Goal: Task Accomplishment & Management: Complete application form

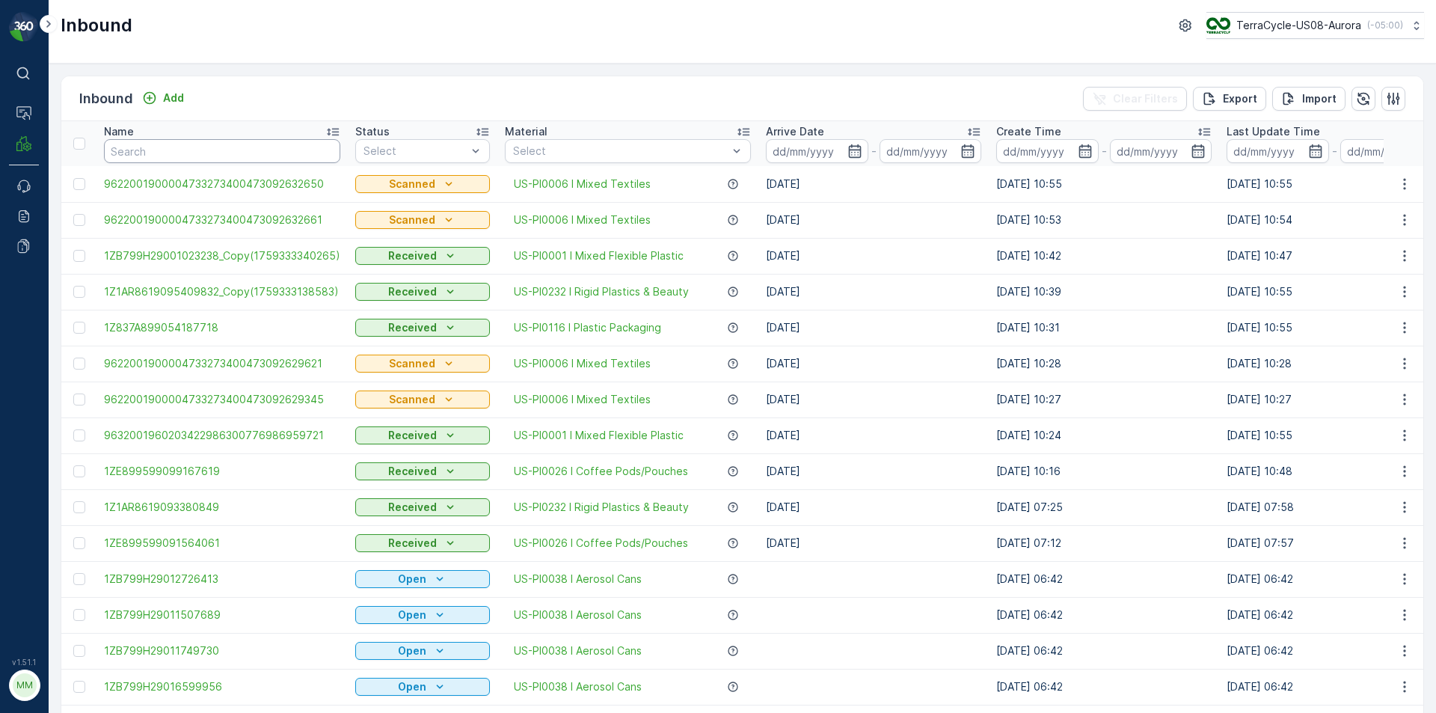
click at [286, 151] on input "text" at bounding box center [222, 151] width 236 height 24
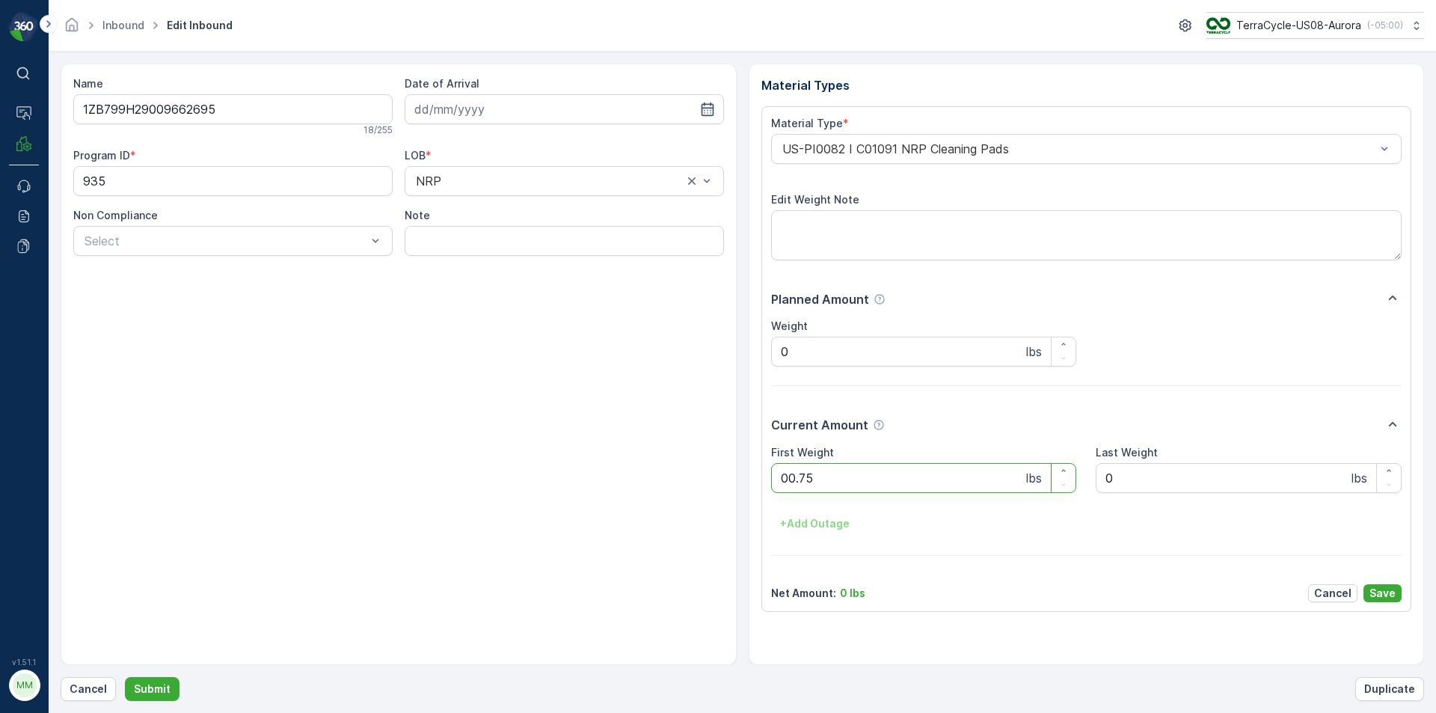
click at [125, 677] on button "Submit" at bounding box center [152, 689] width 55 height 24
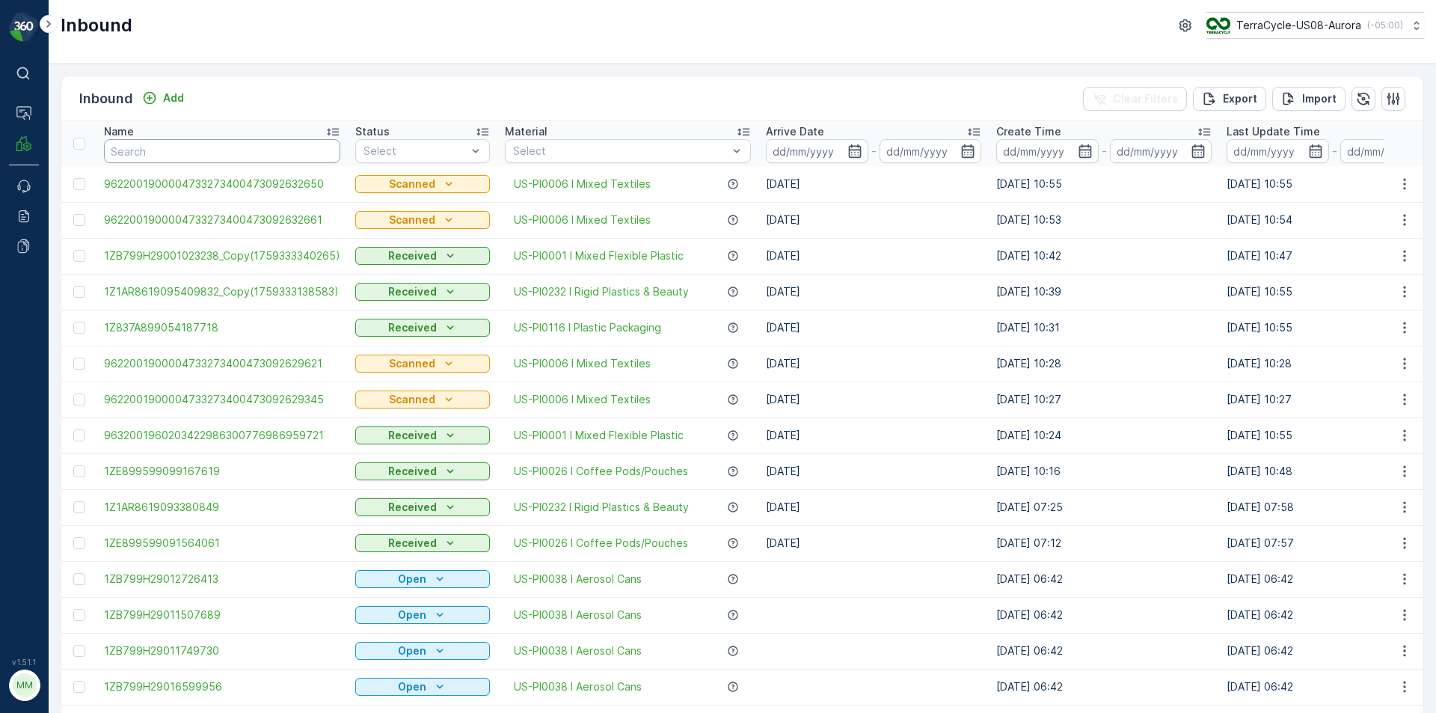
click at [286, 150] on input "text" at bounding box center [222, 151] width 236 height 24
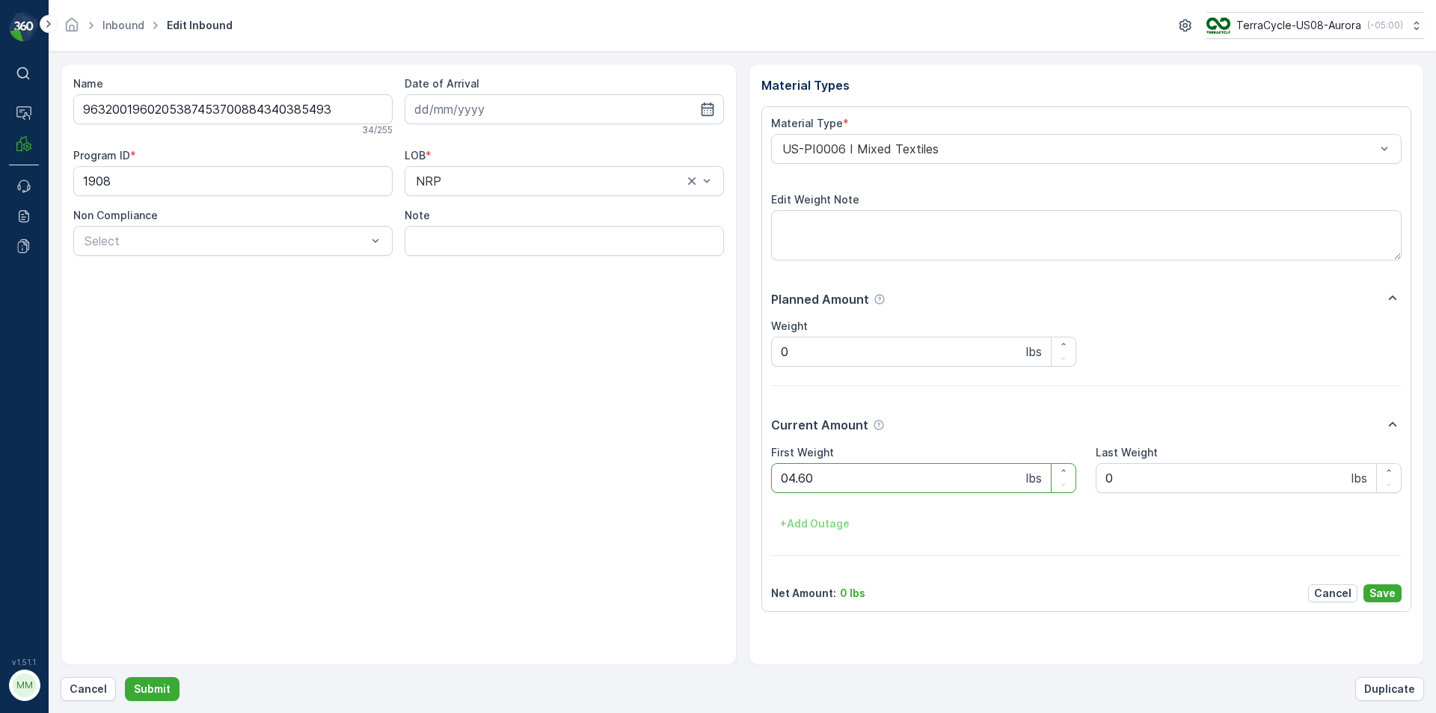
click at [125, 677] on button "Submit" at bounding box center [152, 689] width 55 height 24
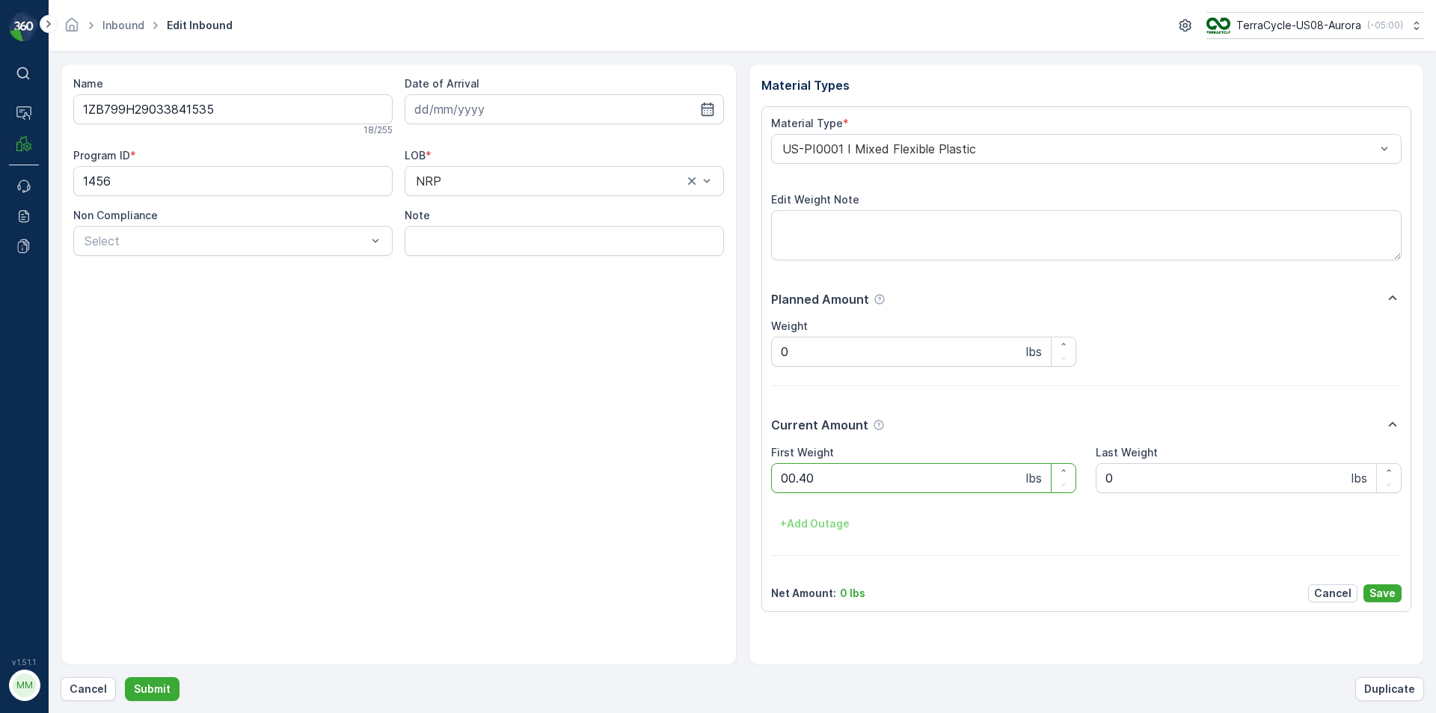
click at [125, 677] on button "Submit" at bounding box center [152, 689] width 55 height 24
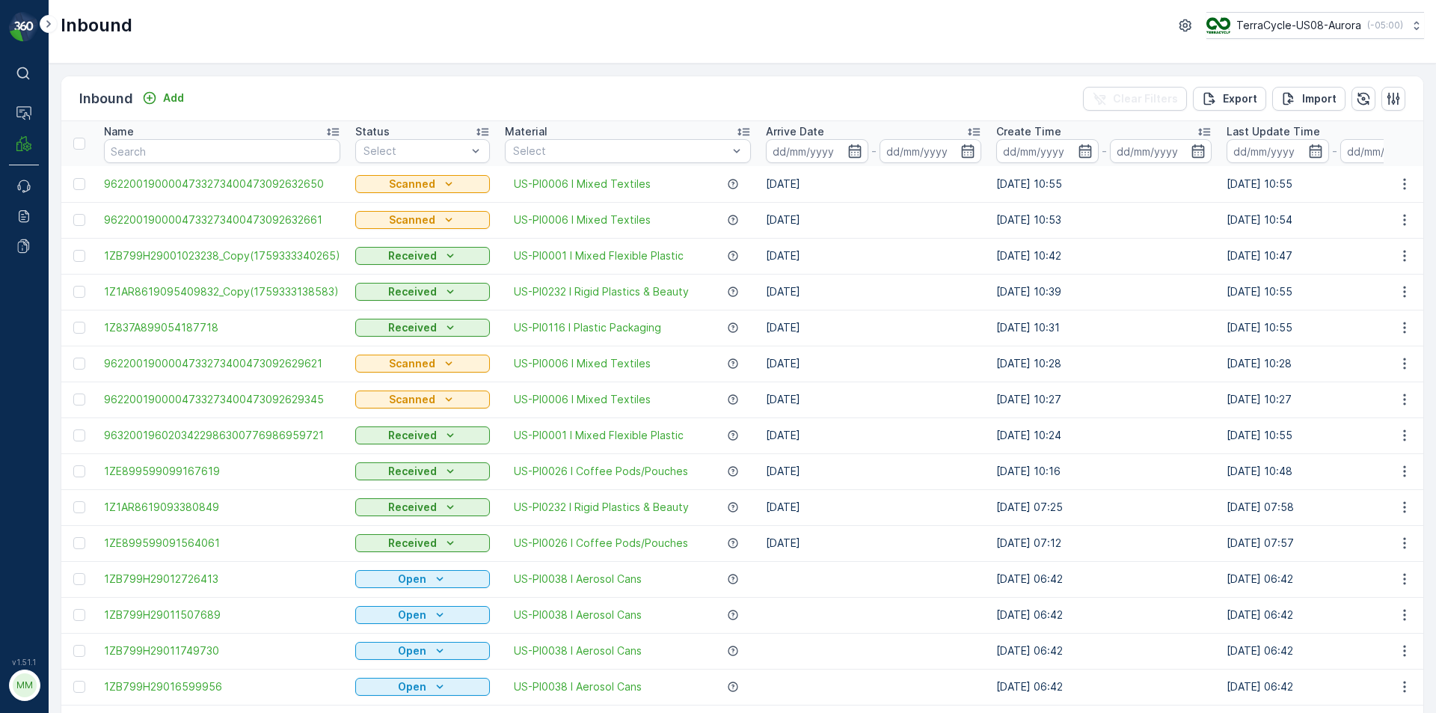
click at [168, 165] on th "Name" at bounding box center [221, 143] width 251 height 45
click at [173, 160] on input "text" at bounding box center [222, 151] width 236 height 24
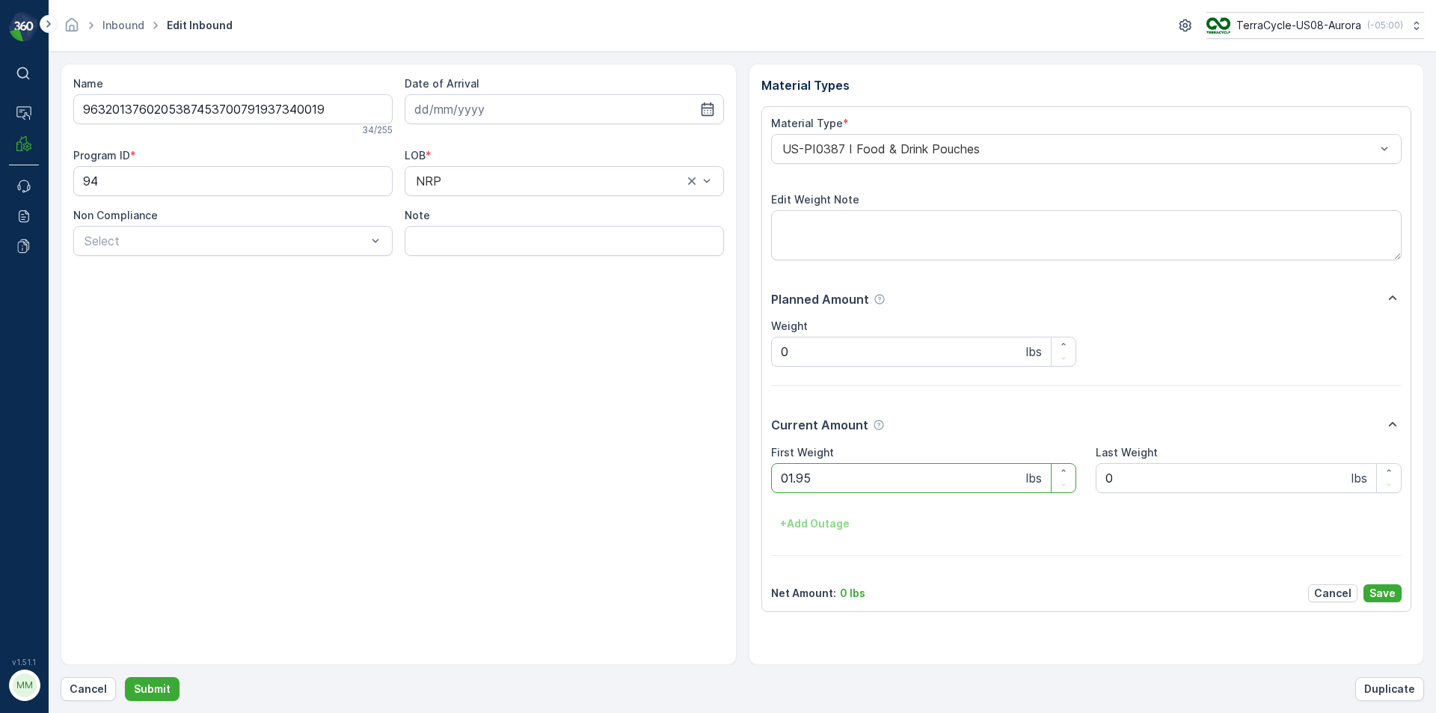
click at [125, 677] on button "Submit" at bounding box center [152, 689] width 55 height 24
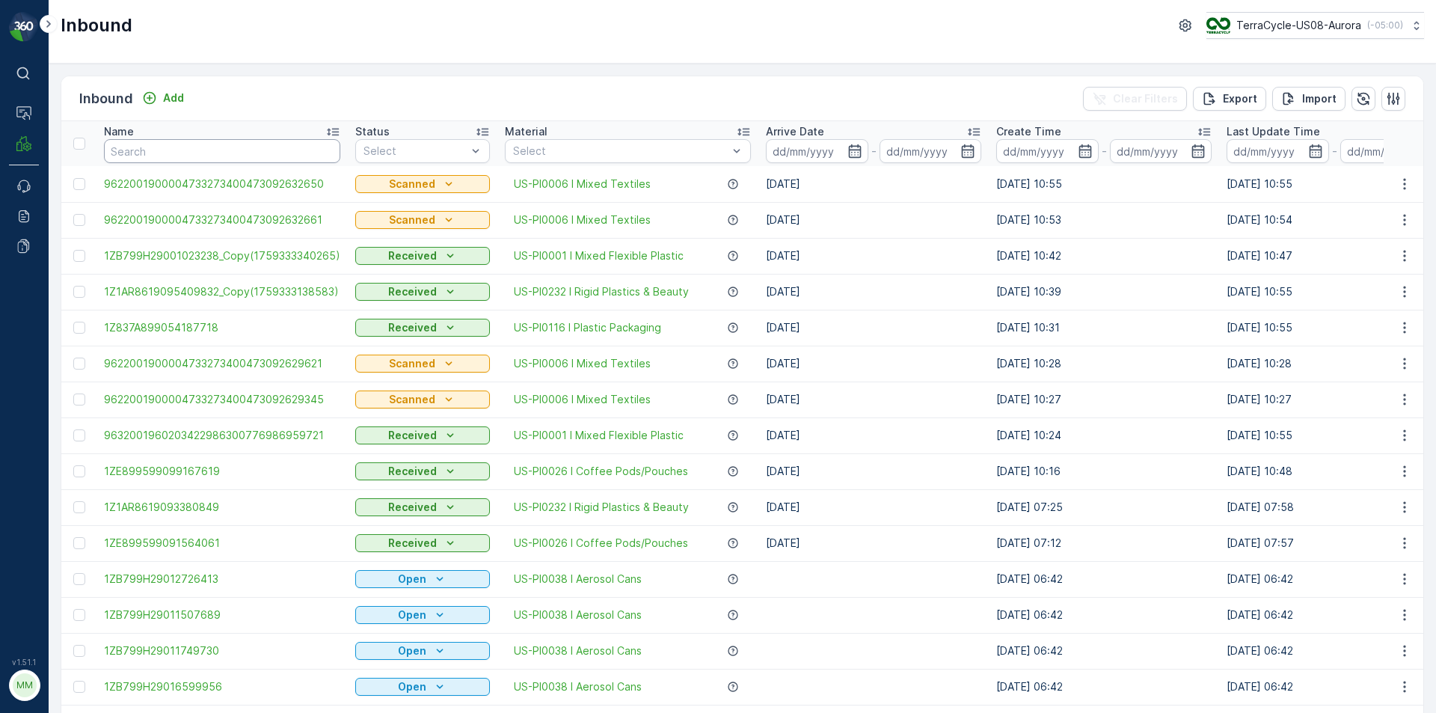
click at [140, 144] on input "text" at bounding box center [222, 151] width 236 height 24
type input "183251"
click at [164, 150] on input "183251" at bounding box center [222, 151] width 236 height 24
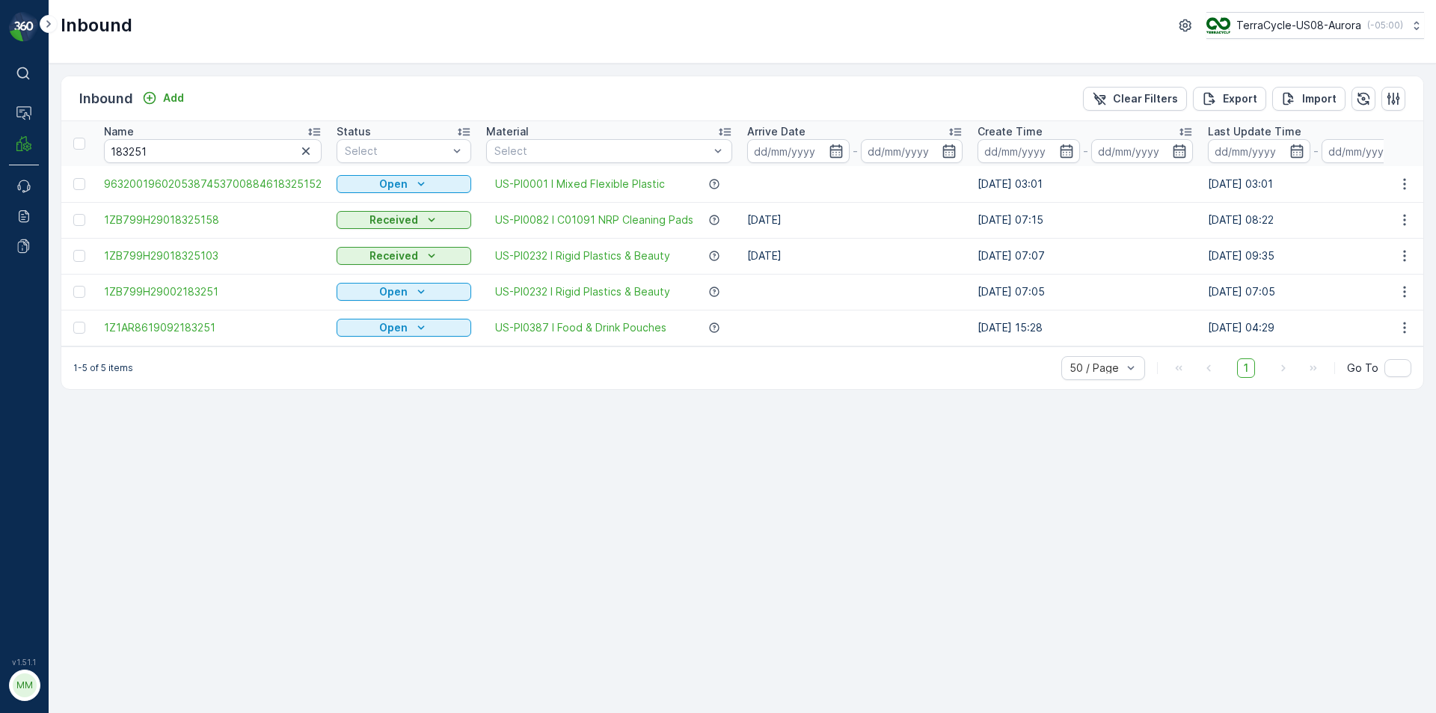
click at [79, 191] on td at bounding box center [78, 184] width 35 height 36
click at [79, 187] on div at bounding box center [79, 184] width 12 height 12
click at [73, 178] on input "checkbox" at bounding box center [73, 178] width 0 height 0
click at [1283, 99] on p "Print QR" at bounding box center [1264, 98] width 45 height 15
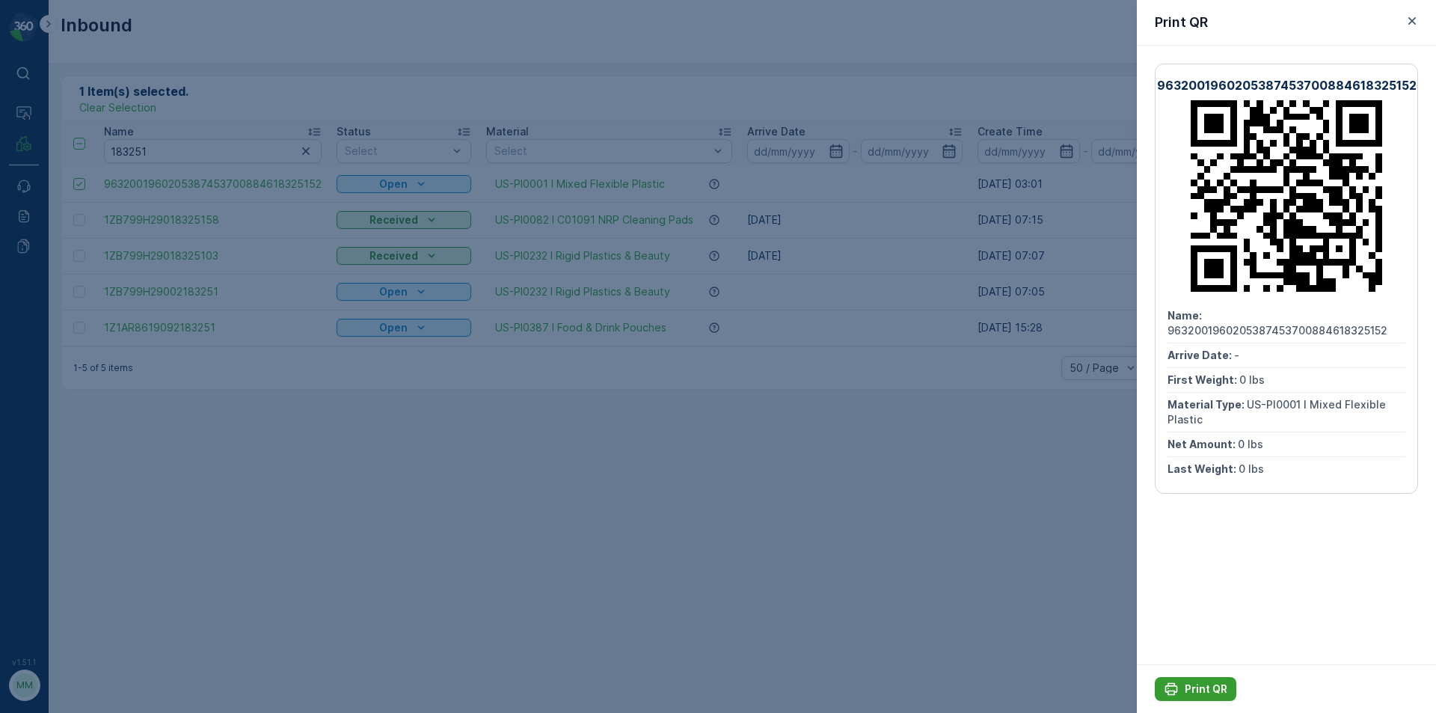
click at [1203, 679] on button "Print QR" at bounding box center [1196, 689] width 82 height 24
click at [1414, 31] on div "Print QR" at bounding box center [1286, 23] width 299 height 46
click at [1409, 25] on icon "button" at bounding box center [1412, 20] width 15 height 15
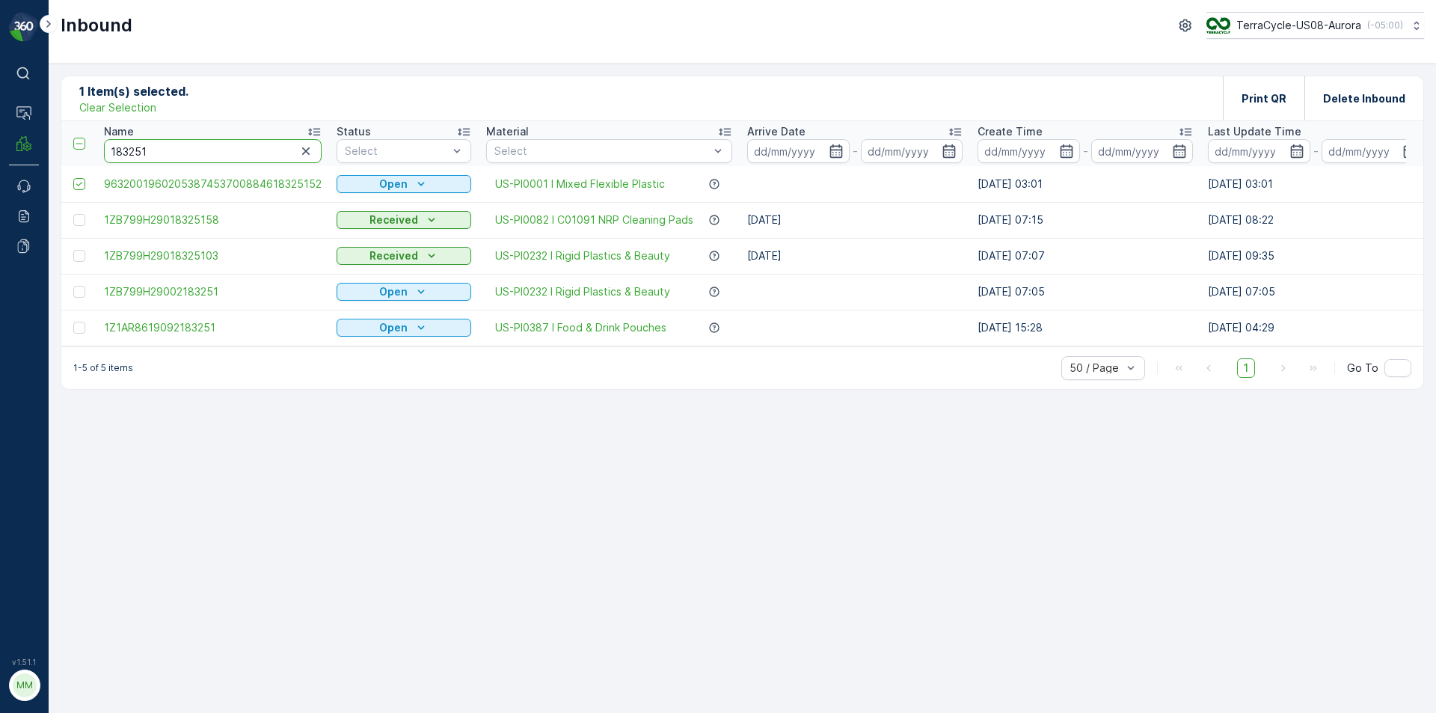
drag, startPoint x: 153, startPoint y: 157, endPoint x: 56, endPoint y: 161, distance: 97.3
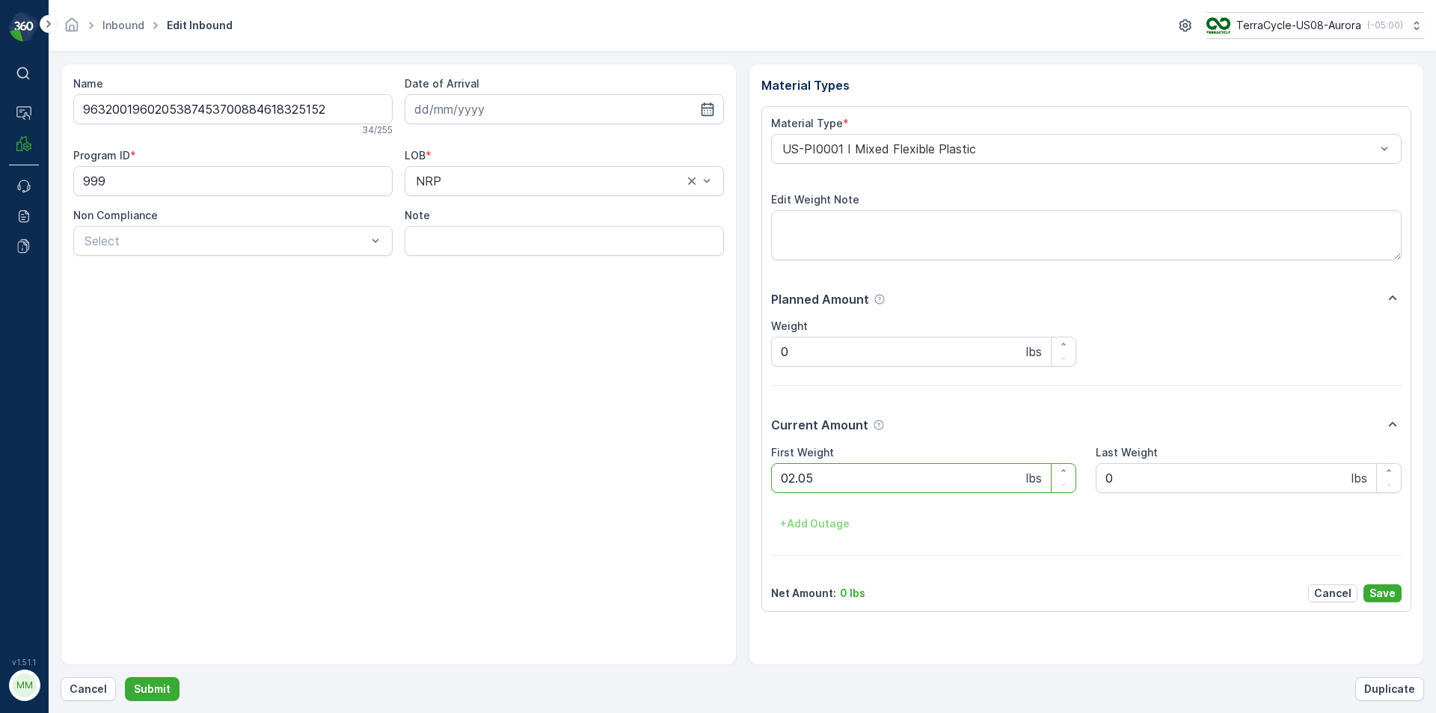
click at [125, 677] on button "Submit" at bounding box center [152, 689] width 55 height 24
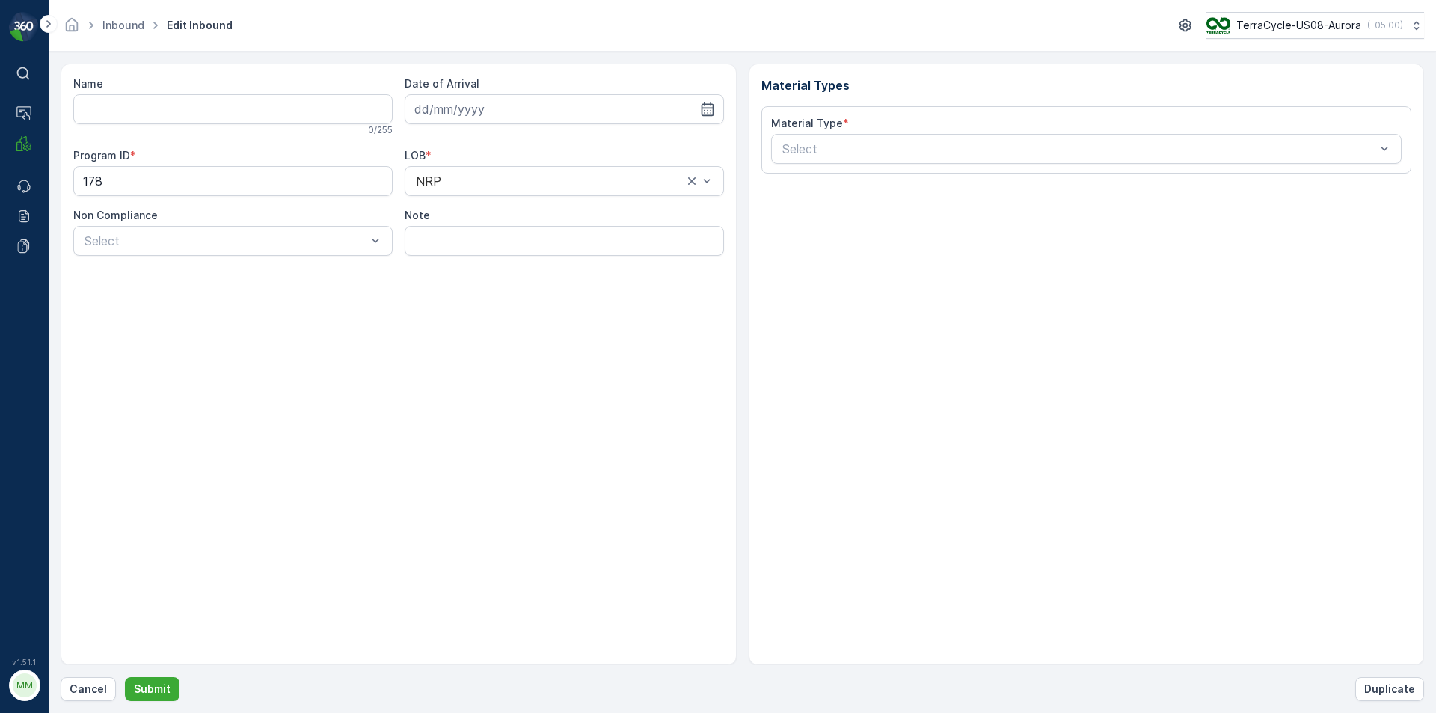
type input "9632001960205387453700884586330200"
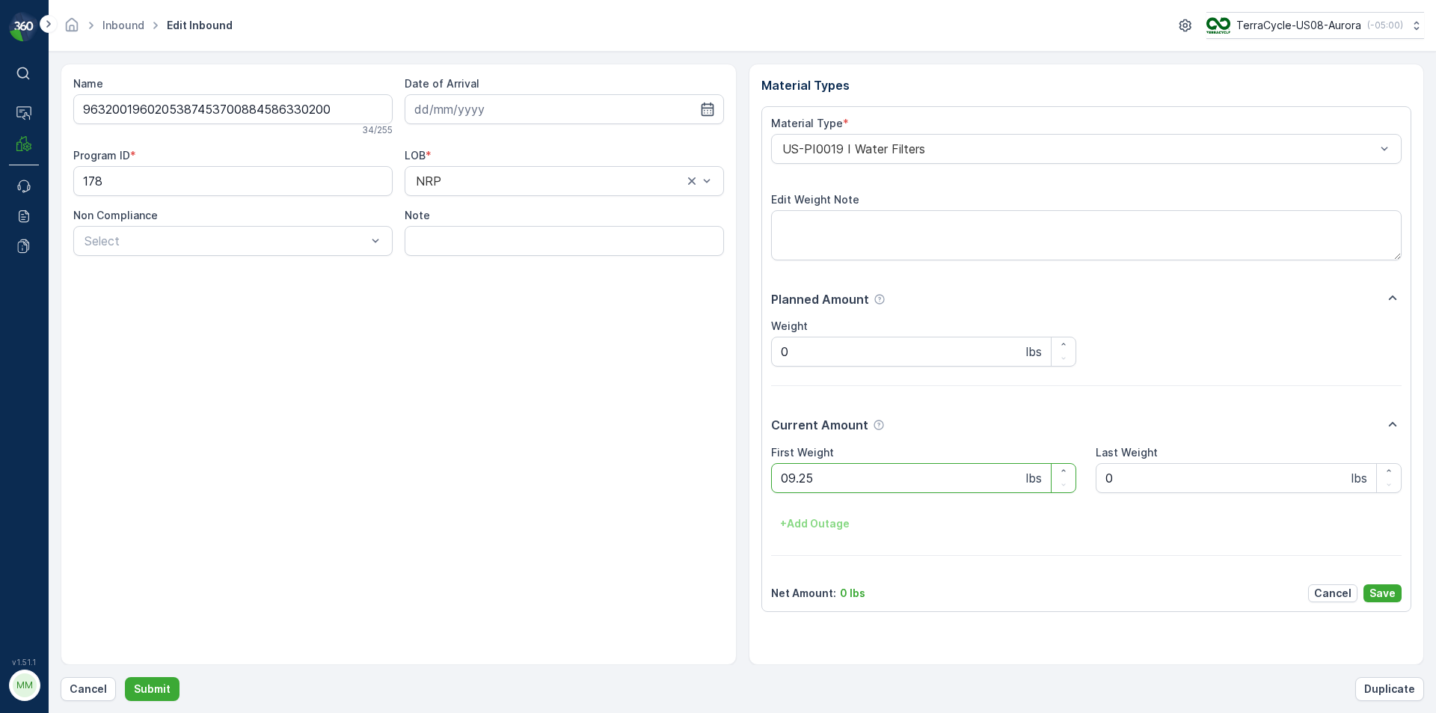
click at [125, 677] on button "Submit" at bounding box center [152, 689] width 55 height 24
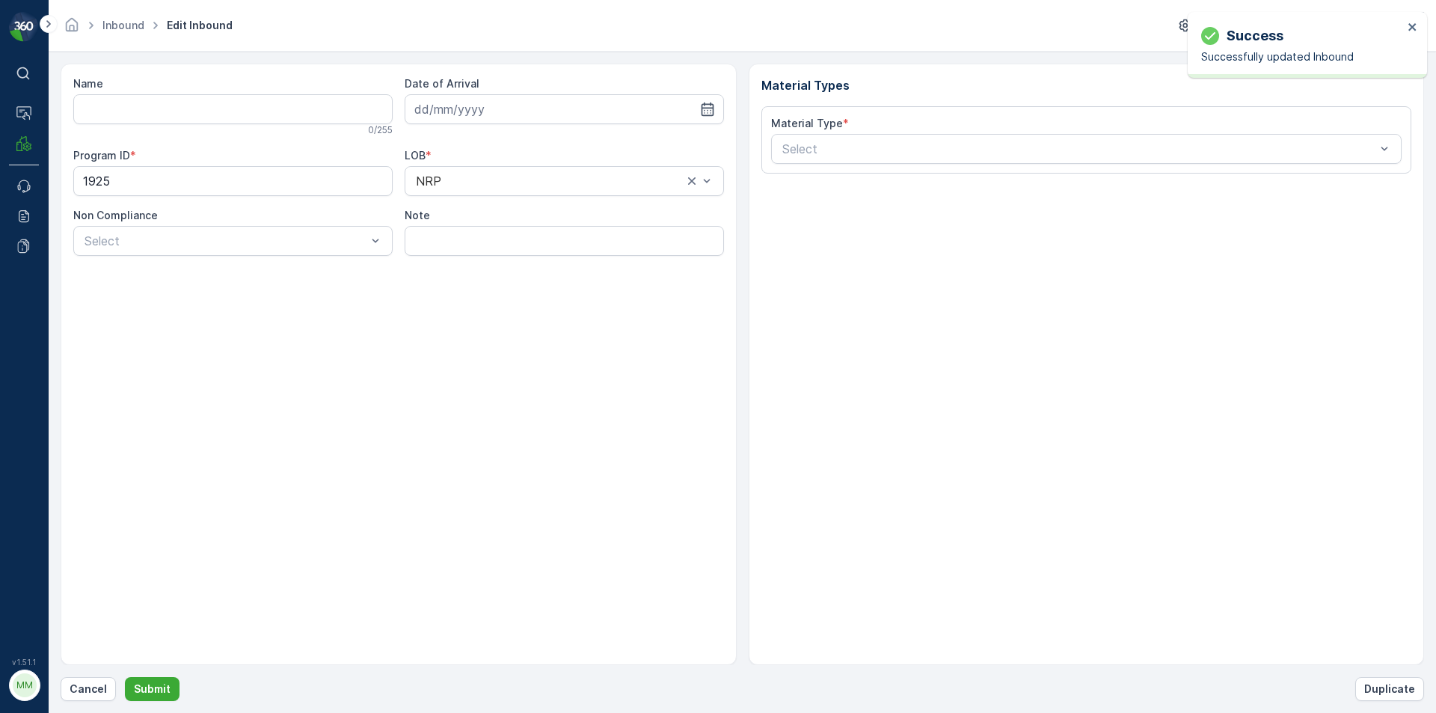
type input "1Z1AR8619092156352"
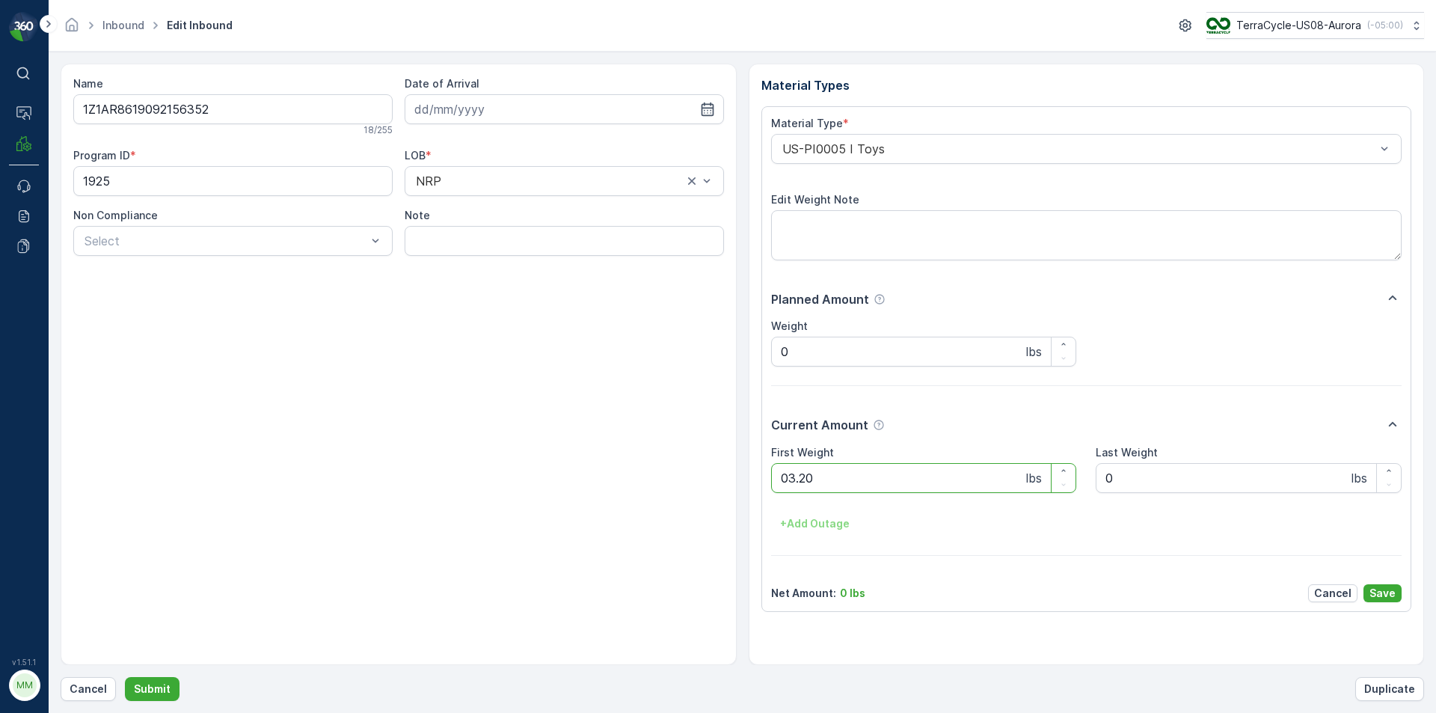
click at [125, 677] on button "Submit" at bounding box center [152, 689] width 55 height 24
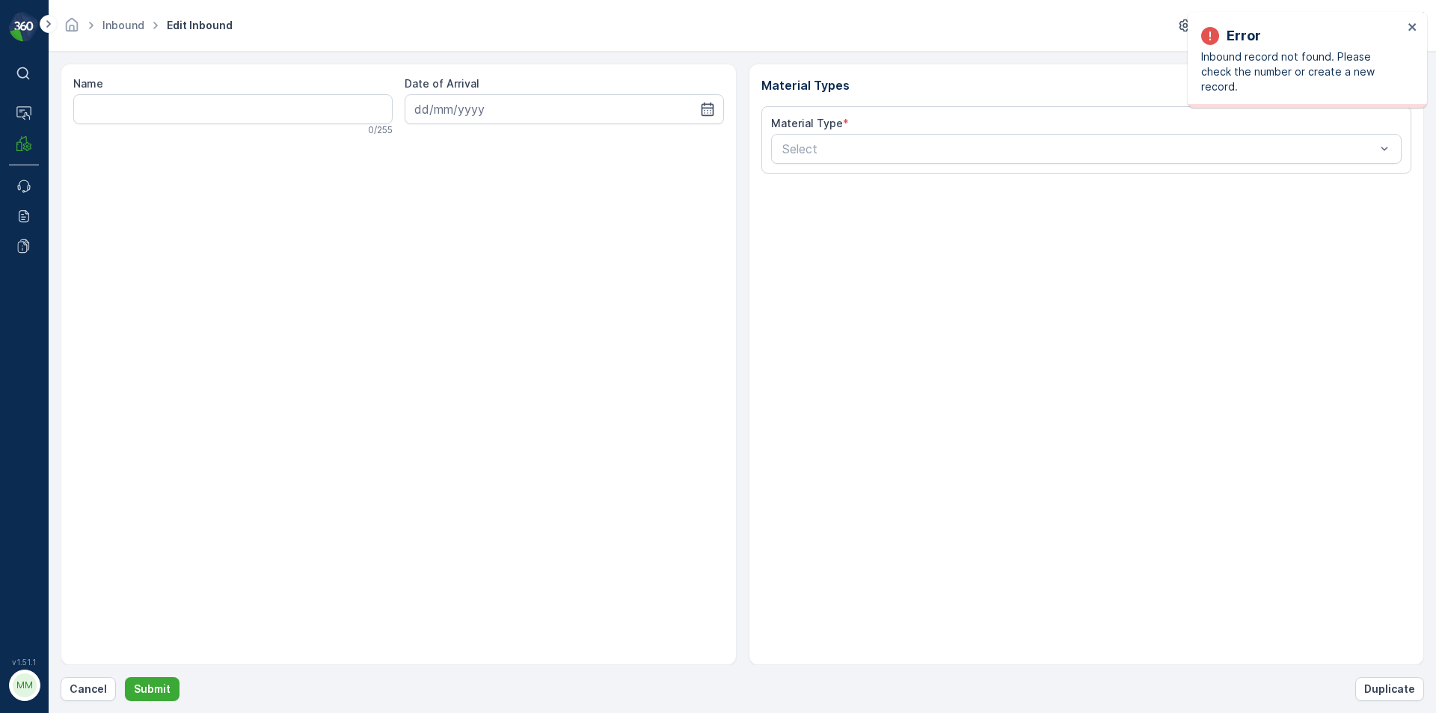
click at [1424, 24] on div "Error Inbound record not found. Please check the number or create a new record." at bounding box center [1307, 60] width 239 height 96
click at [1415, 28] on icon "close" at bounding box center [1413, 27] width 10 height 12
click at [86, 698] on button "Cancel" at bounding box center [88, 689] width 55 height 24
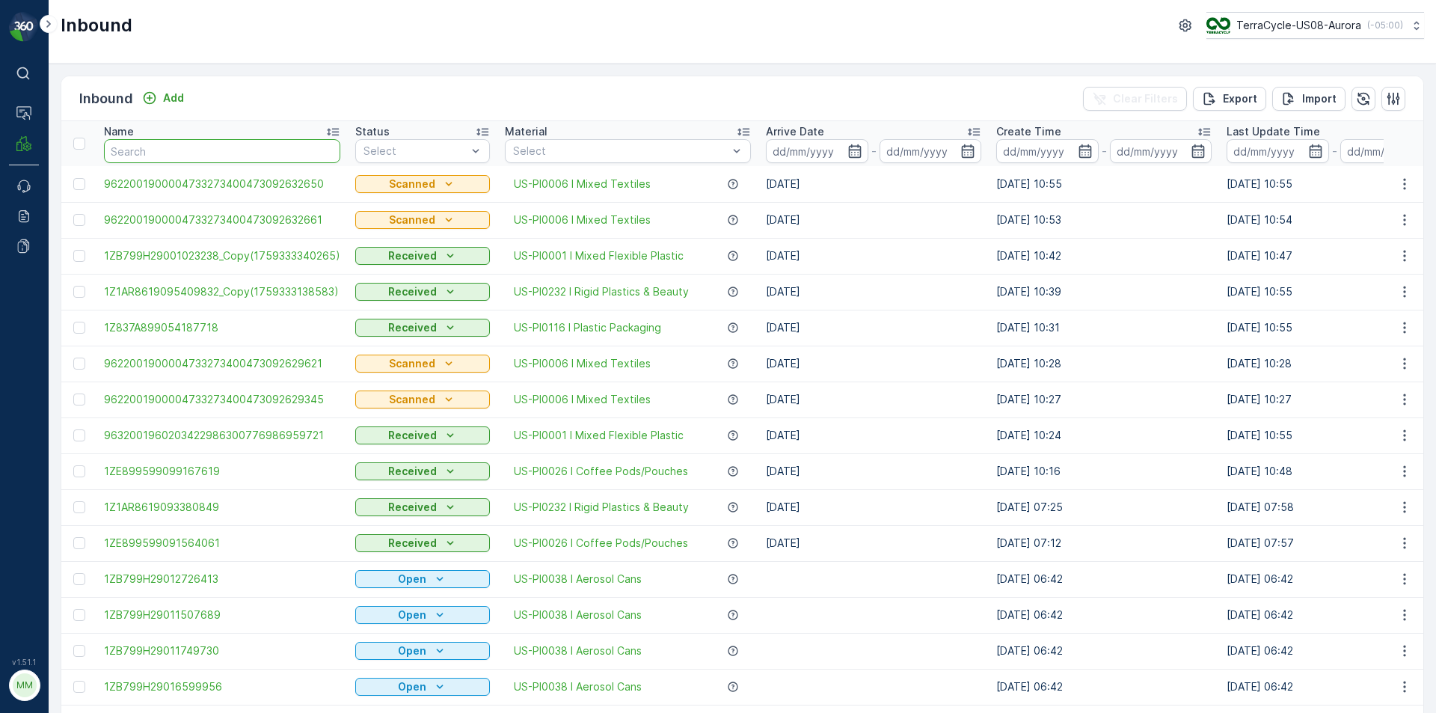
click at [208, 145] on input "text" at bounding box center [222, 151] width 236 height 24
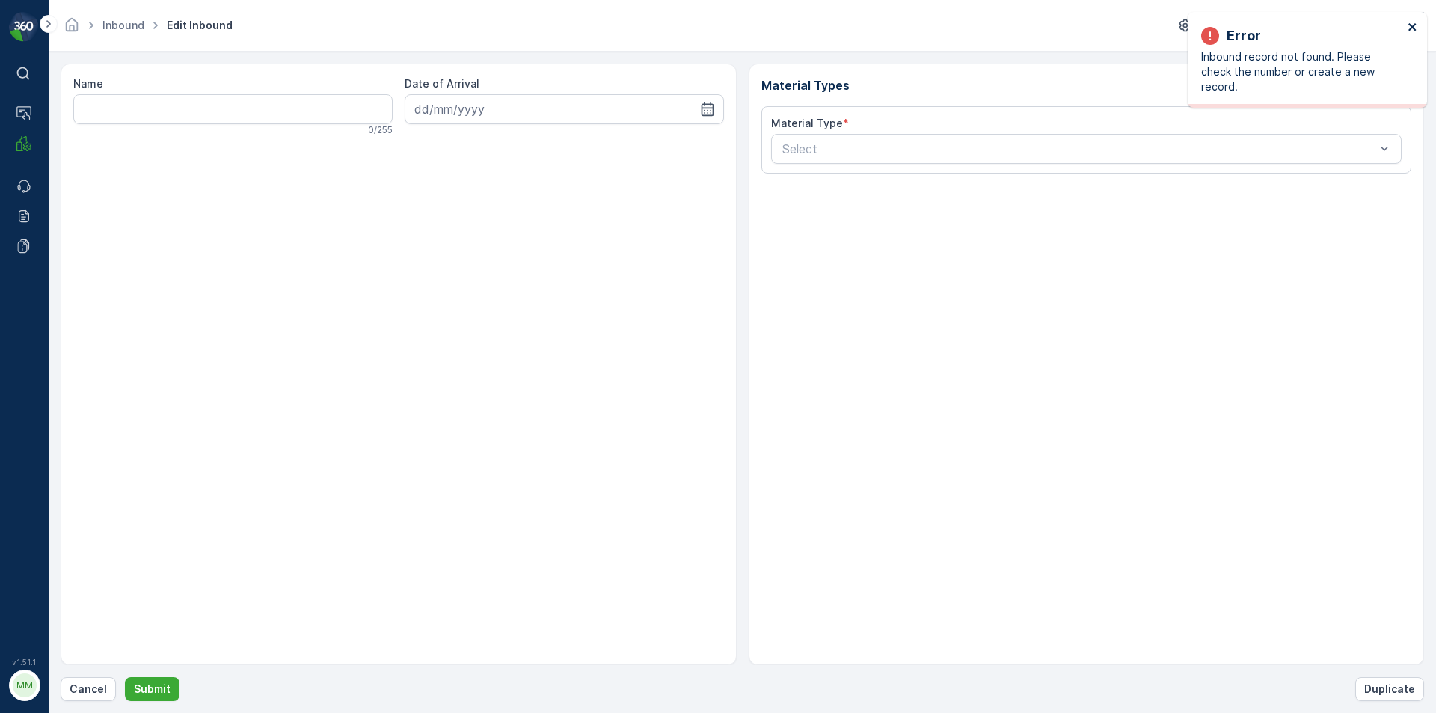
click at [1416, 34] on button "close" at bounding box center [1413, 28] width 10 height 14
click at [102, 699] on button "Cancel" at bounding box center [88, 689] width 55 height 24
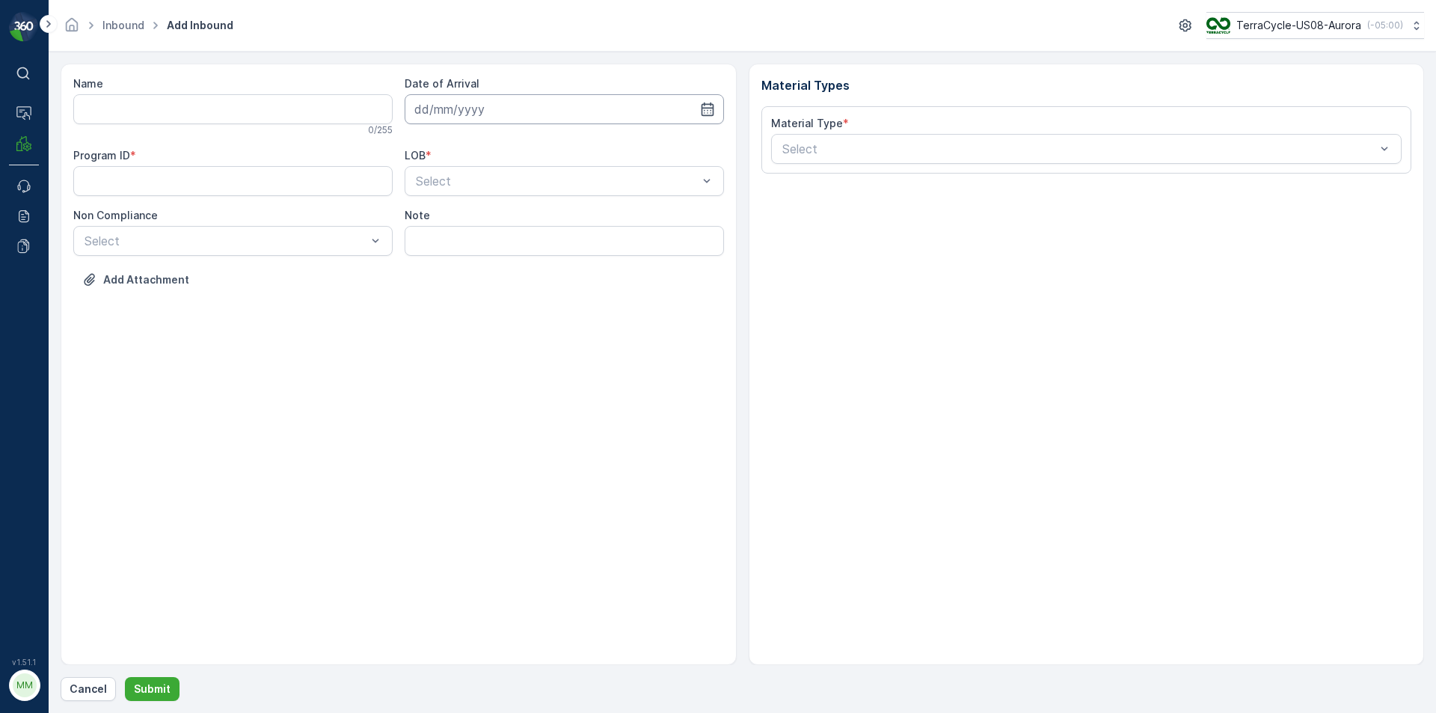
click at [433, 112] on input at bounding box center [564, 109] width 319 height 30
click at [509, 198] on div "1" at bounding box center [511, 204] width 24 height 24
type input "[DATE]"
click at [447, 248] on div "ZWB" at bounding box center [564, 242] width 301 height 13
drag, startPoint x: 440, startPoint y: 247, endPoint x: 417, endPoint y: 255, distance: 23.9
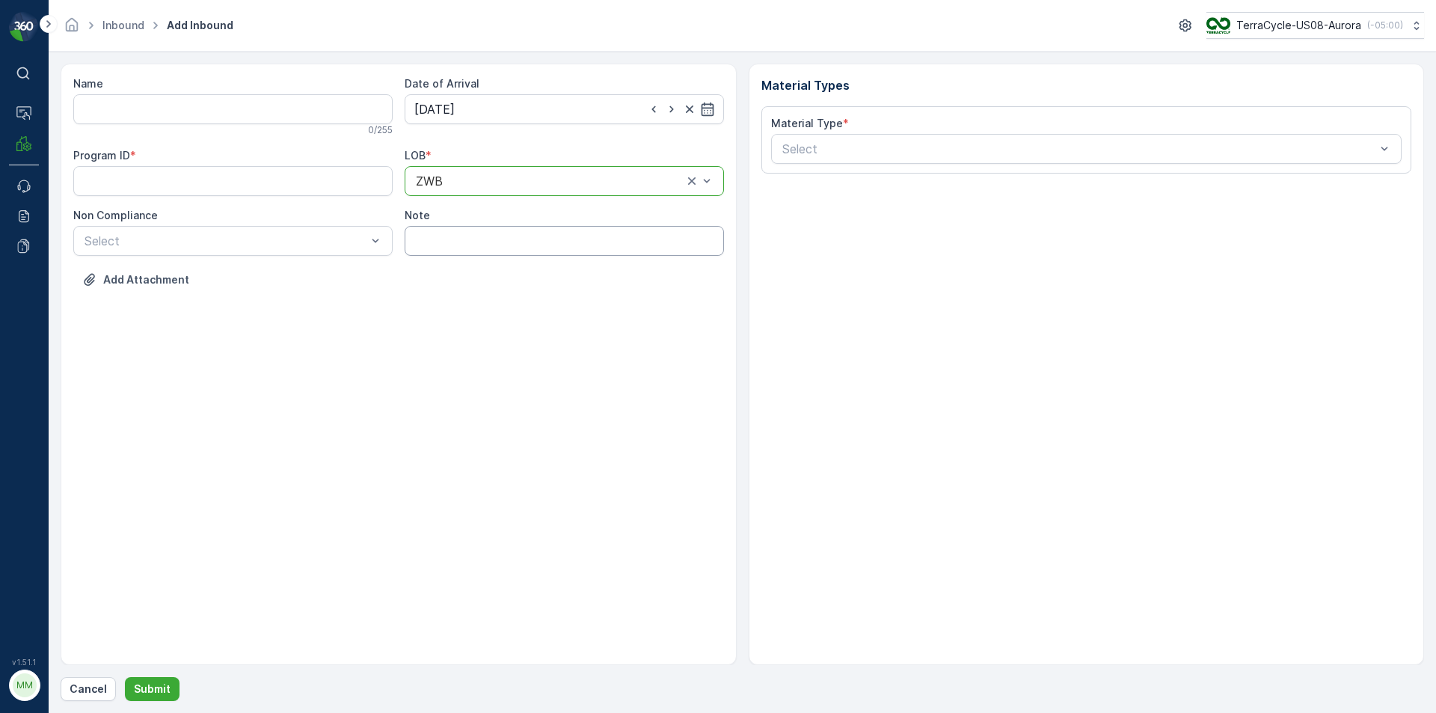
click at [440, 247] on input "Note" at bounding box center [564, 241] width 319 height 30
click at [293, 251] on div "Select" at bounding box center [232, 241] width 319 height 30
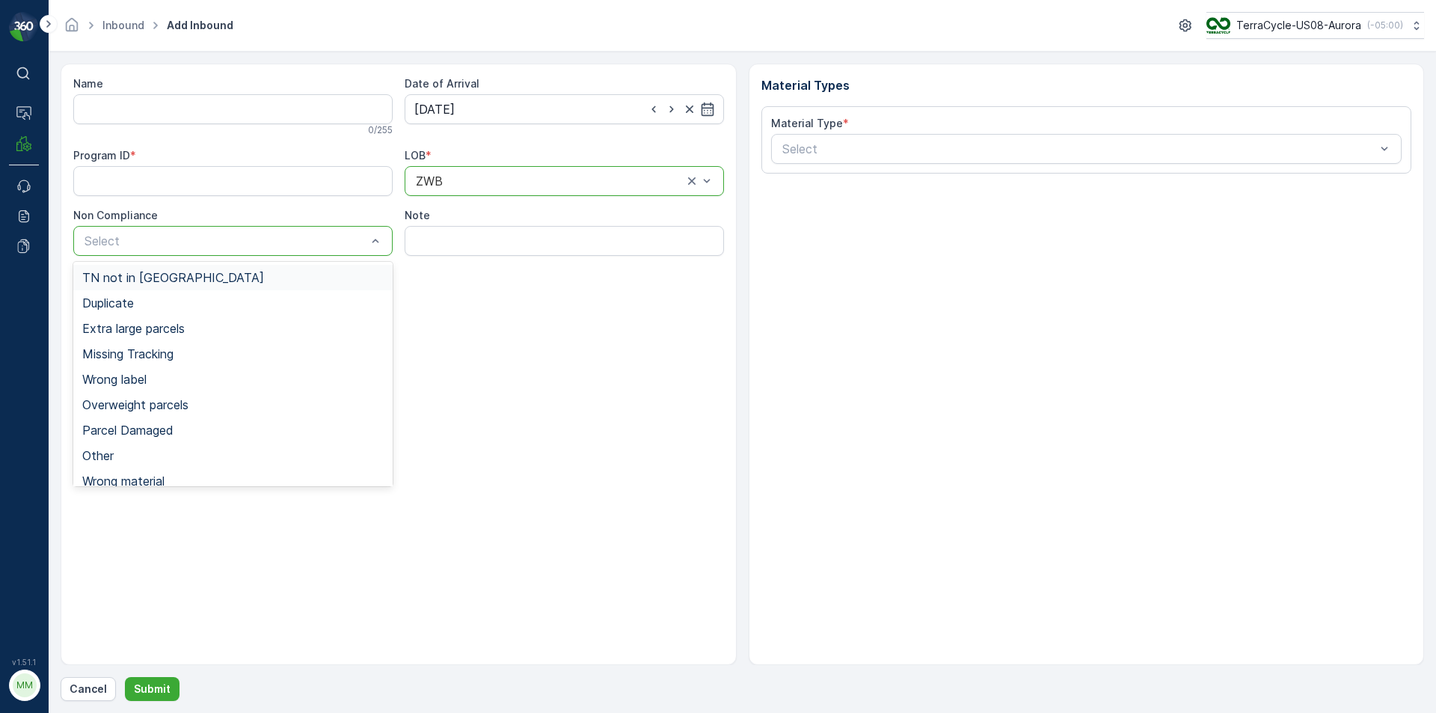
click at [136, 280] on span "TN not in [GEOGRAPHIC_DATA]" at bounding box center [173, 277] width 182 height 13
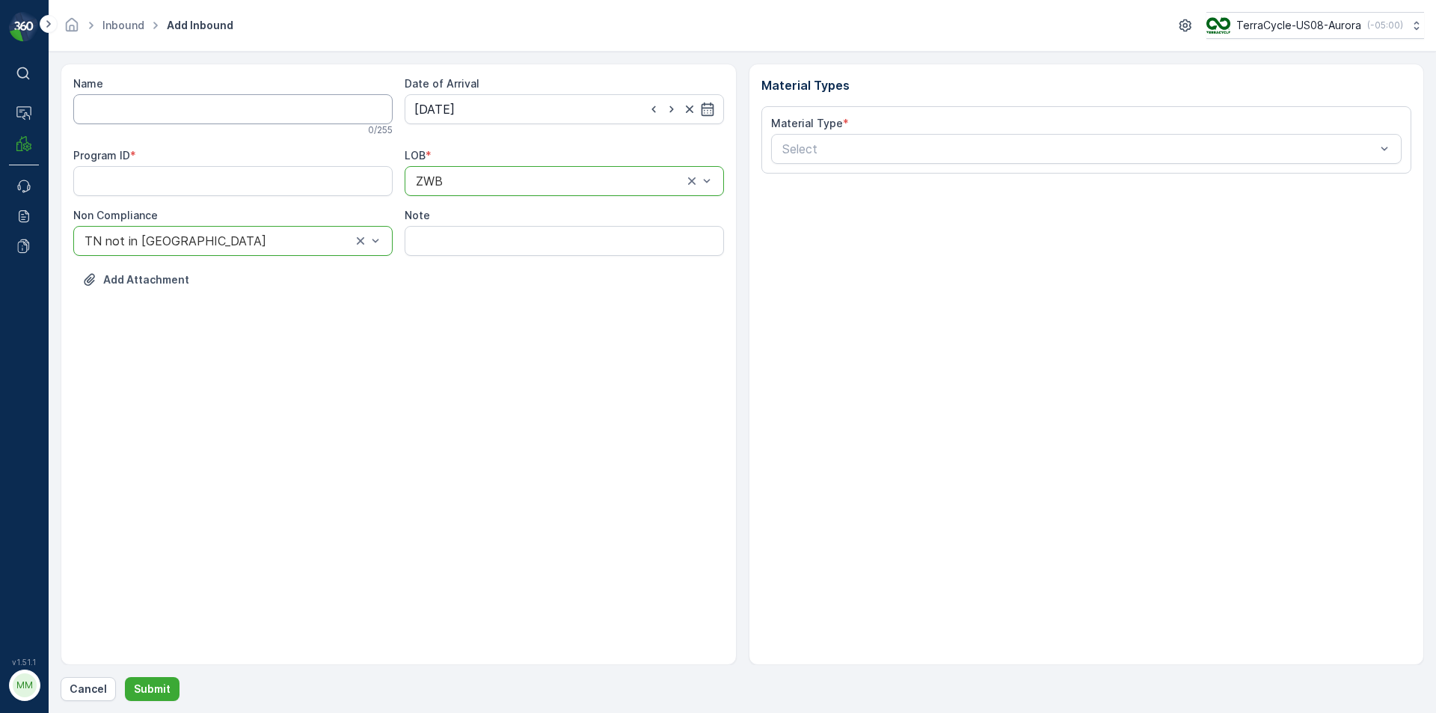
click at [165, 111] on input "Name" at bounding box center [232, 109] width 319 height 30
type input "9622041730000087197600126929153415"
click at [125, 677] on button "Submit" at bounding box center [152, 689] width 55 height 24
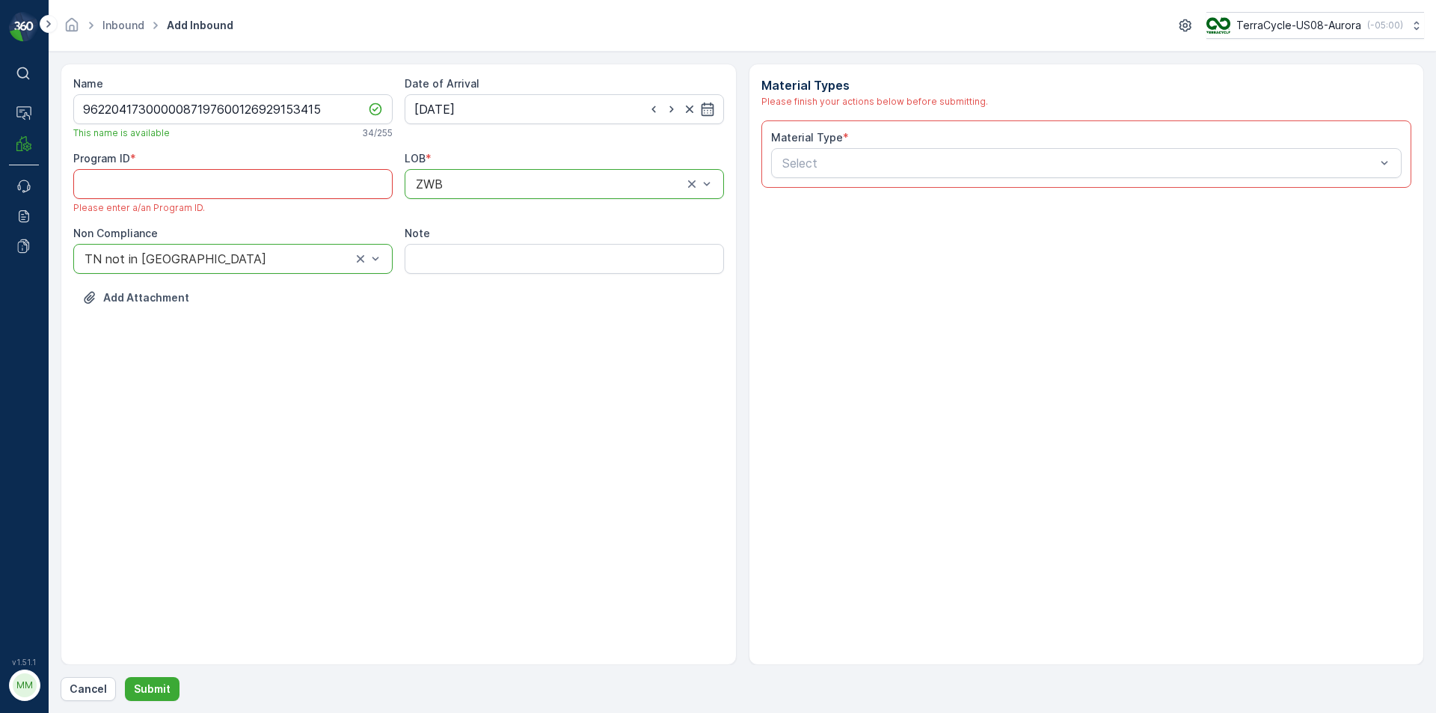
paste ID "SW2"
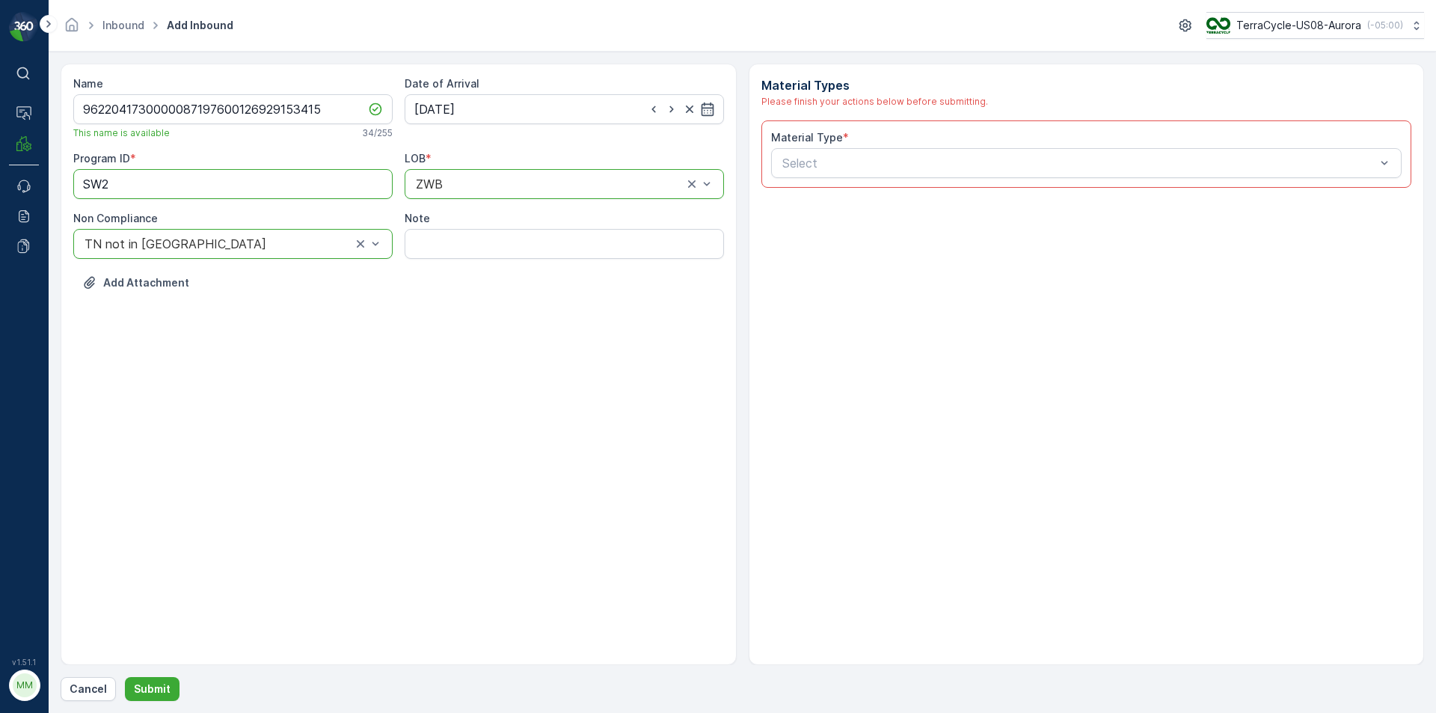
type ID "SW2"
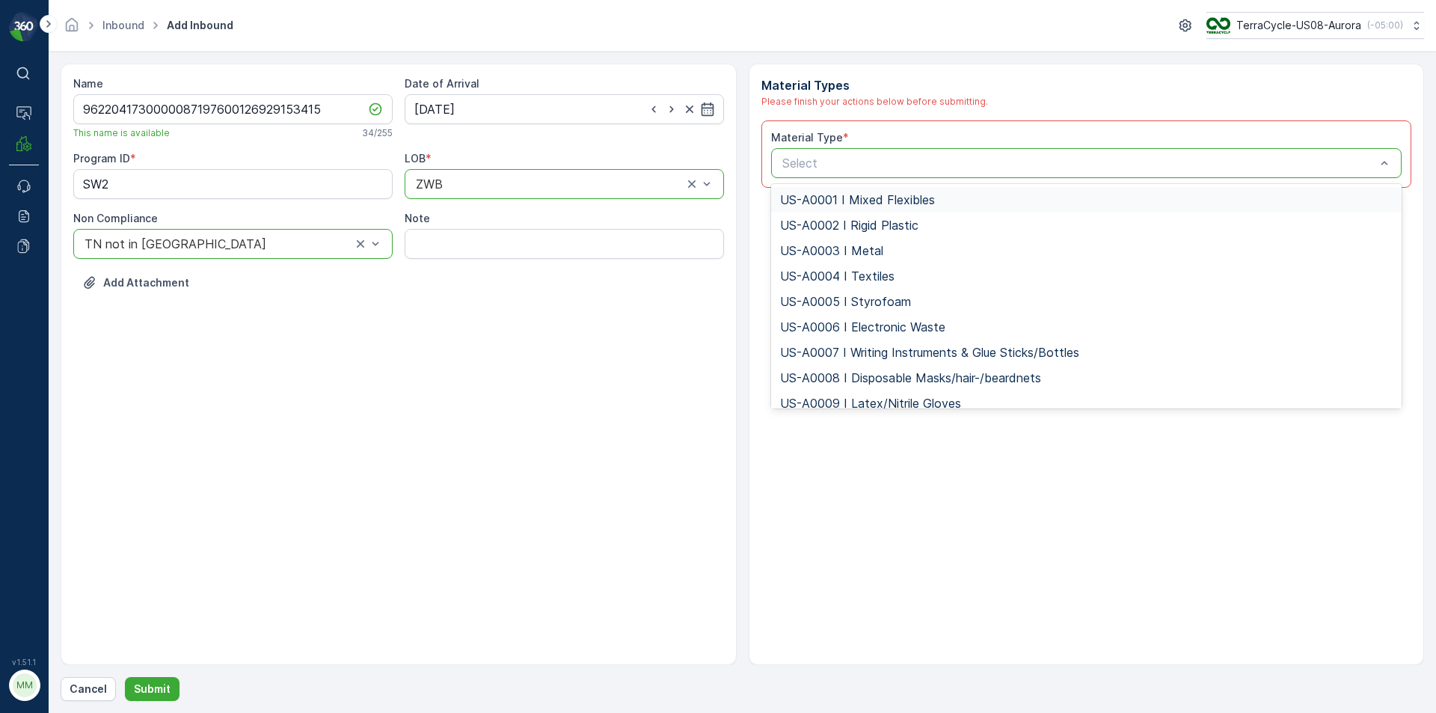
type input "US-PI0232 I Rigid Plastics & Beauty"
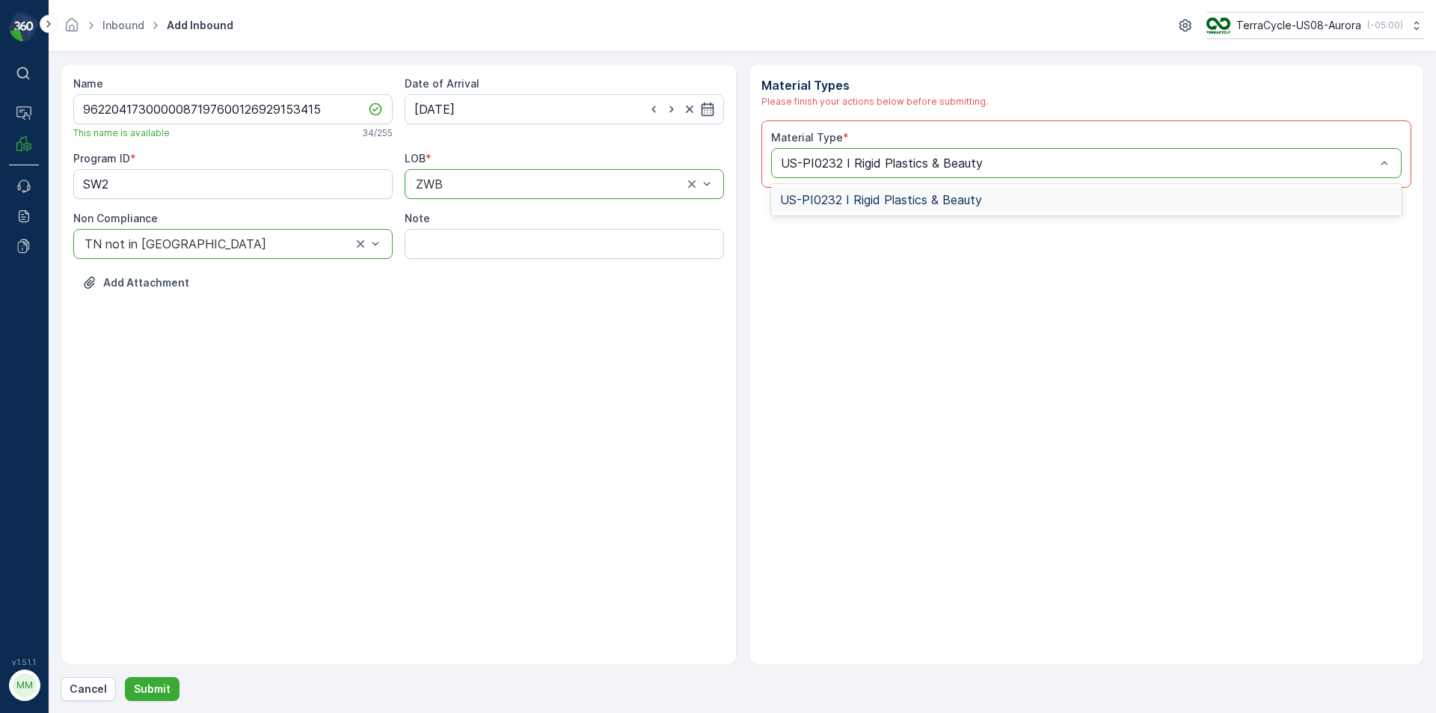
click at [996, 192] on div "US-PI0232 I Rigid Plastics & Beauty" at bounding box center [1086, 199] width 631 height 25
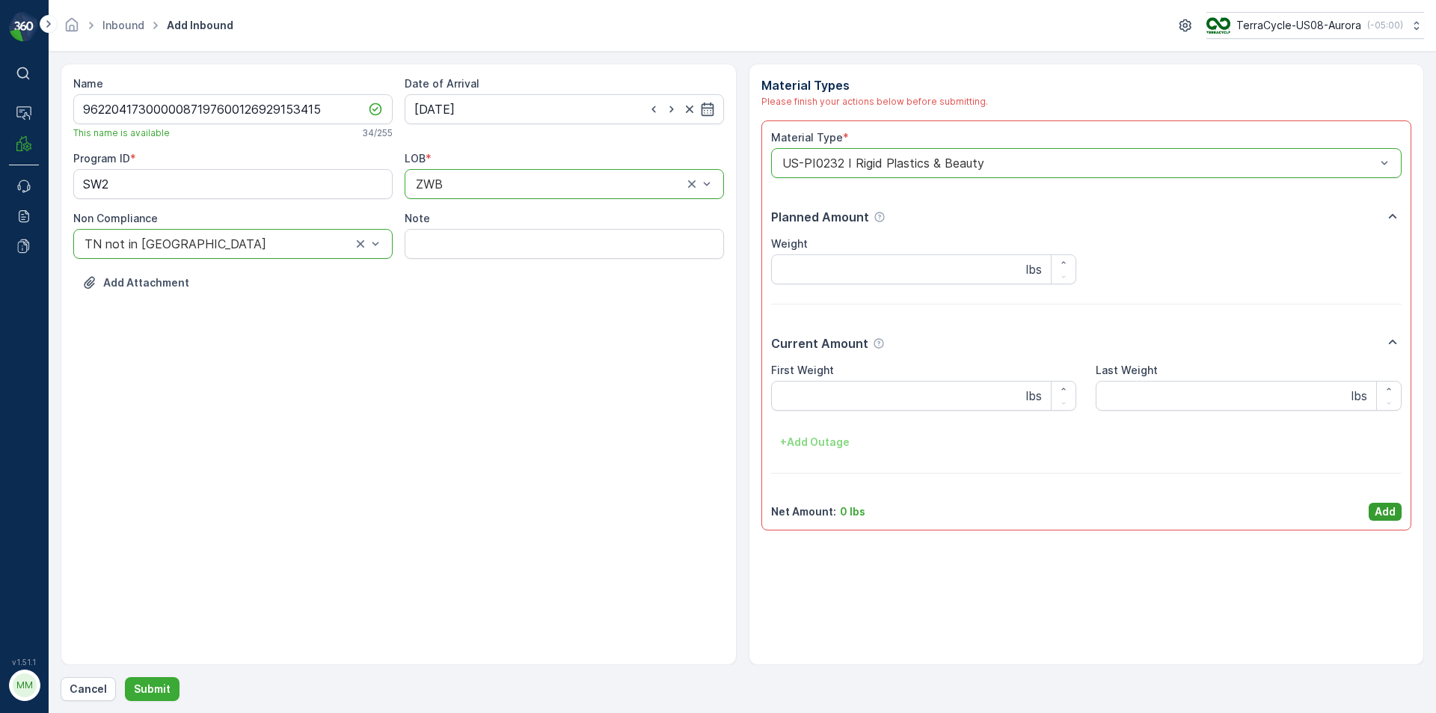
click at [1382, 506] on p "Add" at bounding box center [1385, 511] width 21 height 15
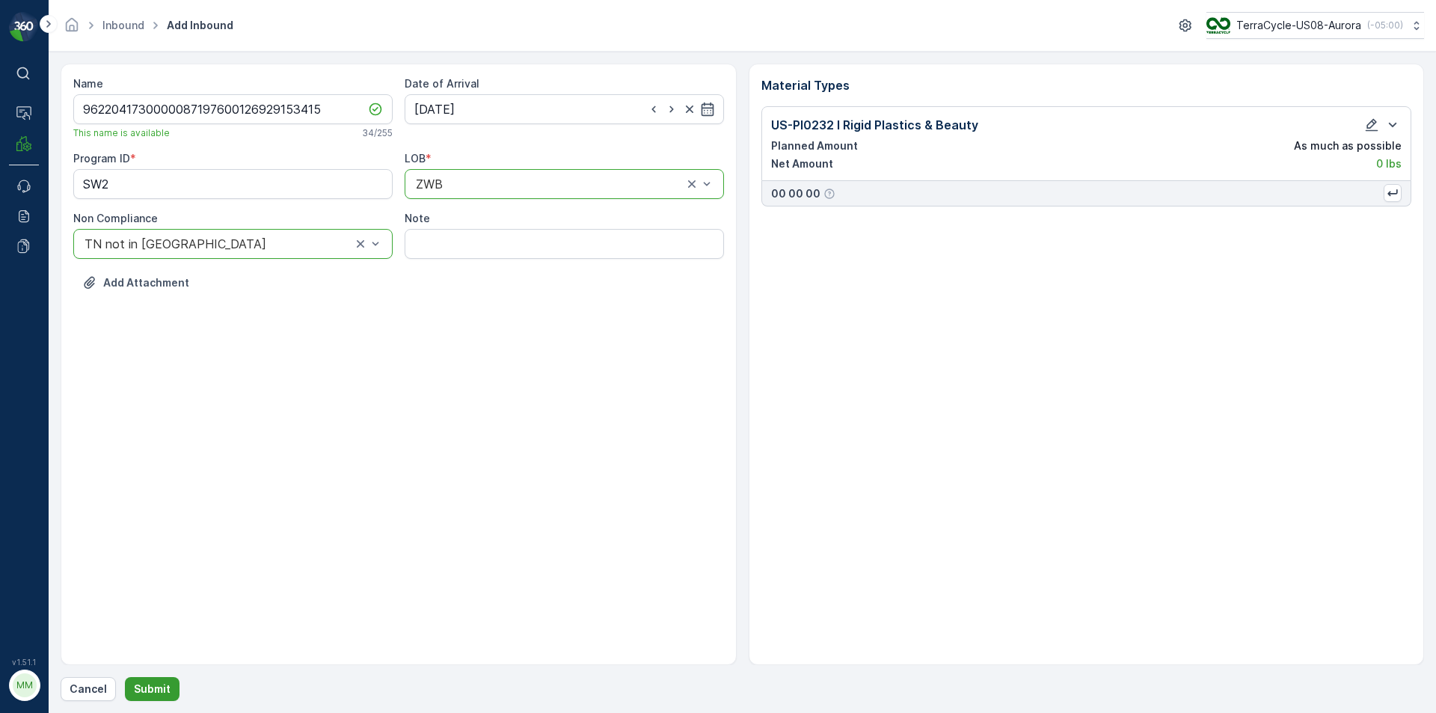
click at [145, 682] on p "Submit" at bounding box center [152, 688] width 37 height 15
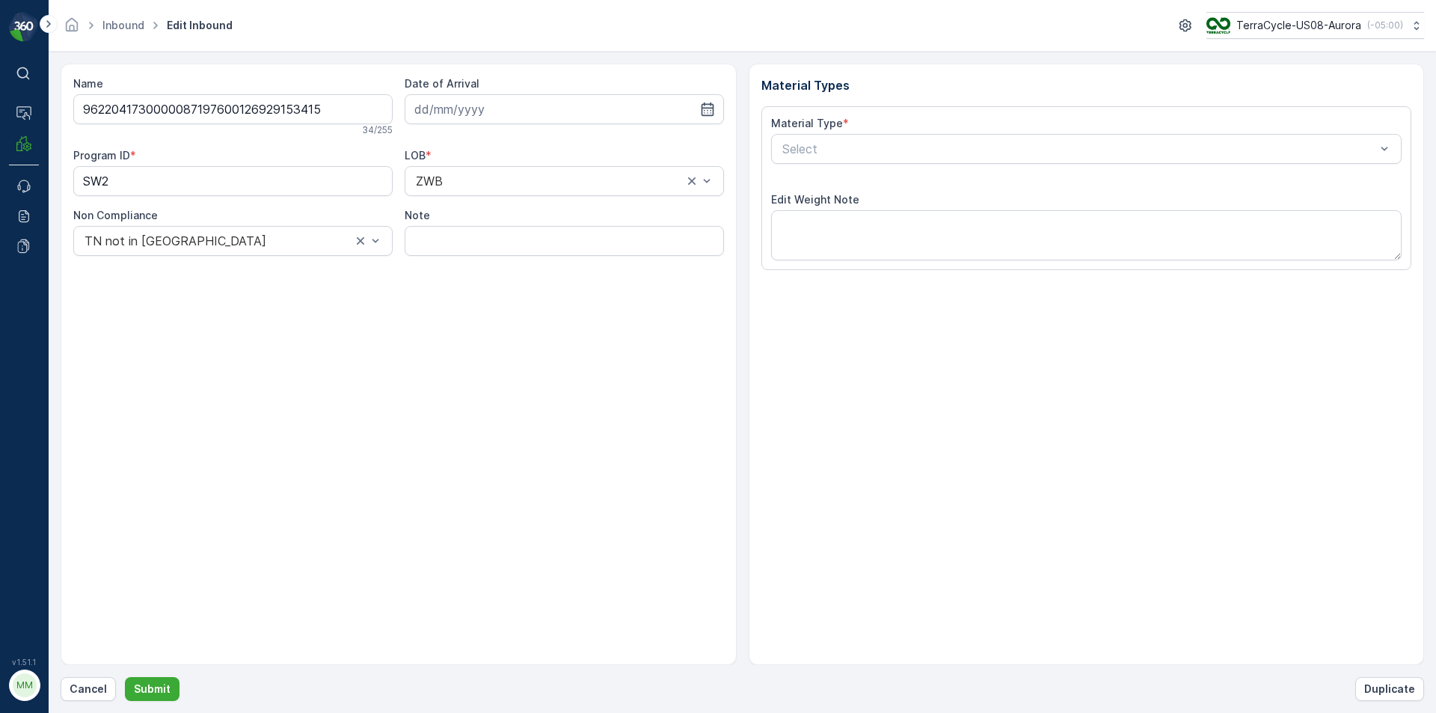
type input "[DATE]"
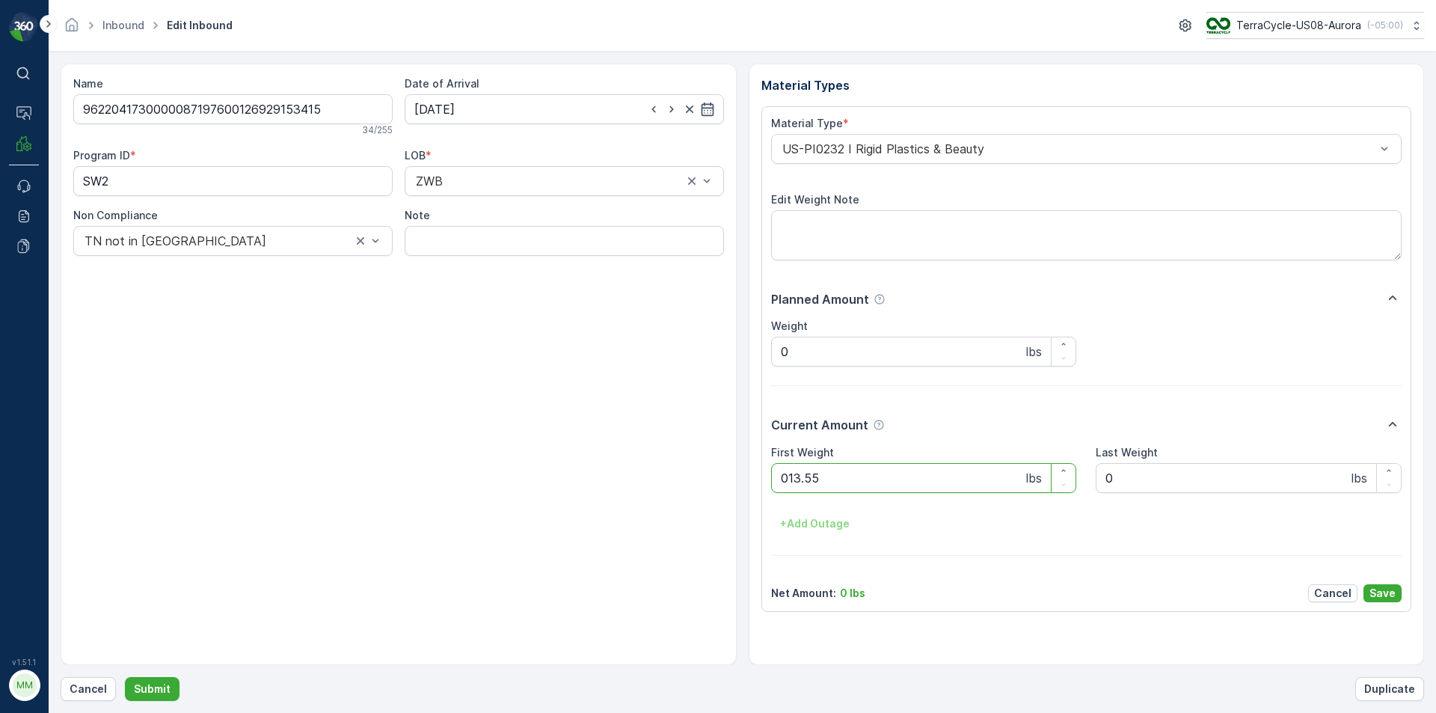
click at [125, 677] on button "Submit" at bounding box center [152, 689] width 55 height 24
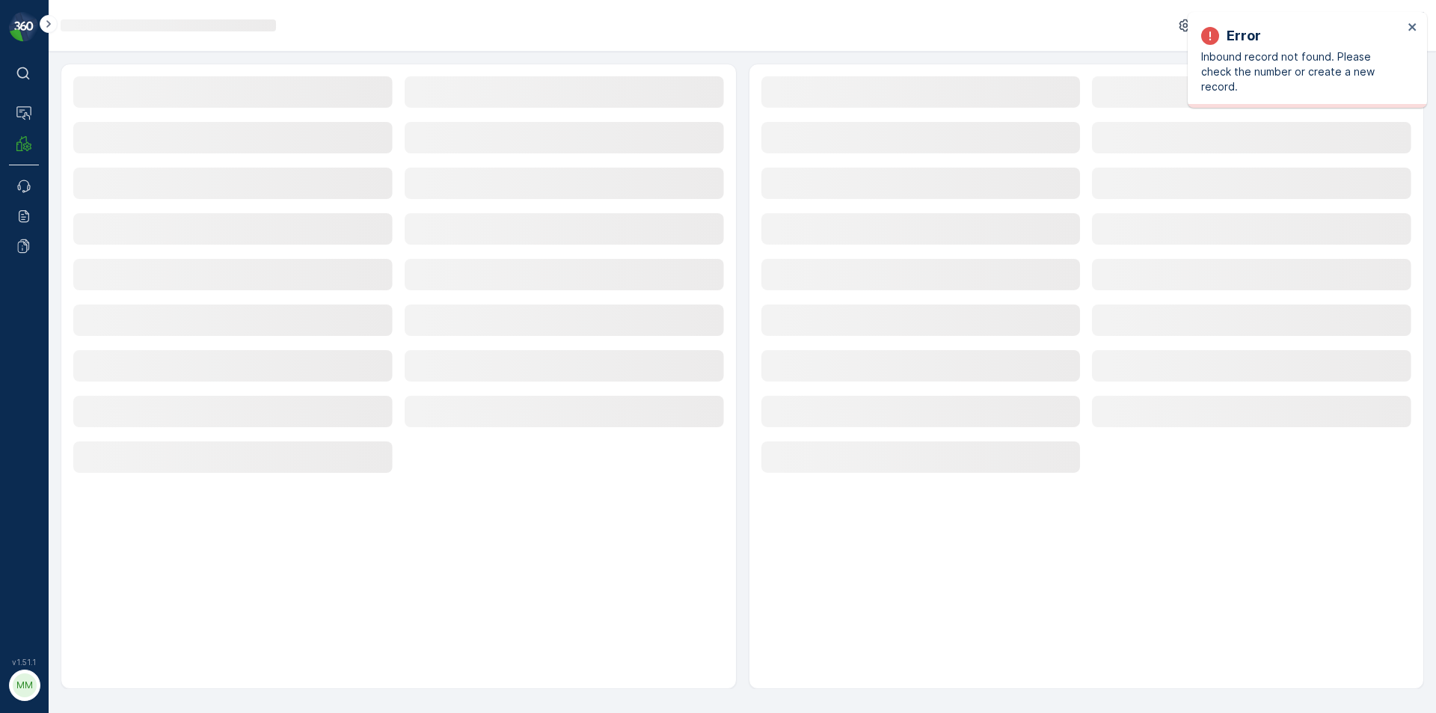
click at [1410, 19] on div "Error Inbound record not found. Please check the number or create a new record." at bounding box center [1307, 60] width 239 height 96
click at [1411, 19] on div "Error Inbound record not found. Please check the number or create a new record." at bounding box center [1307, 60] width 239 height 96
click at [1410, 25] on icon "close" at bounding box center [1412, 26] width 7 height 7
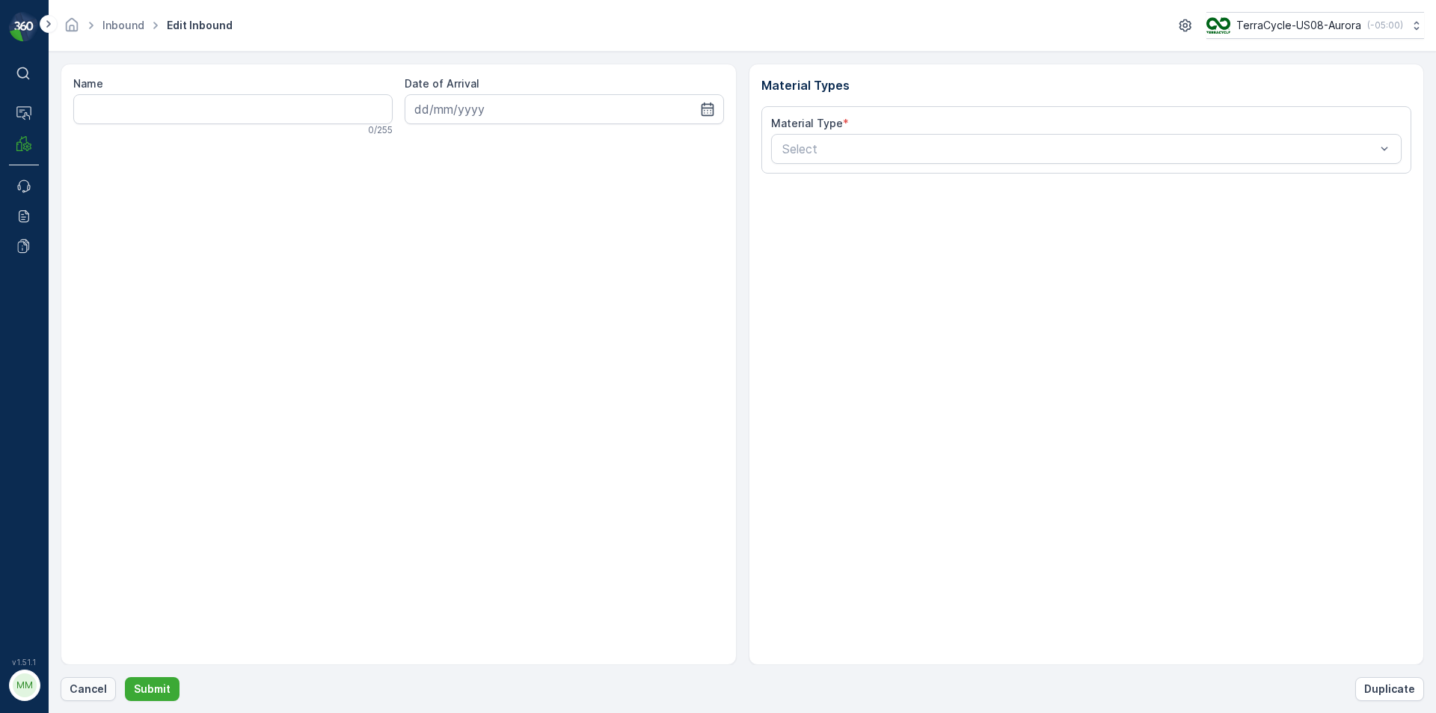
click at [98, 696] on button "Cancel" at bounding box center [88, 689] width 55 height 24
click at [81, 691] on p "Cancel" at bounding box center [88, 688] width 37 height 15
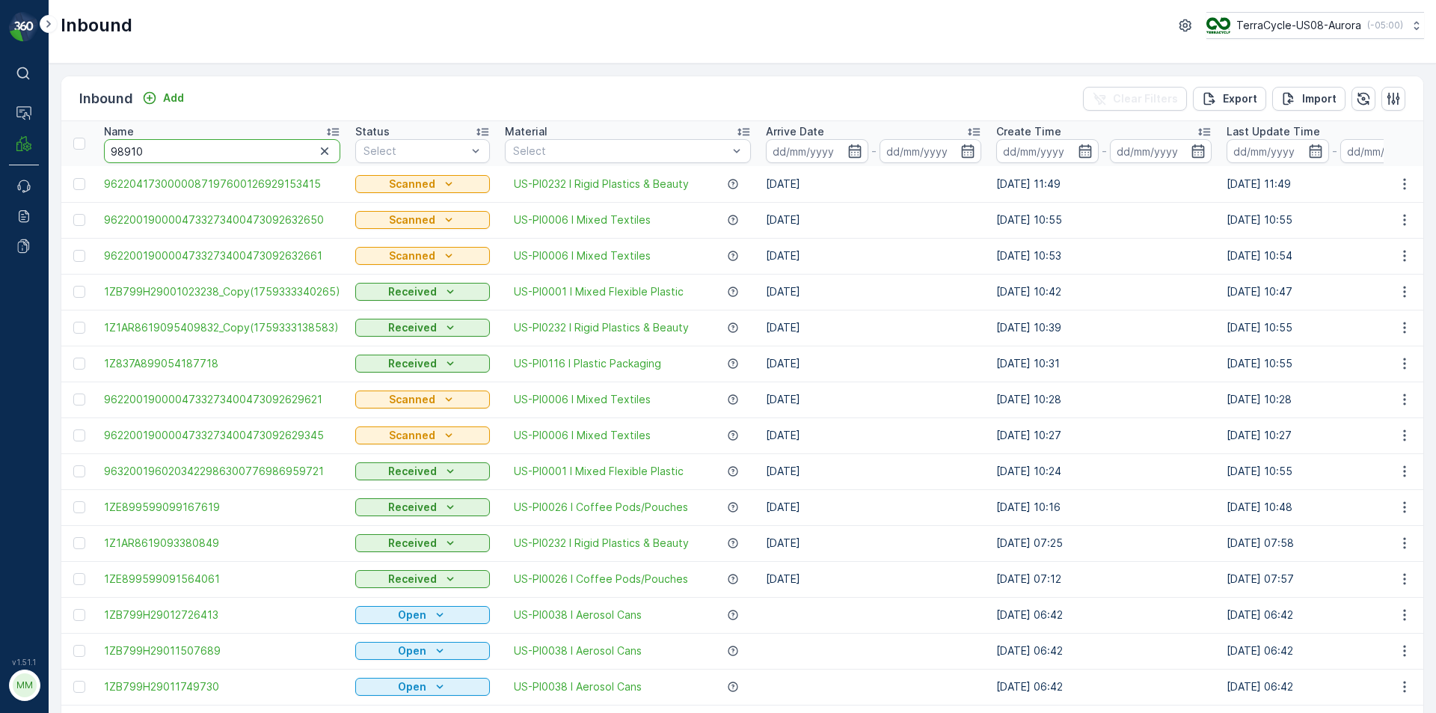
type input "989109"
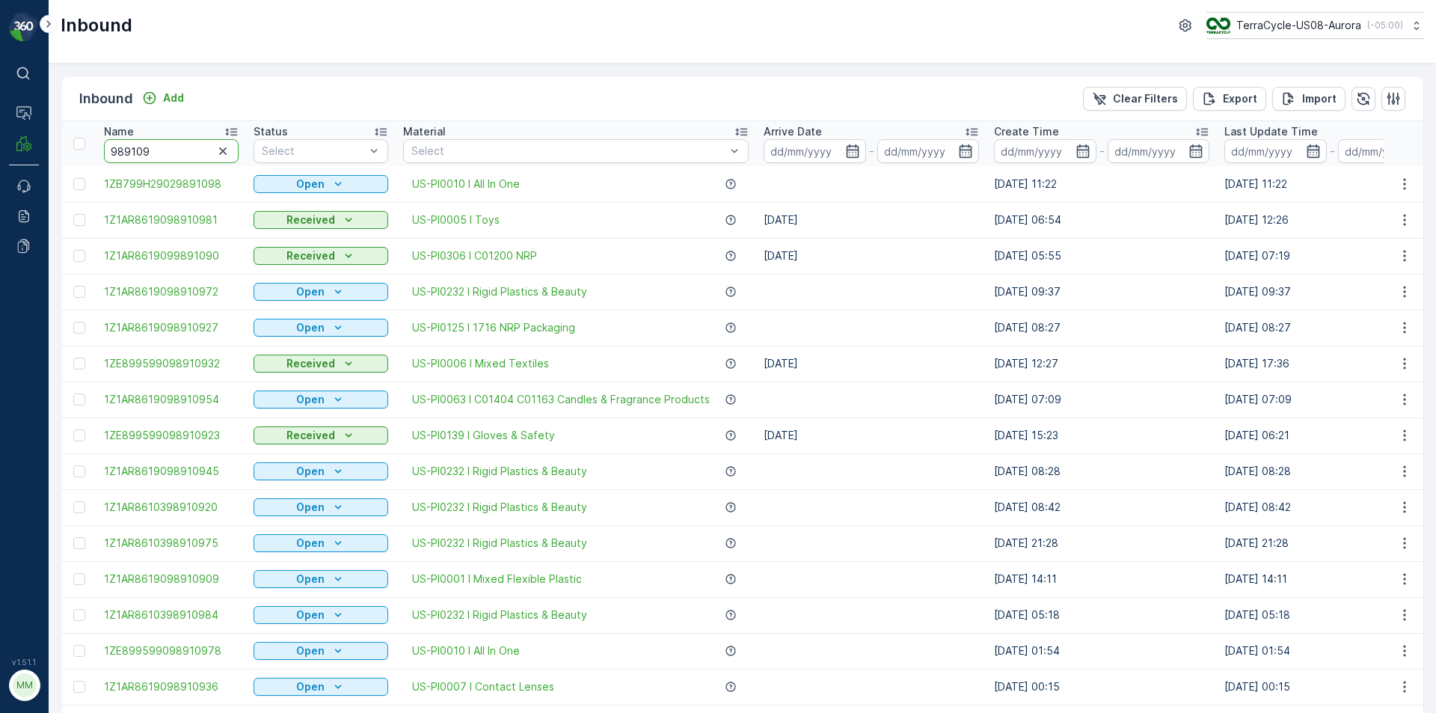
click at [162, 150] on input "989109" at bounding box center [171, 151] width 135 height 24
type input "98910996"
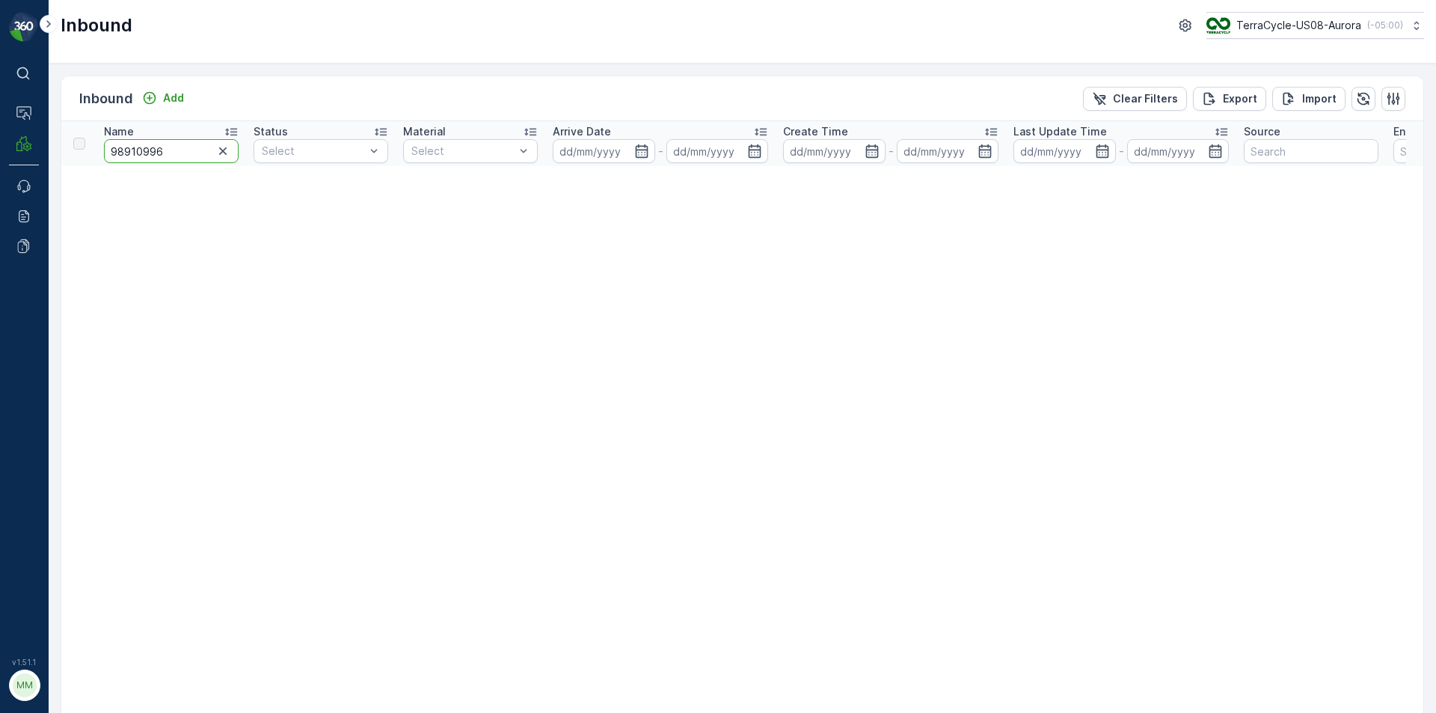
drag, startPoint x: 186, startPoint y: 159, endPoint x: 70, endPoint y: 179, distance: 117.6
click at [155, 94] on icon "Add" at bounding box center [149, 98] width 15 height 15
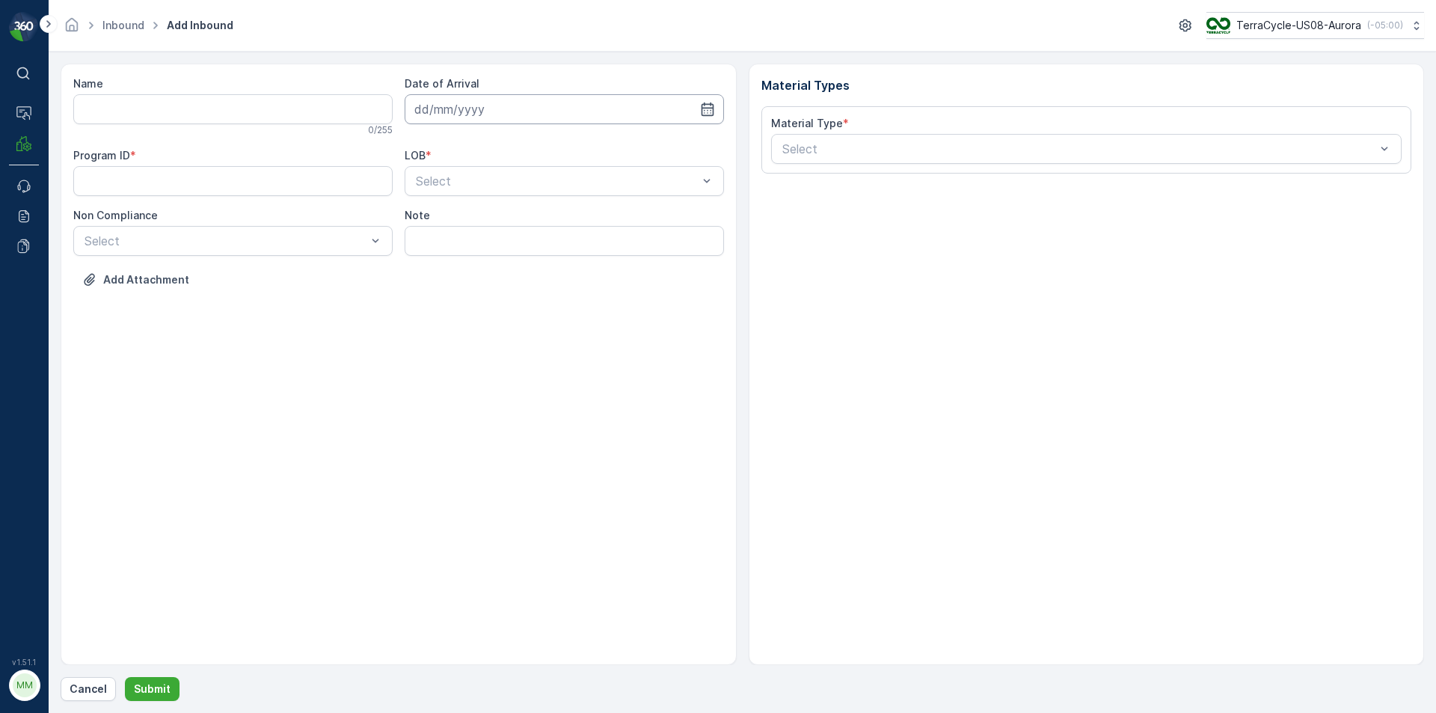
click at [439, 102] on input at bounding box center [564, 109] width 319 height 30
click at [506, 204] on div "1" at bounding box center [511, 204] width 24 height 24
type input "[DATE]"
click at [436, 243] on span "ZWB" at bounding box center [427, 242] width 27 height 13
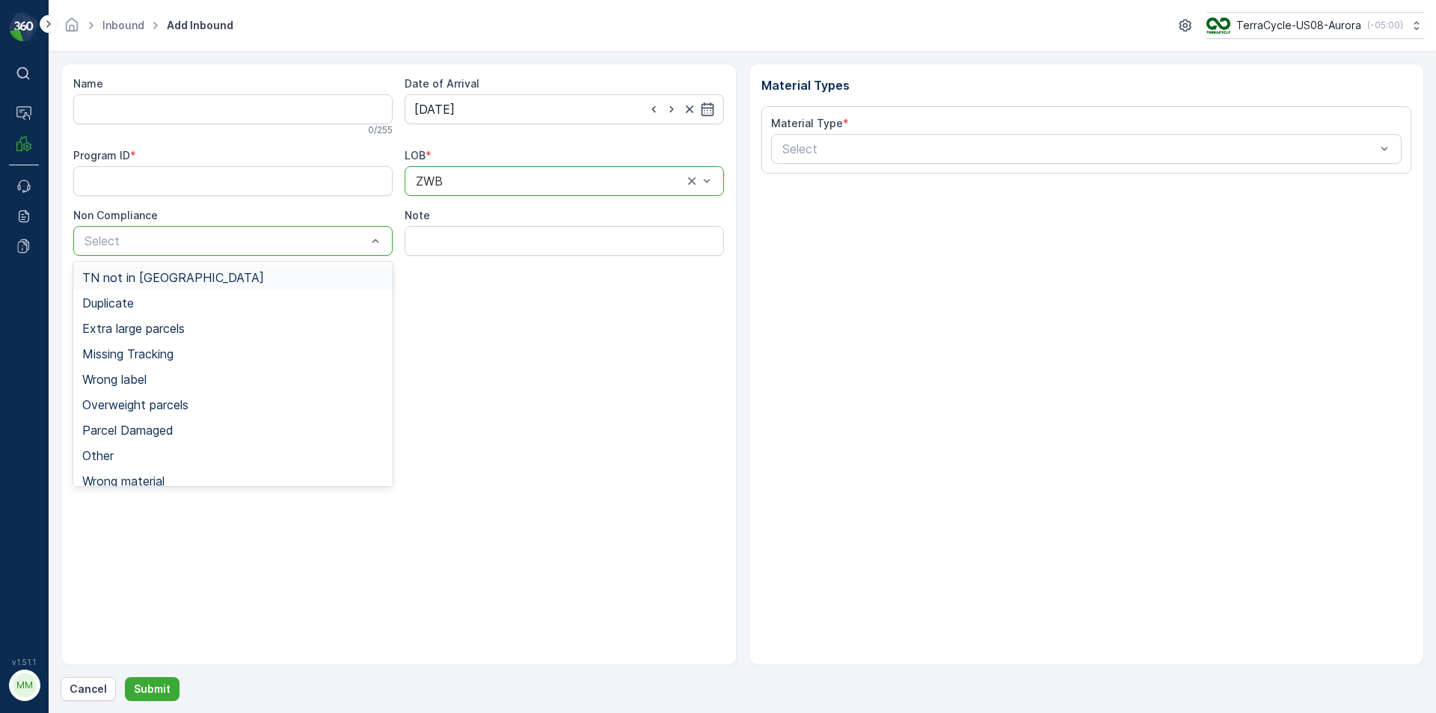
click at [147, 285] on div "TN not in [GEOGRAPHIC_DATA]" at bounding box center [232, 277] width 319 height 25
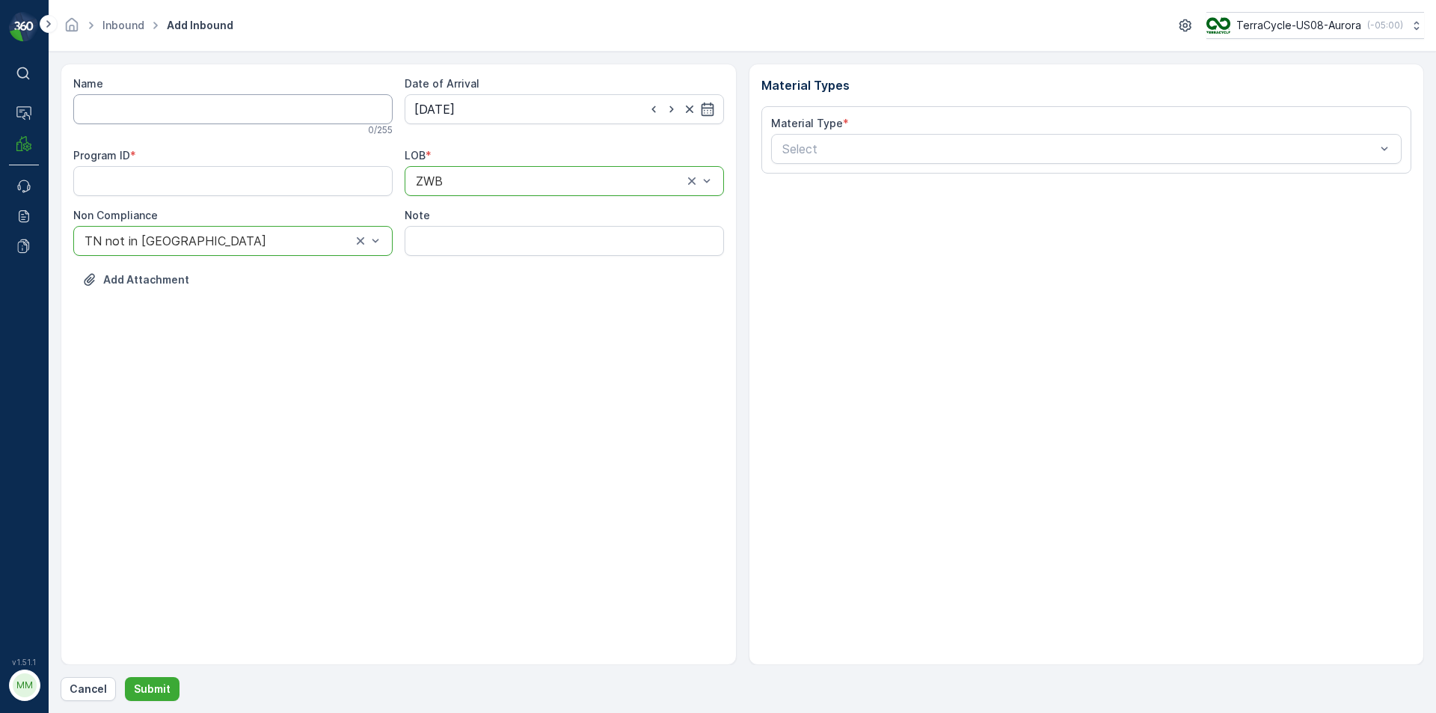
click at [188, 118] on input "Name" at bounding box center [232, 109] width 319 height 30
type input "1ZE899599098910996"
click at [125, 677] on button "Submit" at bounding box center [152, 689] width 55 height 24
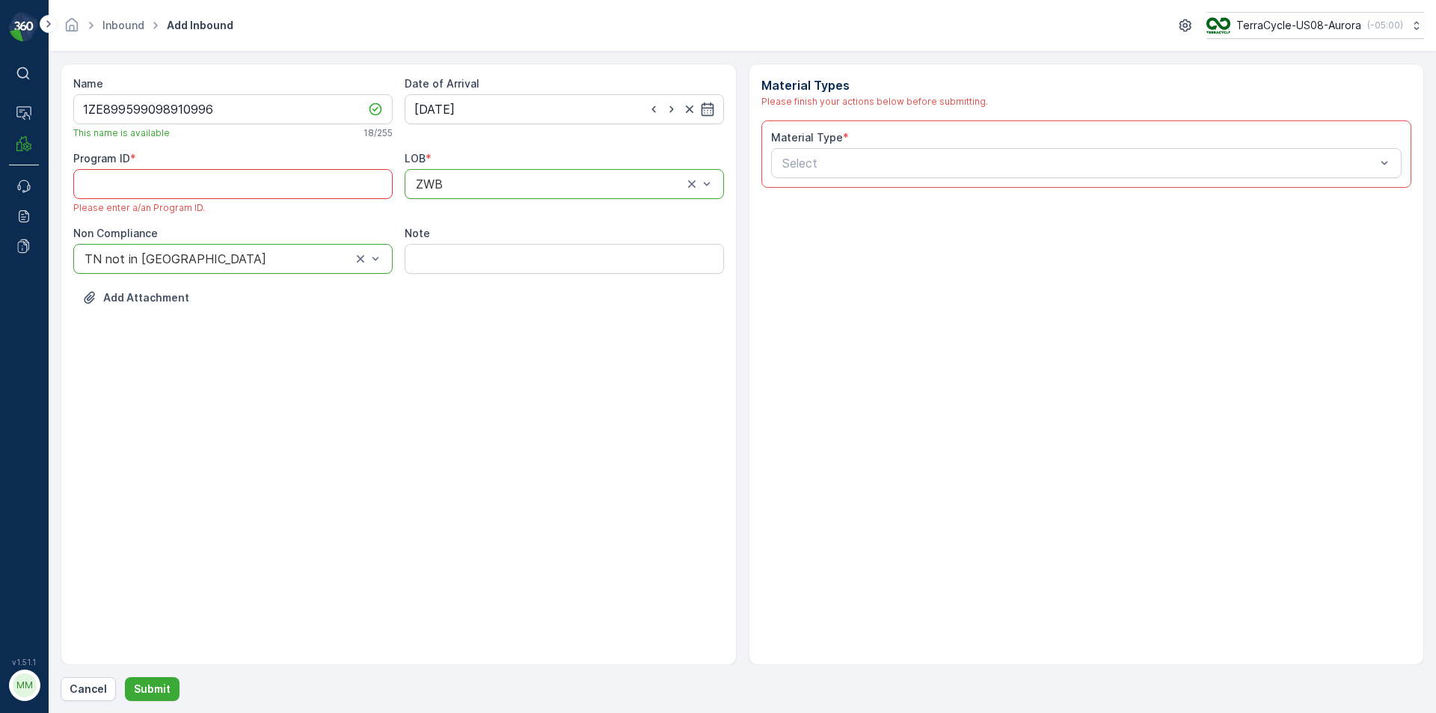
click at [229, 184] on ID "Program ID" at bounding box center [232, 184] width 319 height 30
paste ID "CS45"
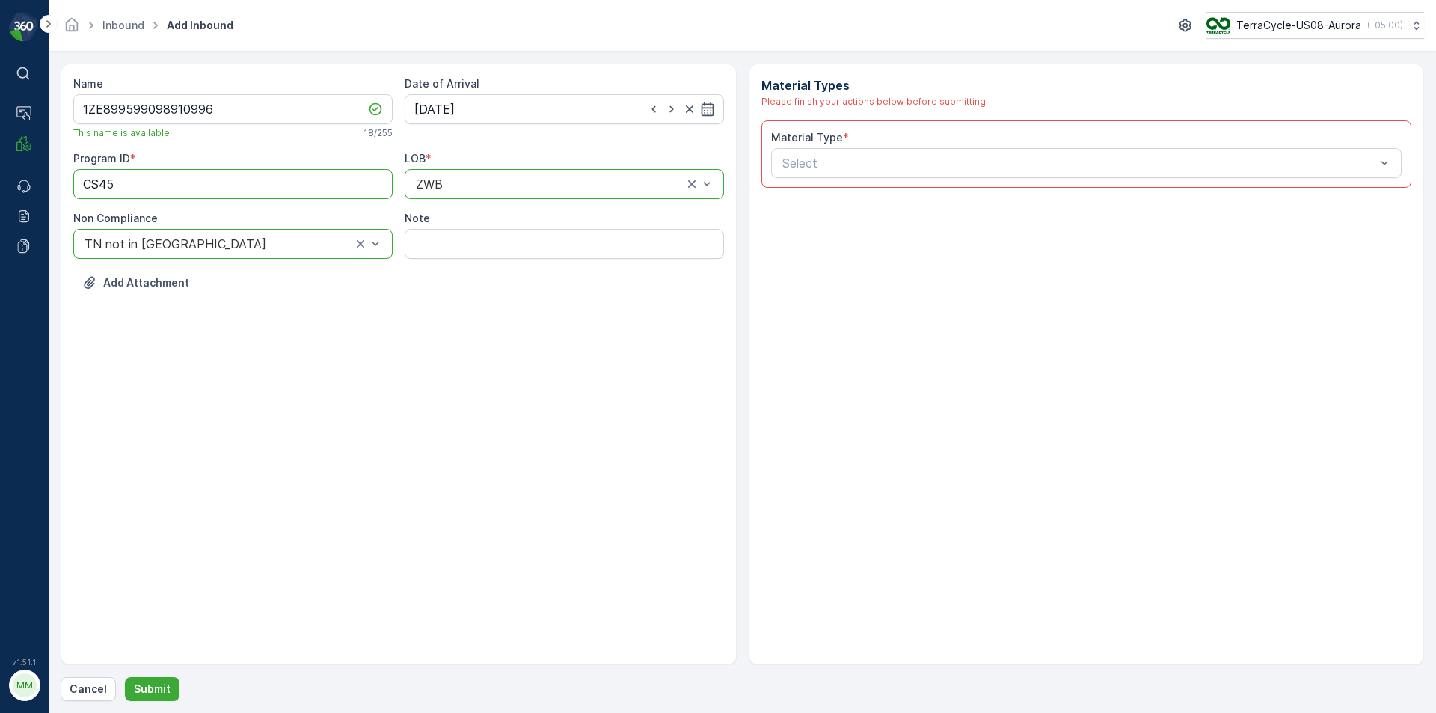
type ID "CS45"
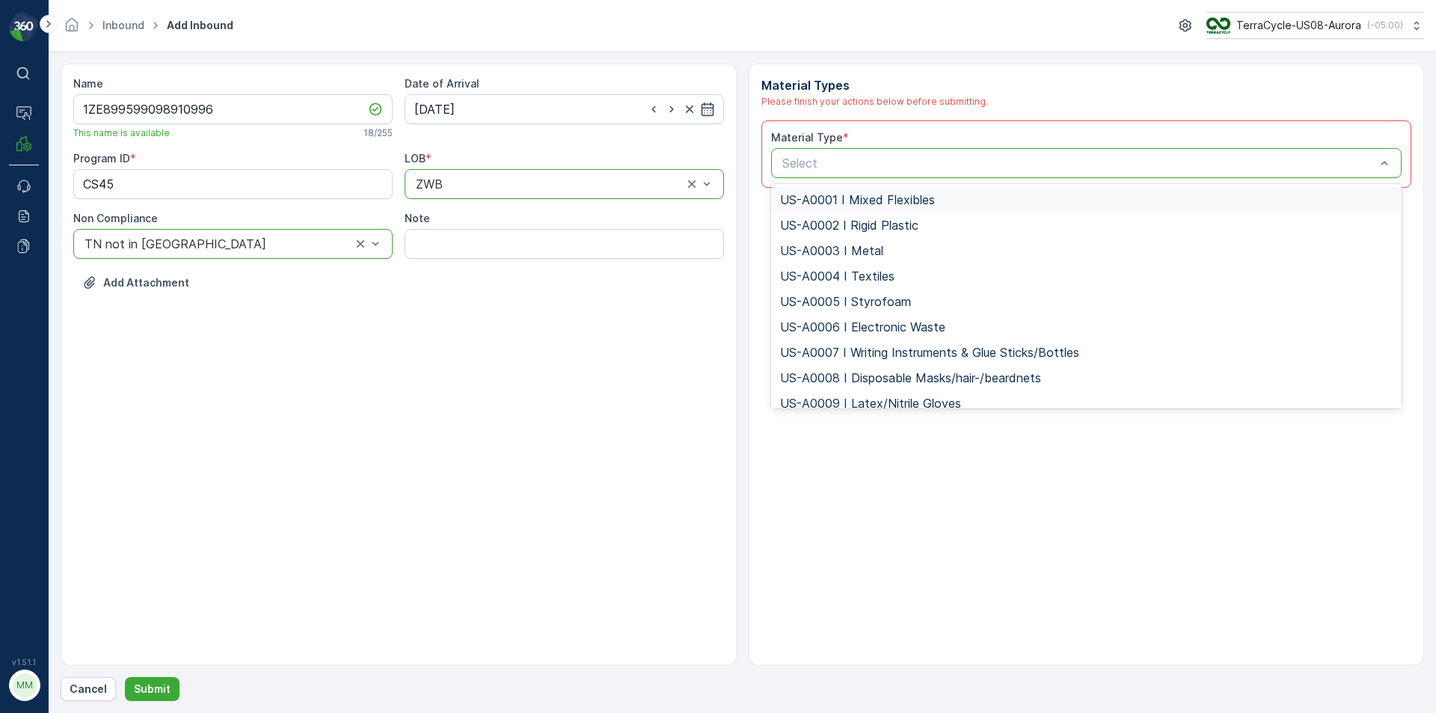
type input "US-PI0139 I Gloves & Safety"
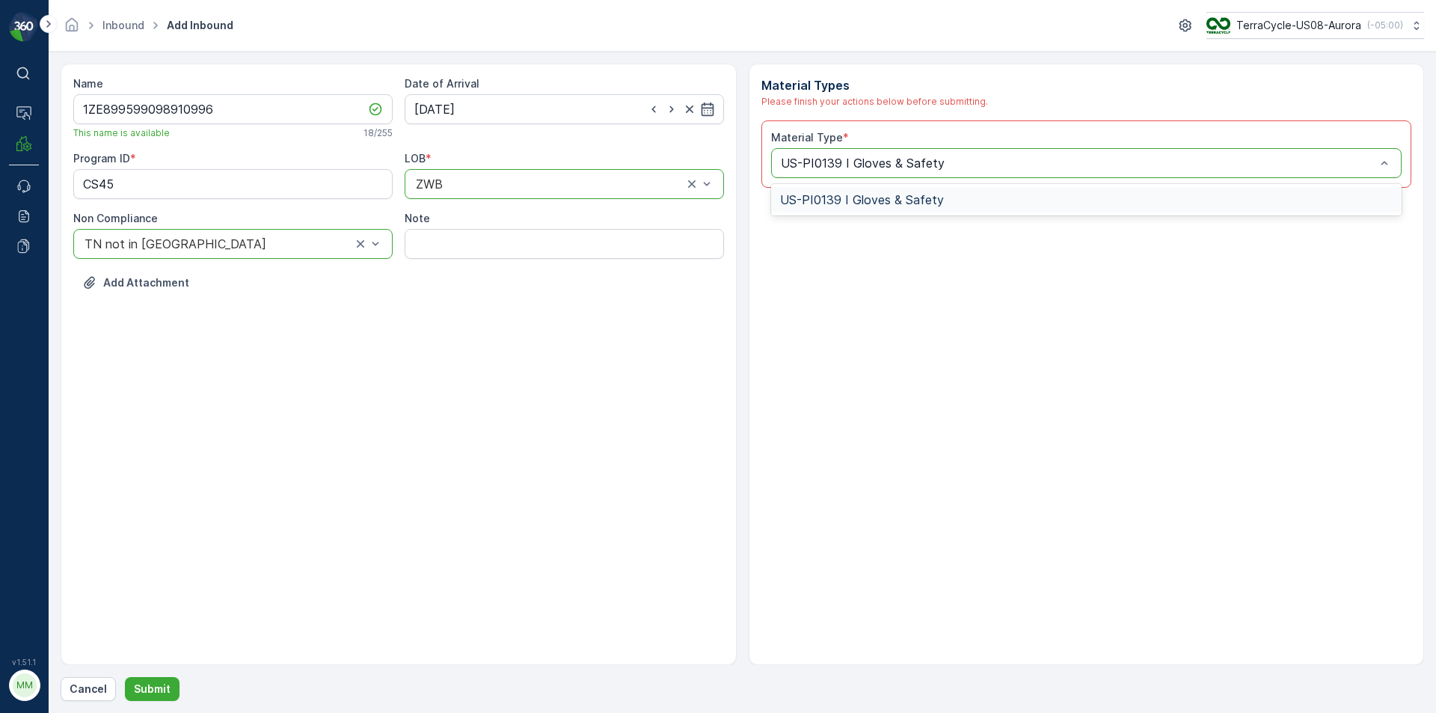
click at [817, 201] on span "US-PI0139 I Gloves & Safety" at bounding box center [862, 199] width 164 height 13
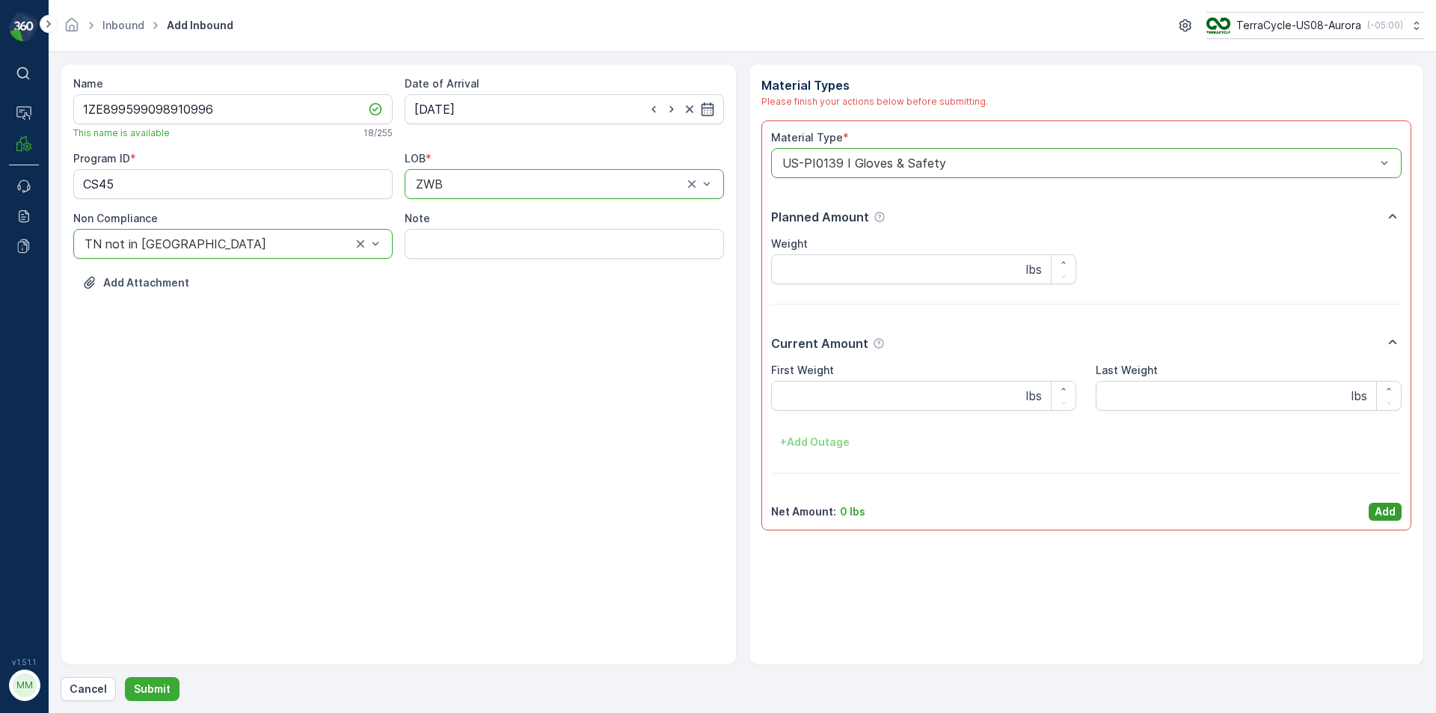
click at [1379, 513] on p "Add" at bounding box center [1385, 511] width 21 height 15
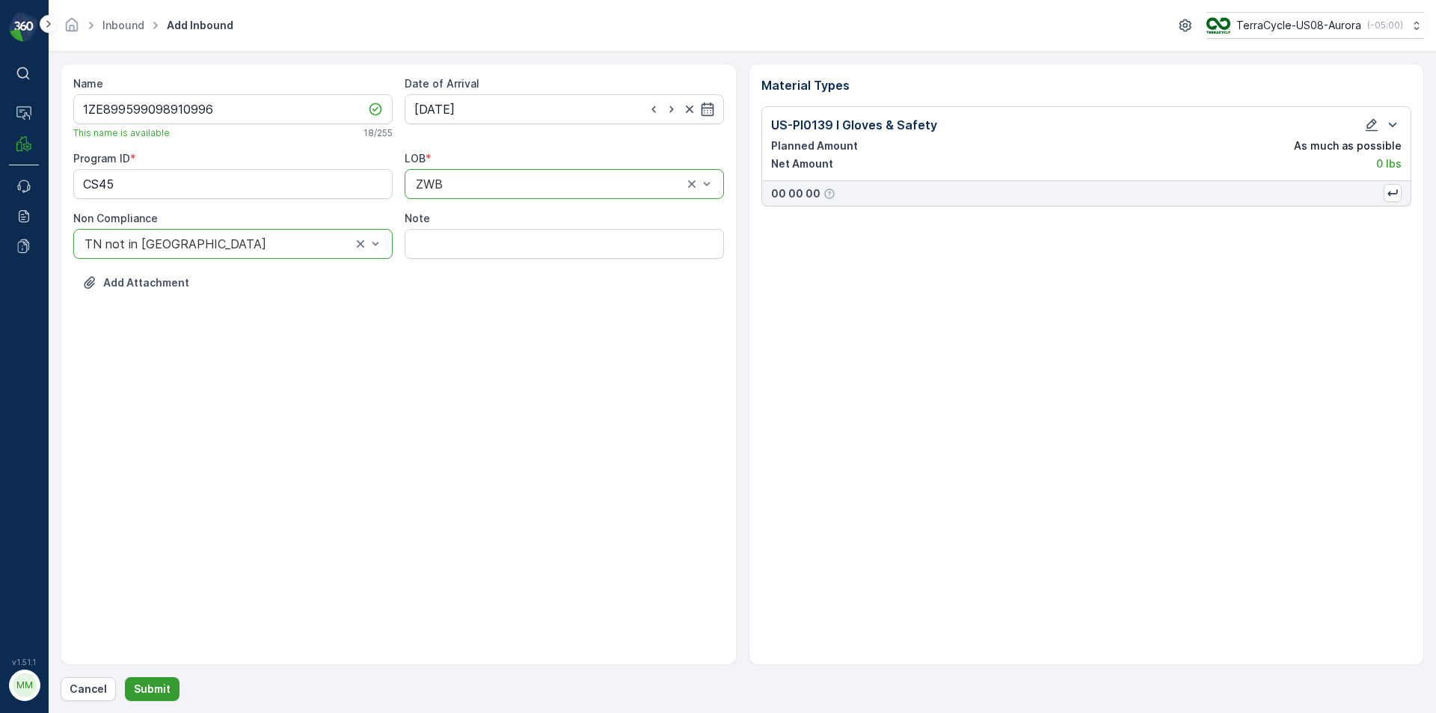
click at [157, 687] on p "Submit" at bounding box center [152, 688] width 37 height 15
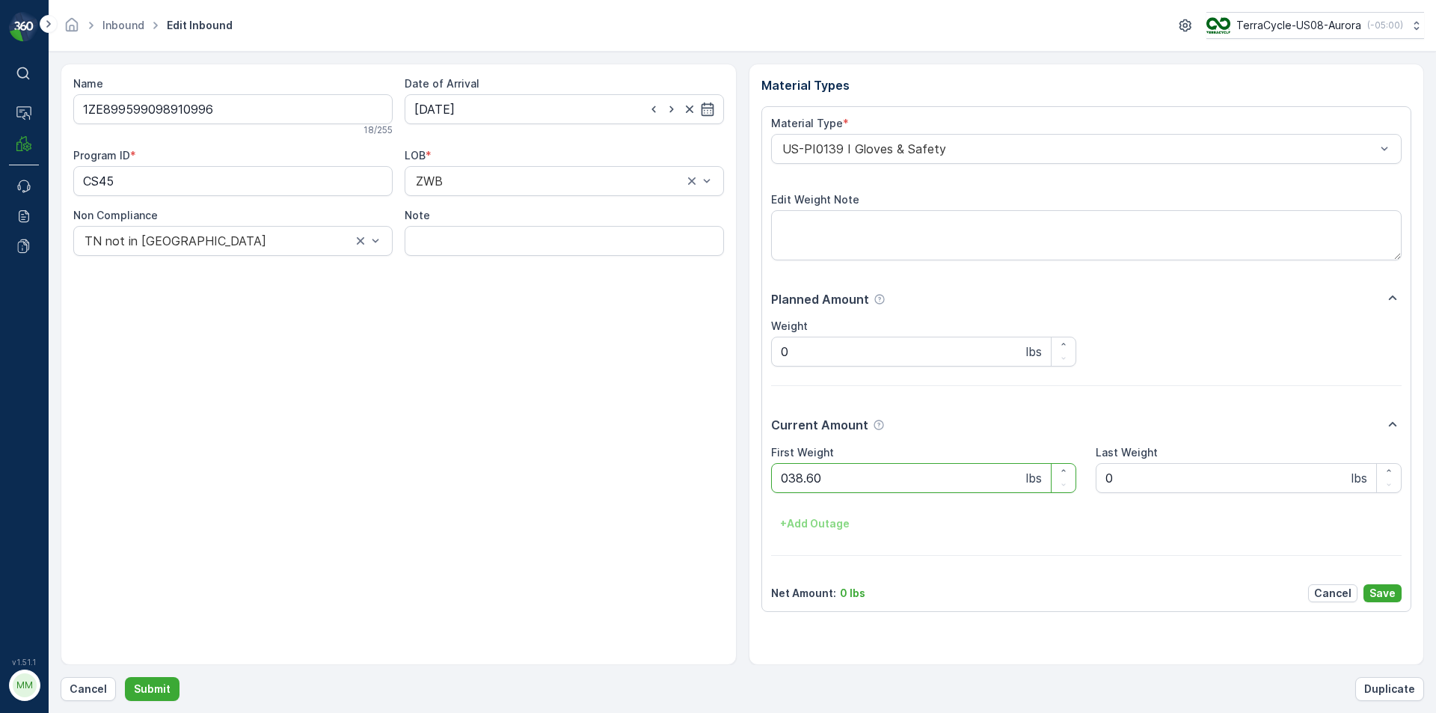
click at [125, 677] on button "Submit" at bounding box center [152, 689] width 55 height 24
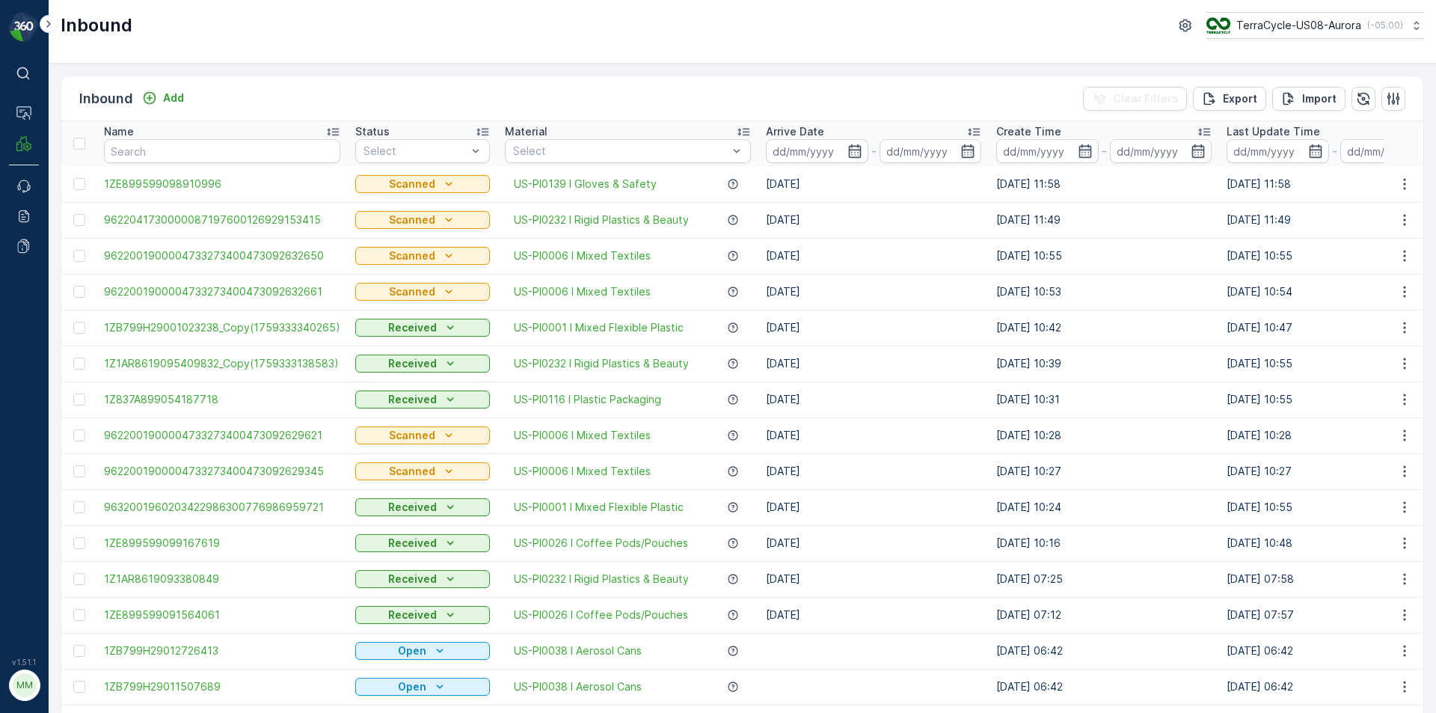
drag, startPoint x: 238, startPoint y: 677, endPoint x: 143, endPoint y: 147, distance: 538.1
click at [143, 147] on input "text" at bounding box center [222, 151] width 236 height 24
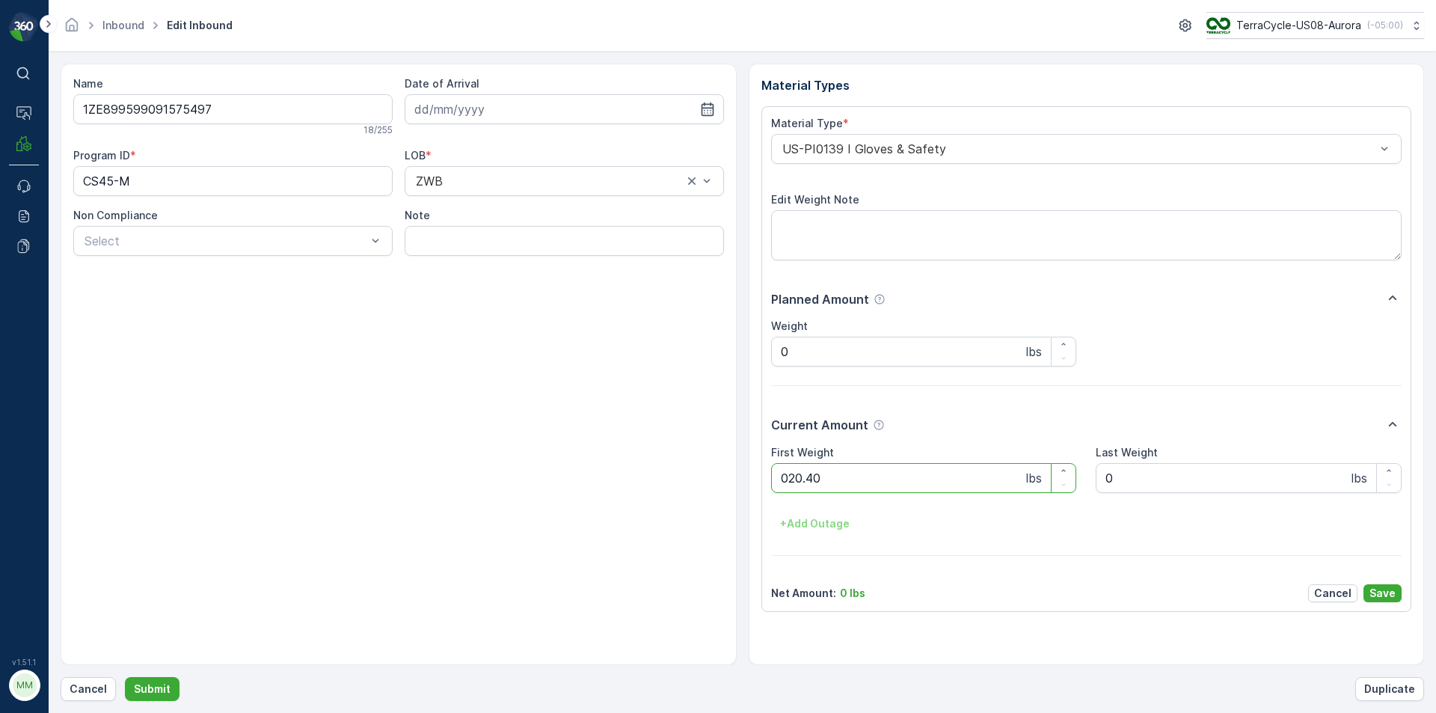
click at [125, 677] on button "Submit" at bounding box center [152, 689] width 55 height 24
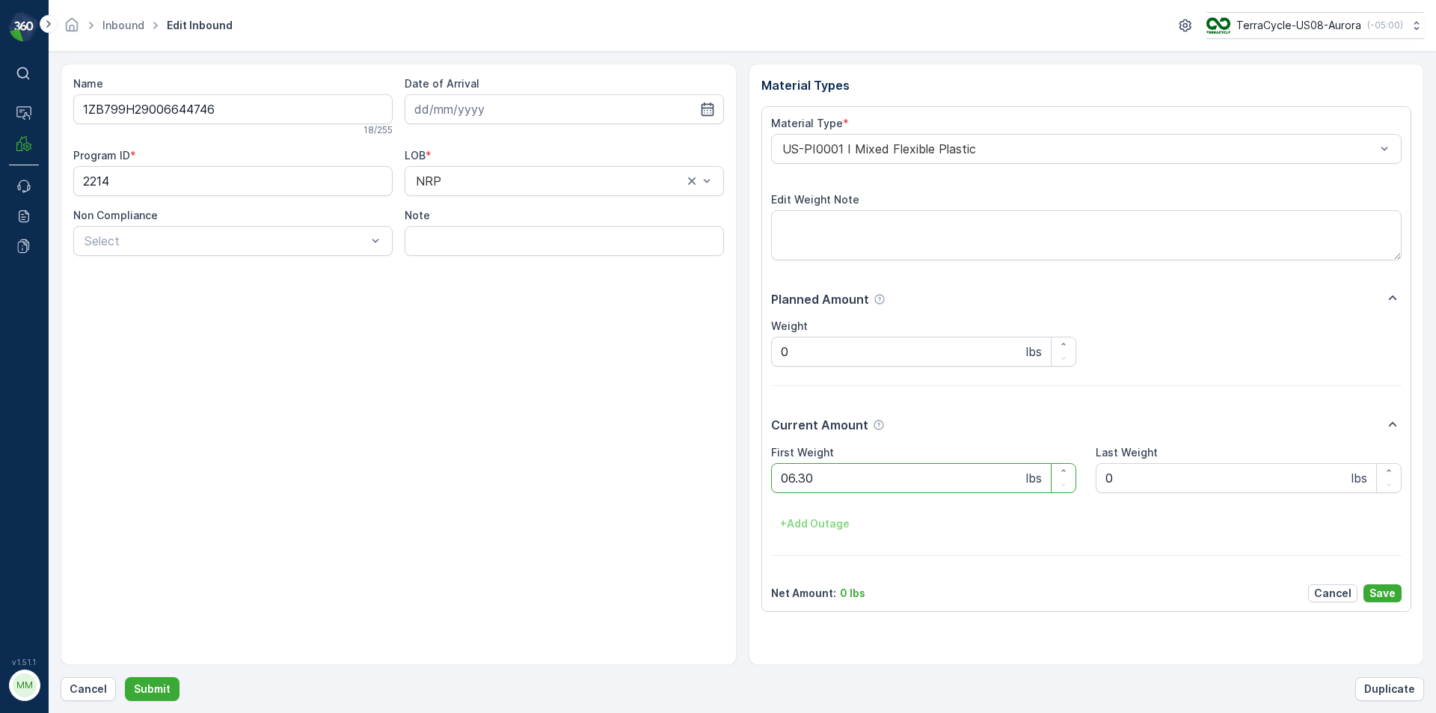
click at [125, 677] on button "Submit" at bounding box center [152, 689] width 55 height 24
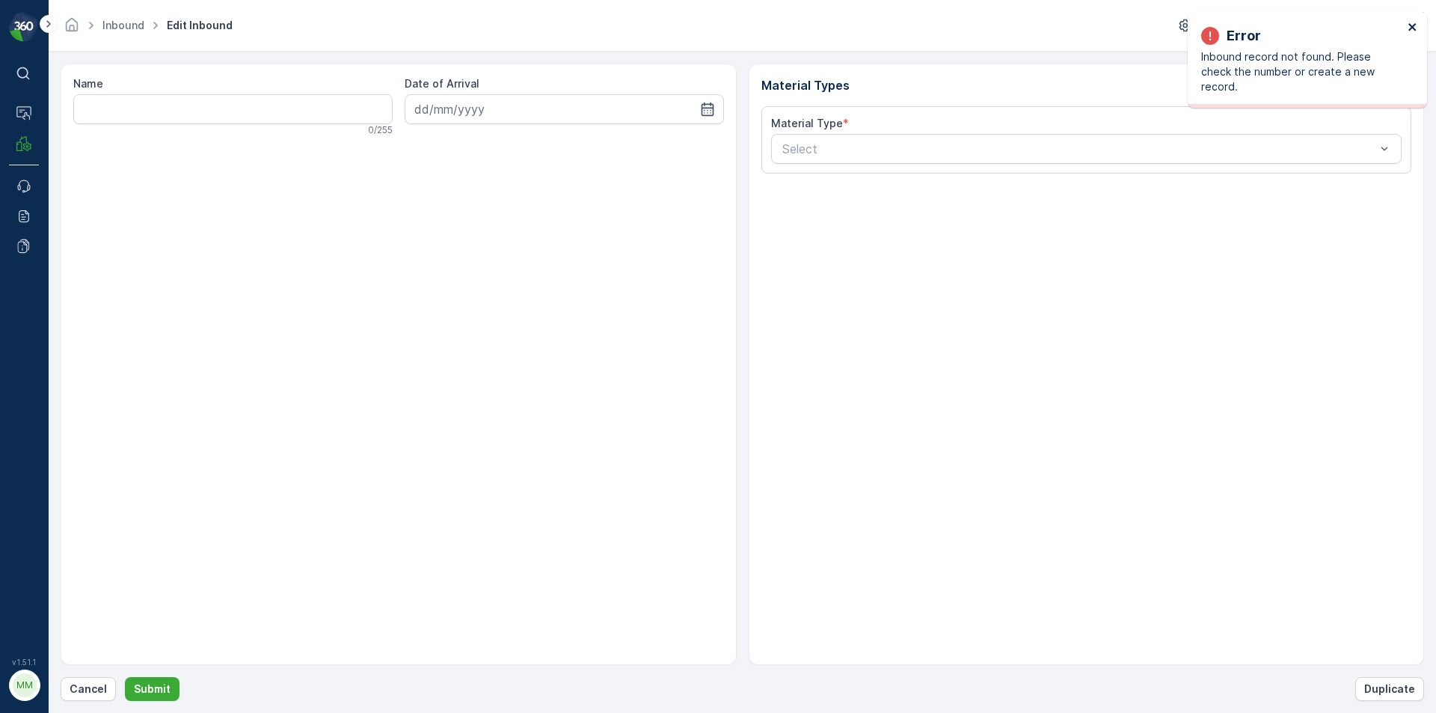
click at [1416, 27] on icon "close" at bounding box center [1413, 27] width 10 height 12
click at [92, 689] on p "Cancel" at bounding box center [88, 688] width 37 height 15
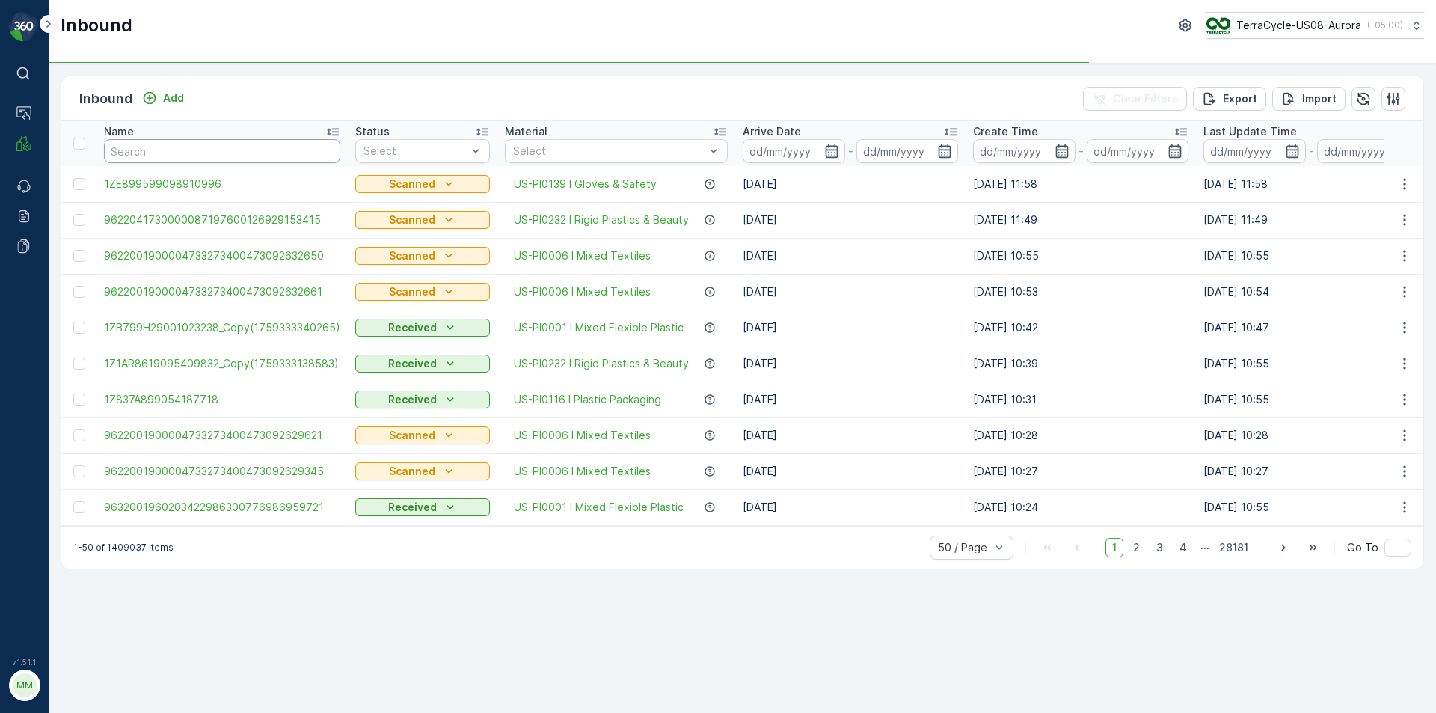
click at [182, 155] on input "text" at bounding box center [222, 151] width 236 height 24
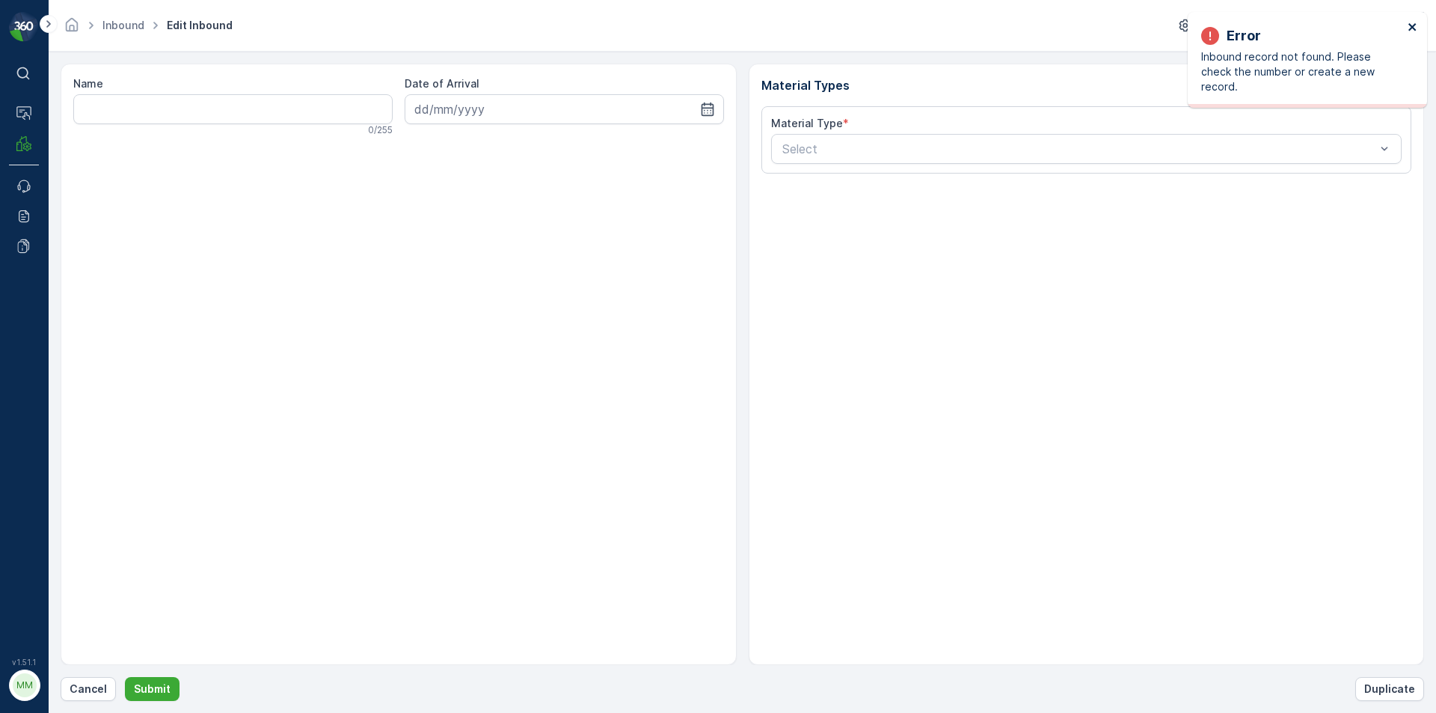
click at [1412, 29] on icon "close" at bounding box center [1413, 27] width 10 height 12
click at [82, 696] on p "Cancel" at bounding box center [88, 688] width 37 height 15
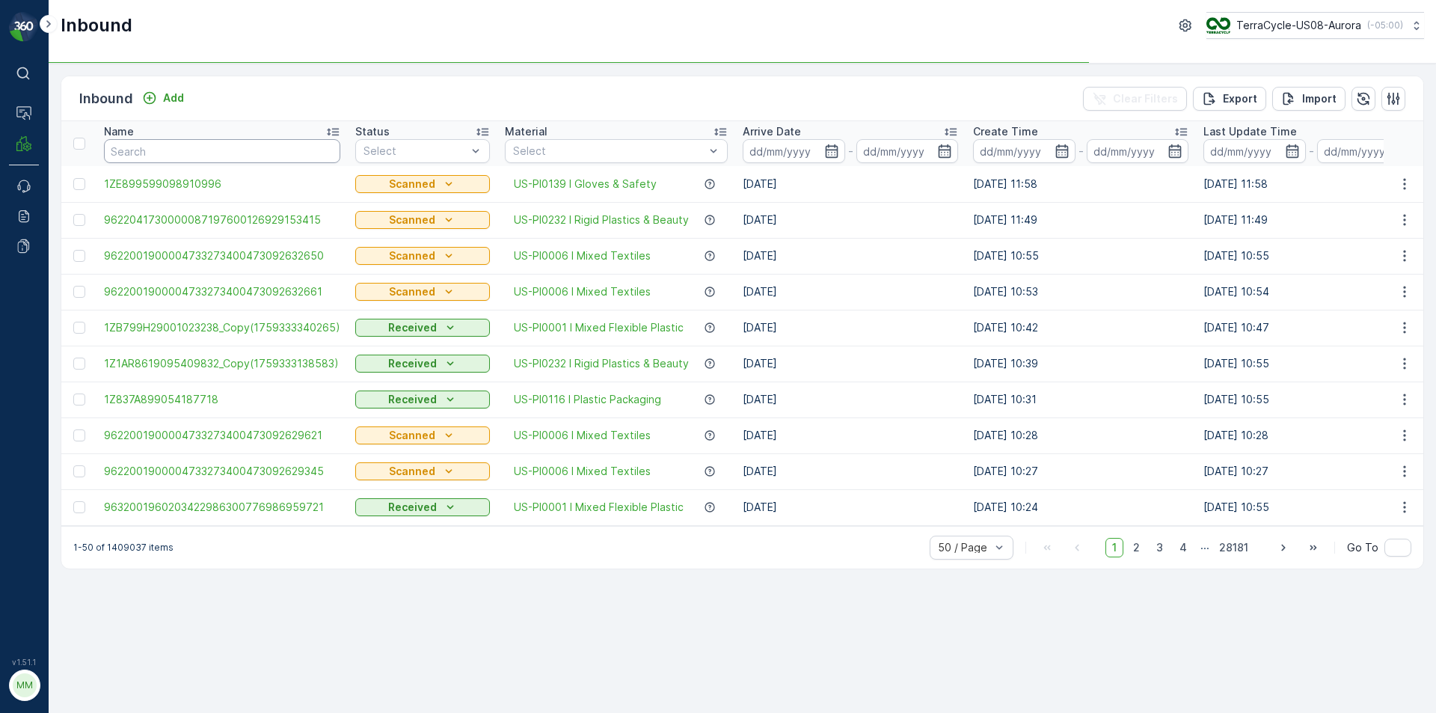
click at [217, 146] on input "text" at bounding box center [222, 151] width 236 height 24
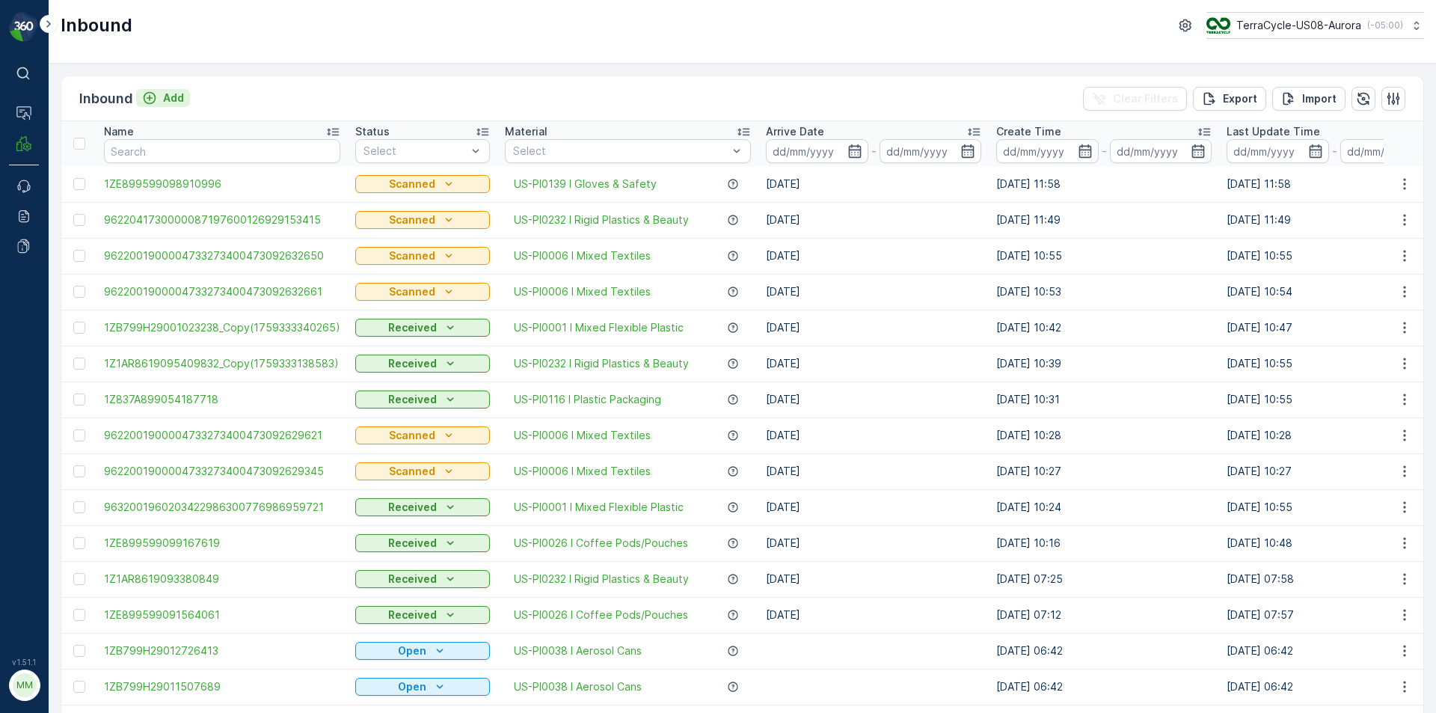
click at [177, 100] on p "Add" at bounding box center [173, 98] width 21 height 15
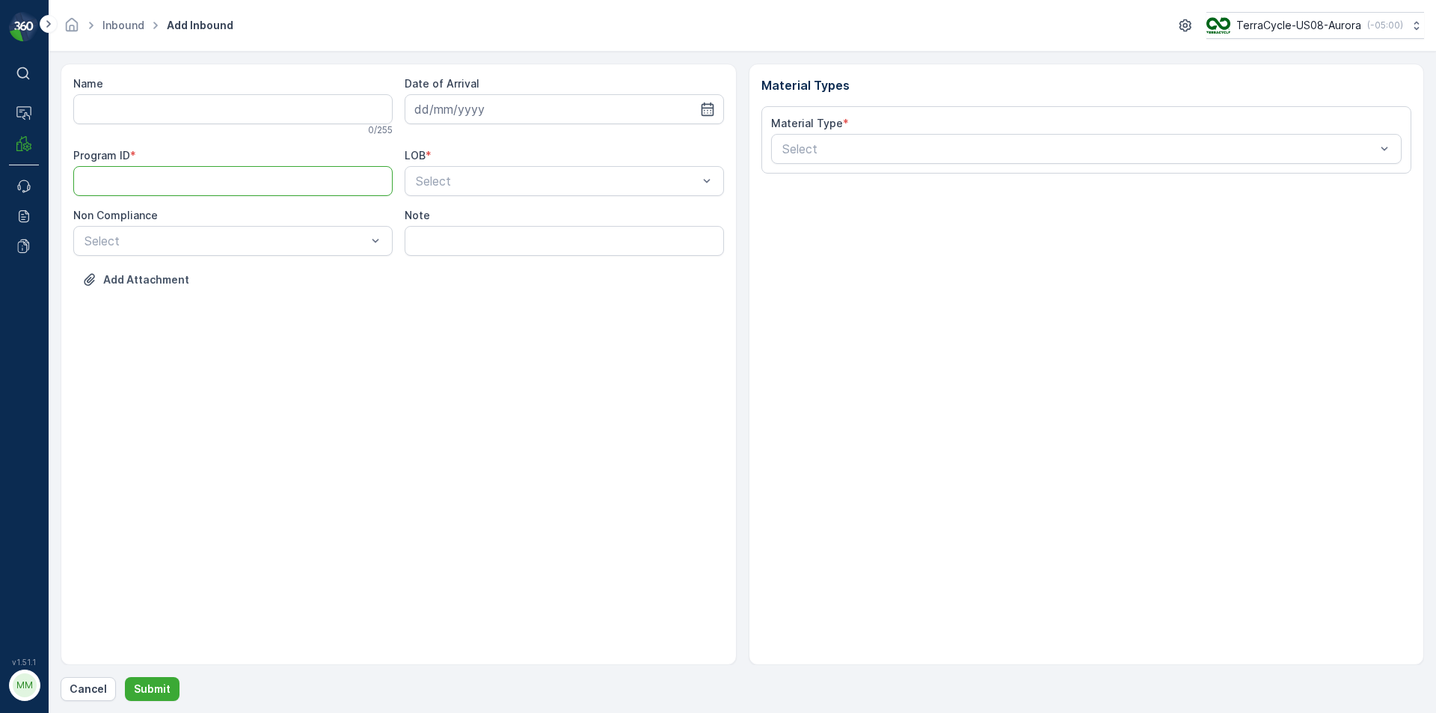
click at [167, 171] on ID "Program ID" at bounding box center [232, 181] width 319 height 30
paste ID "CS12"
type ID "CS12"
click at [236, 120] on input "Name" at bounding box center [232, 109] width 319 height 30
click at [434, 113] on input at bounding box center [564, 109] width 319 height 30
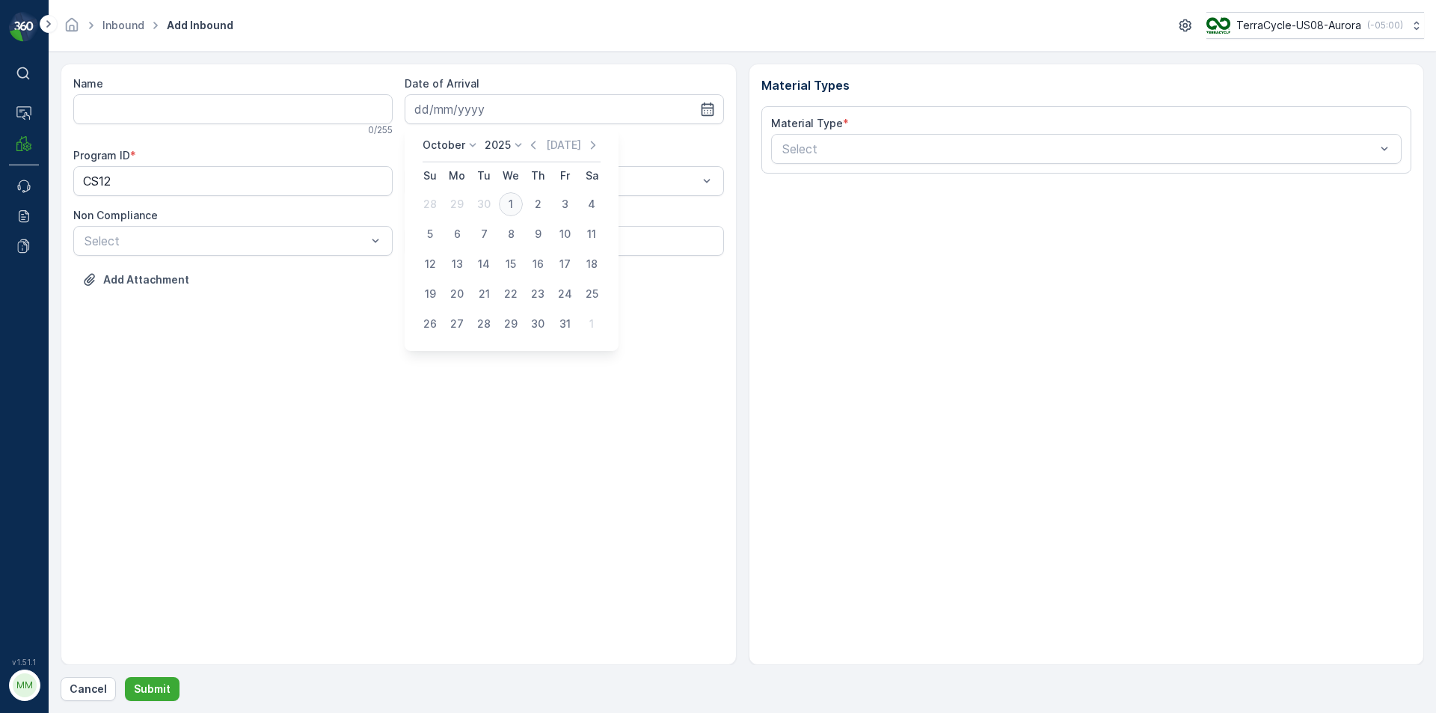
click at [506, 203] on div "1" at bounding box center [511, 204] width 24 height 24
type input "[DATE]"
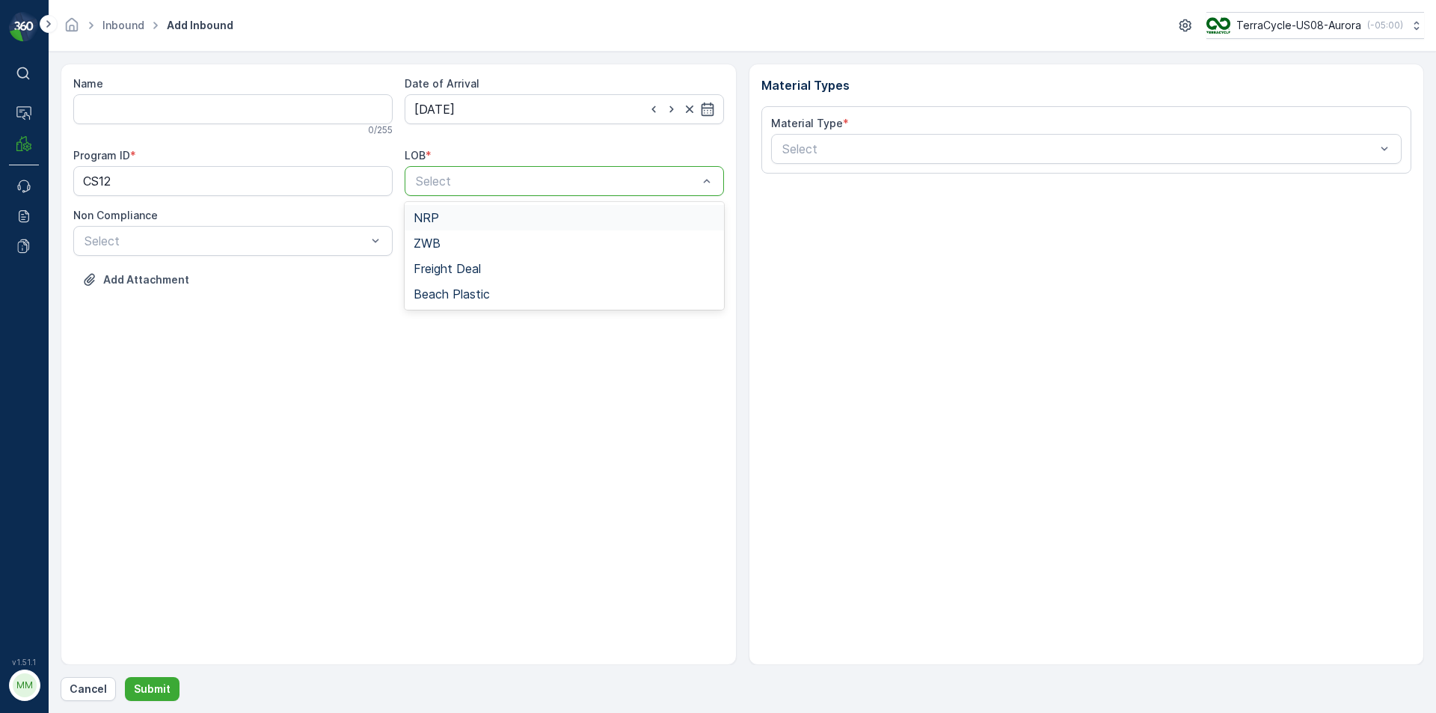
click at [441, 224] on div "NRP" at bounding box center [564, 217] width 319 height 25
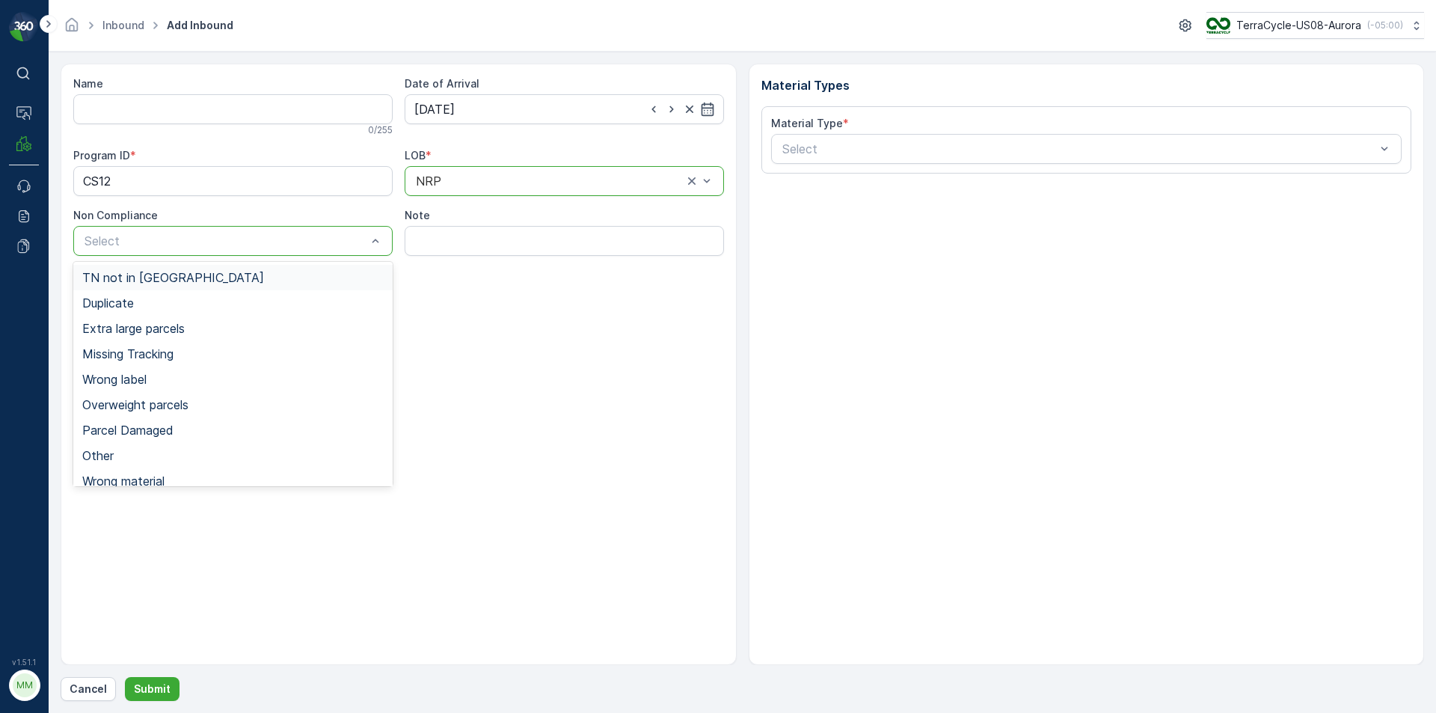
click at [179, 273] on div "TN not in [GEOGRAPHIC_DATA]" at bounding box center [232, 277] width 301 height 13
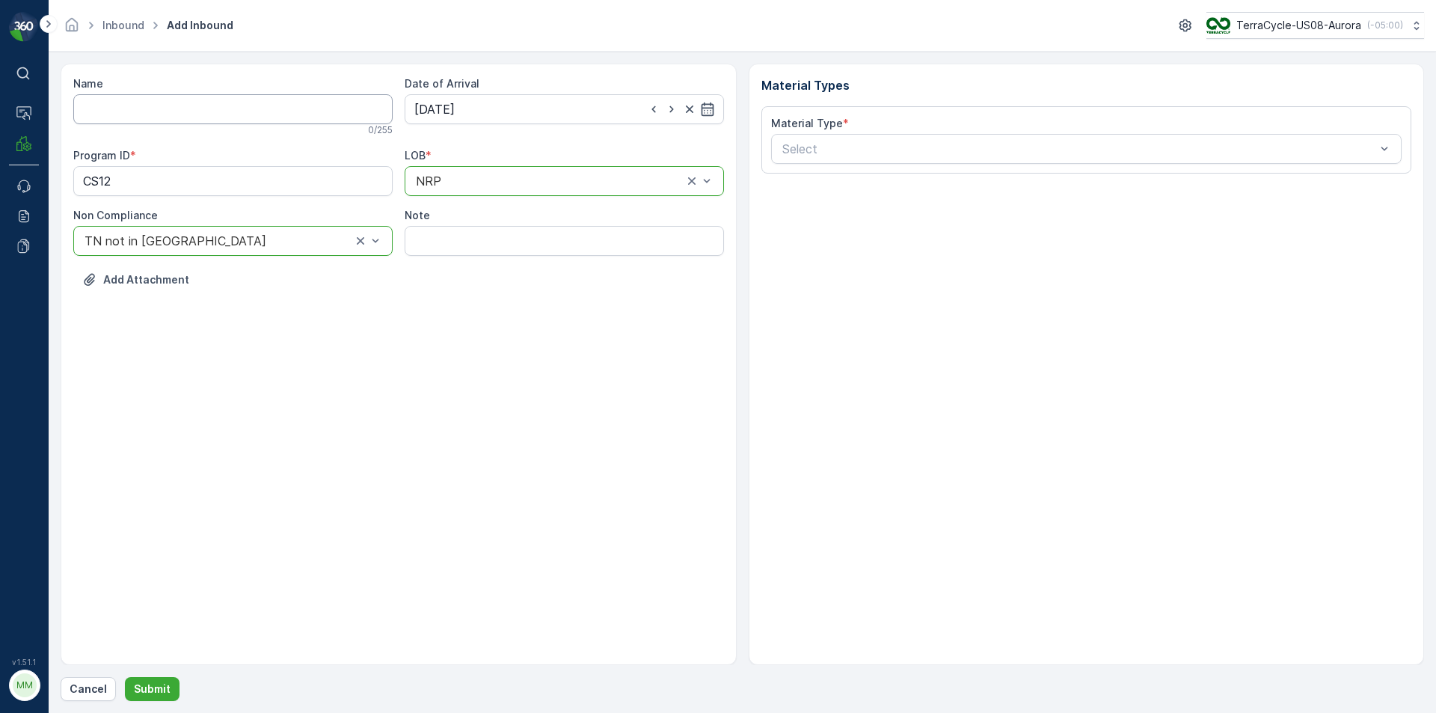
click at [204, 116] on input "Name" at bounding box center [232, 109] width 319 height 30
type input "1Z837A899052672198"
click at [125, 677] on button "Submit" at bounding box center [152, 689] width 55 height 24
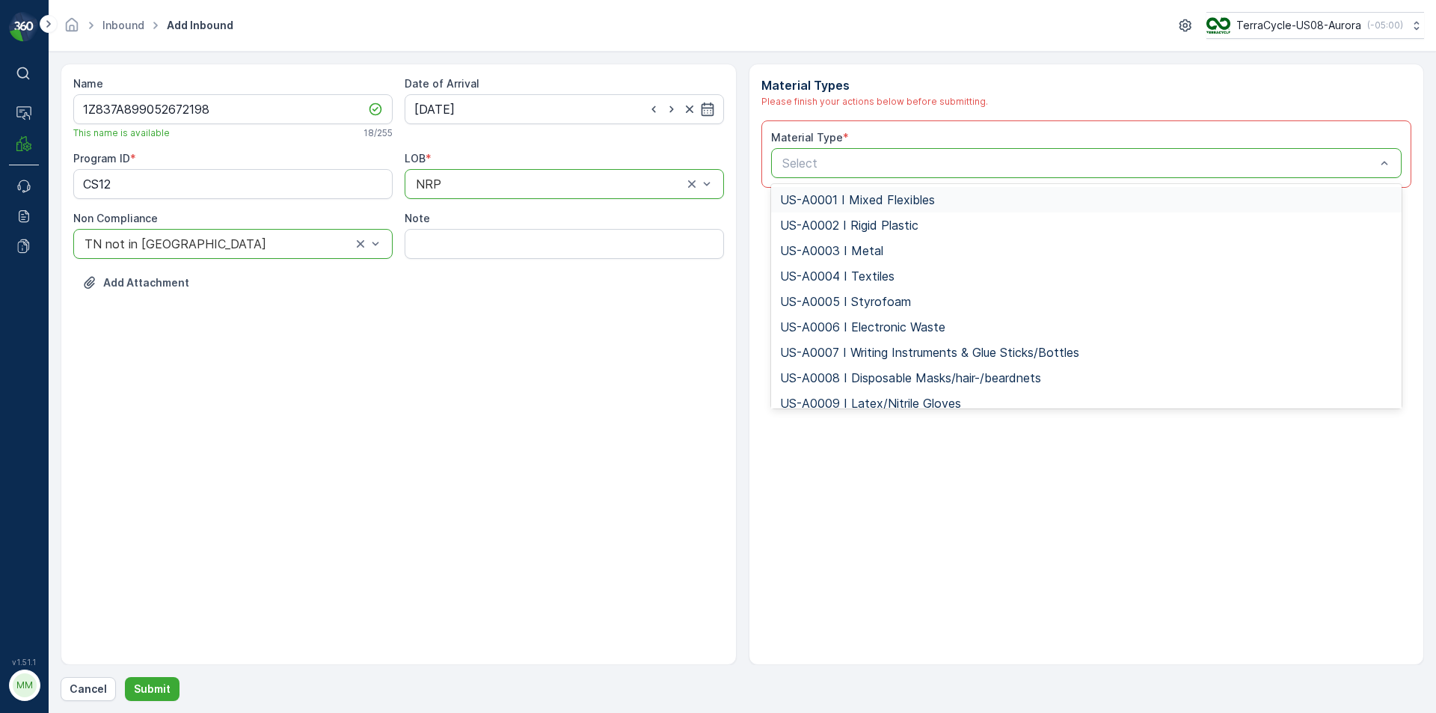
type input "US-PI0037 I Electronic Waste"
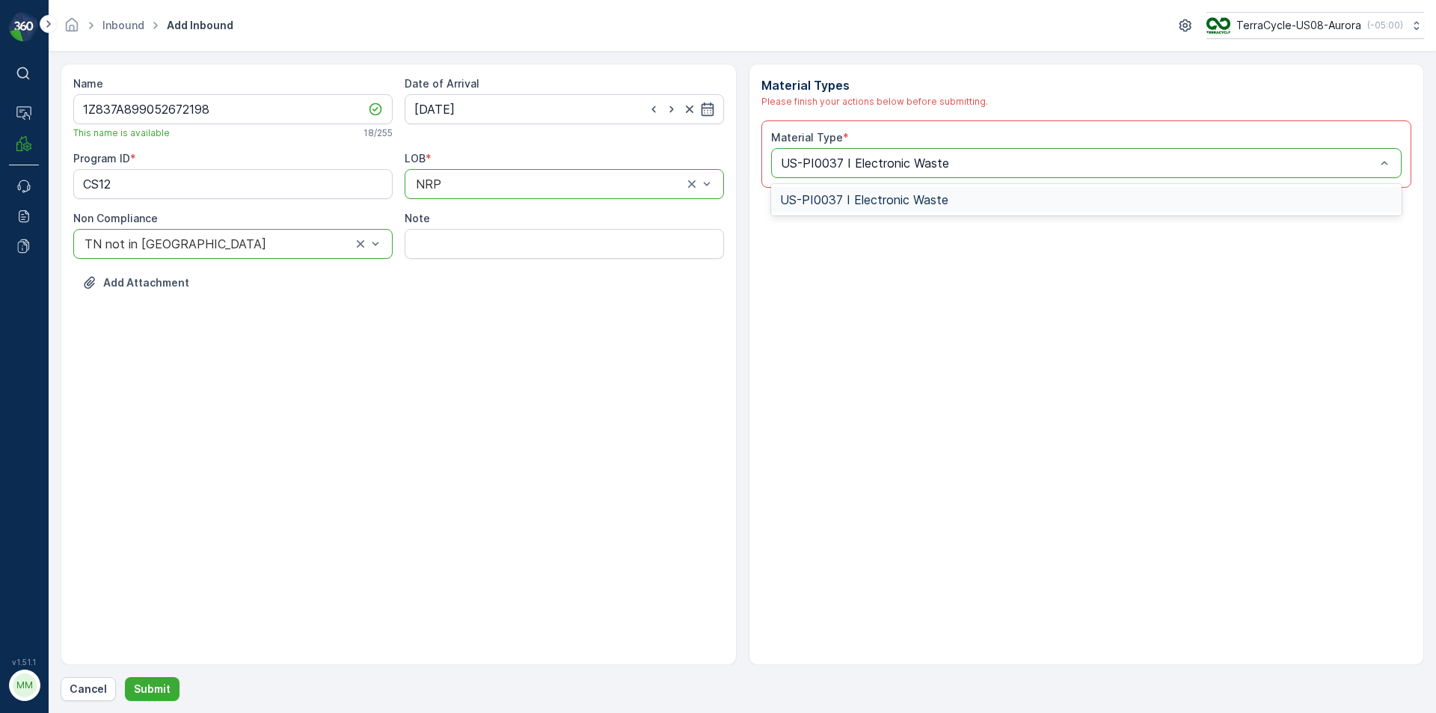
click at [914, 214] on div "US-PI0037 I Electronic Waste" at bounding box center [1086, 199] width 631 height 31
click at [914, 207] on div "US-PI0037 I Electronic Waste" at bounding box center [1086, 199] width 631 height 25
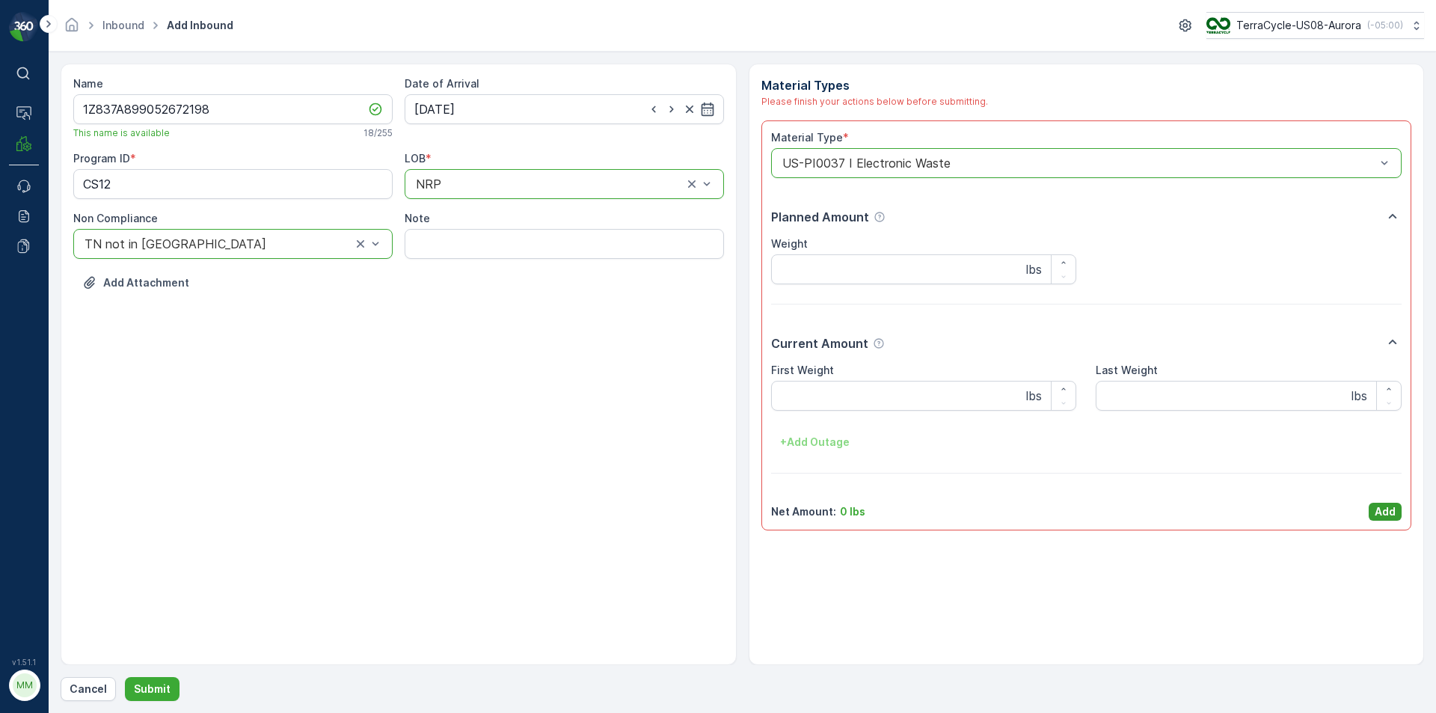
click at [1376, 512] on p "Add" at bounding box center [1385, 511] width 21 height 15
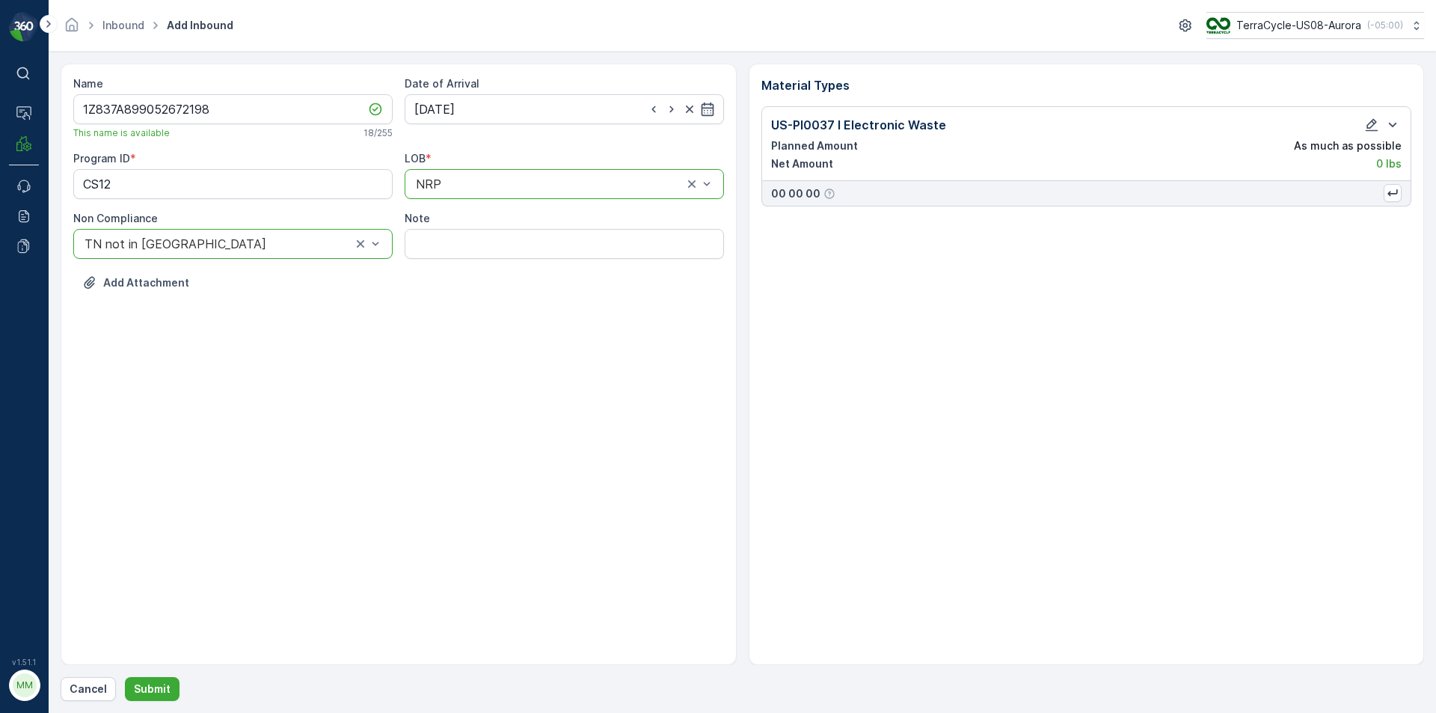
click at [174, 675] on div "Name 1Z837A899052672198 This name is available 18 / 255 Date of Arrival 01.10.2…" at bounding box center [743, 382] width 1364 height 637
click at [171, 680] on button "Submit" at bounding box center [152, 689] width 55 height 24
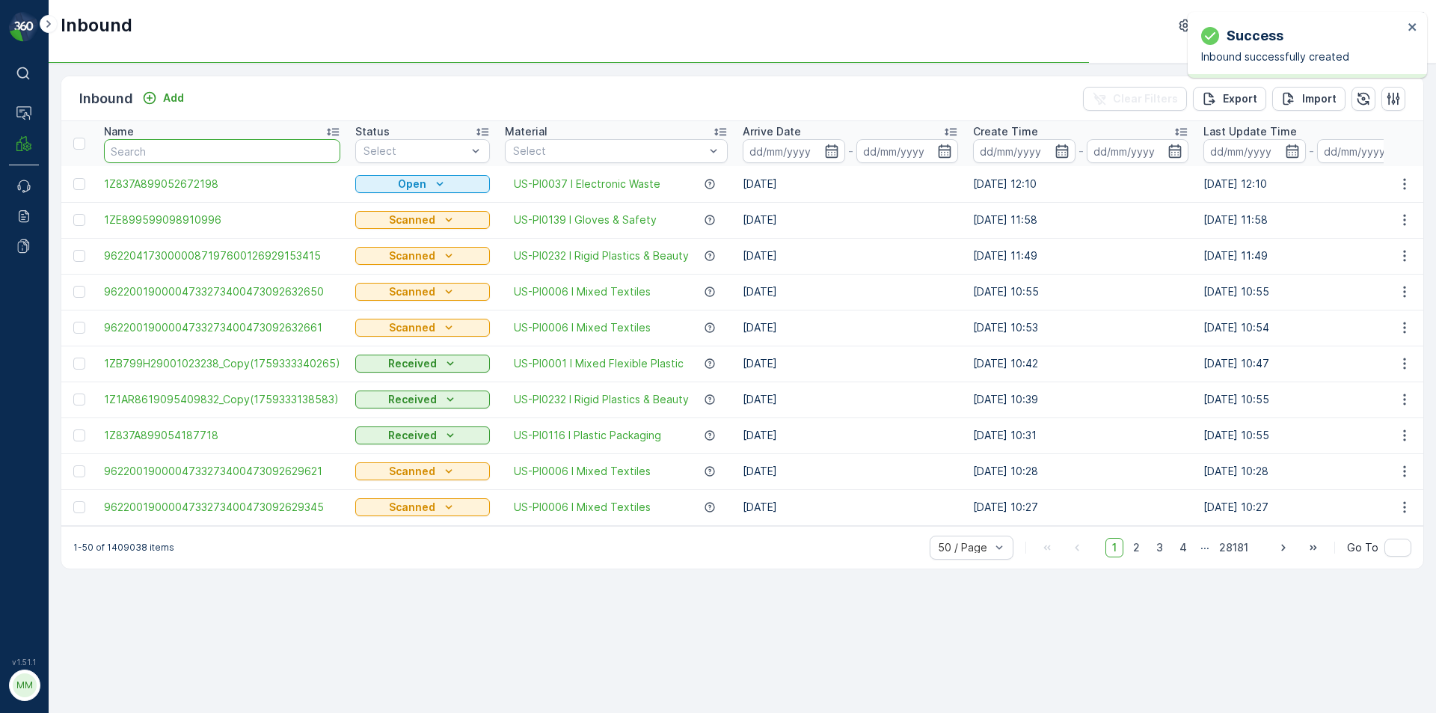
click at [263, 156] on input "text" at bounding box center [222, 151] width 236 height 24
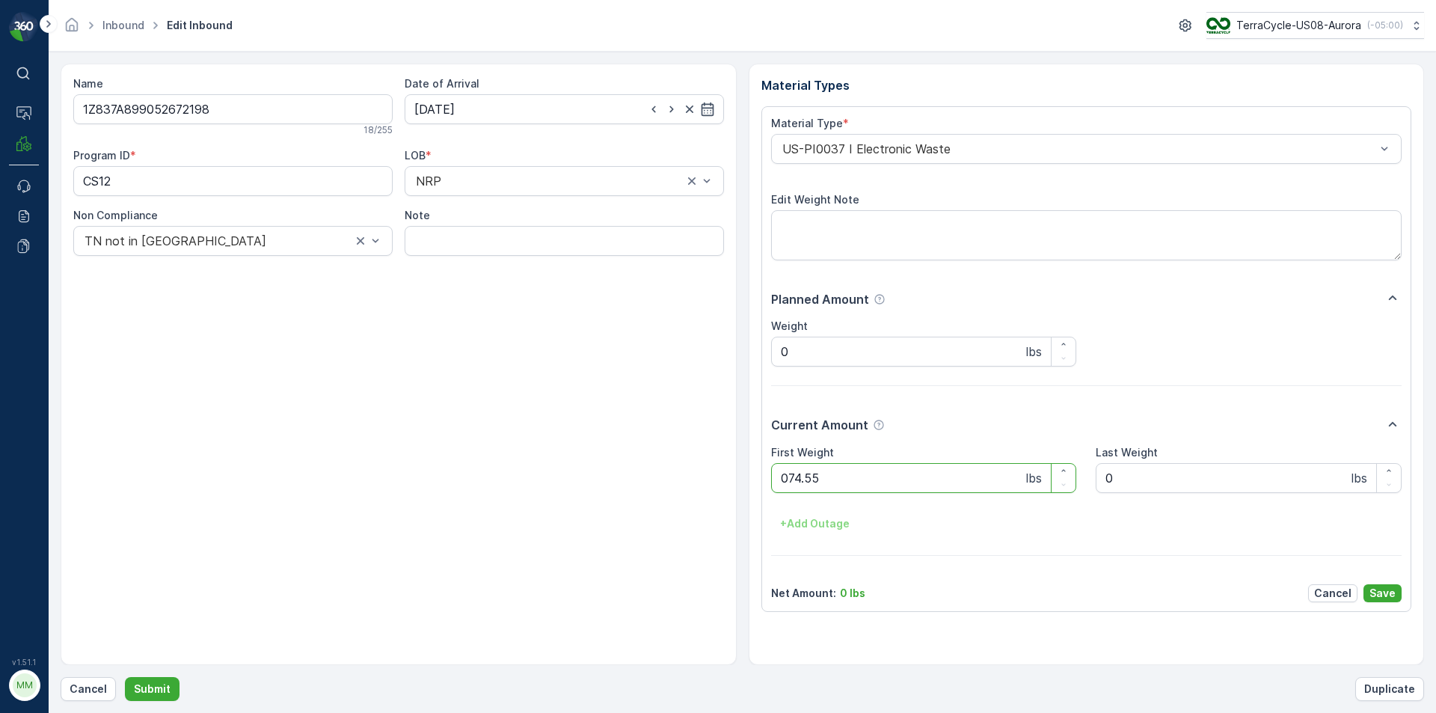
click at [125, 677] on button "Submit" at bounding box center [152, 689] width 55 height 24
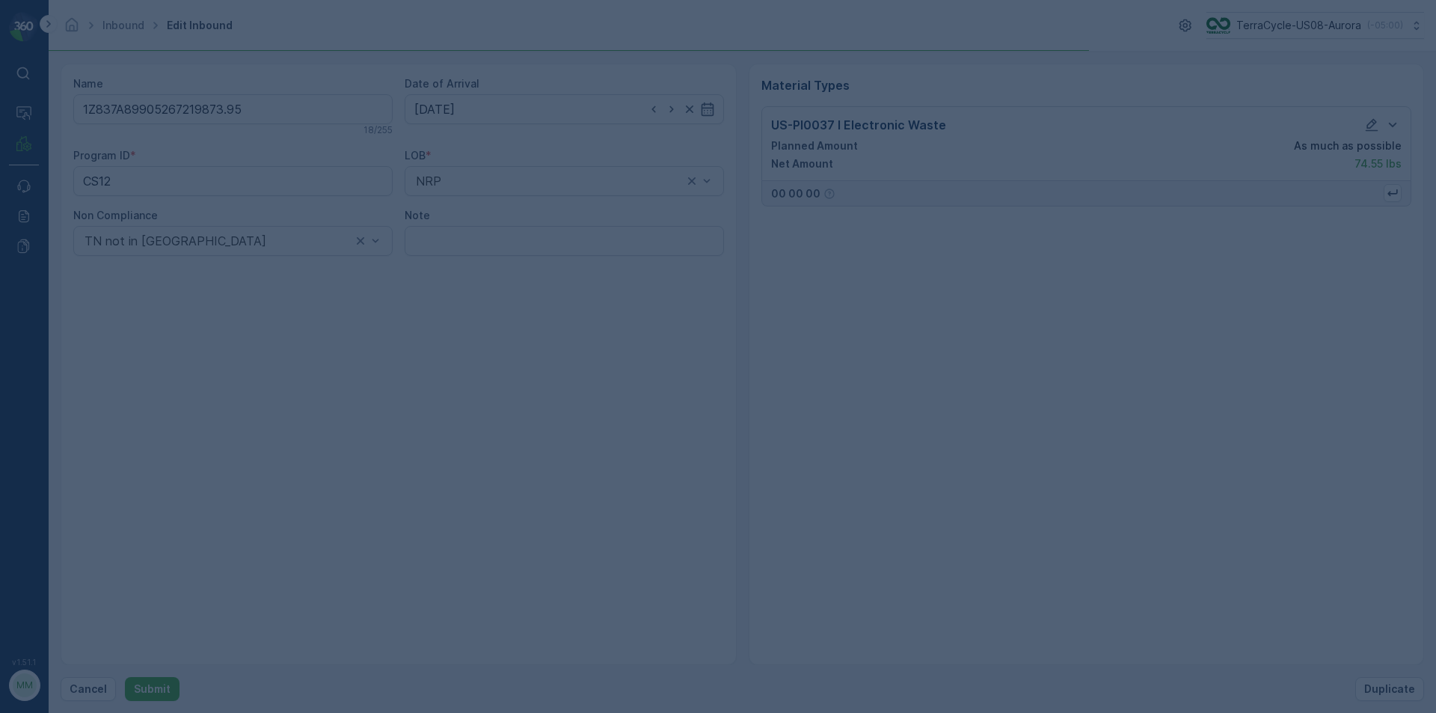
click button "Submit" at bounding box center [152, 689] width 55 height 24
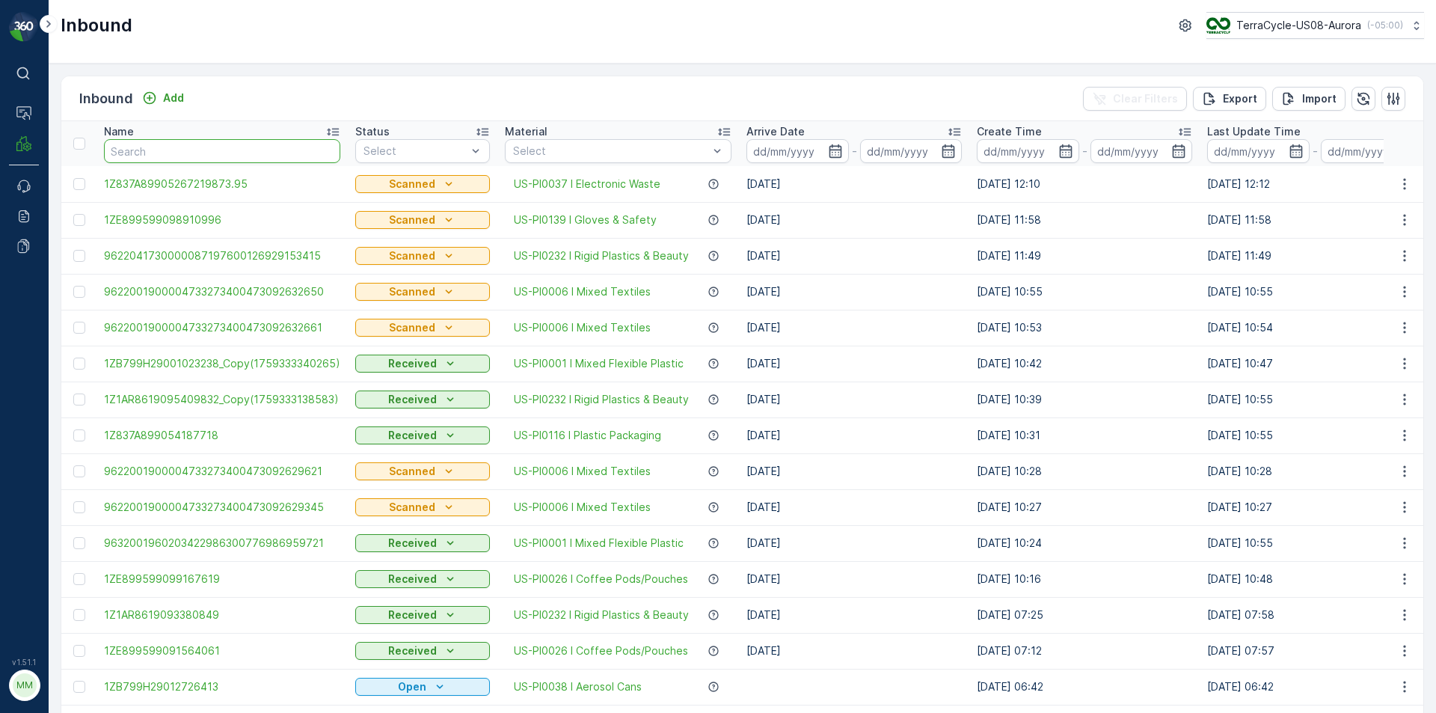
drag, startPoint x: 256, startPoint y: 143, endPoint x: 196, endPoint y: 153, distance: 60.6
click at [196, 153] on input "text" at bounding box center [222, 151] width 236 height 24
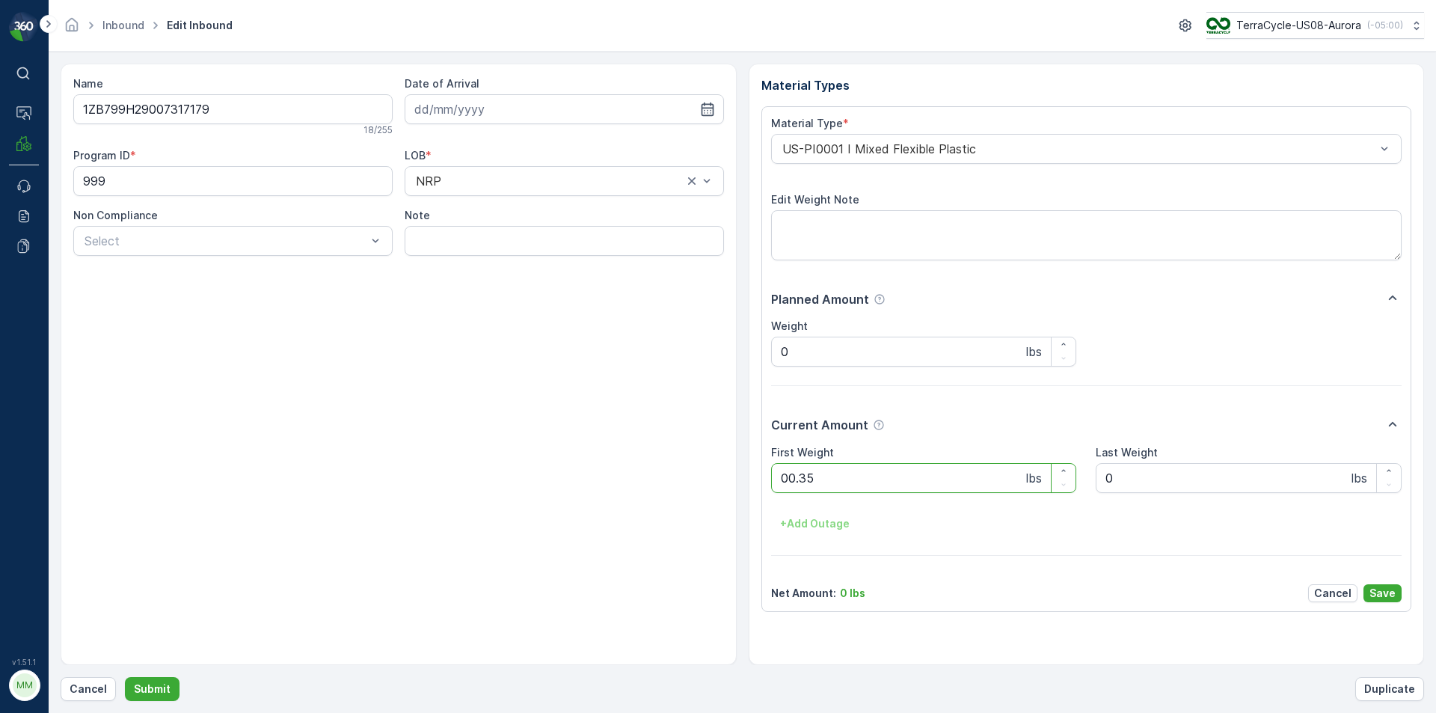
click at [125, 677] on button "Submit" at bounding box center [152, 689] width 55 height 24
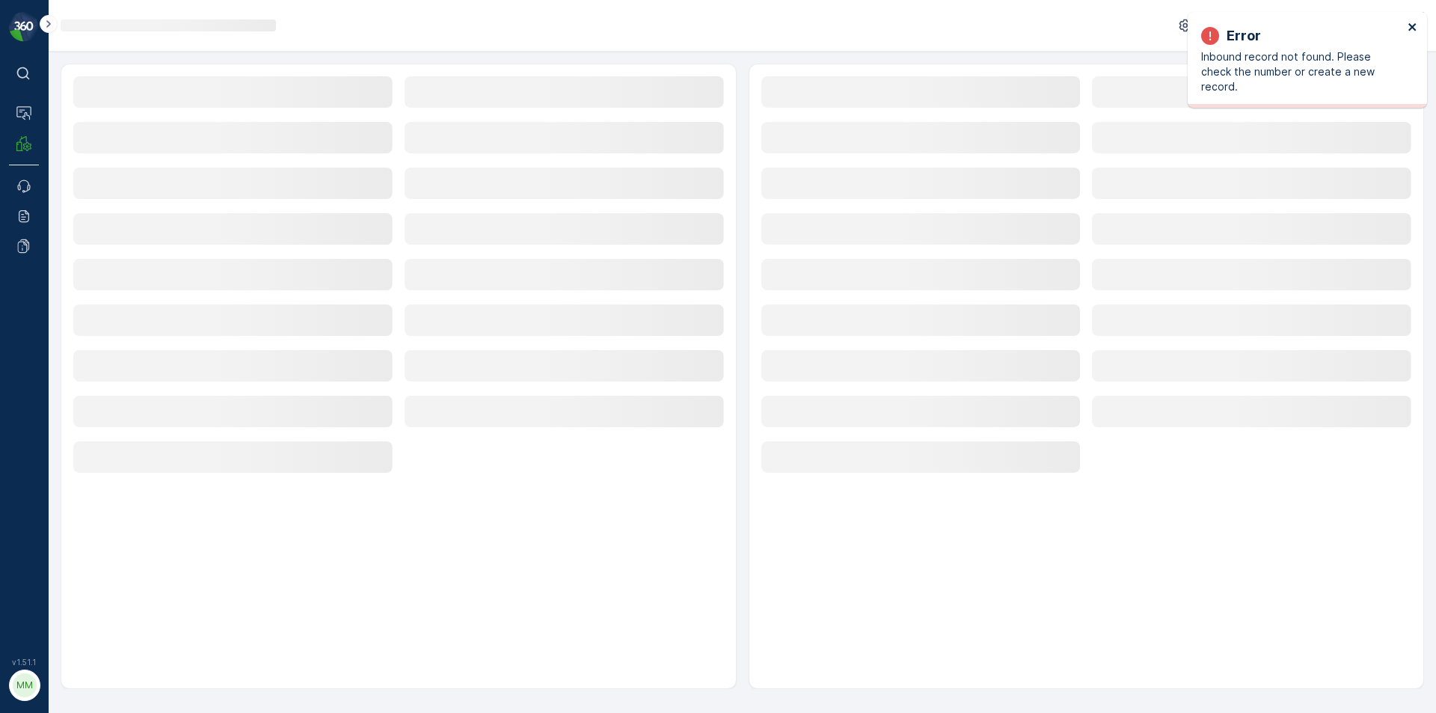
click at [1416, 24] on icon "close" at bounding box center [1413, 27] width 10 height 12
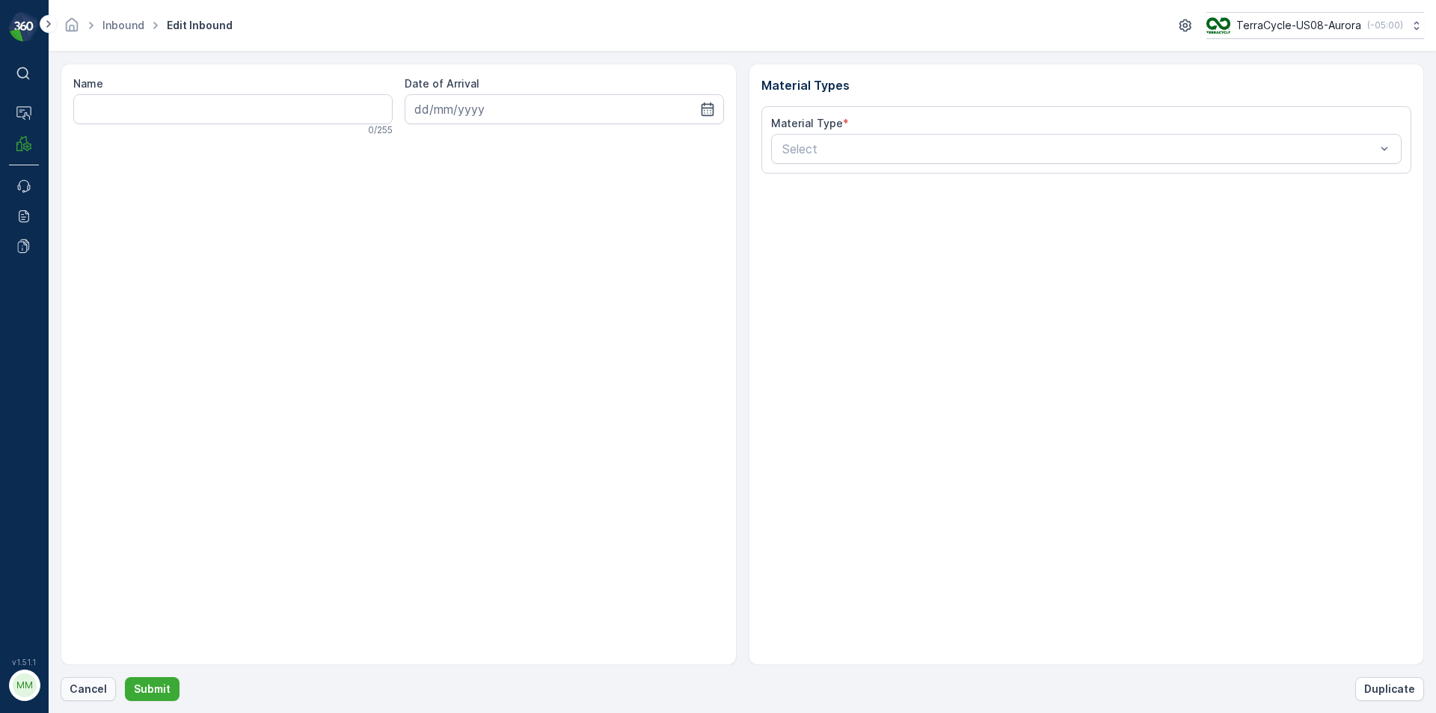
click at [94, 687] on p "Cancel" at bounding box center [88, 688] width 37 height 15
click at [1414, 31] on icon "close" at bounding box center [1413, 27] width 10 height 12
click at [96, 686] on p "Cancel" at bounding box center [88, 688] width 37 height 15
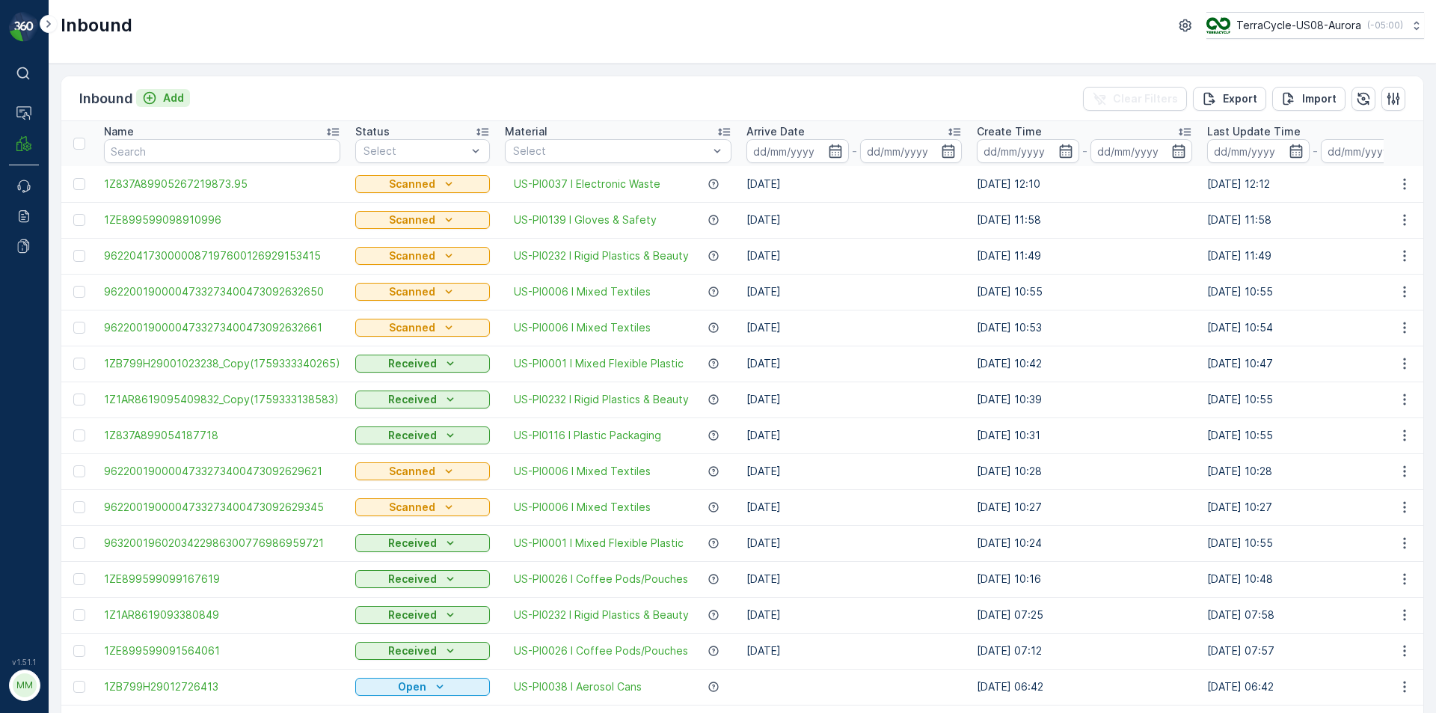
click at [178, 101] on p "Add" at bounding box center [173, 98] width 21 height 15
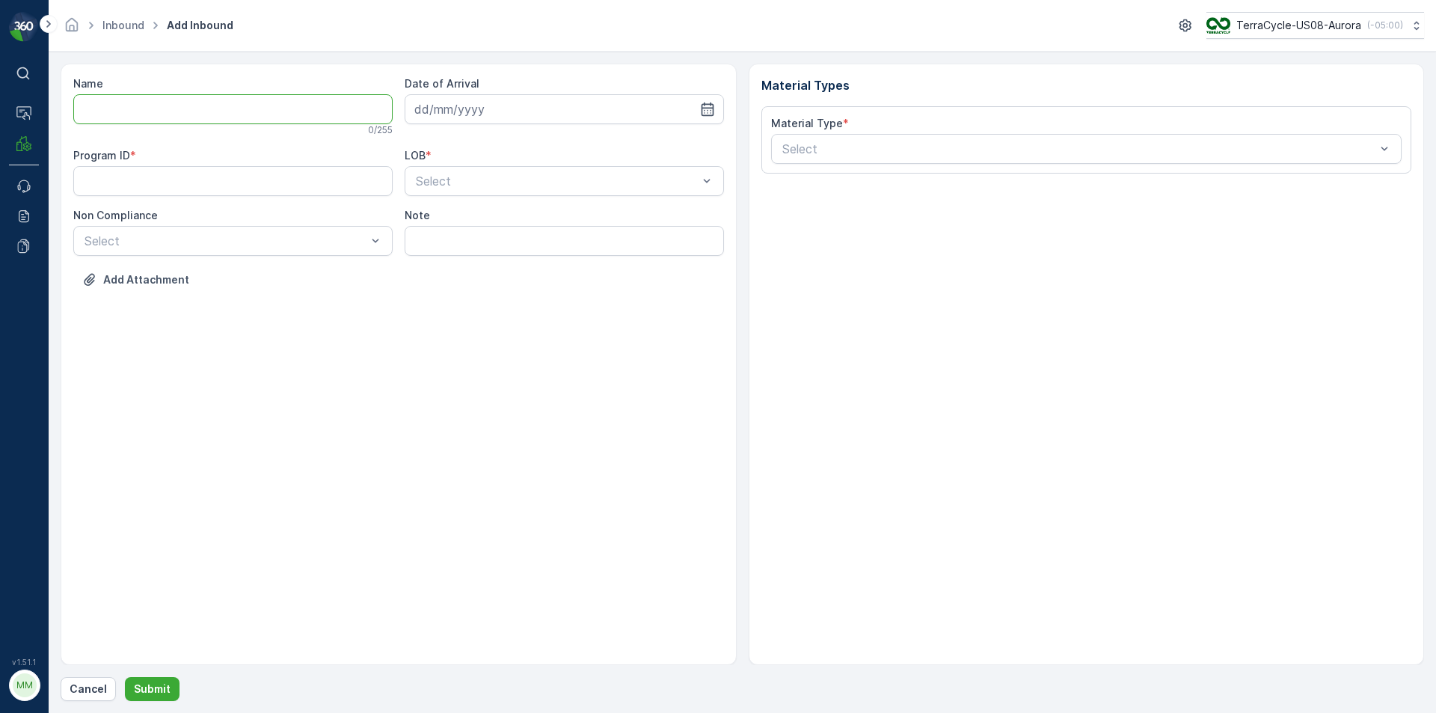
click at [189, 120] on input "Name" at bounding box center [232, 109] width 319 height 30
click at [491, 110] on input at bounding box center [564, 109] width 319 height 30
click at [509, 203] on div "1" at bounding box center [511, 204] width 24 height 24
type input "[DATE]"
click at [86, 699] on button "Cancel" at bounding box center [88, 689] width 55 height 24
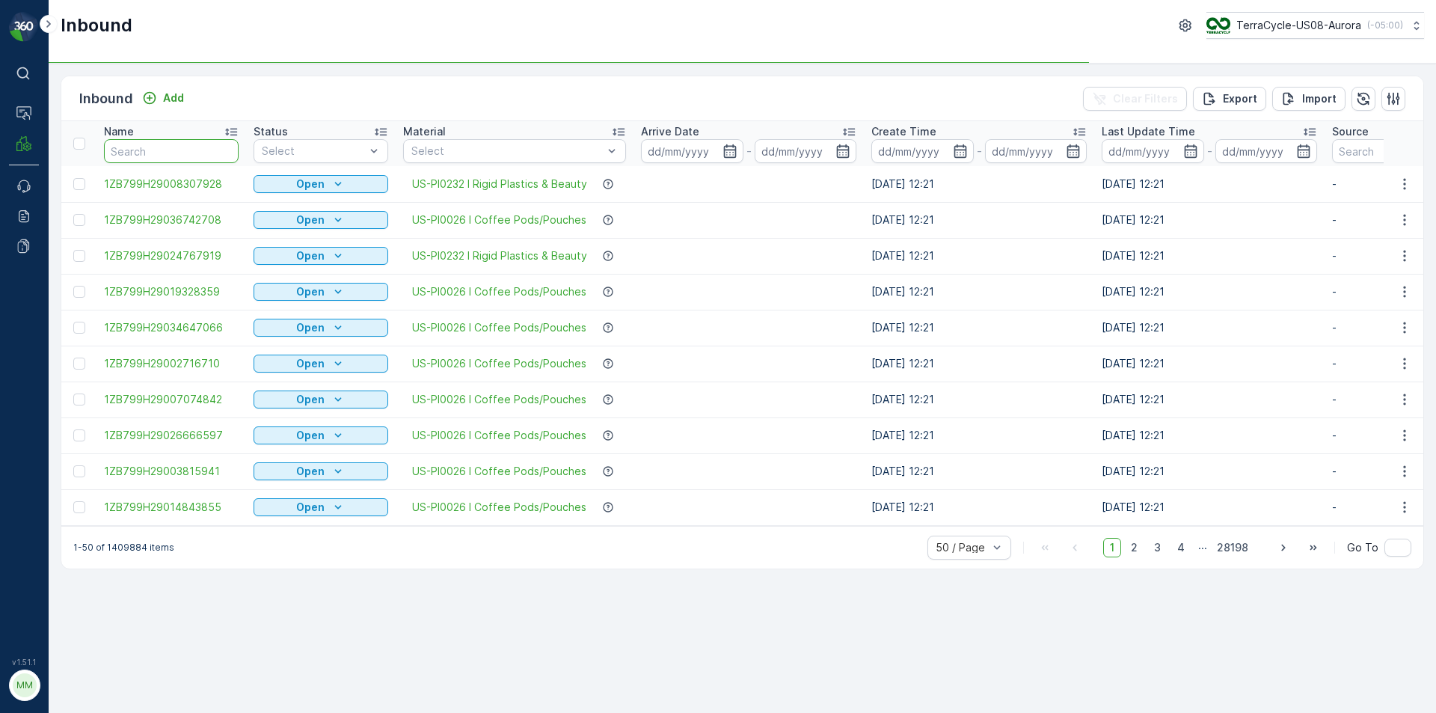
click at [141, 161] on input "text" at bounding box center [171, 151] width 135 height 24
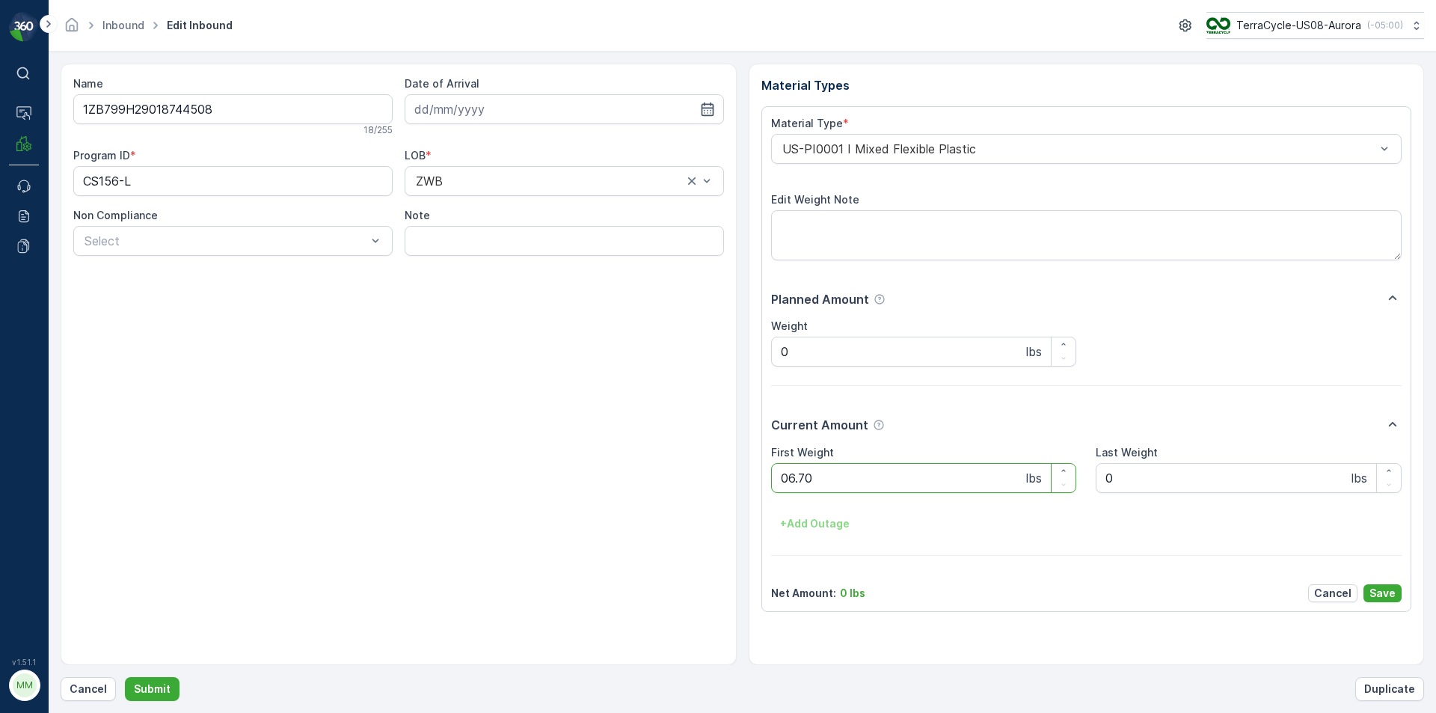
click at [125, 677] on button "Submit" at bounding box center [152, 689] width 55 height 24
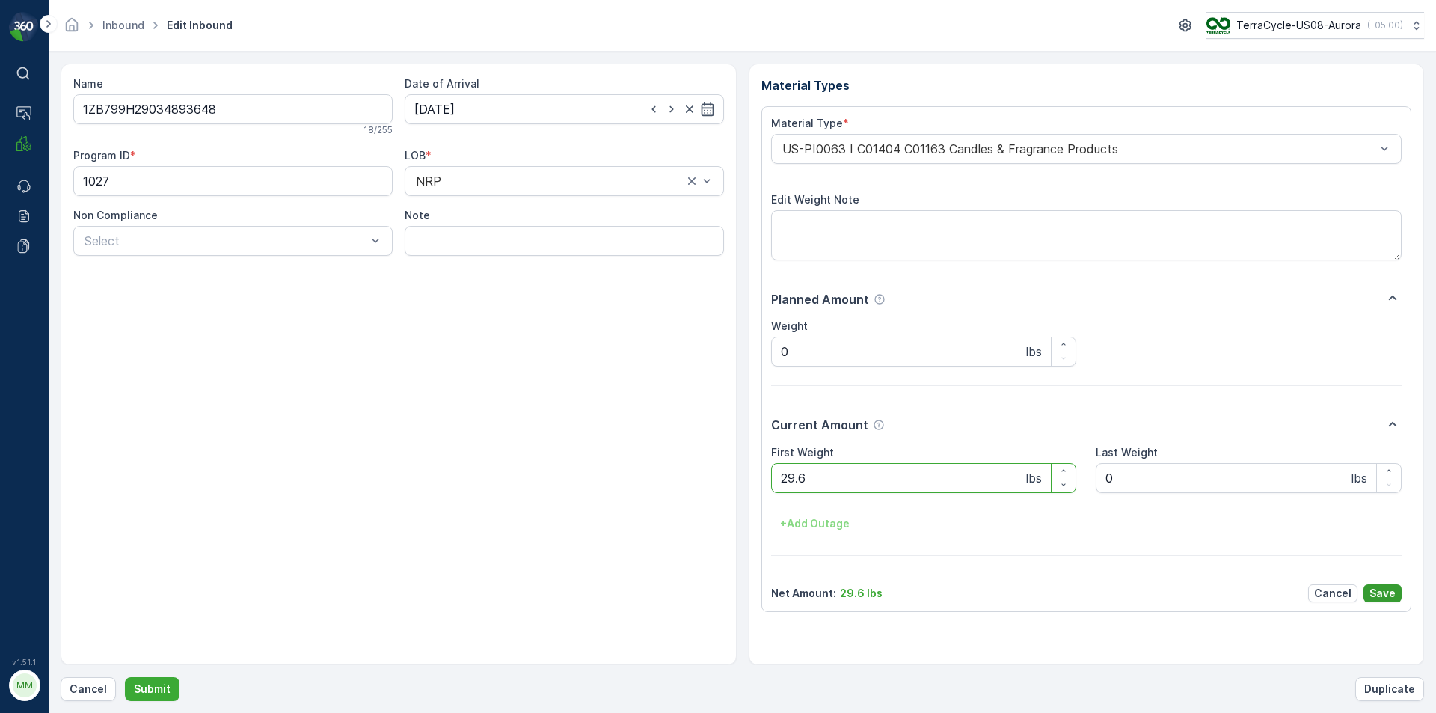
click at [1387, 595] on p "Save" at bounding box center [1383, 593] width 26 height 15
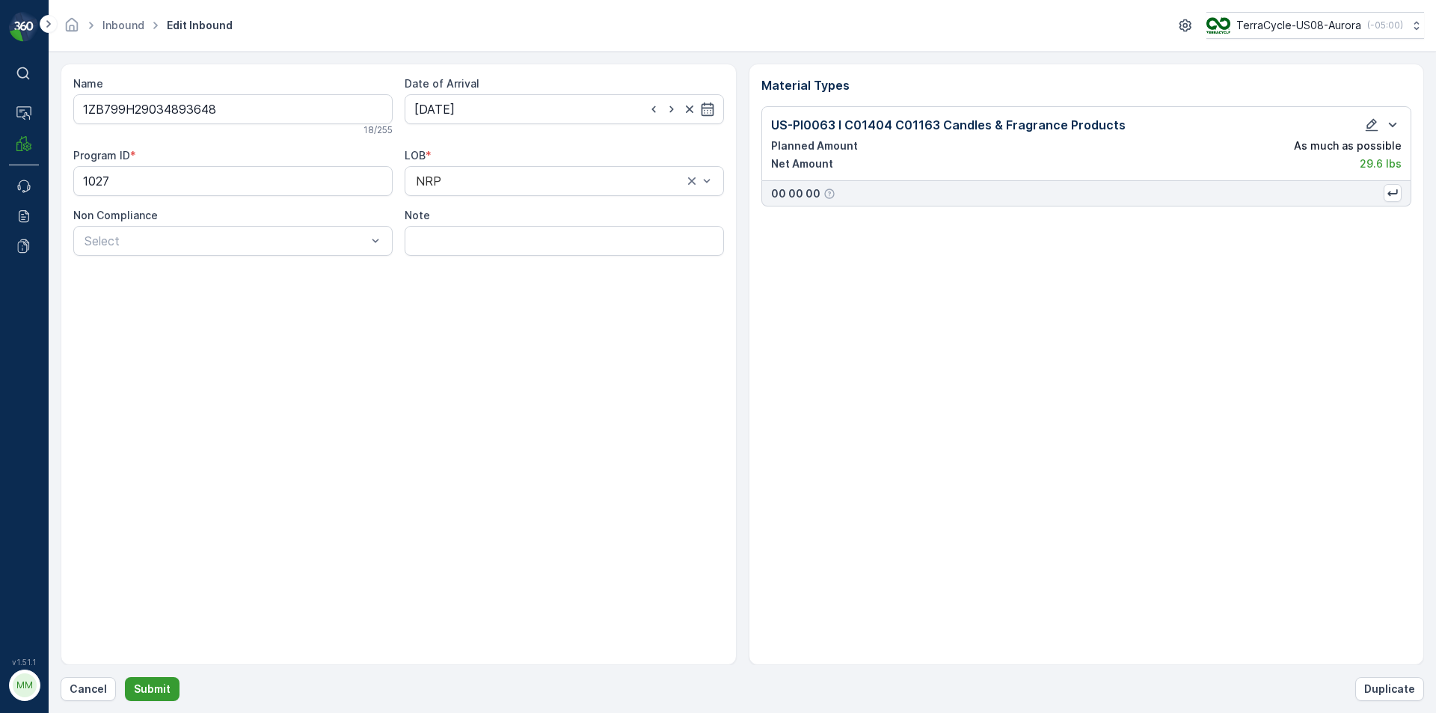
click at [168, 690] on button "Submit" at bounding box center [152, 689] width 55 height 24
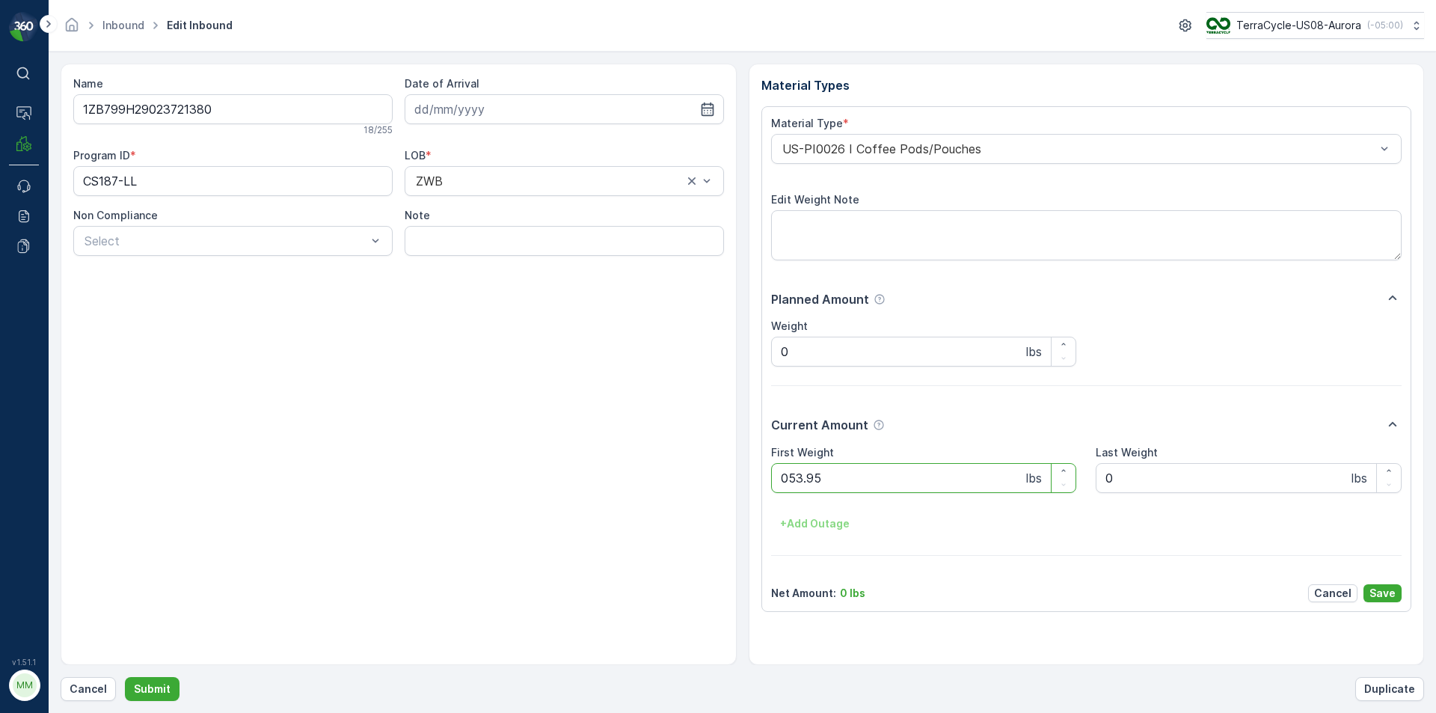
click at [125, 677] on button "Submit" at bounding box center [152, 689] width 55 height 24
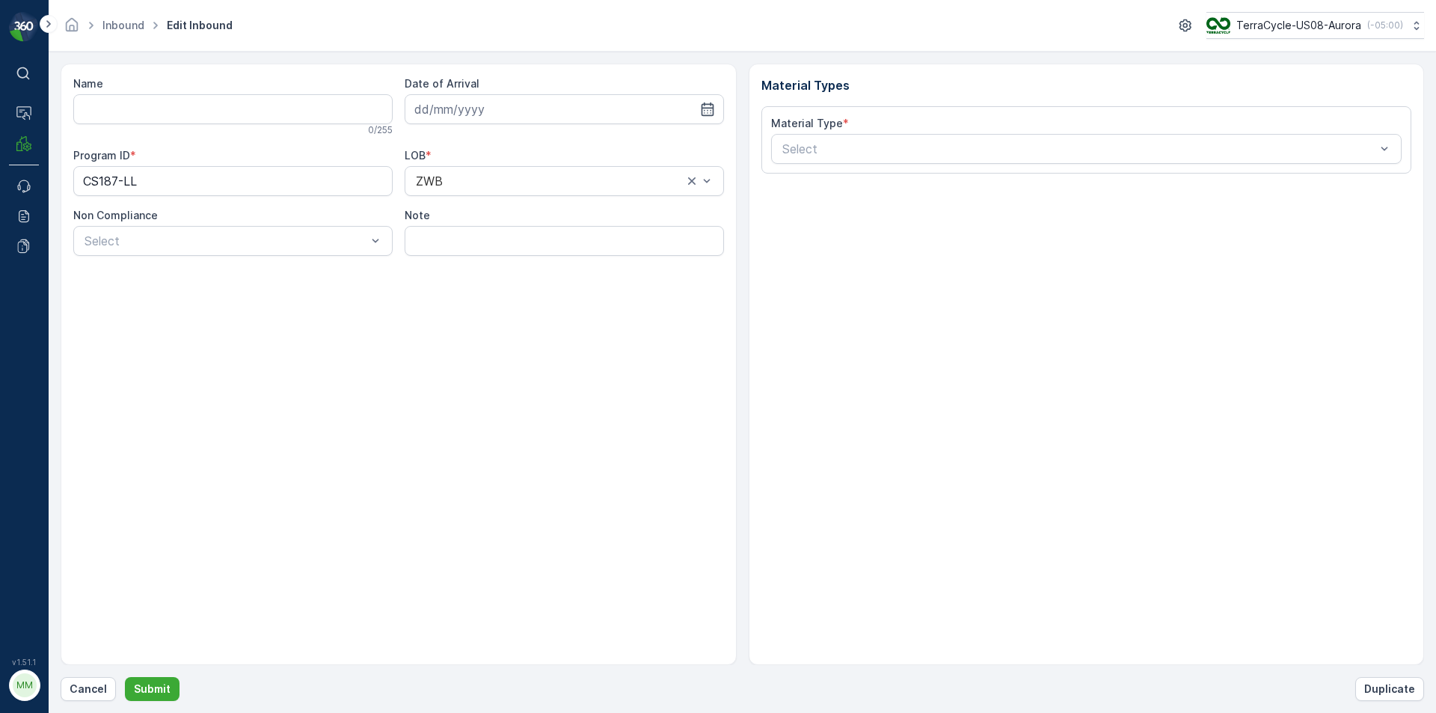
type input "1ZB799H29018124240"
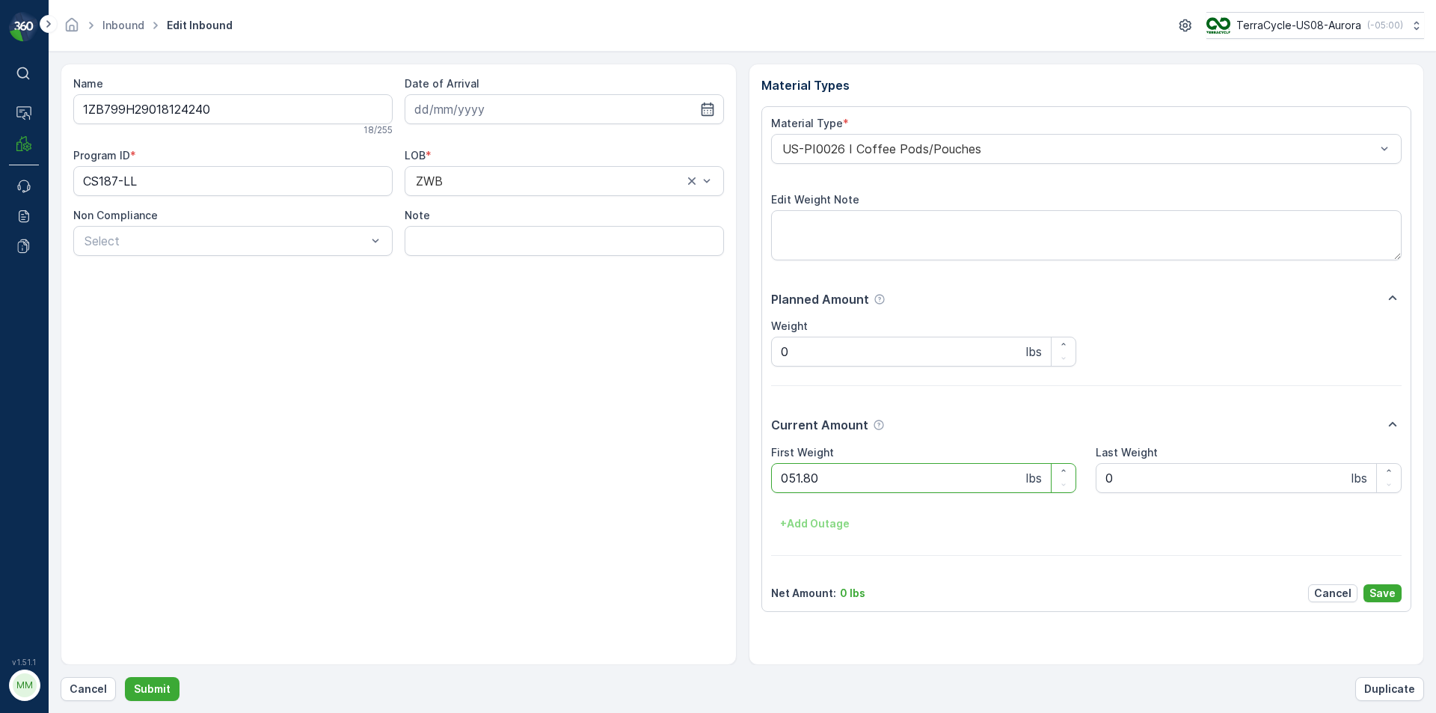
click at [125, 677] on button "Submit" at bounding box center [152, 689] width 55 height 24
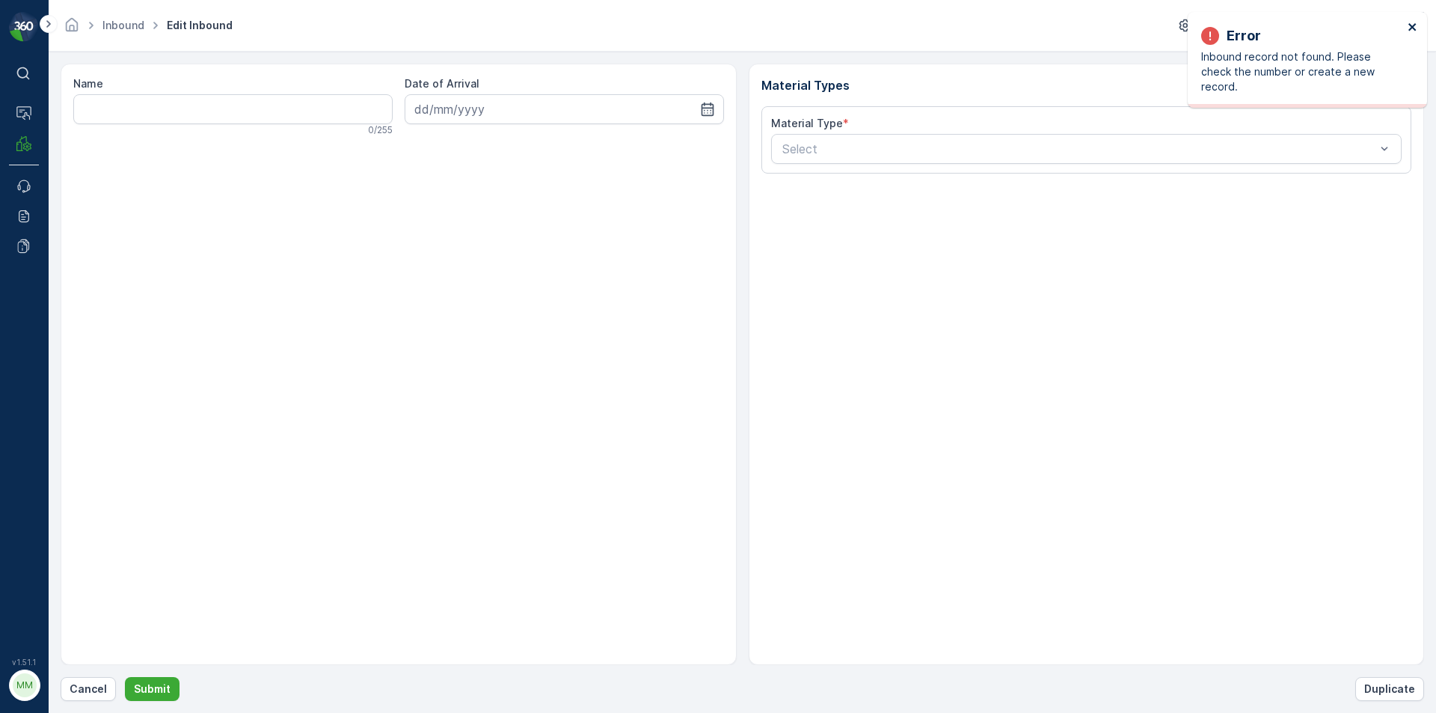
click at [1416, 25] on icon "close" at bounding box center [1413, 27] width 10 height 12
click at [91, 687] on p "Cancel" at bounding box center [88, 688] width 37 height 15
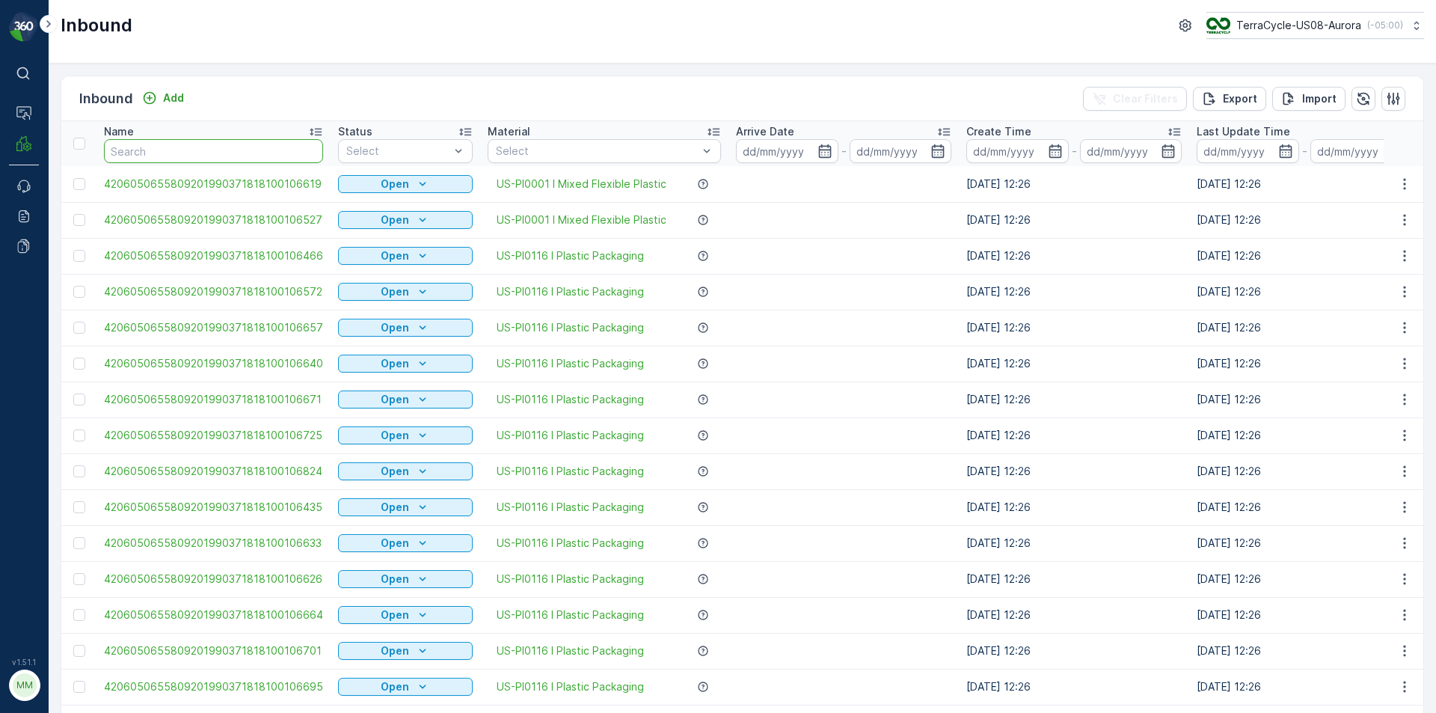
click at [121, 149] on input "text" at bounding box center [213, 151] width 219 height 24
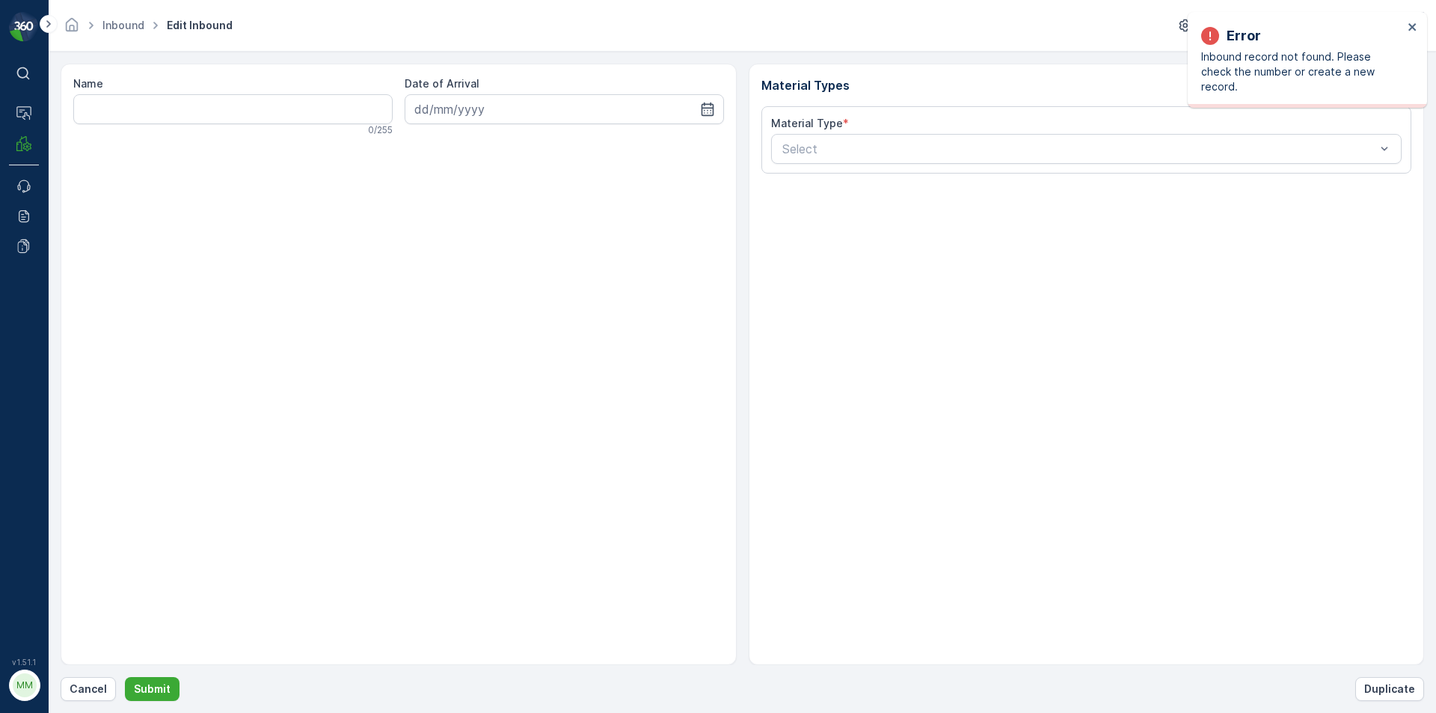
click at [1420, 25] on div "Error Inbound record not found. Please check the number or create a new record." at bounding box center [1307, 60] width 239 height 96
click at [1412, 28] on icon "close" at bounding box center [1412, 26] width 7 height 7
click at [93, 693] on p "Cancel" at bounding box center [88, 688] width 37 height 15
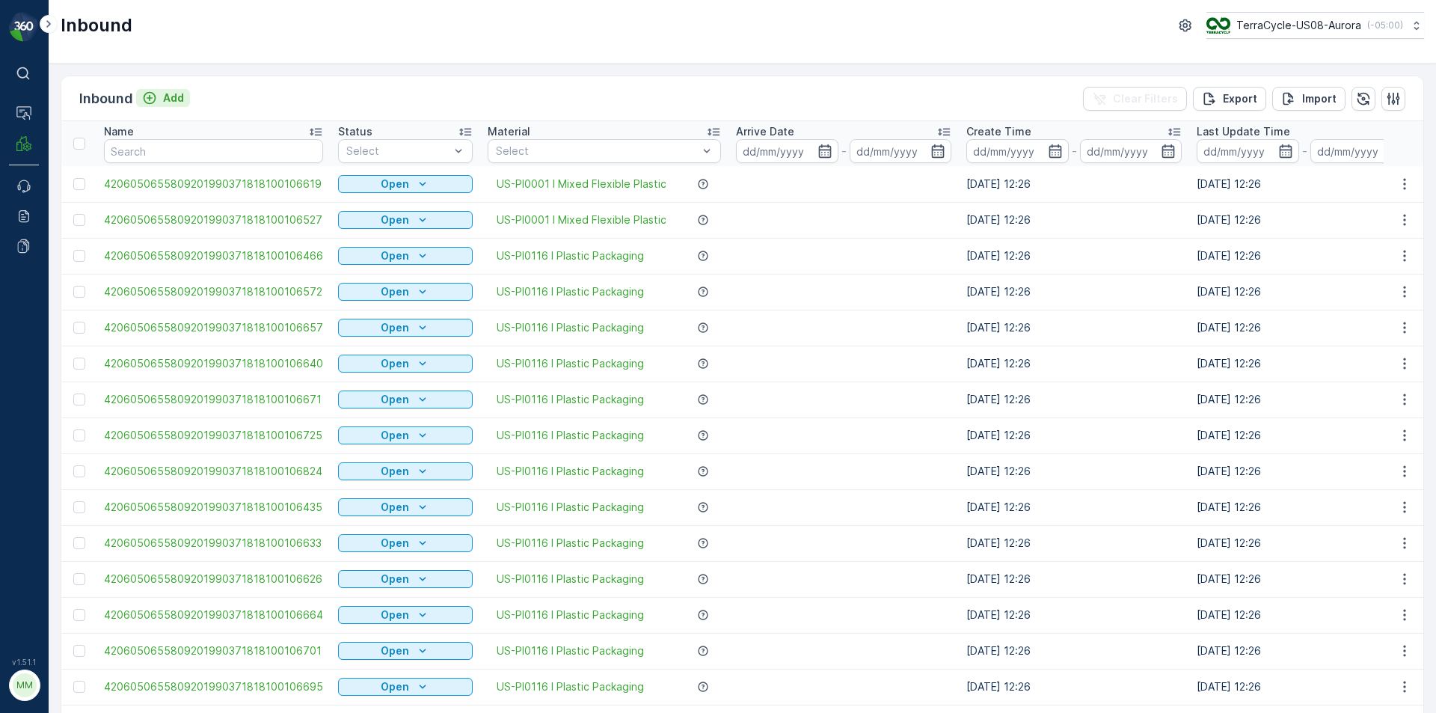
click at [174, 104] on p "Add" at bounding box center [173, 98] width 21 height 15
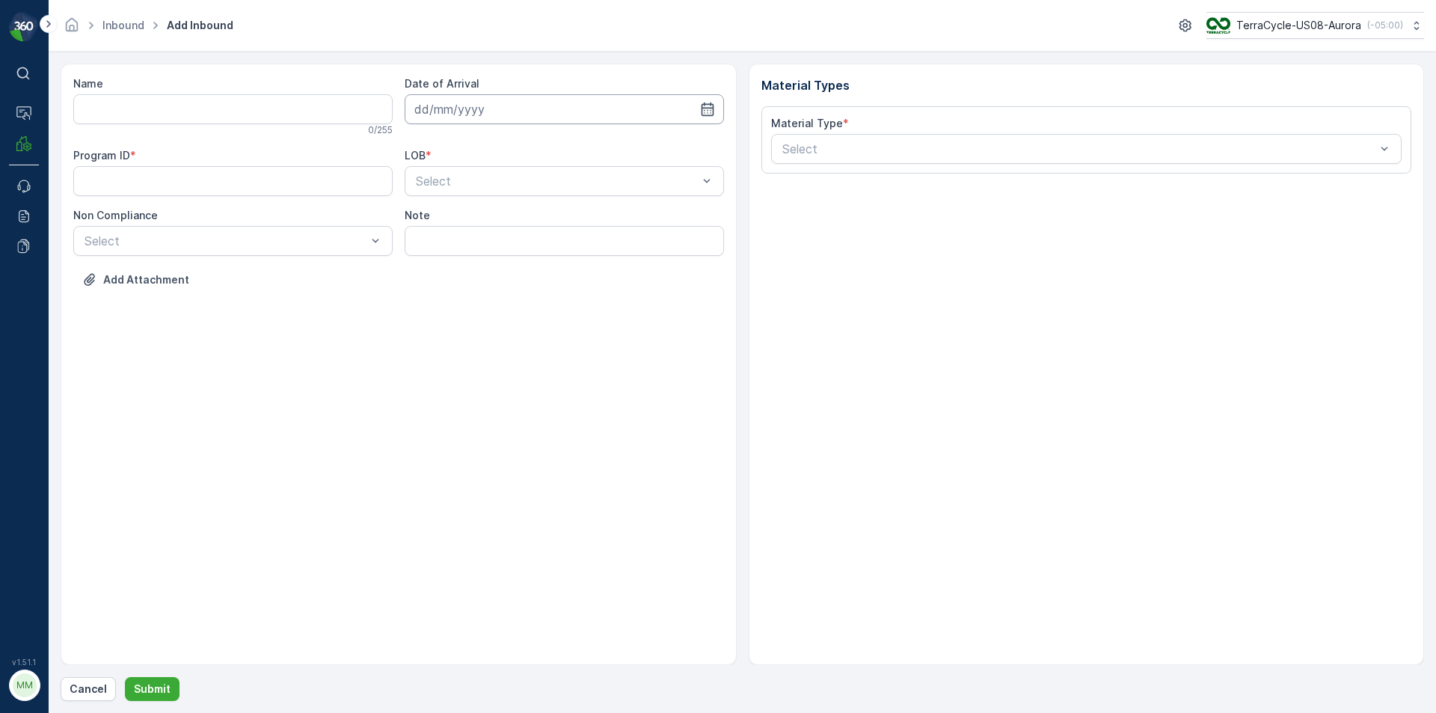
click at [438, 112] on input at bounding box center [564, 109] width 319 height 30
click at [506, 203] on div "1" at bounding box center [511, 204] width 24 height 24
type input "[DATE]"
click at [432, 243] on span "ZWB" at bounding box center [427, 242] width 27 height 13
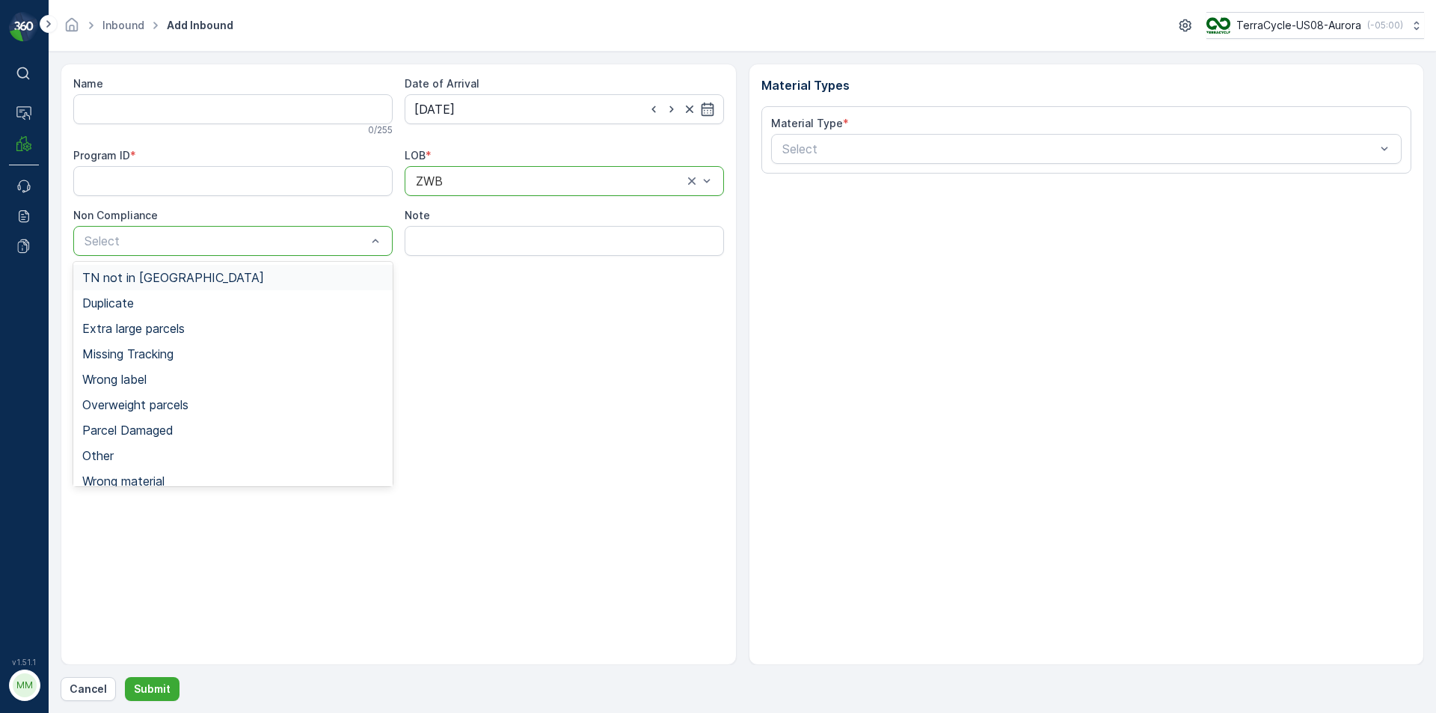
click at [298, 250] on div "Select" at bounding box center [232, 241] width 319 height 30
click at [130, 284] on span "TN not in [GEOGRAPHIC_DATA]" at bounding box center [173, 277] width 182 height 13
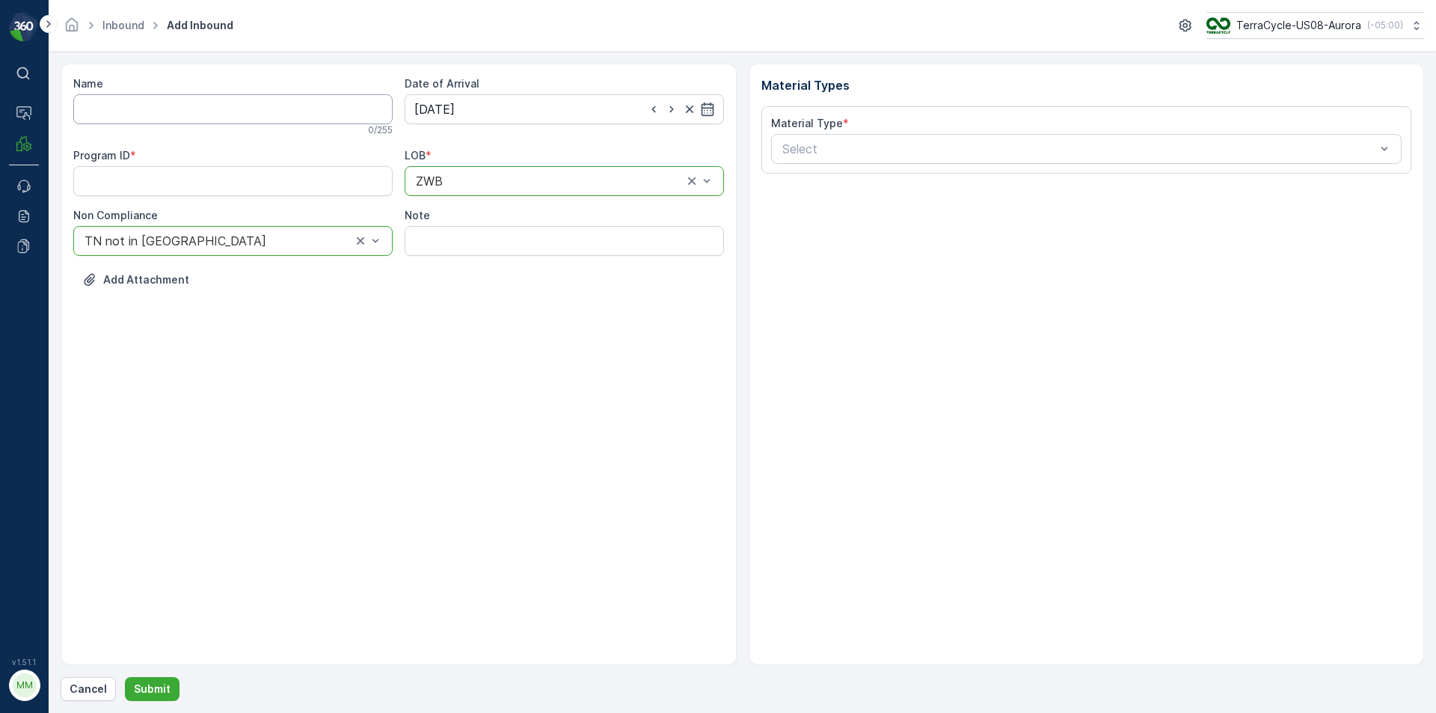
click at [141, 113] on input "Name" at bounding box center [232, 109] width 319 height 30
type input "1ZB799H29002324750"
click at [125, 677] on button "Submit" at bounding box center [152, 689] width 55 height 24
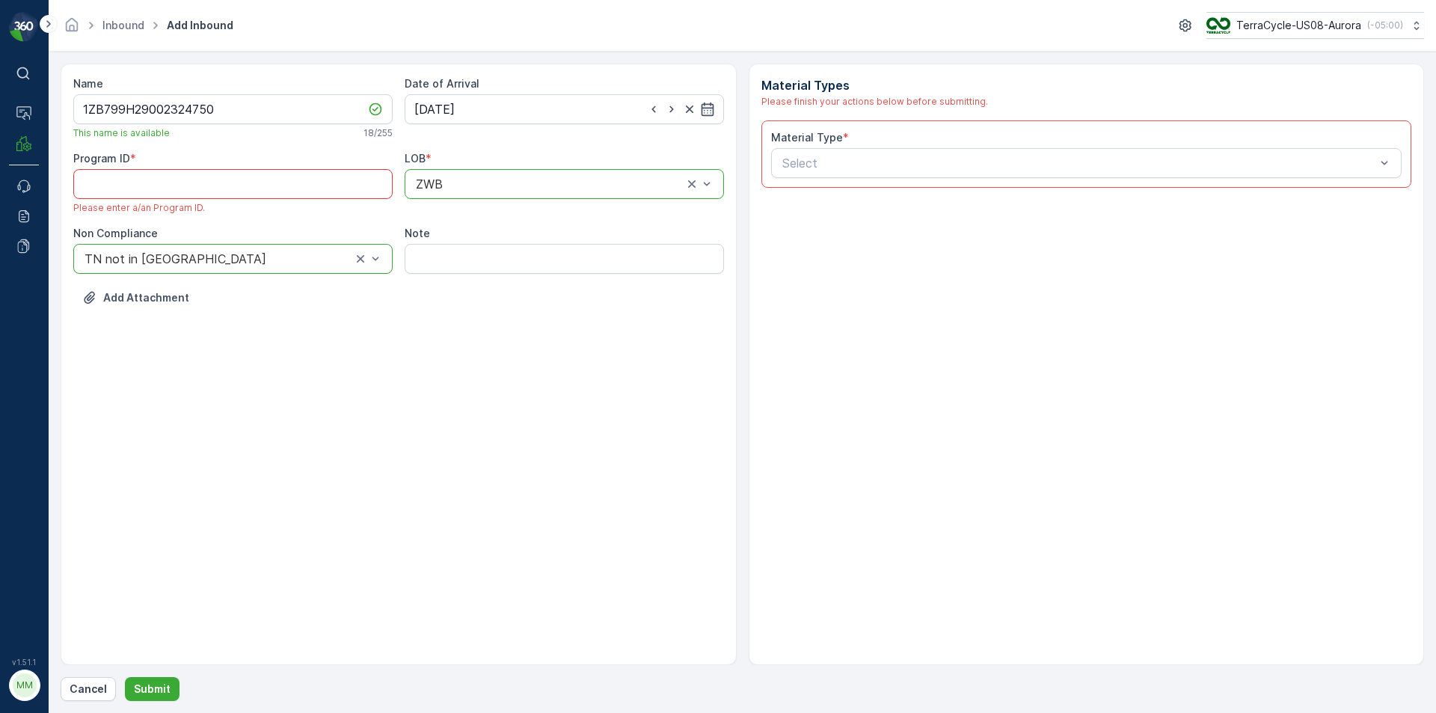
paste ID "US-PI0037 I Electronic Waste"
type ID "US-PI0037 I Electronic Waste"
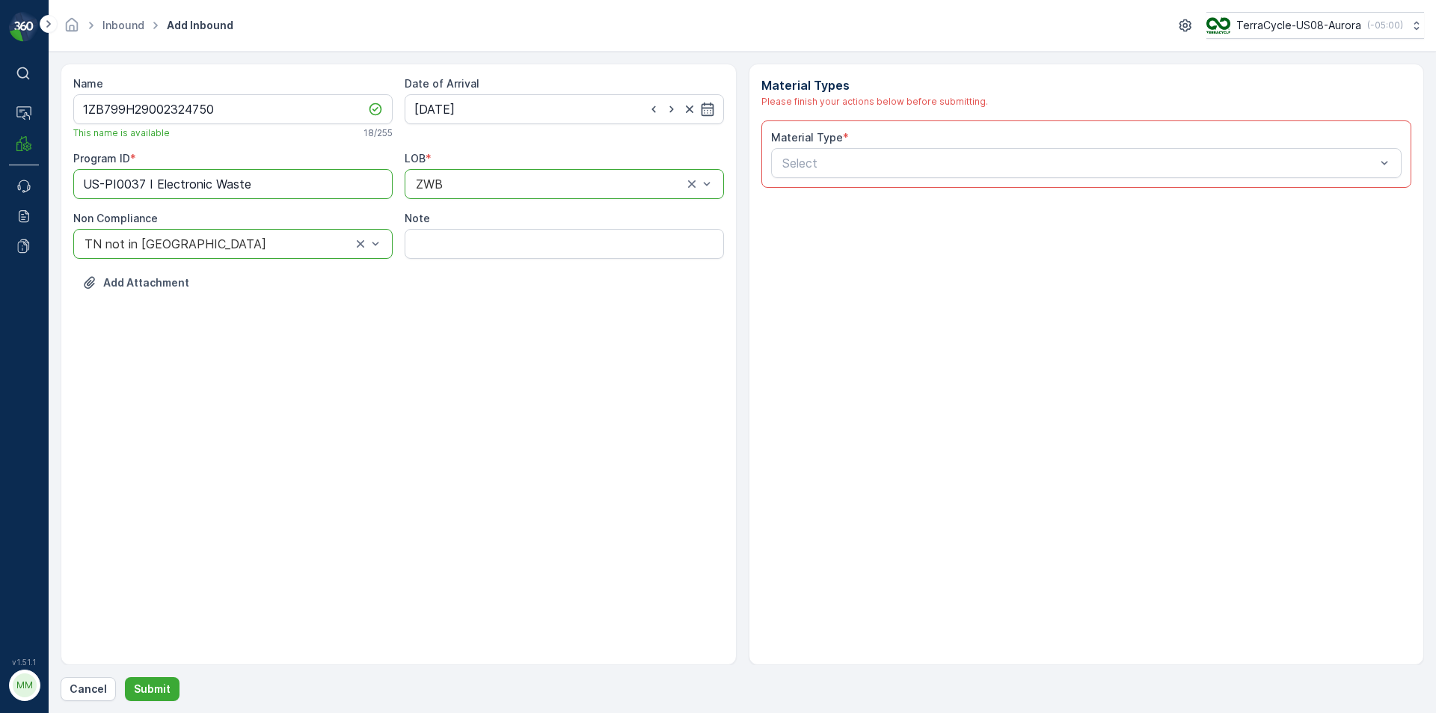
drag, startPoint x: 180, startPoint y: 188, endPoint x: 64, endPoint y: 214, distance: 118.9
click at [64, 214] on div "Name 1ZB799H29002324750 This name is available 18 / 255 Date of Arrival [DATE] …" at bounding box center [399, 364] width 676 height 601
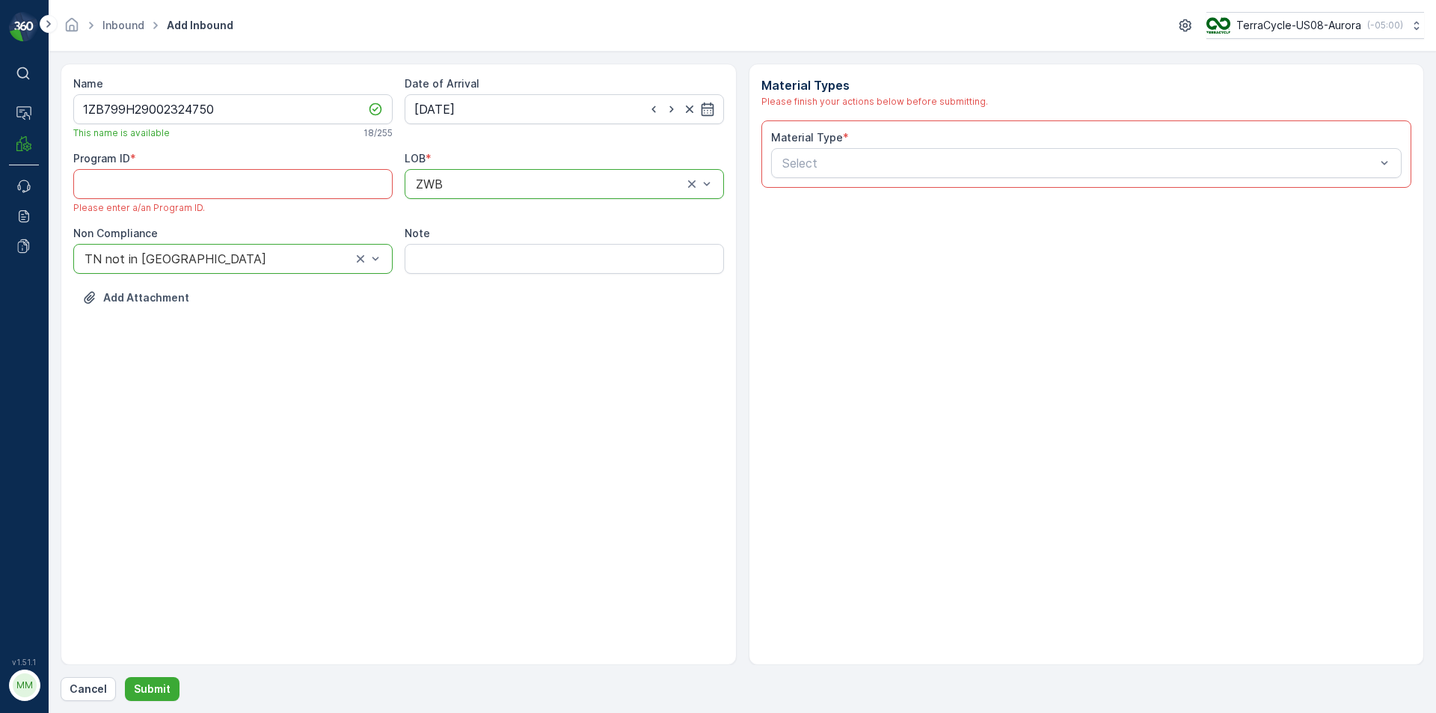
paste ID "CS33"
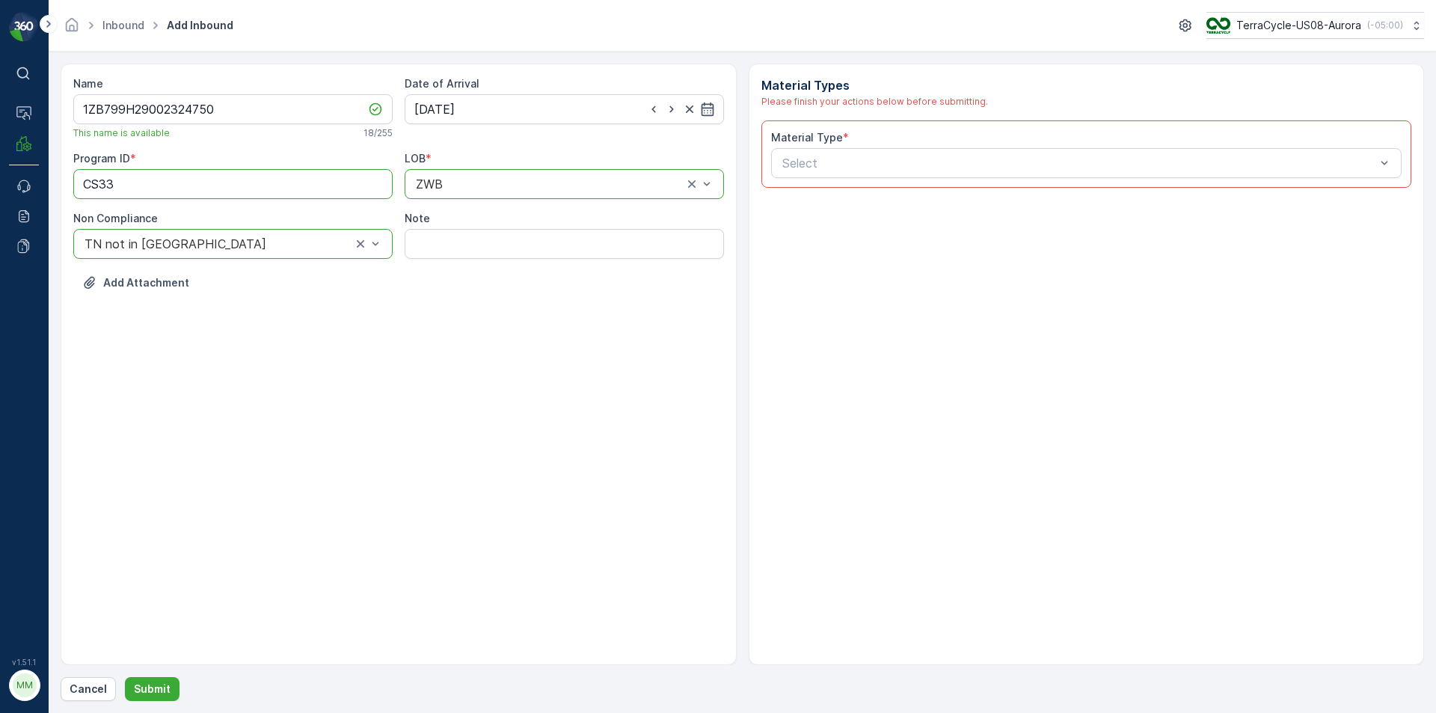
type ID "CS33"
click at [447, 184] on div at bounding box center [549, 183] width 270 height 13
click at [453, 188] on div at bounding box center [549, 183] width 270 height 13
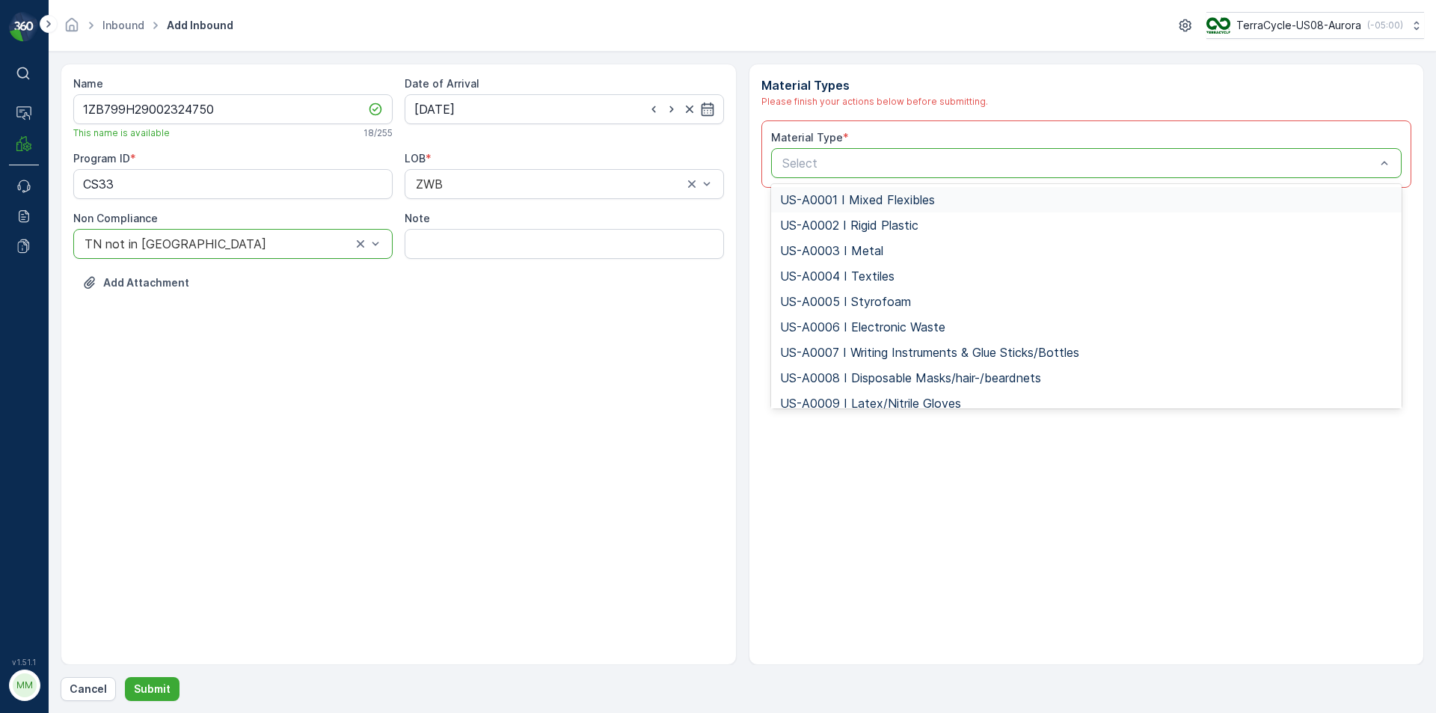
type input "US-PI0116 I Plastic Packaging"
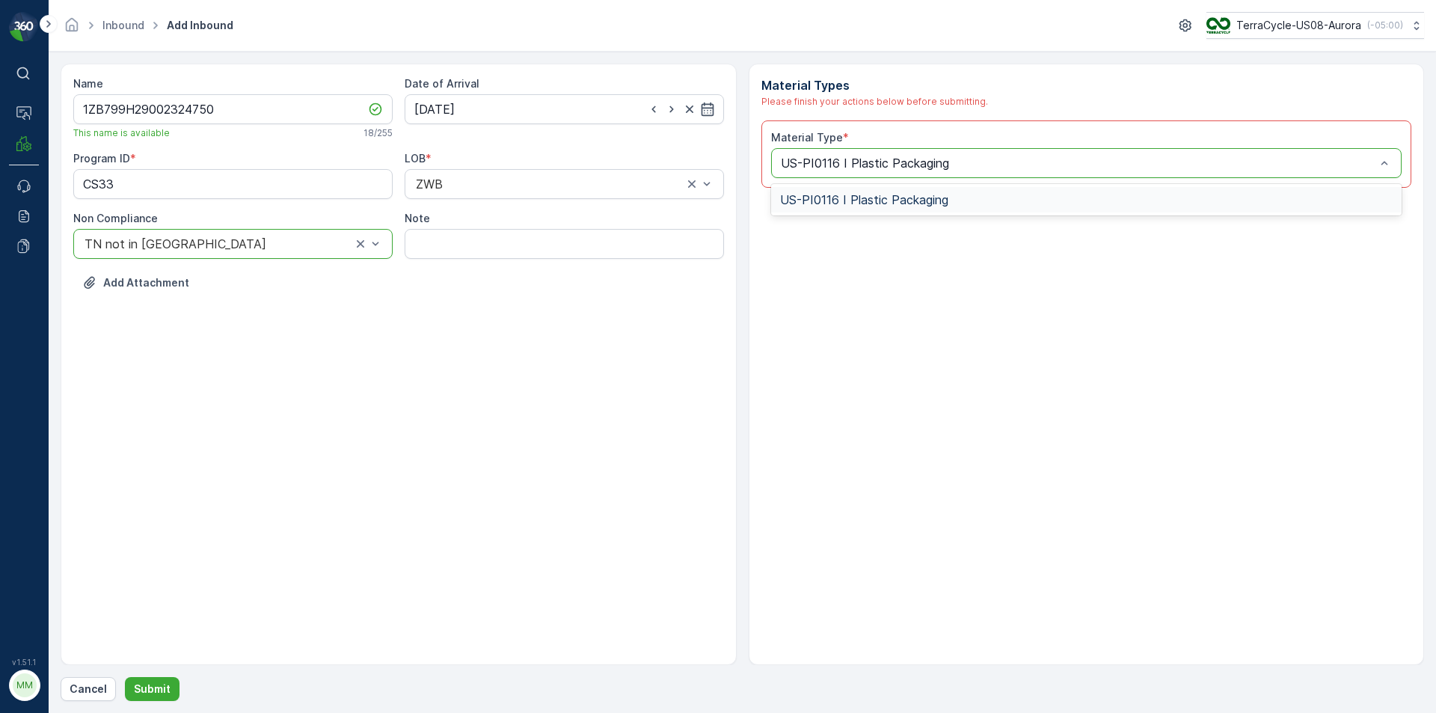
click at [951, 201] on div "US-PI0116 I Plastic Packaging" at bounding box center [1086, 199] width 613 height 13
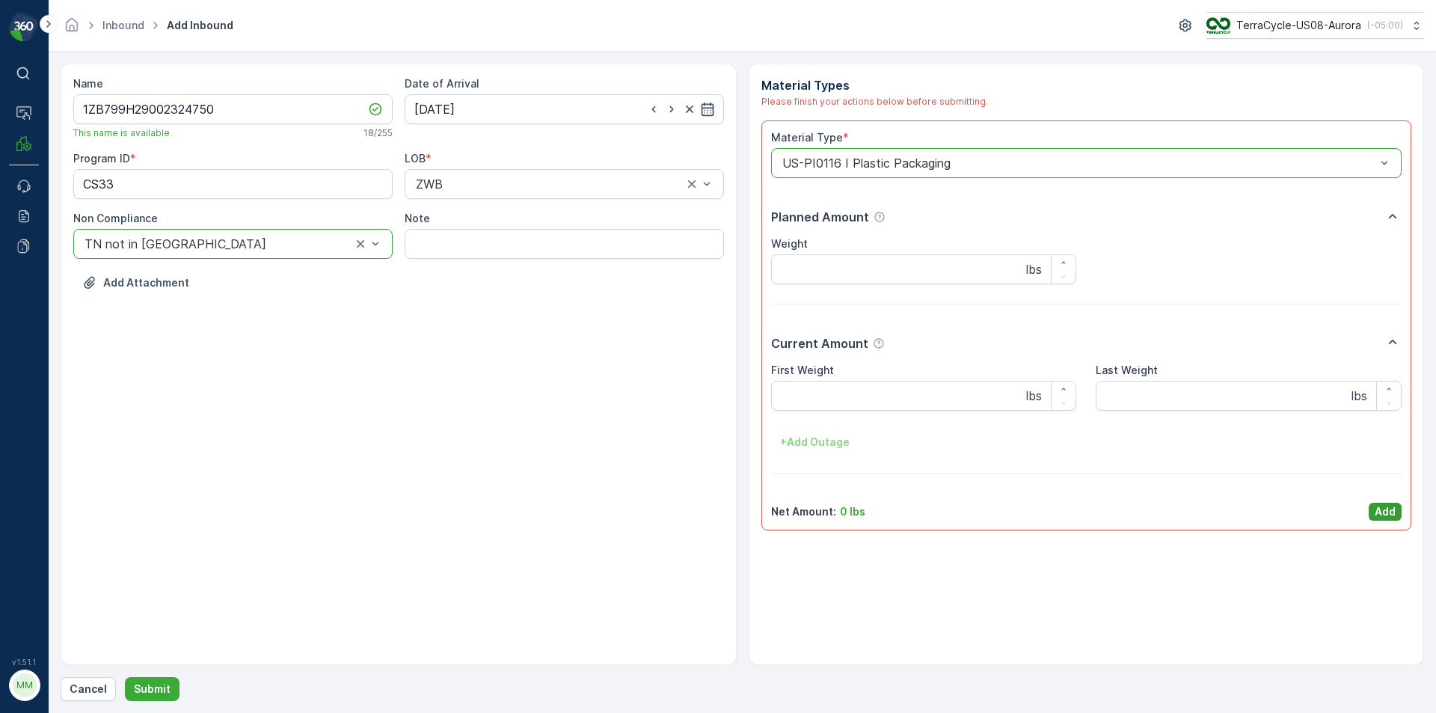
click at [1376, 507] on p "Add" at bounding box center [1385, 511] width 21 height 15
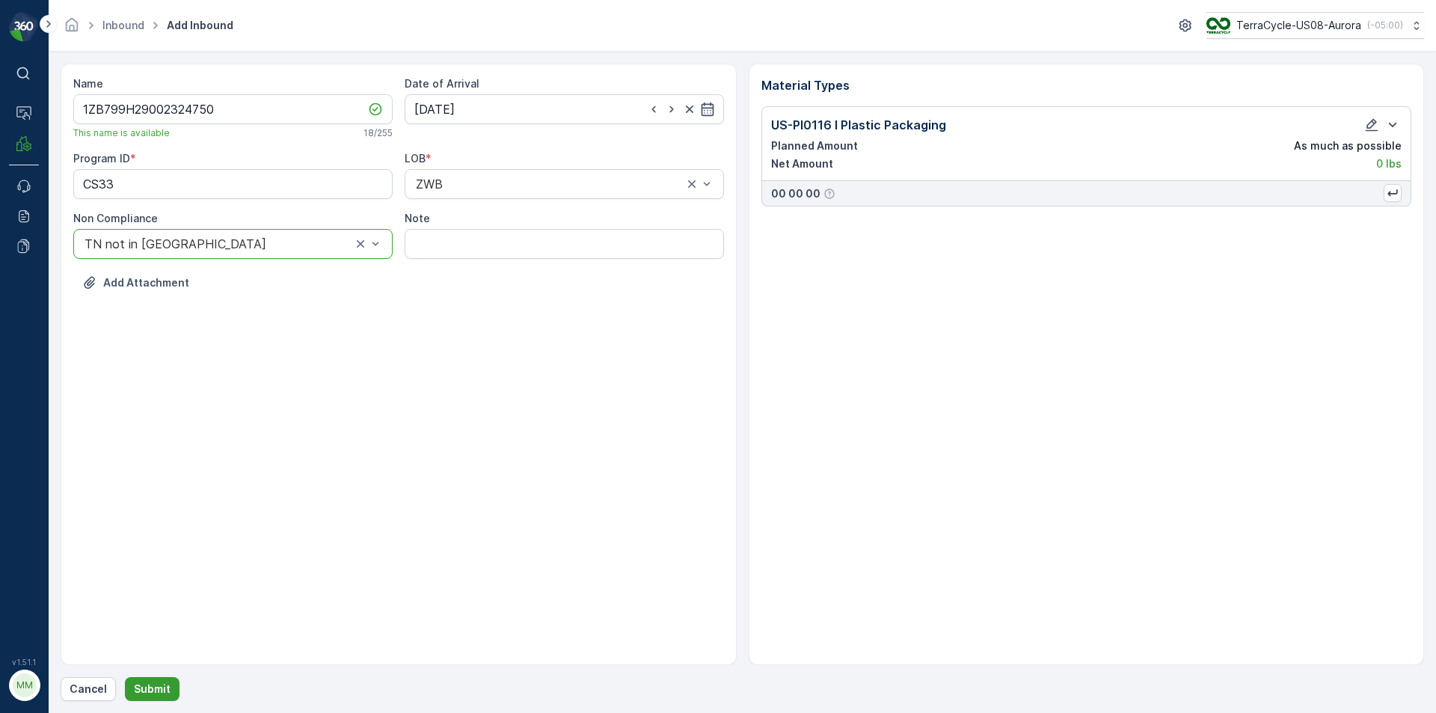
click at [161, 695] on p "Submit" at bounding box center [152, 688] width 37 height 15
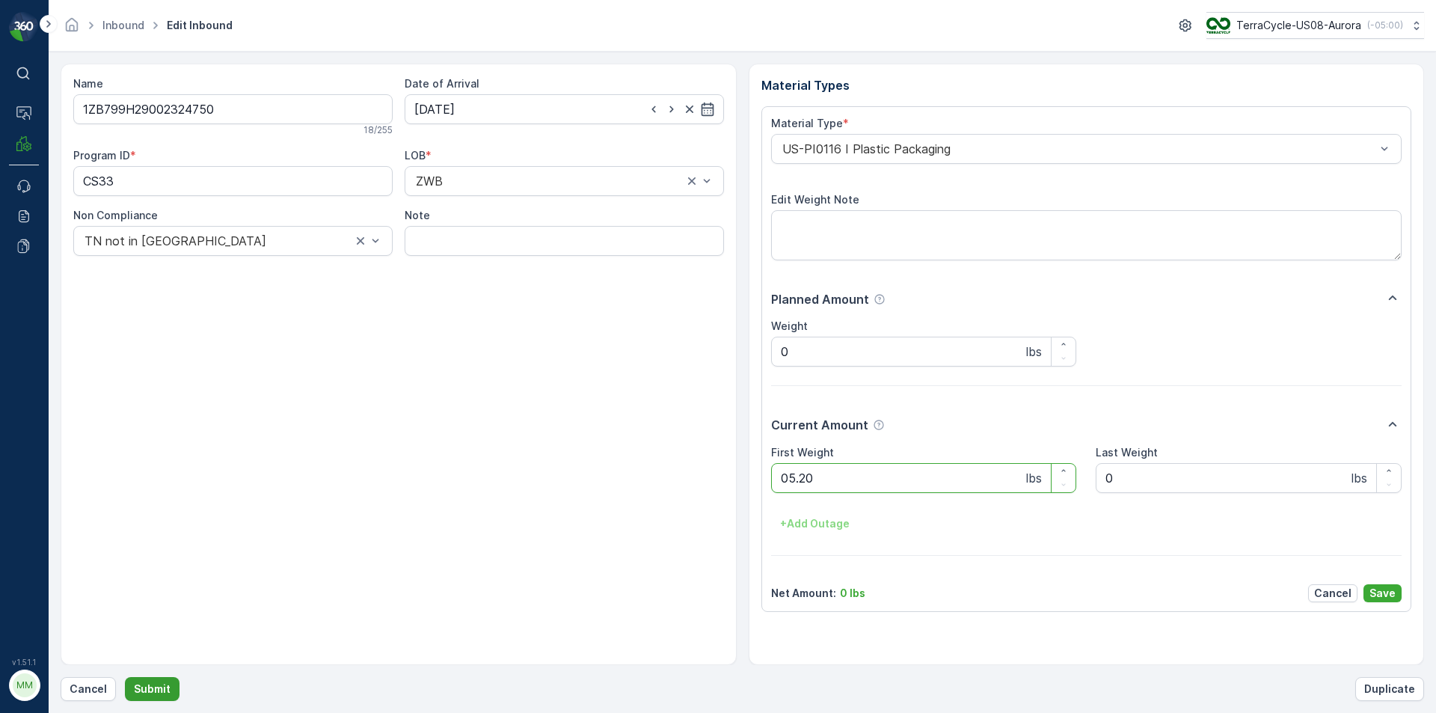
click at [125, 677] on button "Submit" at bounding box center [152, 689] width 55 height 24
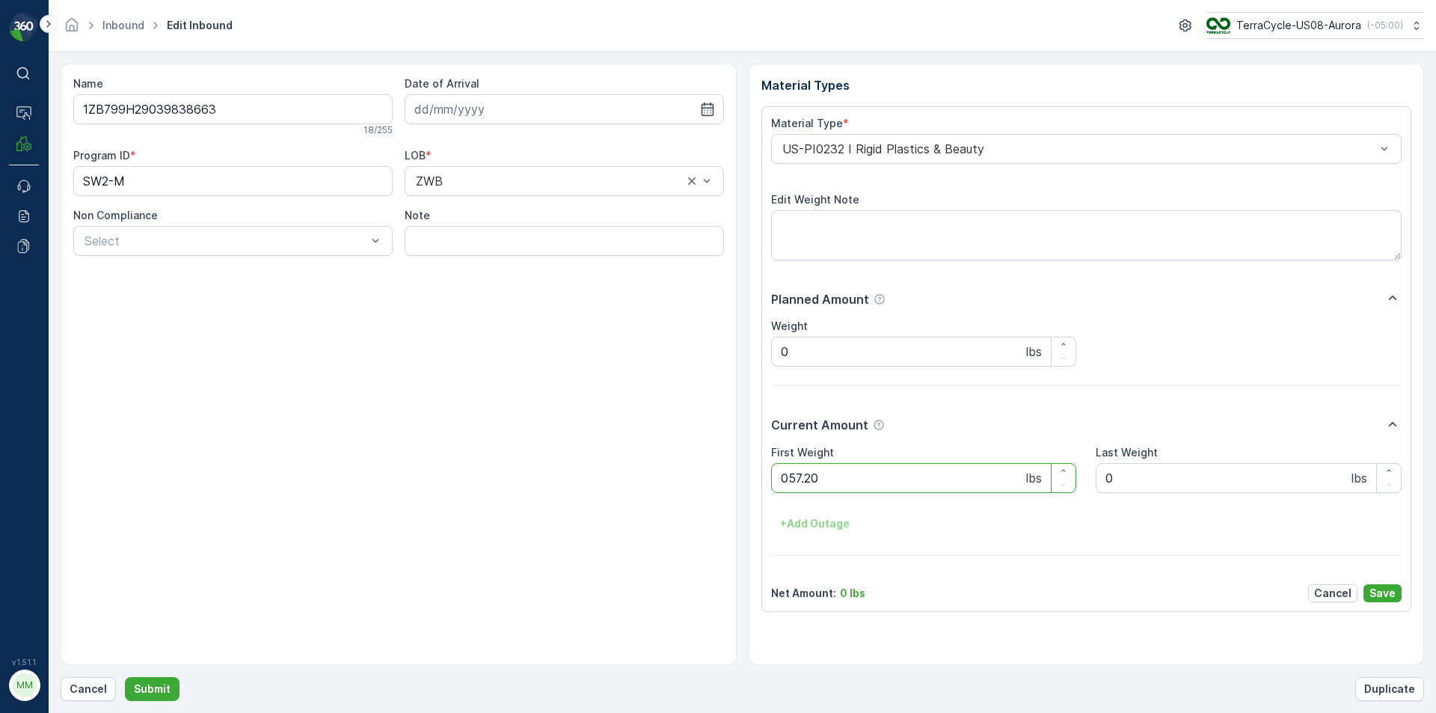
click at [125, 677] on button "Submit" at bounding box center [152, 689] width 55 height 24
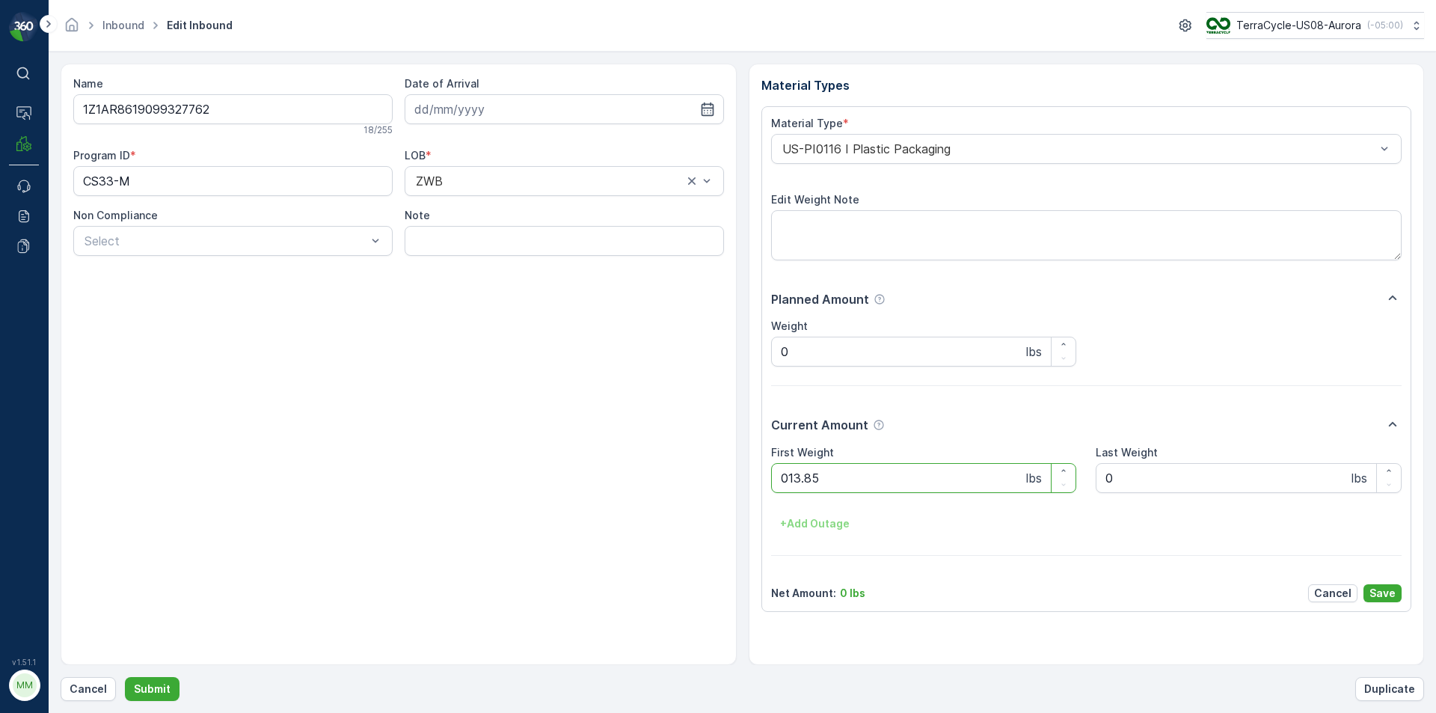
click at [125, 677] on button "Submit" at bounding box center [152, 689] width 55 height 24
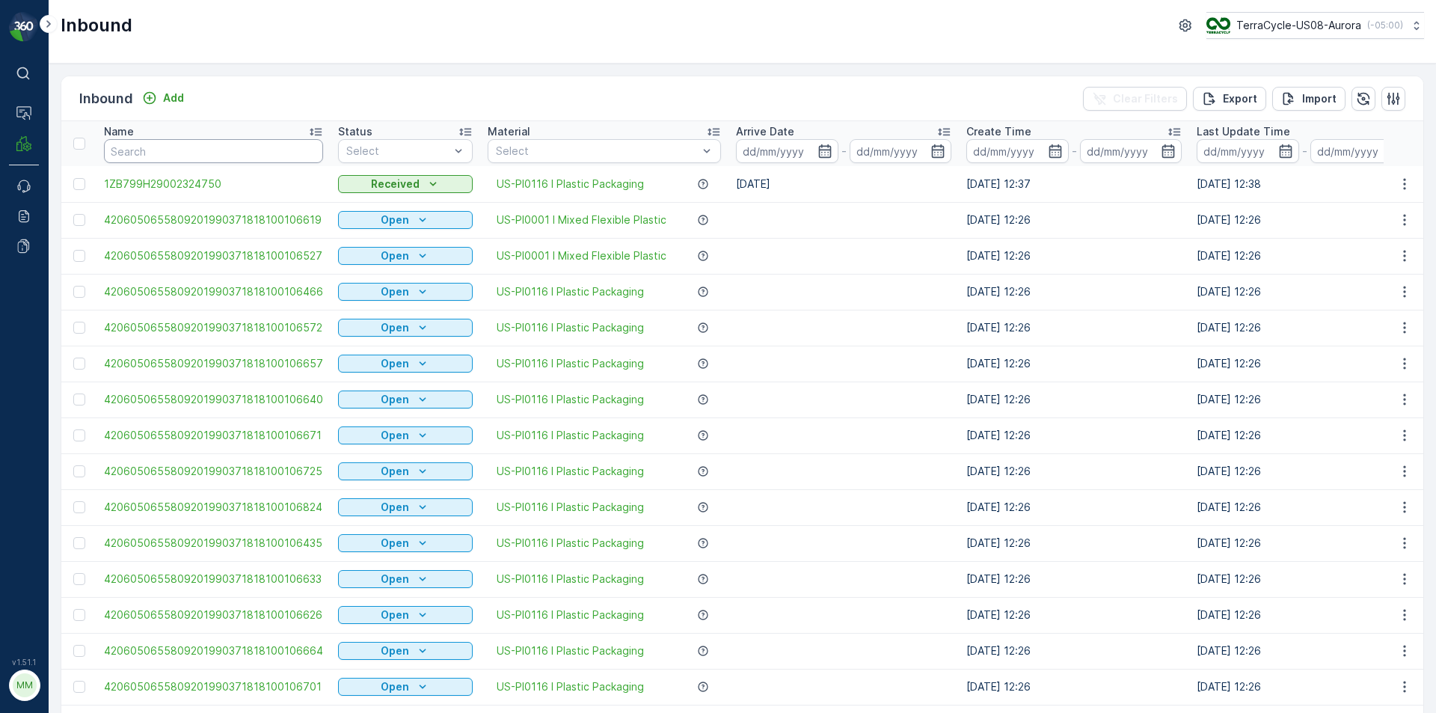
click at [171, 155] on input "text" at bounding box center [213, 151] width 219 height 24
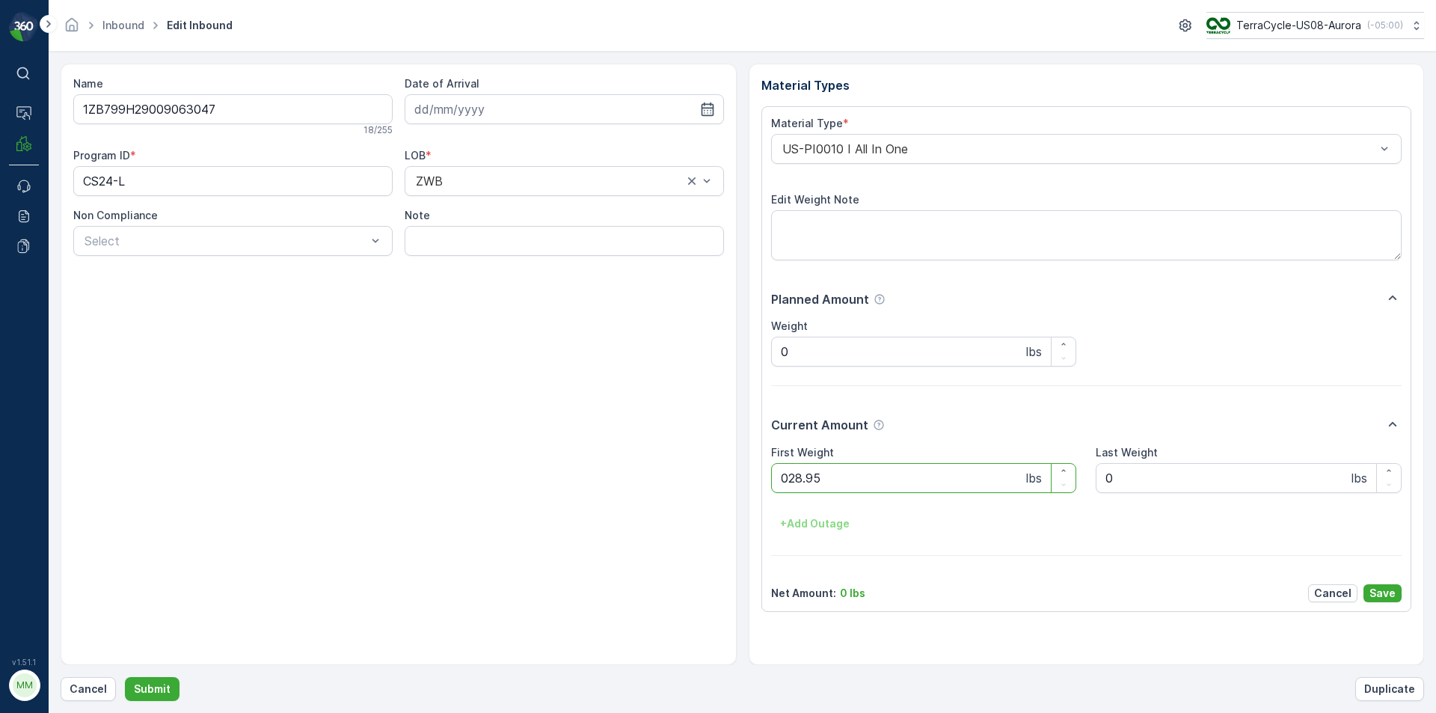
click at [125, 677] on button "Submit" at bounding box center [152, 689] width 55 height 24
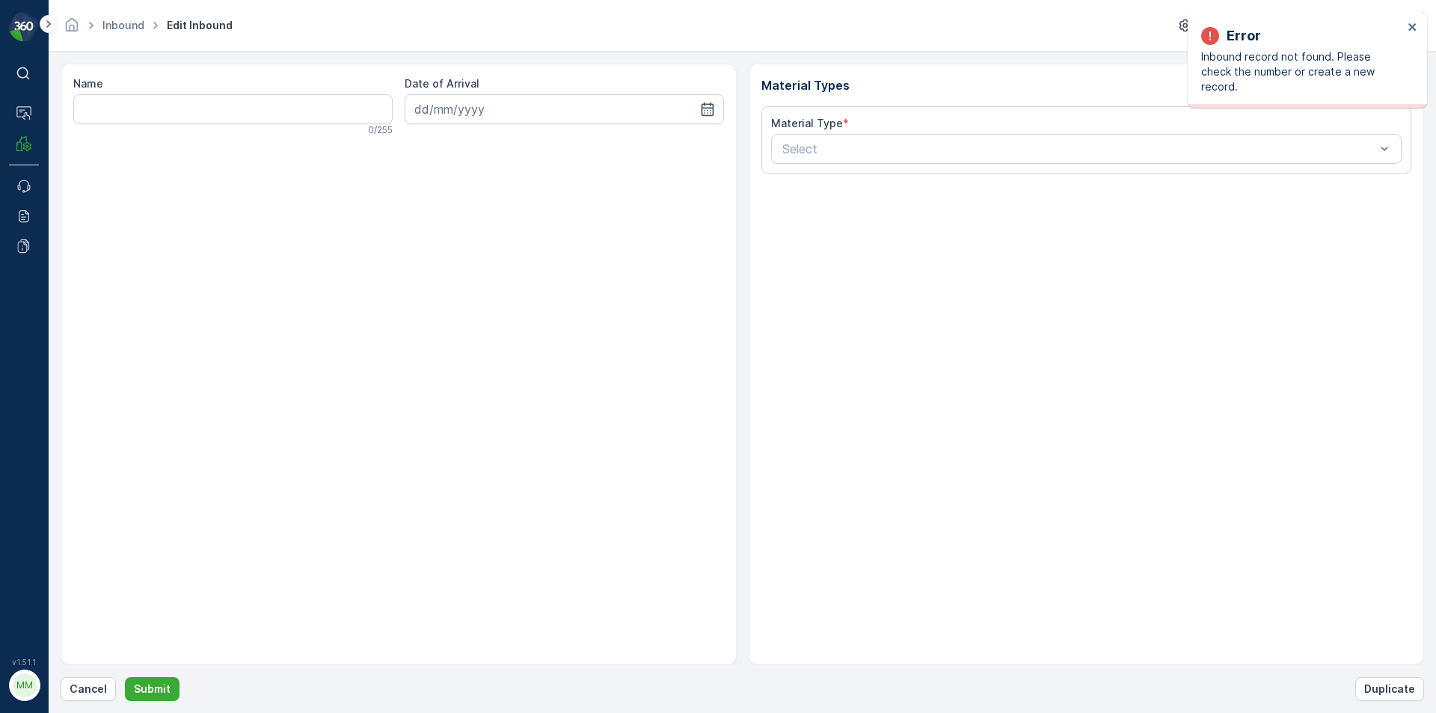
click at [1405, 25] on div "Error Inbound record not found. Please check the number or create a new record." at bounding box center [1302, 60] width 211 height 78
click at [1407, 25] on div "Error Inbound record not found. Please check the number or create a new record." at bounding box center [1302, 60] width 211 height 78
click at [1409, 29] on icon "close" at bounding box center [1412, 26] width 7 height 7
click at [84, 693] on p "Cancel" at bounding box center [88, 688] width 37 height 15
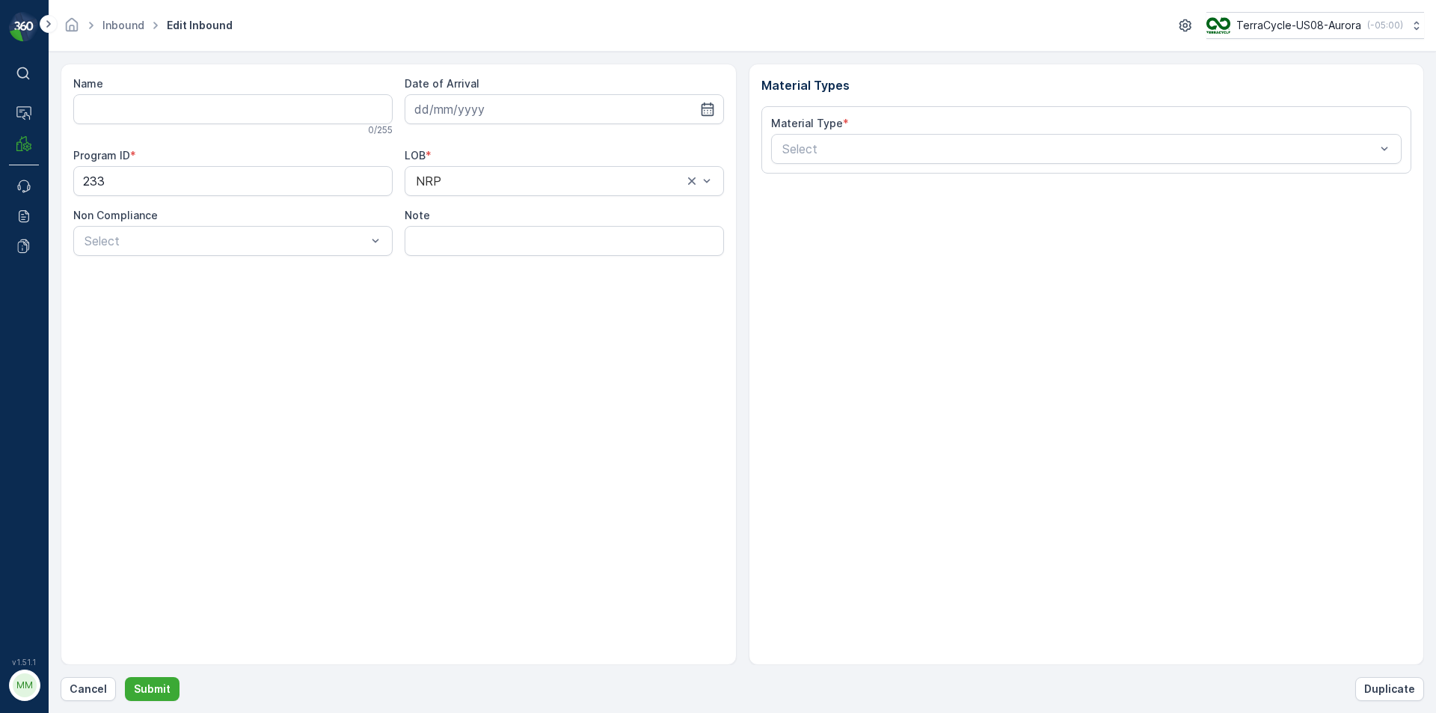
type input "1ZB799H29033746282"
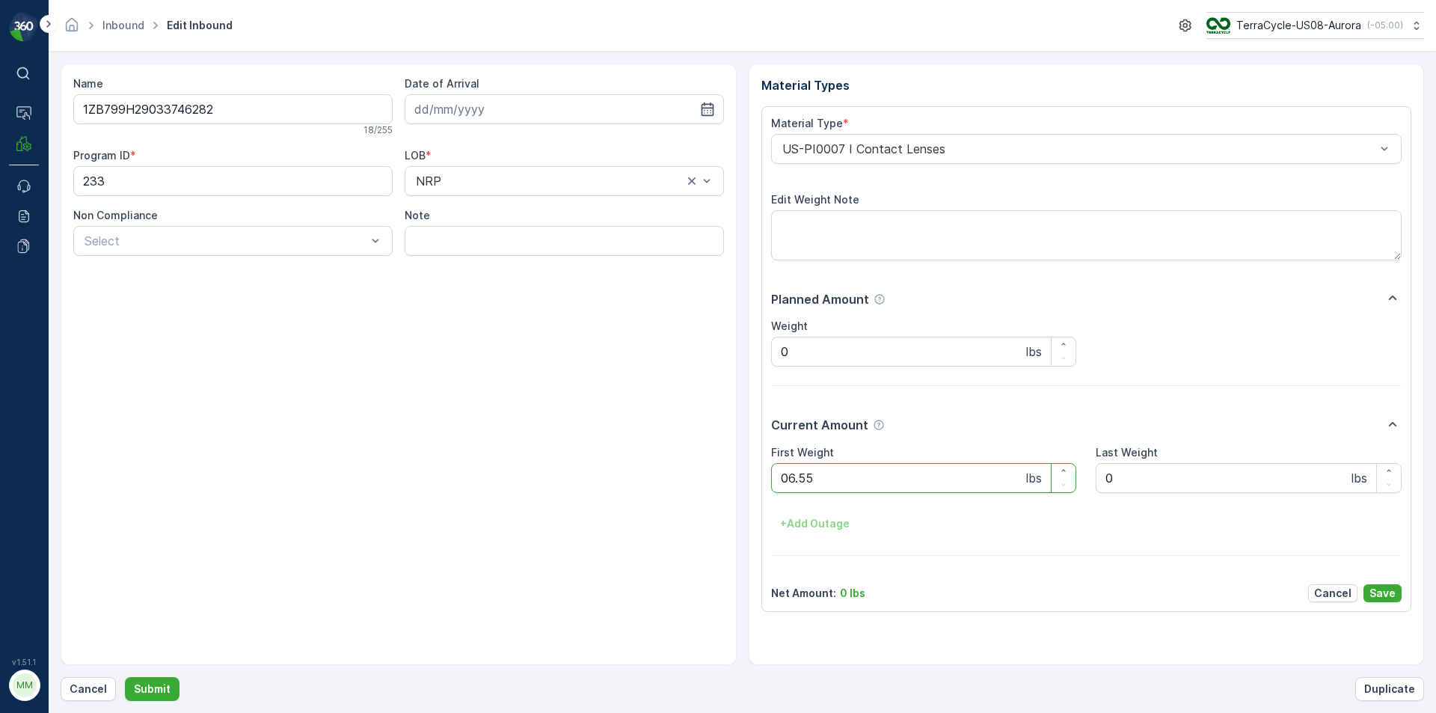
click at [125, 677] on button "Submit" at bounding box center [152, 689] width 55 height 24
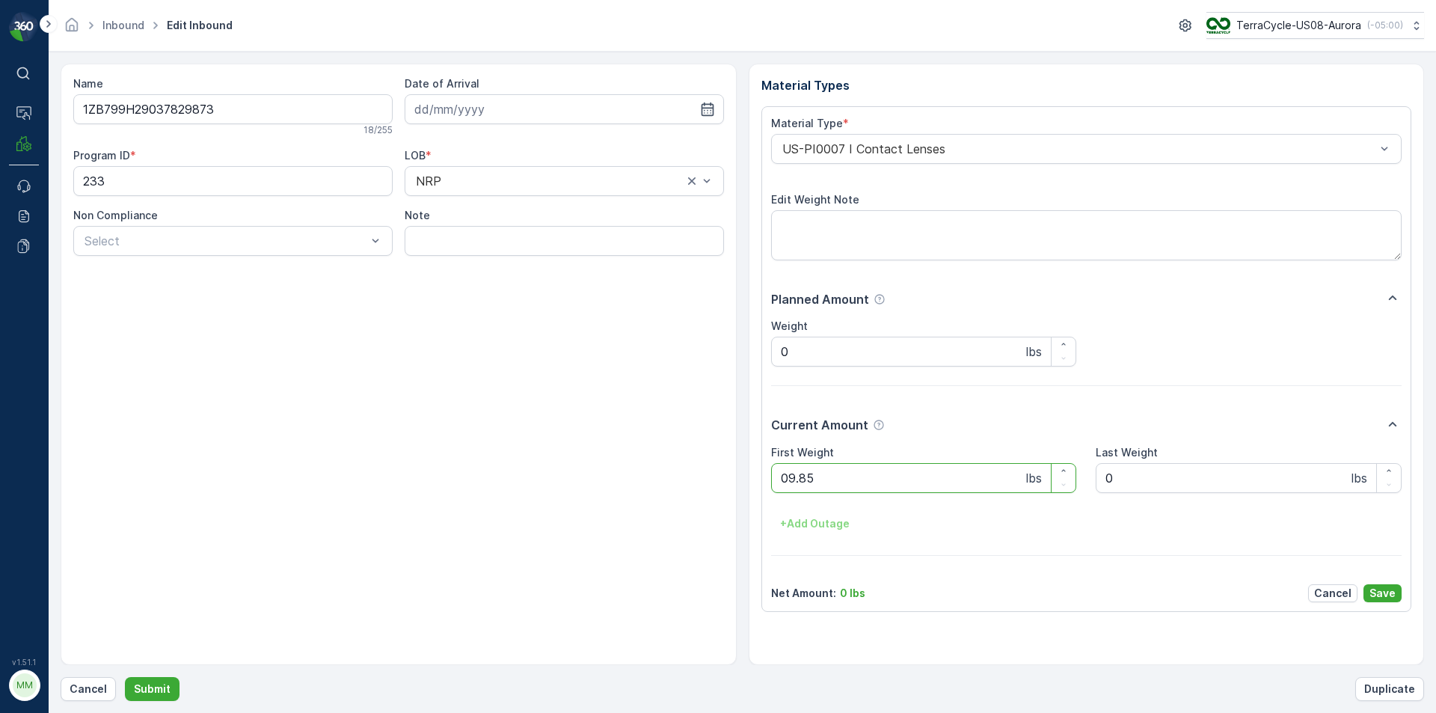
click at [125, 677] on button "Submit" at bounding box center [152, 689] width 55 height 24
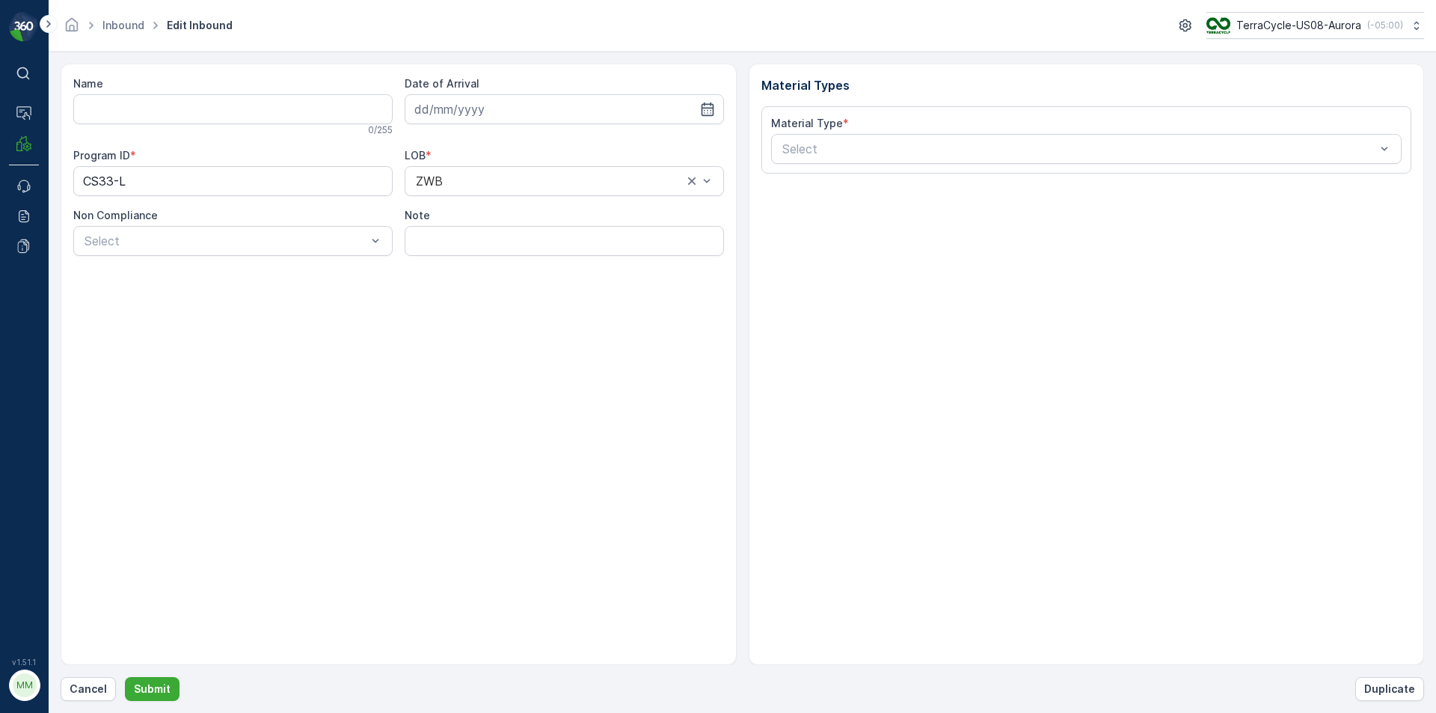
type input "1ZB799H29016558606"
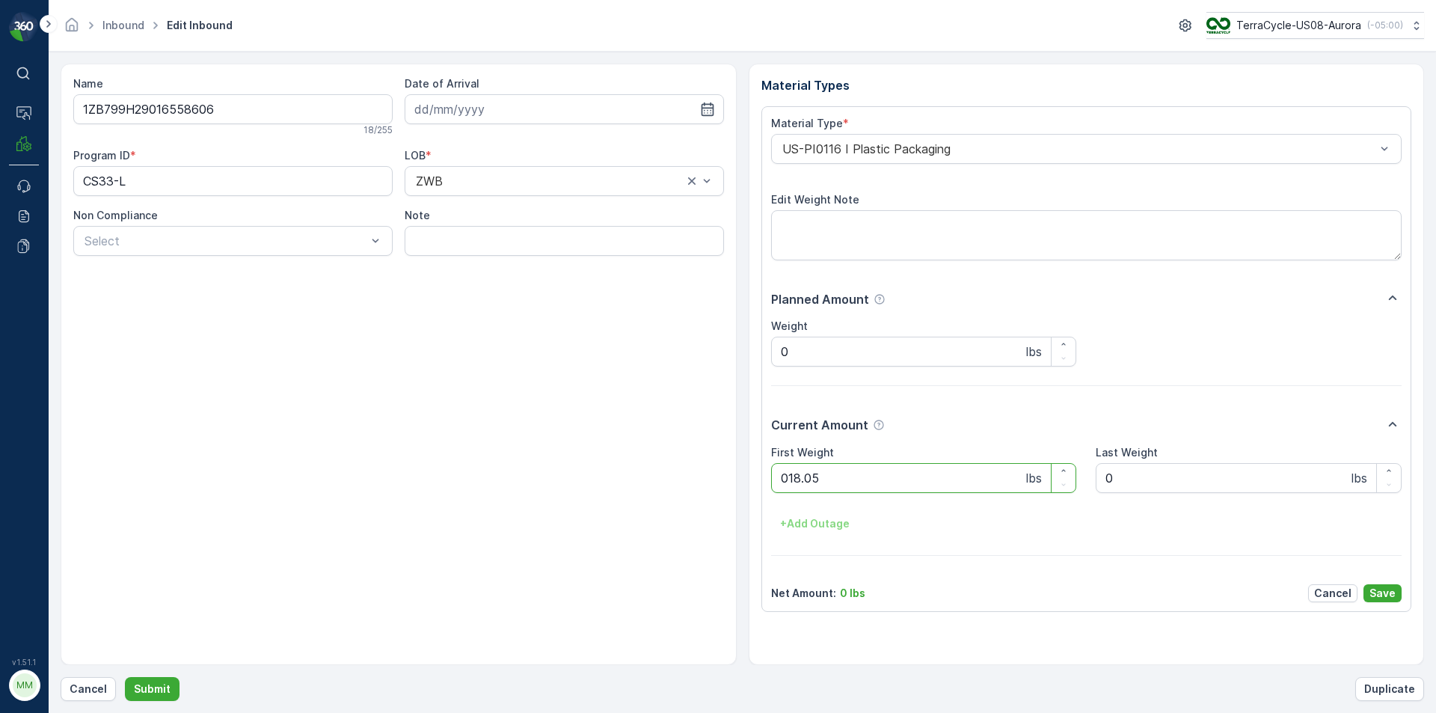
click at [125, 677] on button "Submit" at bounding box center [152, 689] width 55 height 24
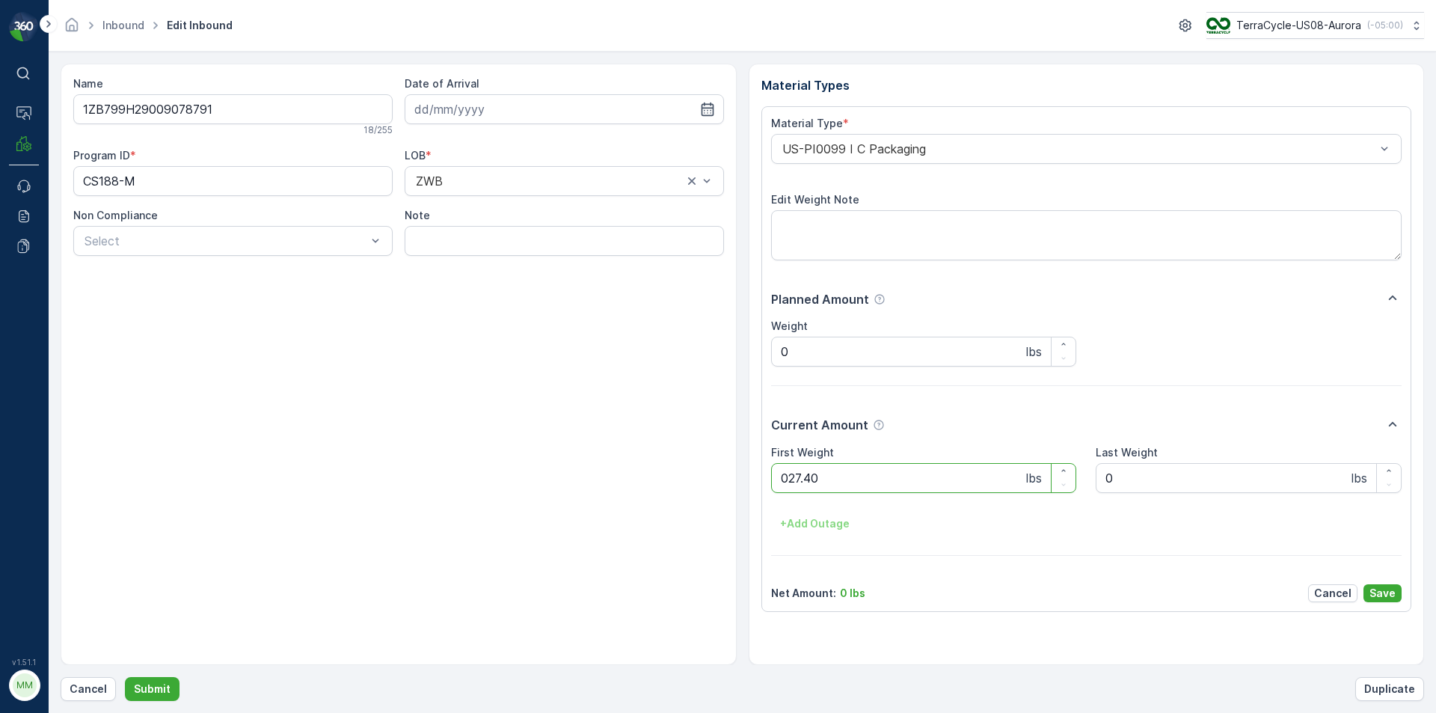
click at [125, 677] on button "Submit" at bounding box center [152, 689] width 55 height 24
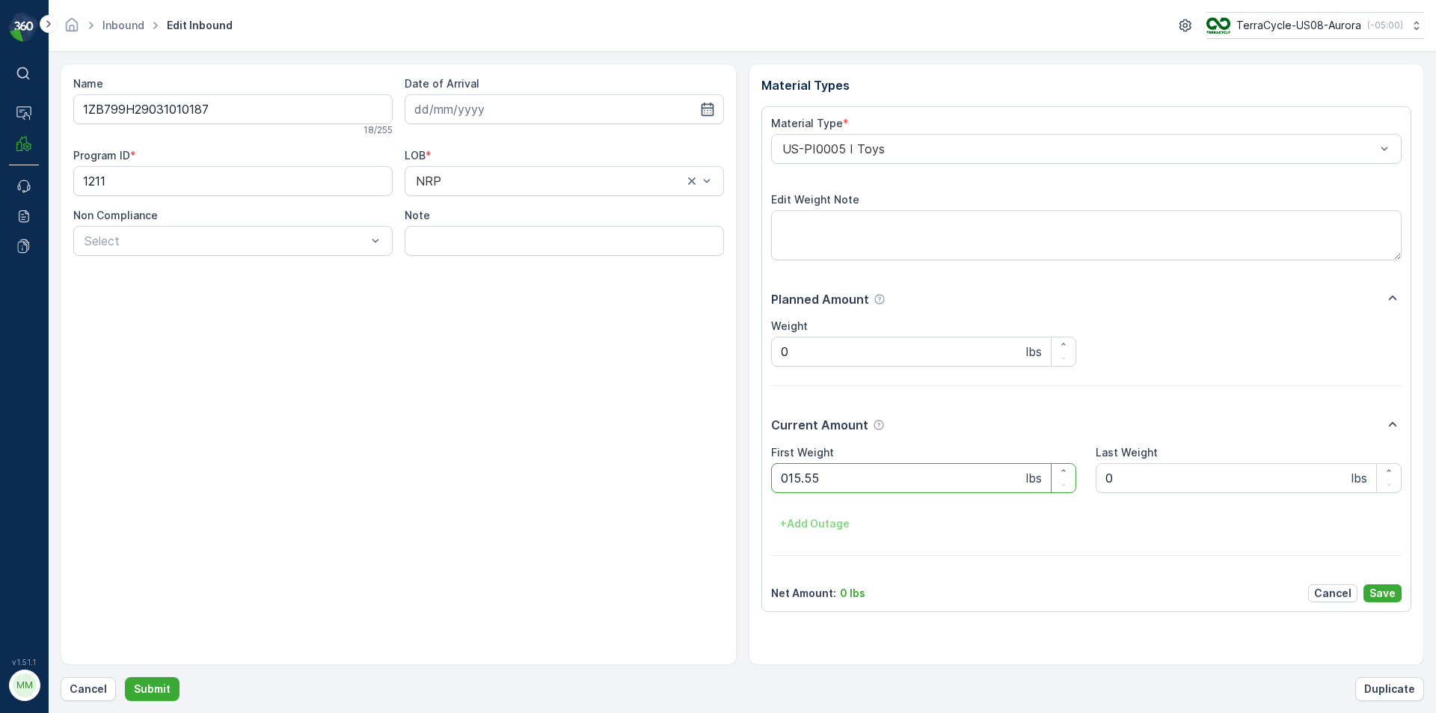
click at [125, 677] on button "Submit" at bounding box center [152, 689] width 55 height 24
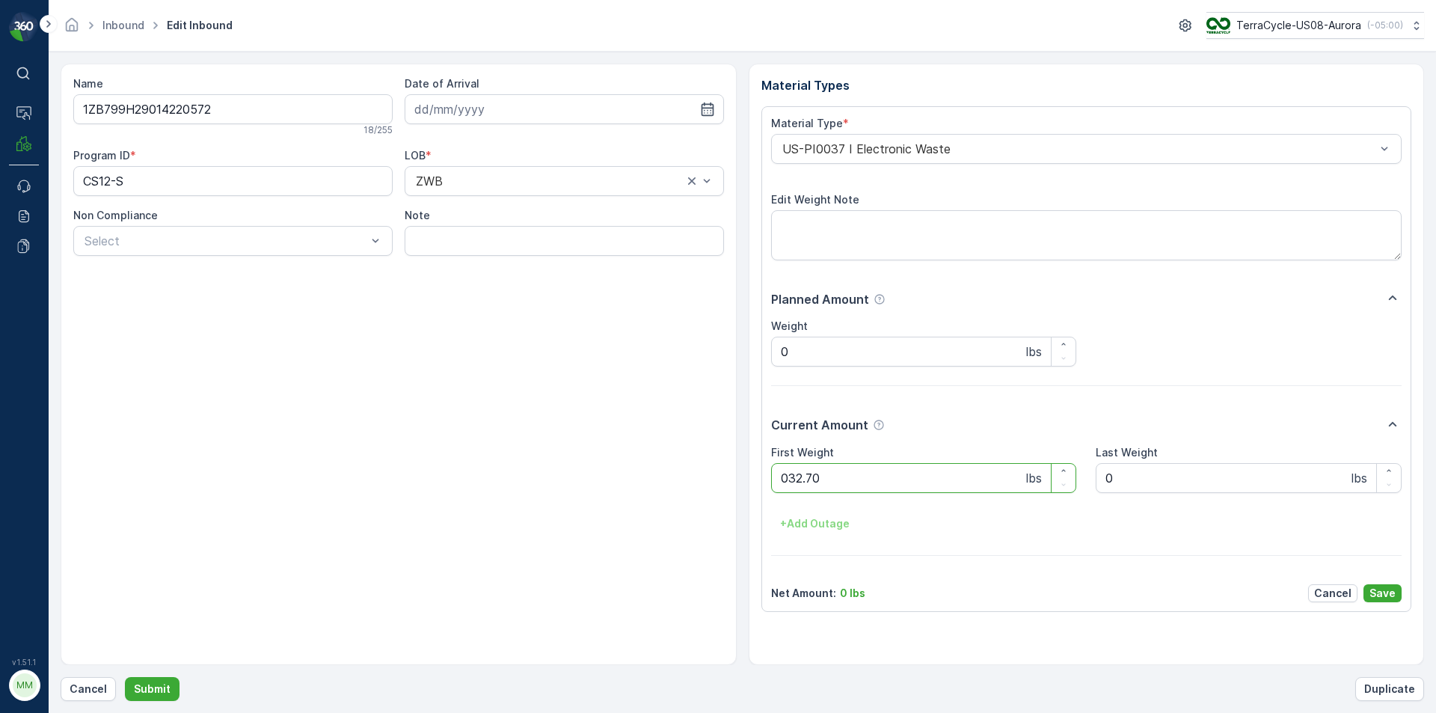
click at [125, 677] on button "Submit" at bounding box center [152, 689] width 55 height 24
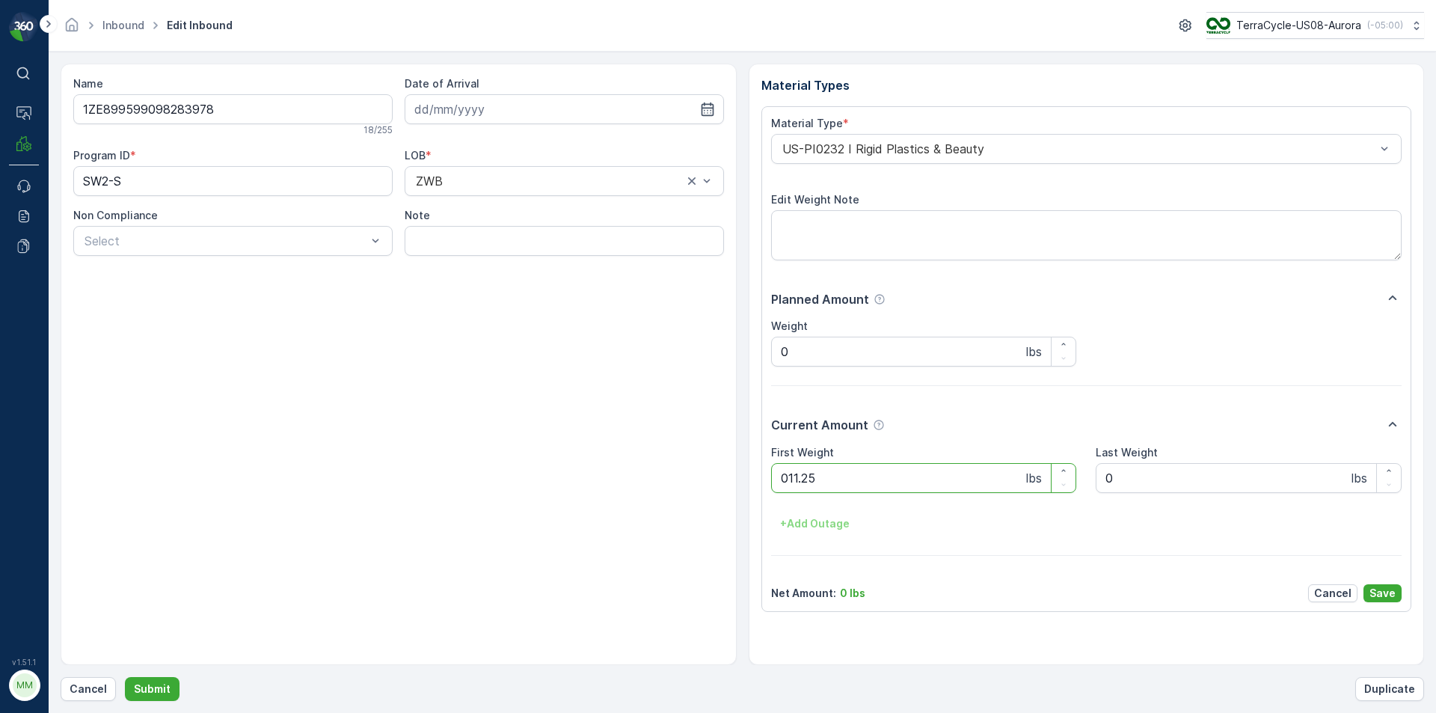
click at [125, 677] on button "Submit" at bounding box center [152, 689] width 55 height 24
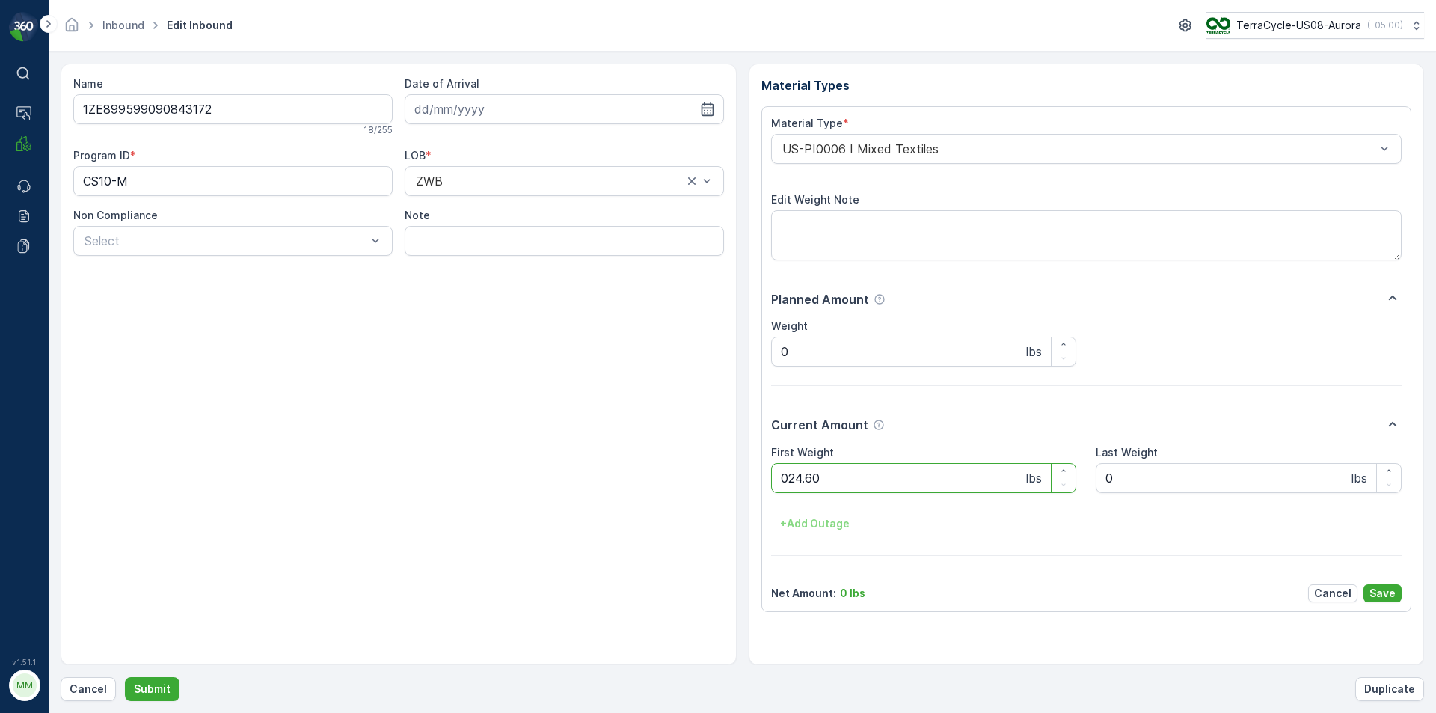
click at [125, 677] on button "Submit" at bounding box center [152, 689] width 55 height 24
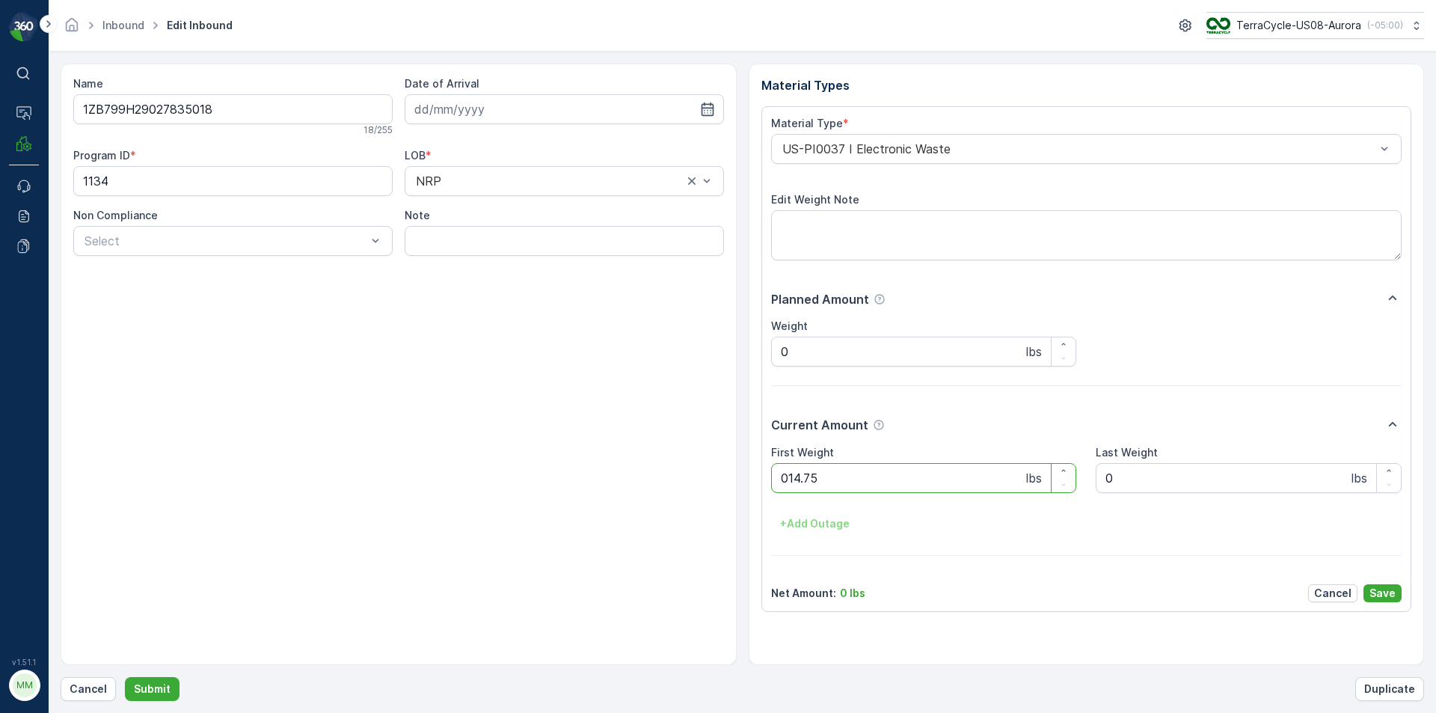
click at [125, 677] on button "Submit" at bounding box center [152, 689] width 55 height 24
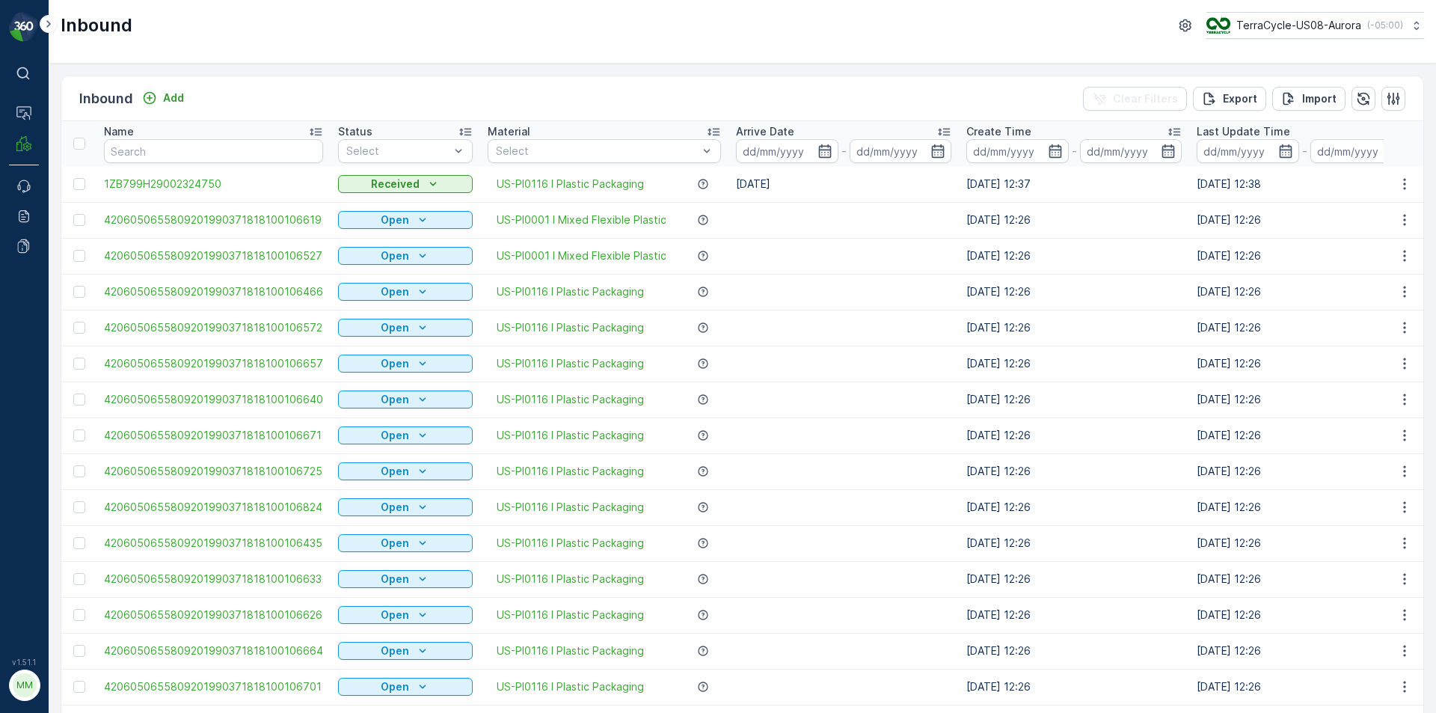
click at [239, 165] on th "Name" at bounding box center [213, 143] width 234 height 45
click at [232, 149] on input "text" at bounding box center [213, 151] width 219 height 24
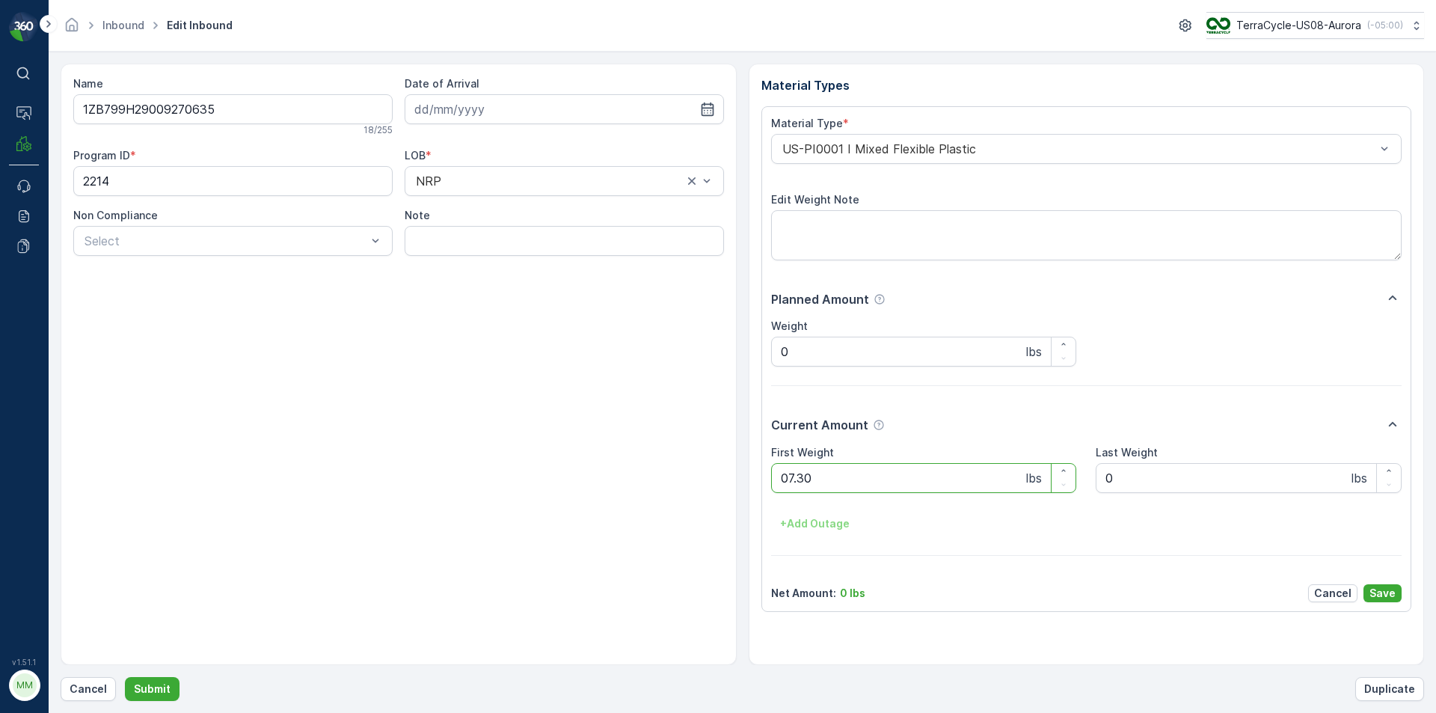
click at [125, 677] on button "Submit" at bounding box center [152, 689] width 55 height 24
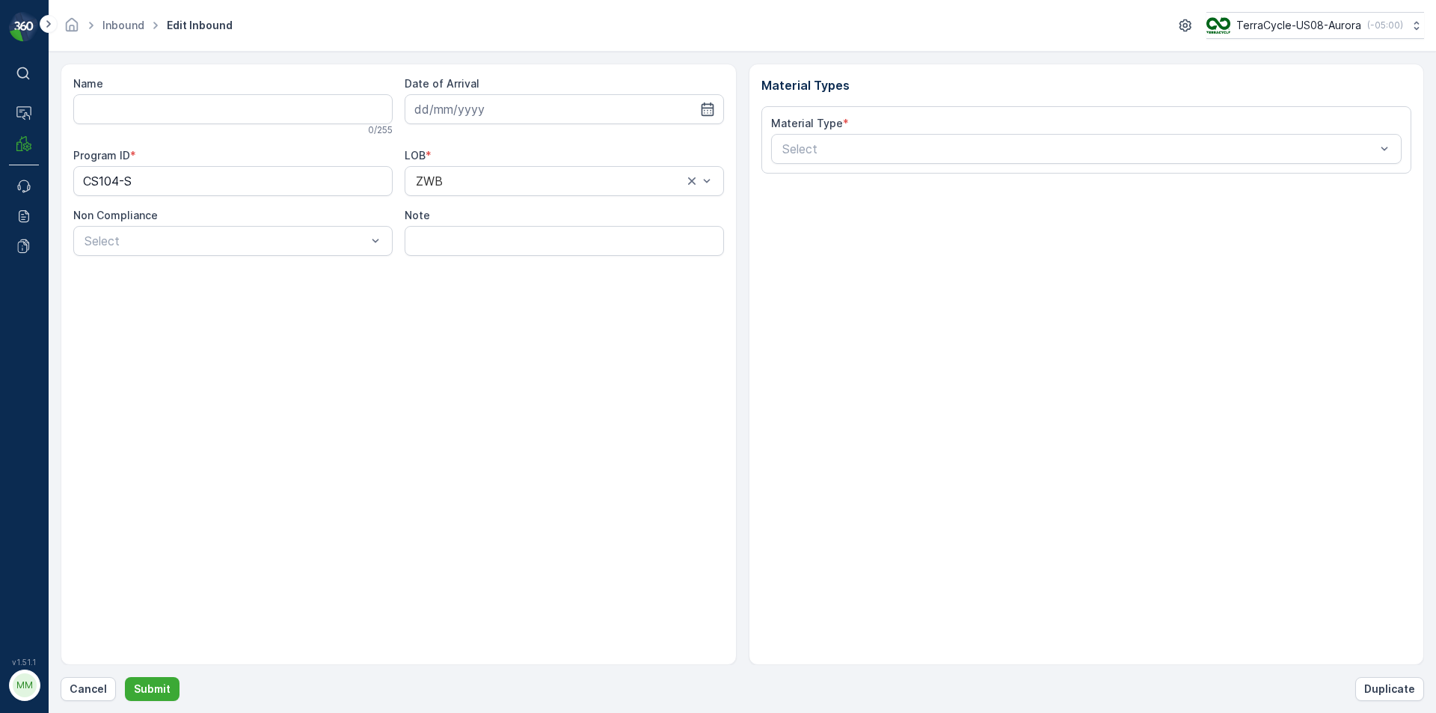
type input "1ZB799H29028711677"
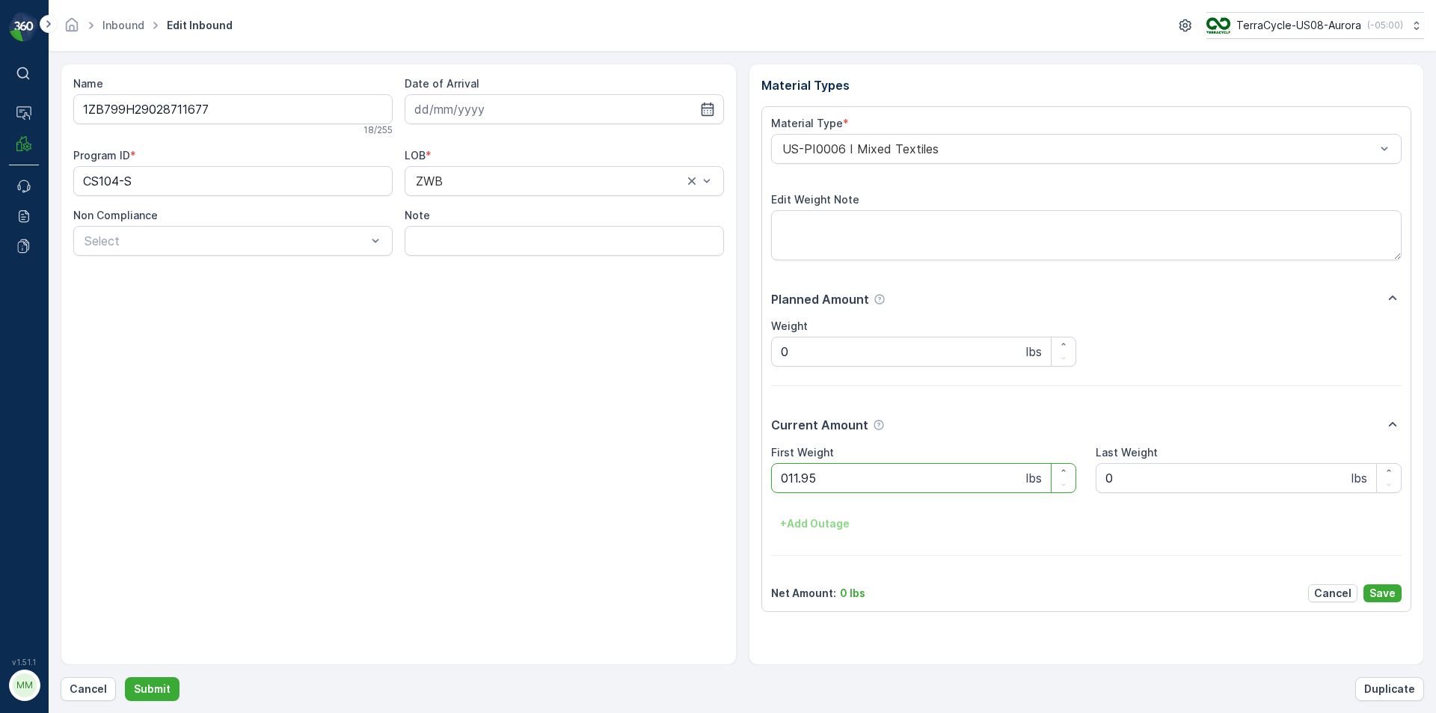
click at [125, 677] on button "Submit" at bounding box center [152, 689] width 55 height 24
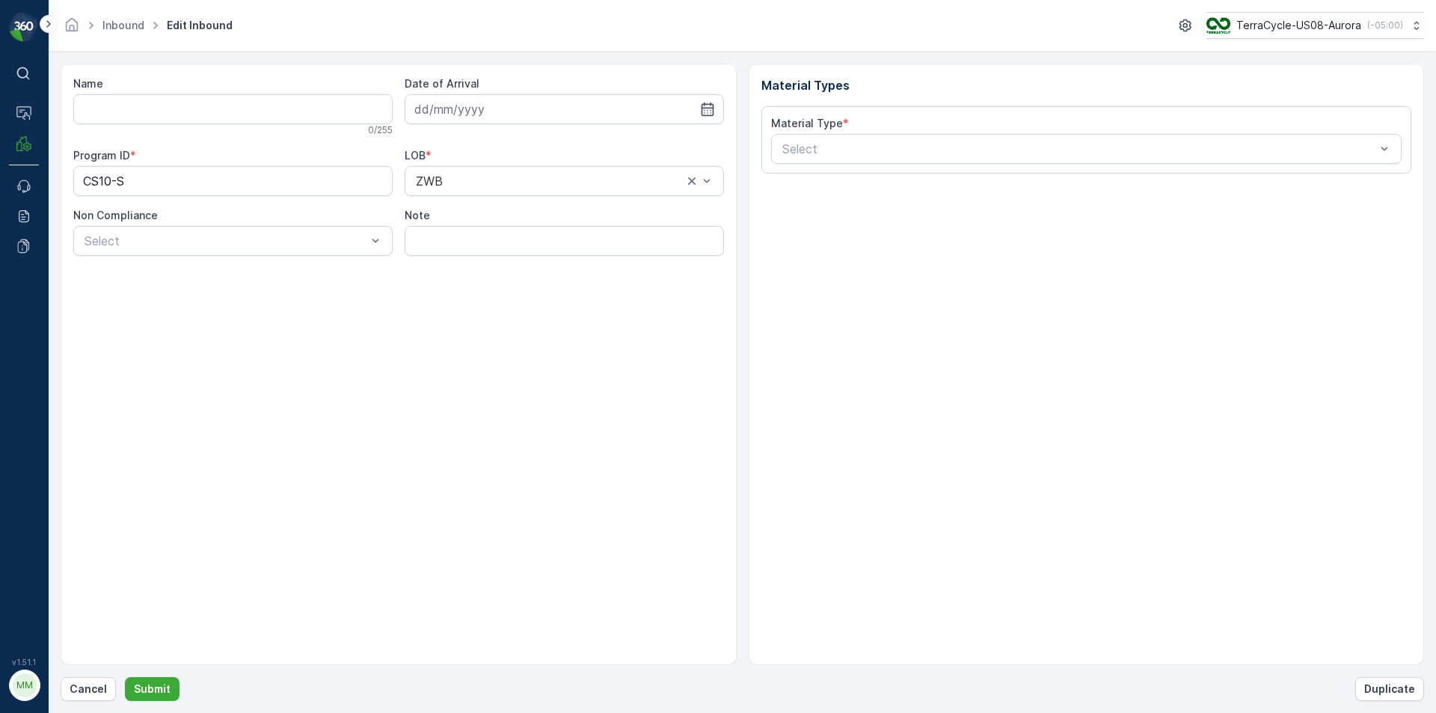
type input "1ZB799H29000590323"
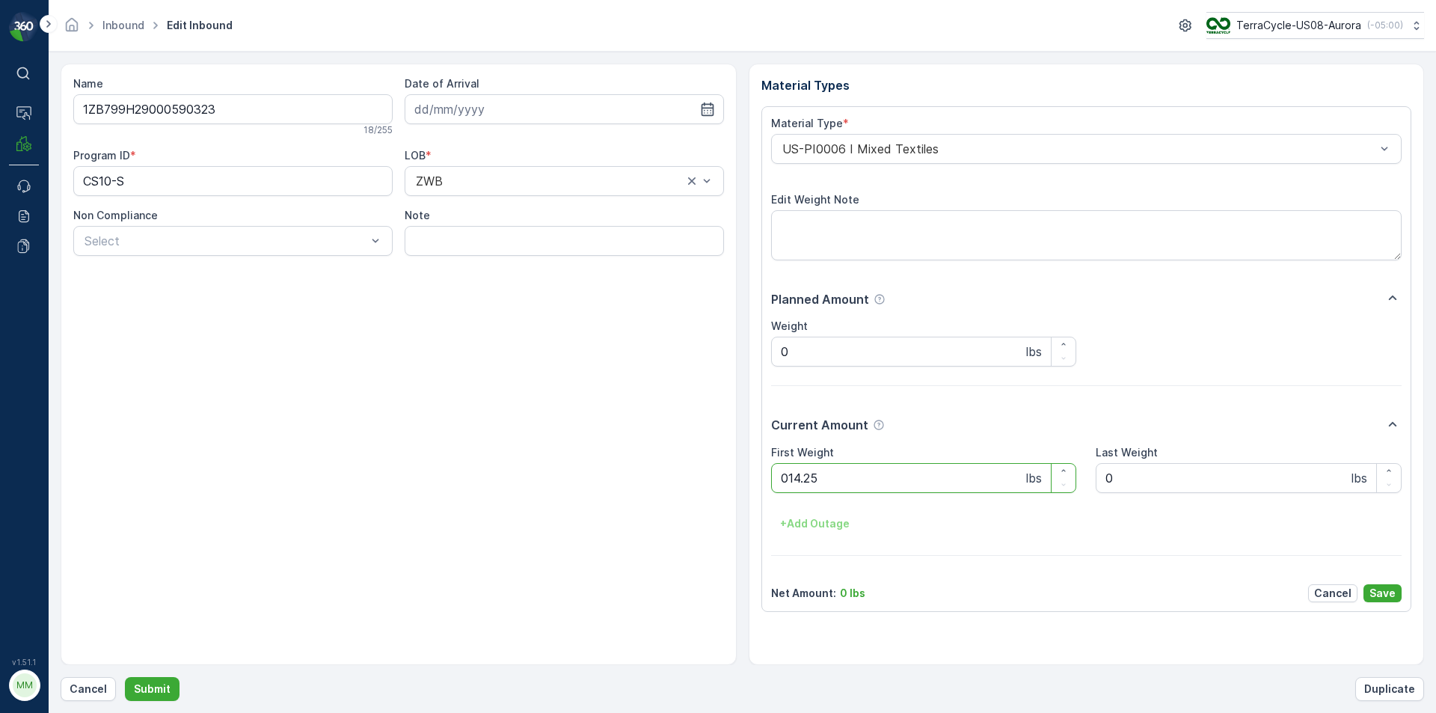
click at [125, 677] on button "Submit" at bounding box center [152, 689] width 55 height 24
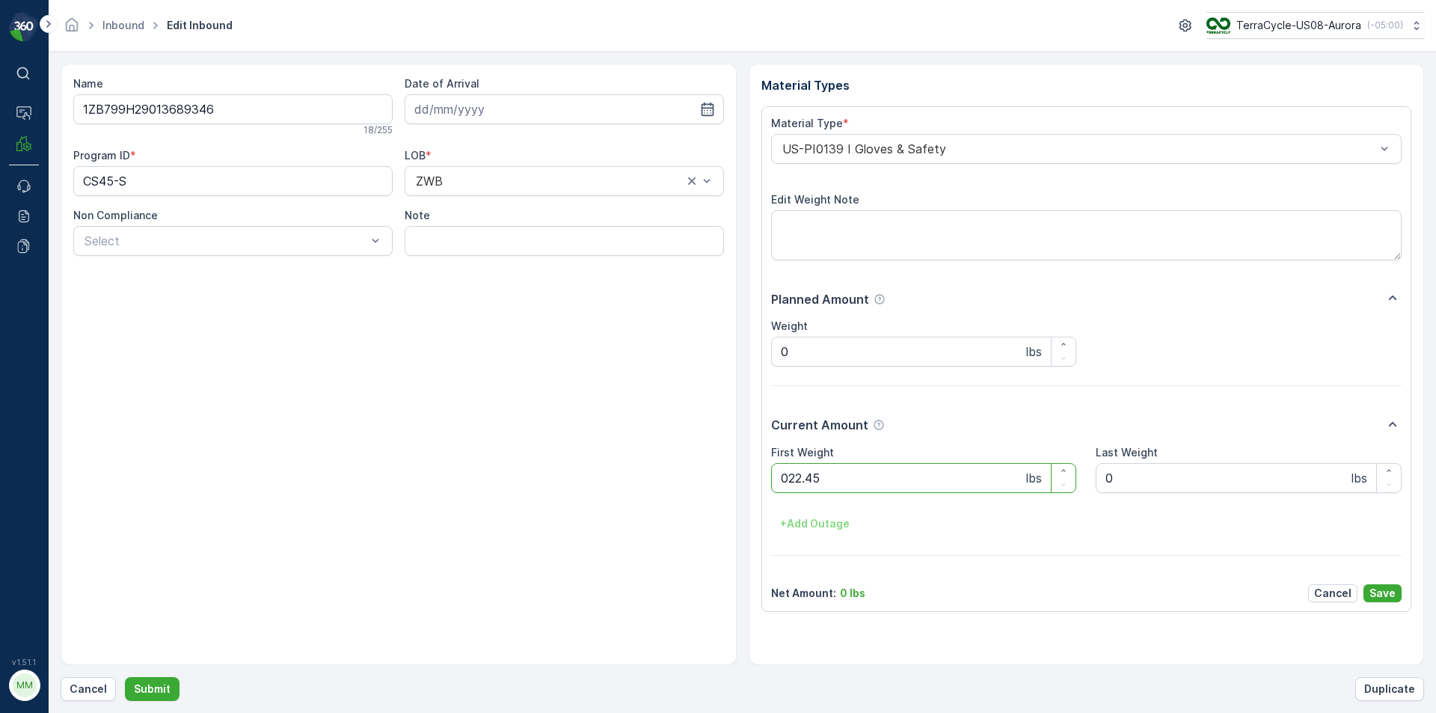
click at [125, 677] on button "Submit" at bounding box center [152, 689] width 55 height 24
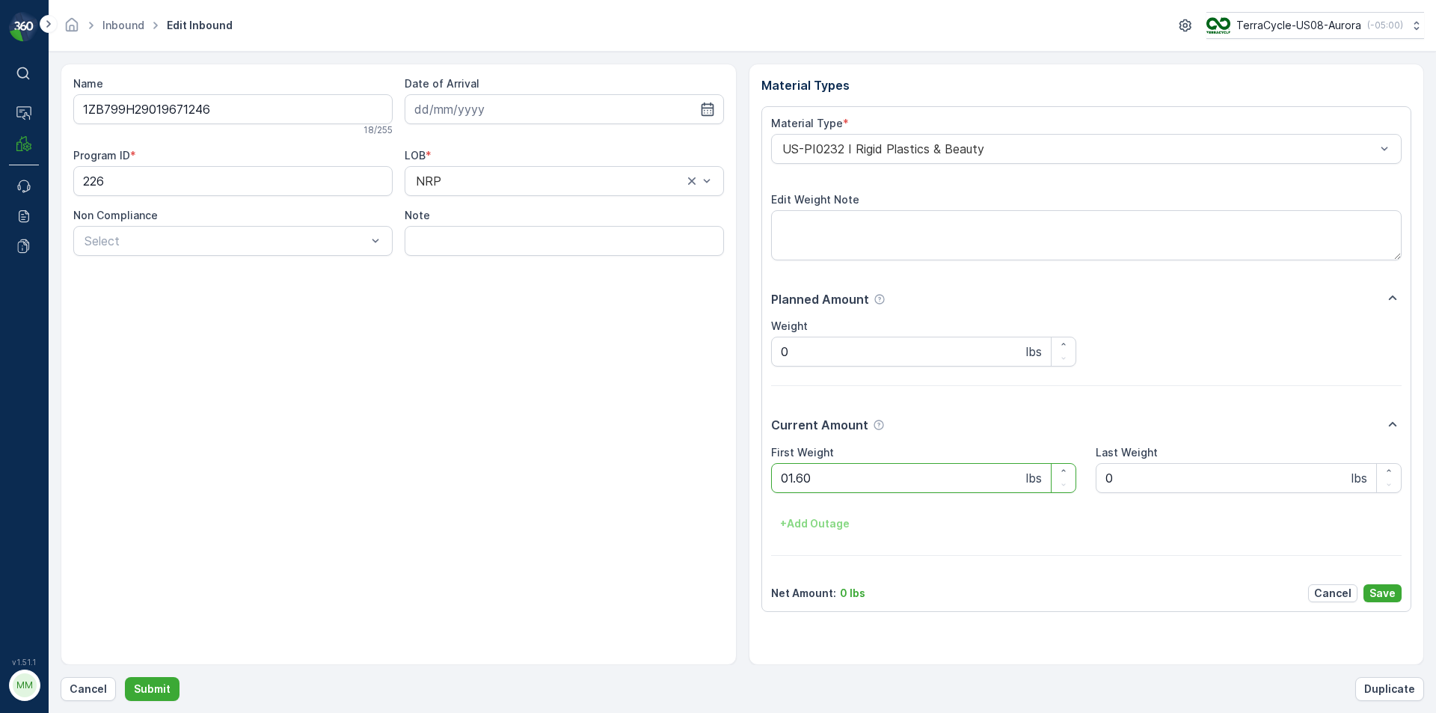
click at [125, 677] on button "Submit" at bounding box center [152, 689] width 55 height 24
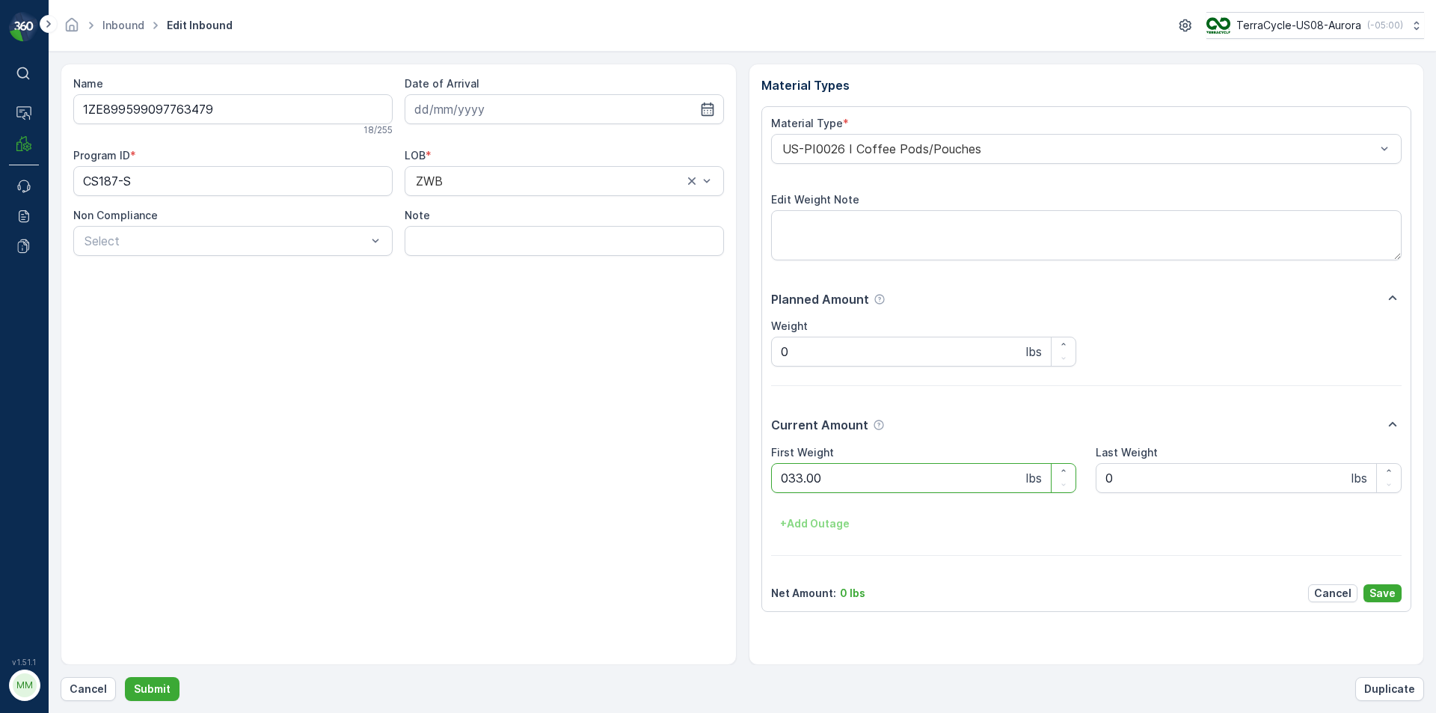
click at [125, 677] on button "Submit" at bounding box center [152, 689] width 55 height 24
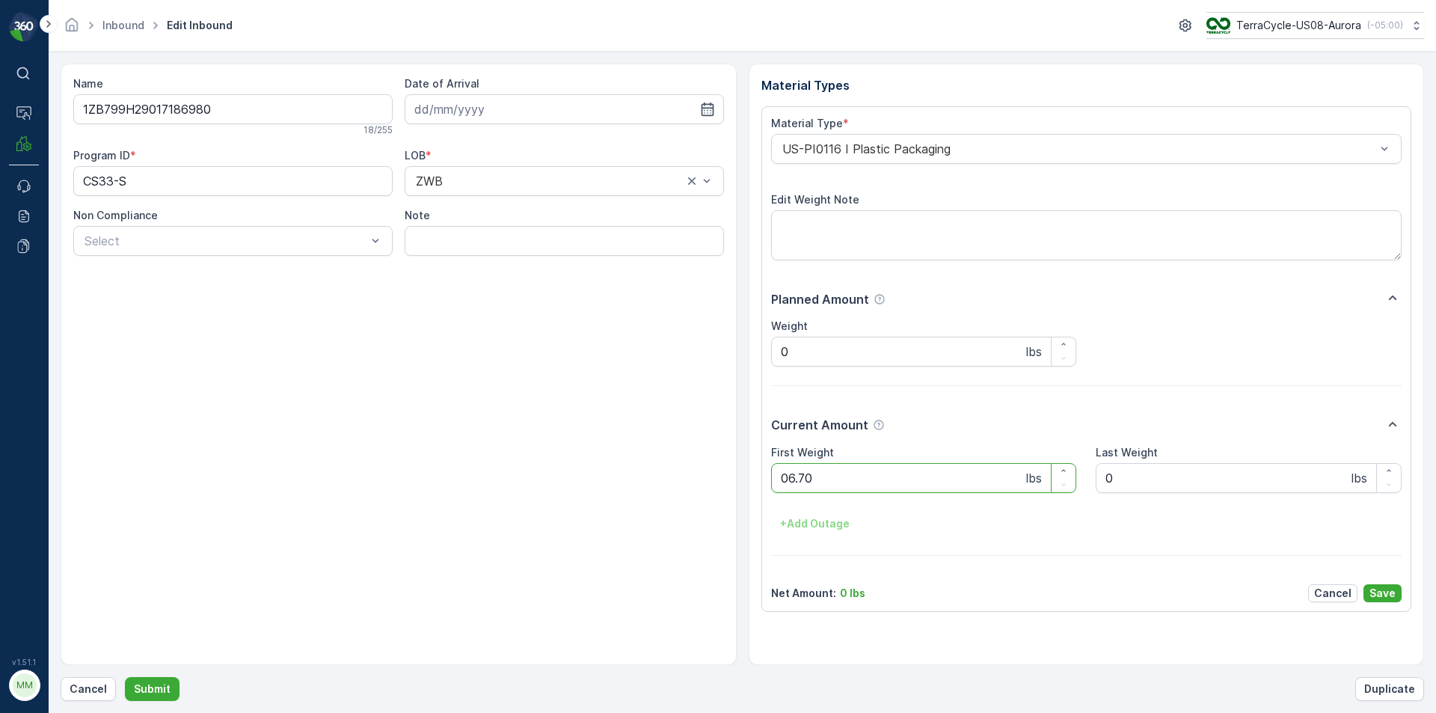
click at [125, 677] on button "Submit" at bounding box center [152, 689] width 55 height 24
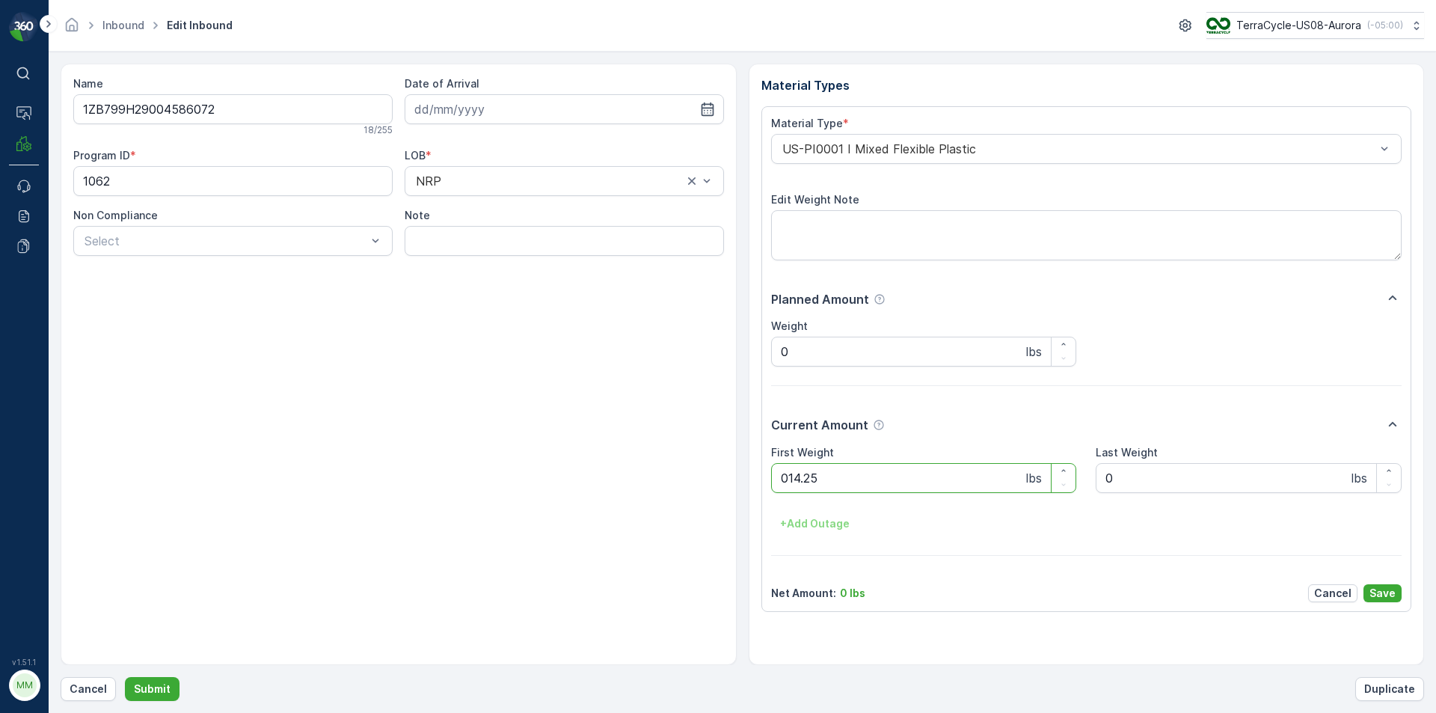
click at [125, 677] on button "Submit" at bounding box center [152, 689] width 55 height 24
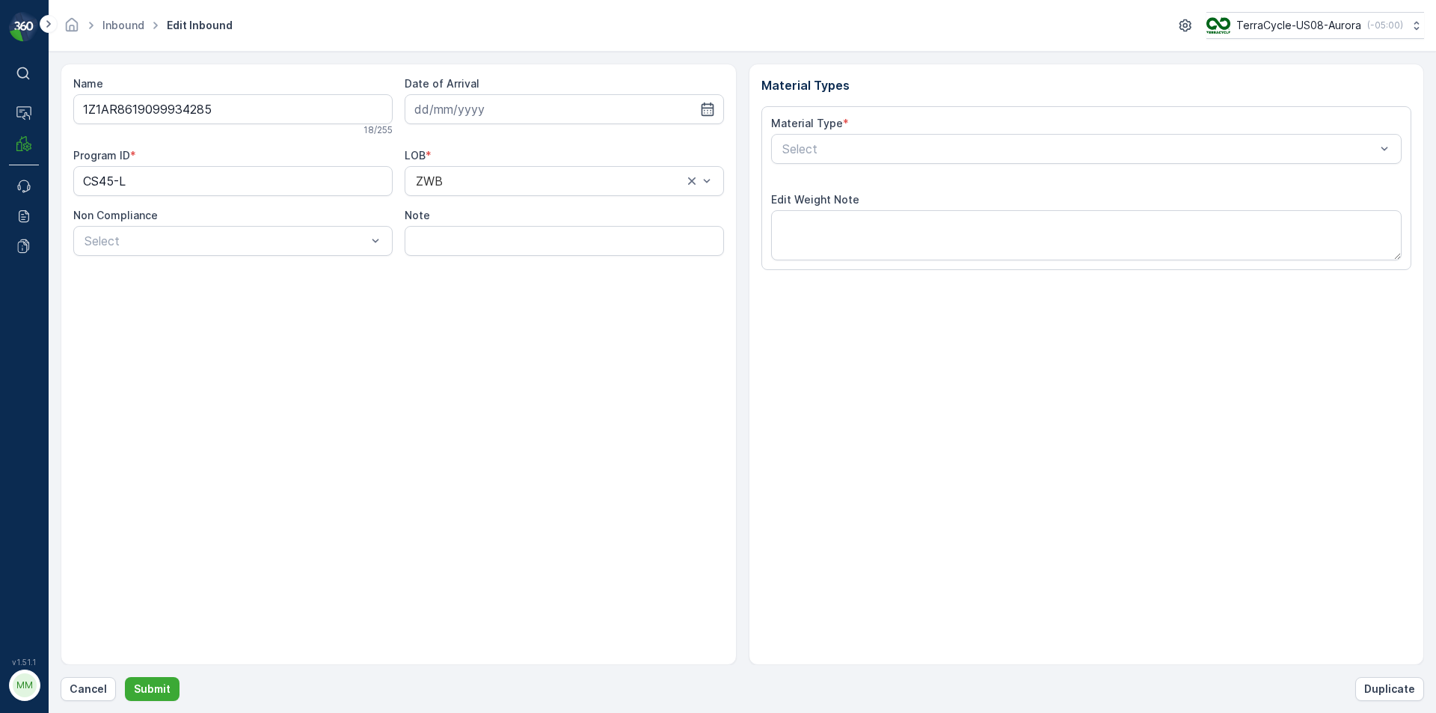
type input "[DATE]"
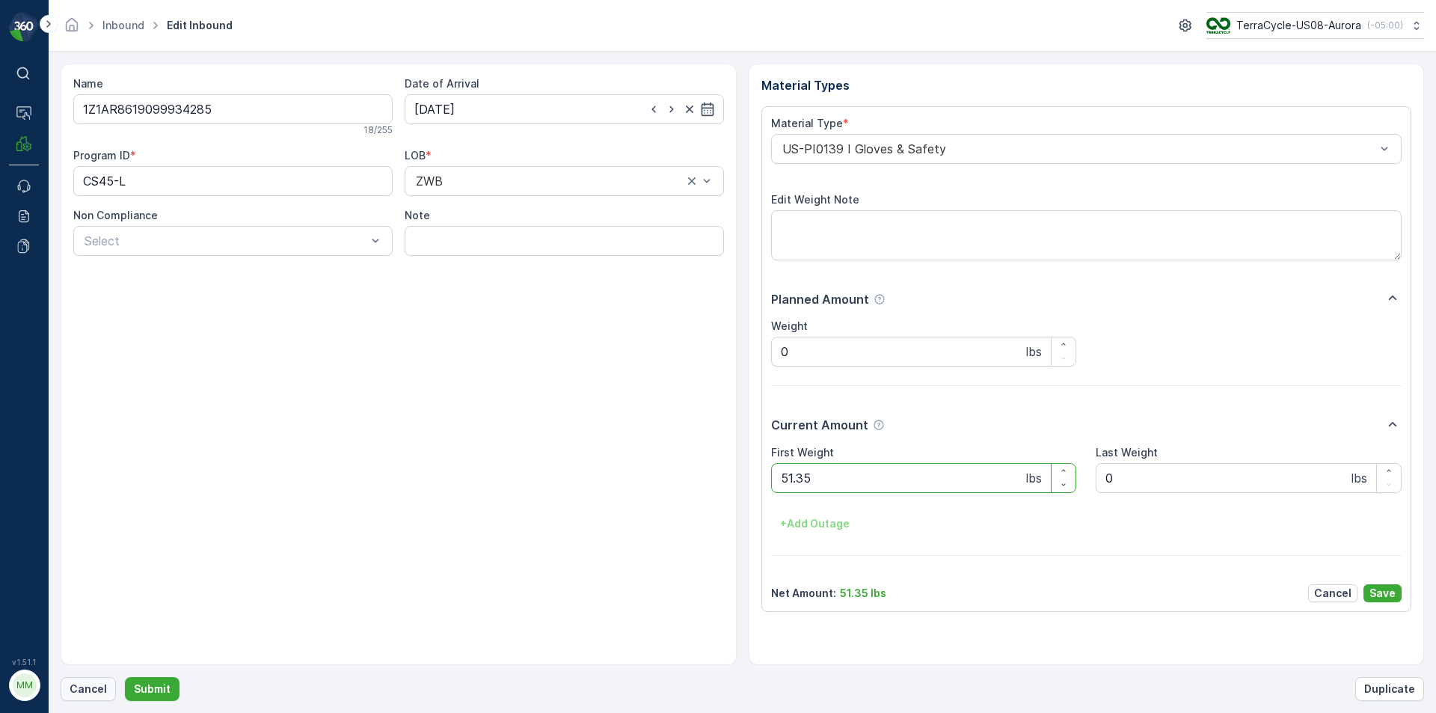
click at [105, 686] on button "Cancel" at bounding box center [88, 689] width 55 height 24
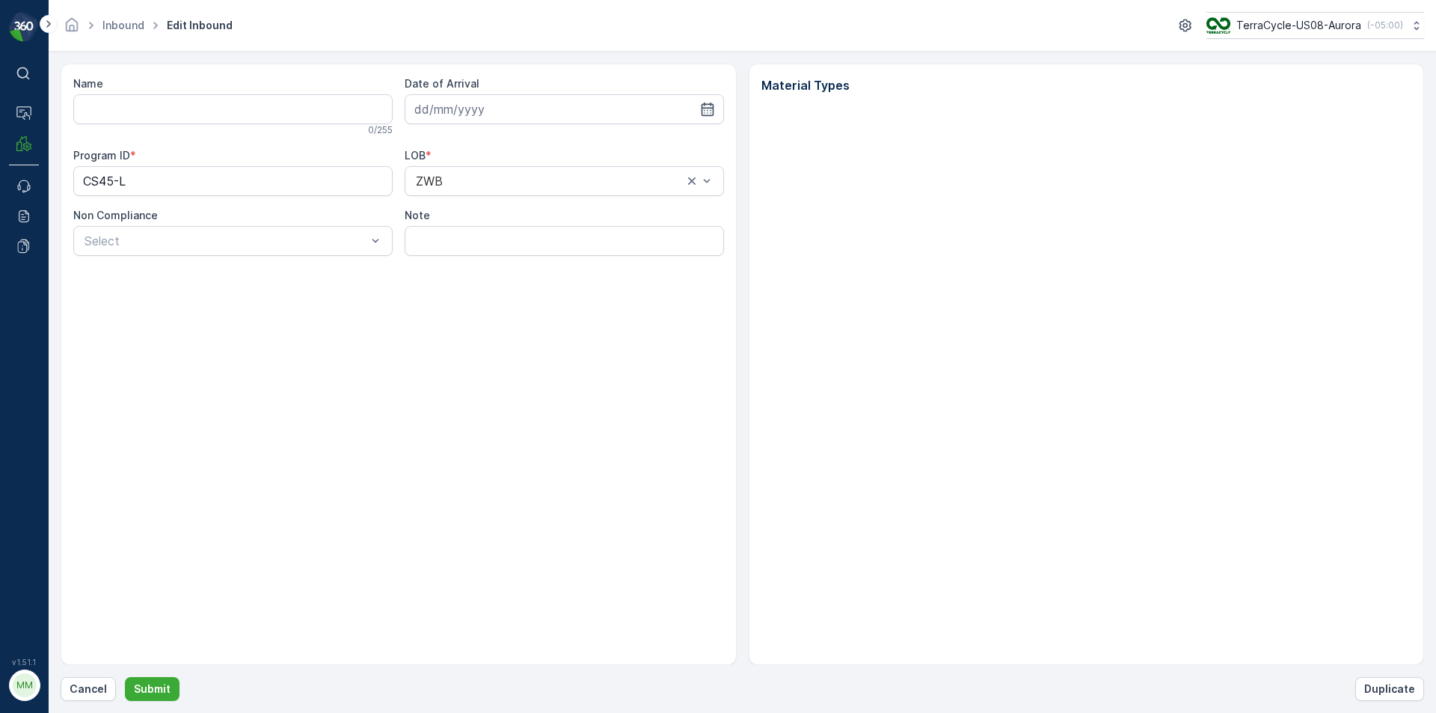
type input "1Z1AR8619099934285"
type input "[DATE]"
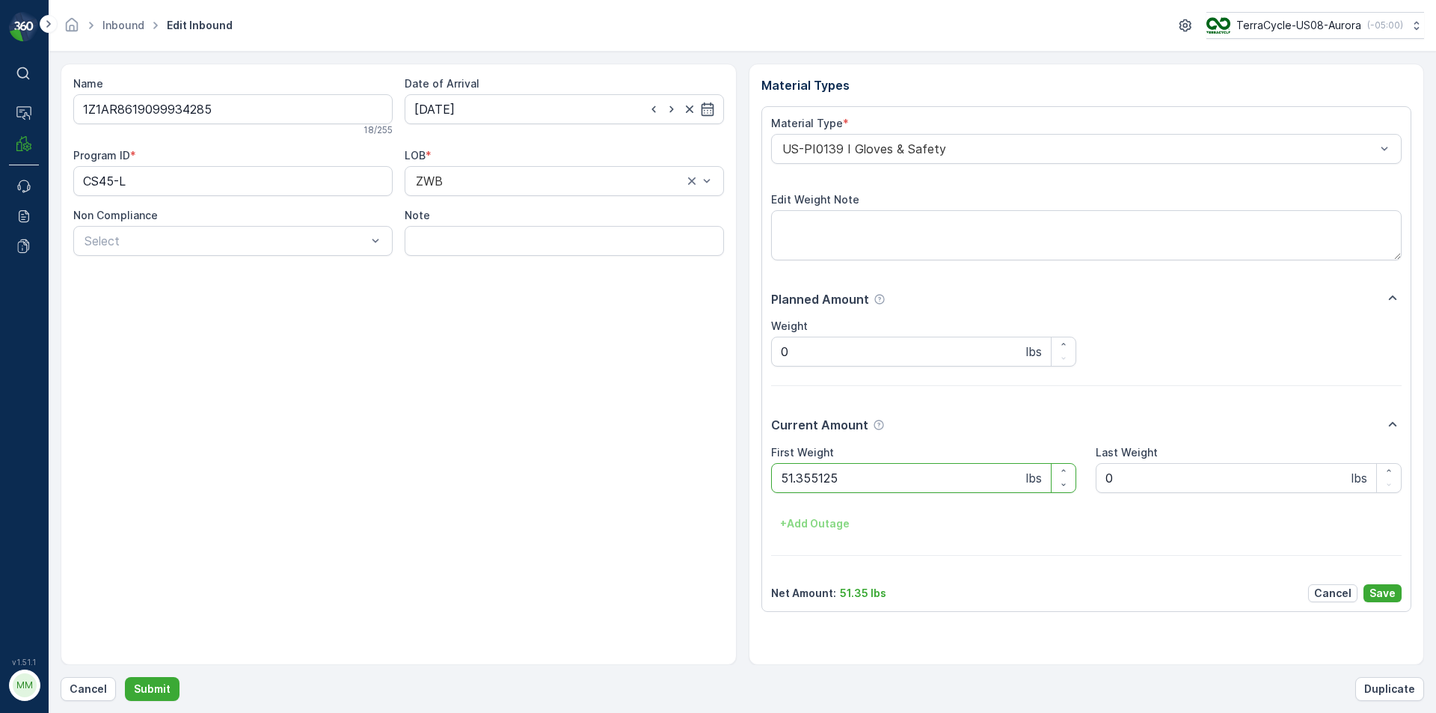
click at [125, 677] on button "Submit" at bounding box center [152, 689] width 55 height 24
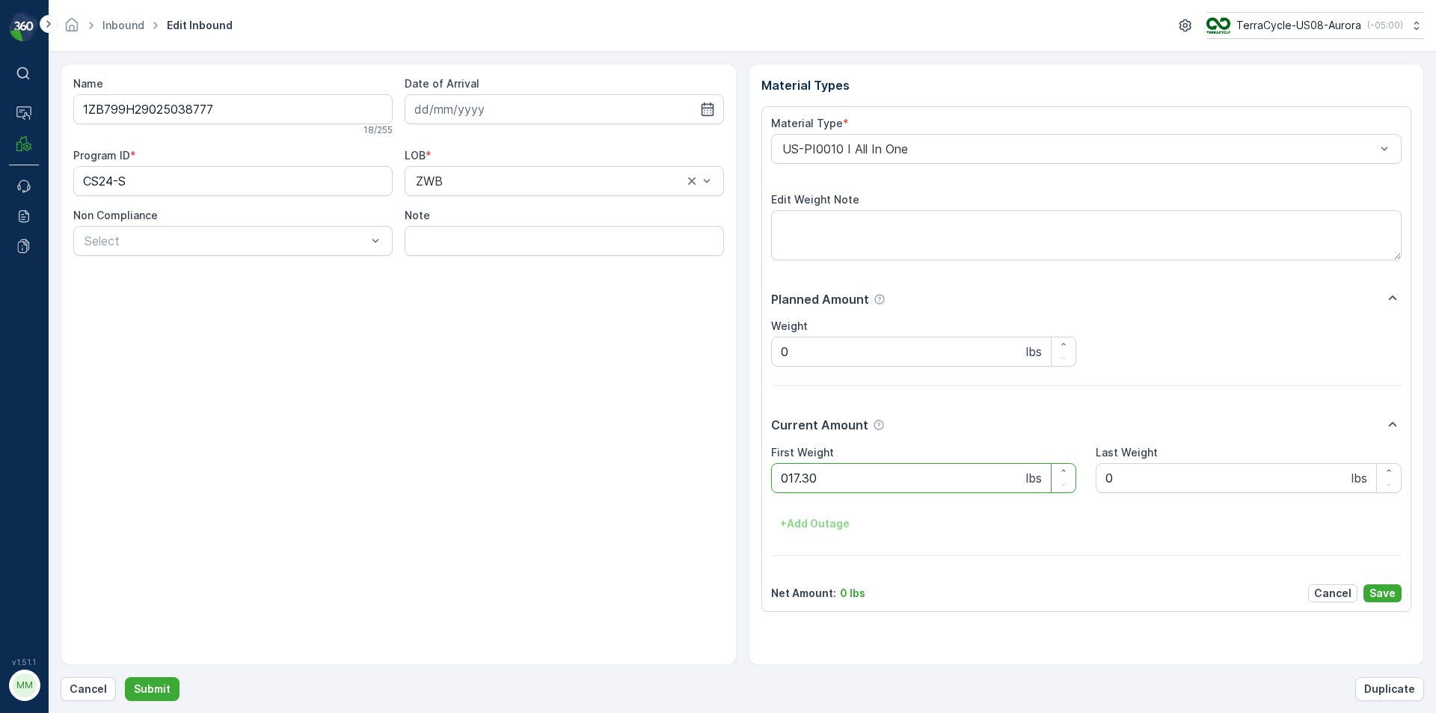
click at [125, 677] on button "Submit" at bounding box center [152, 689] width 55 height 24
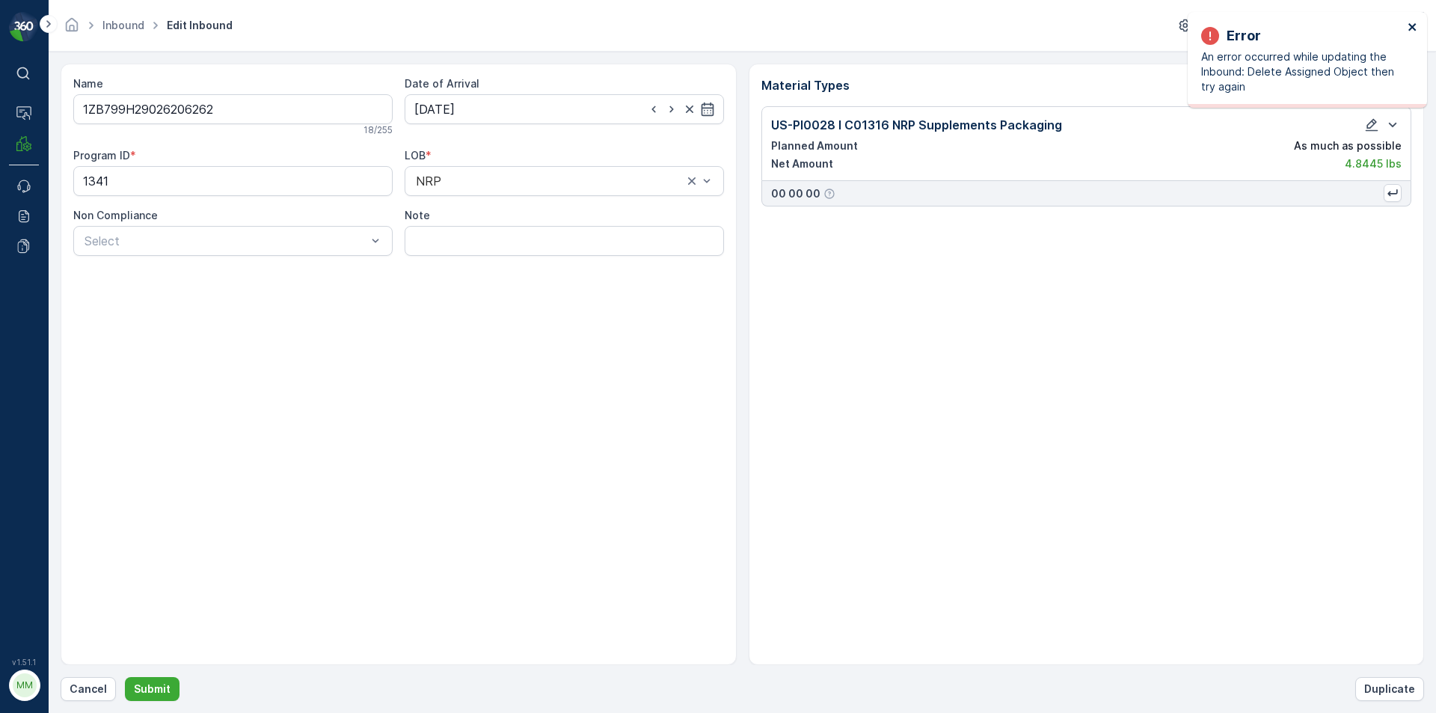
click at [1410, 30] on icon "close" at bounding box center [1412, 26] width 7 height 7
click at [99, 681] on p "Cancel" at bounding box center [88, 688] width 37 height 15
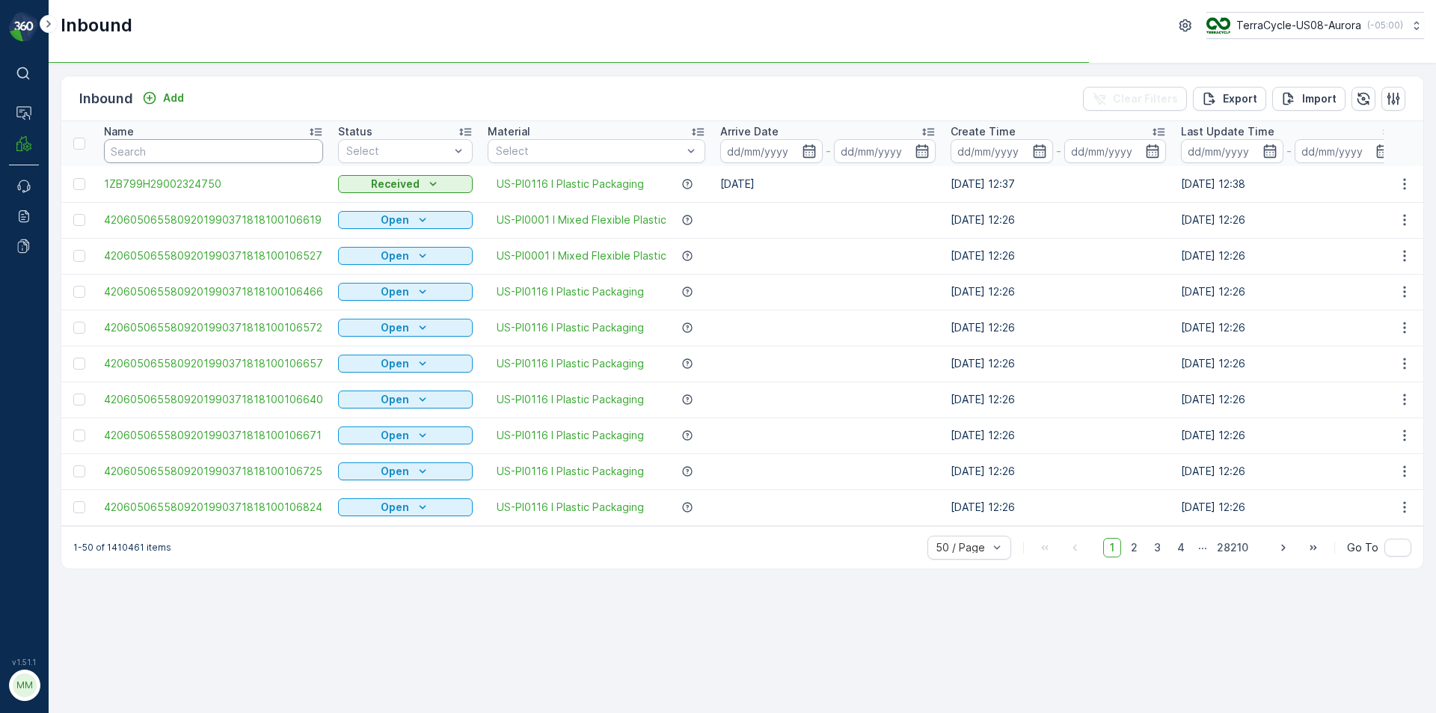
click at [203, 151] on input "text" at bounding box center [213, 151] width 219 height 24
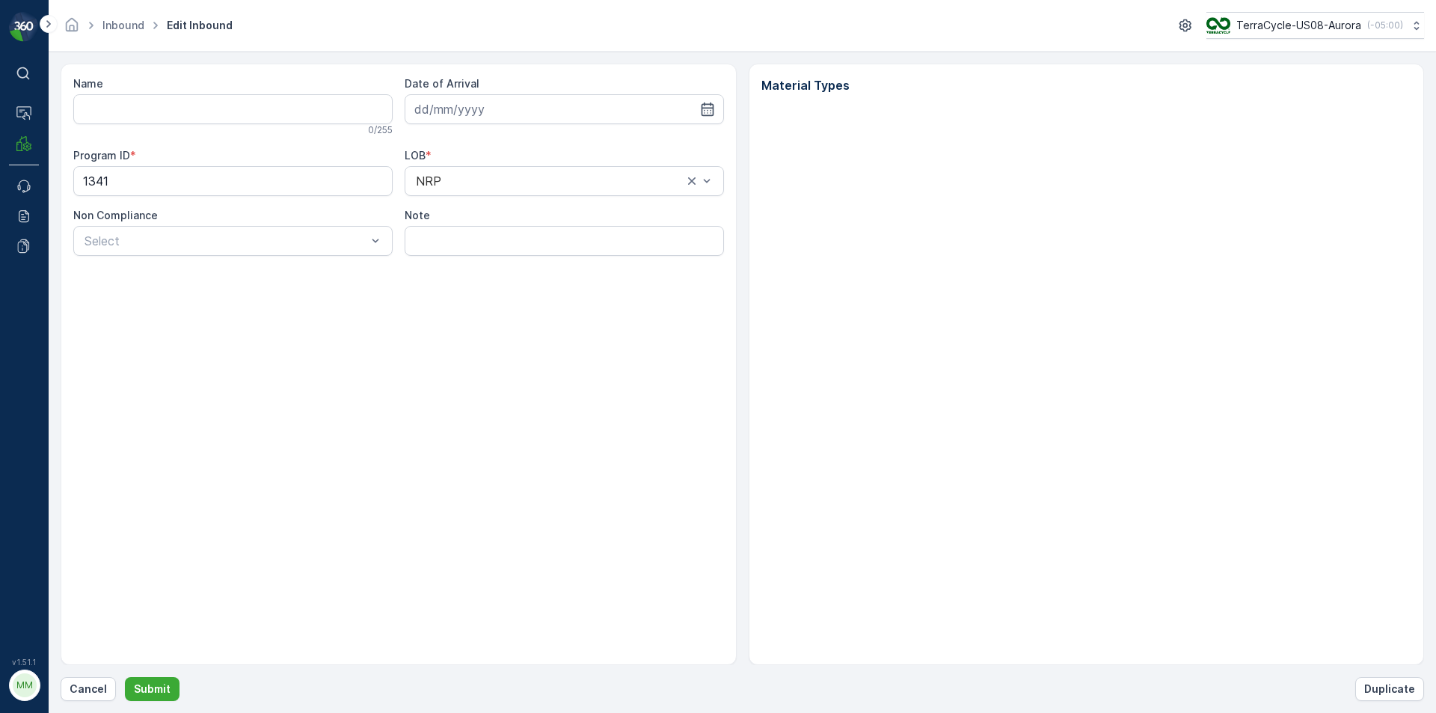
type input "1ZB799H29026206262"
type input "25.09.2025"
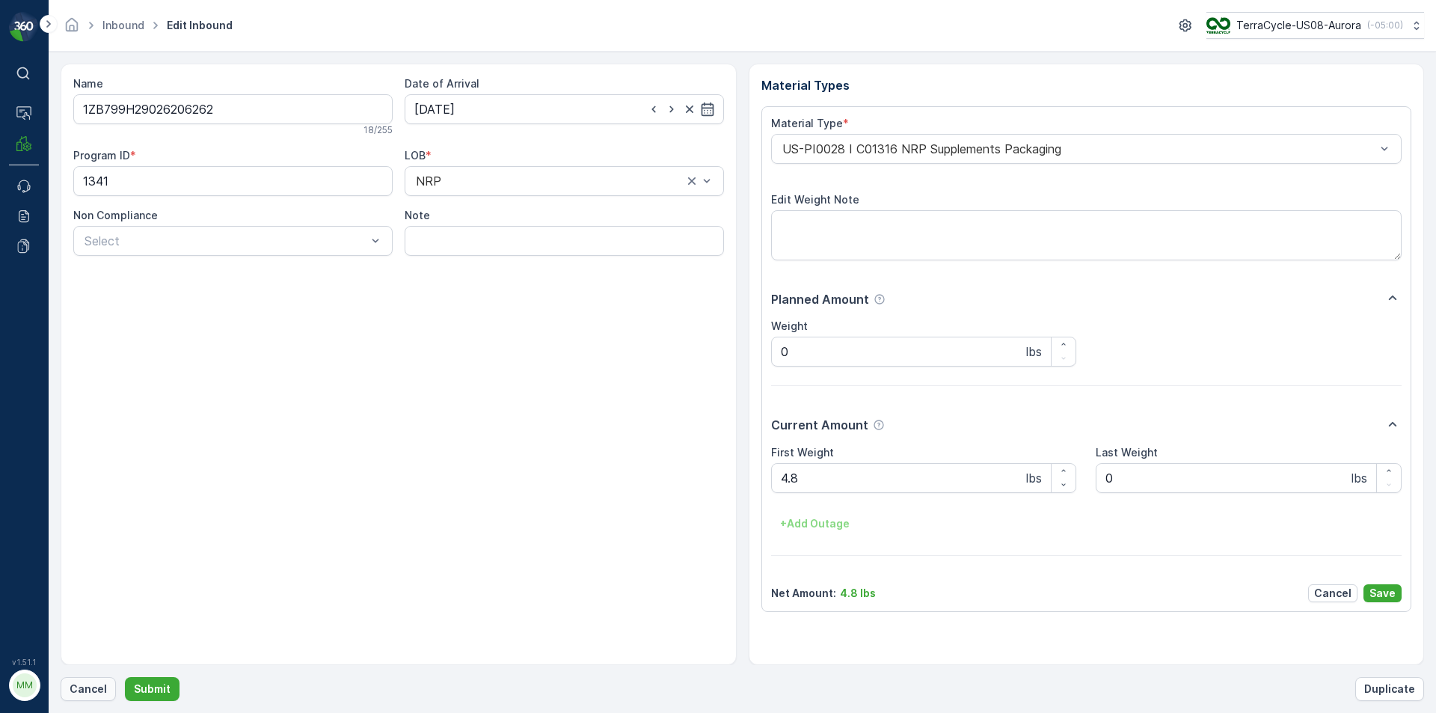
click at [88, 695] on p "Cancel" at bounding box center [88, 688] width 37 height 15
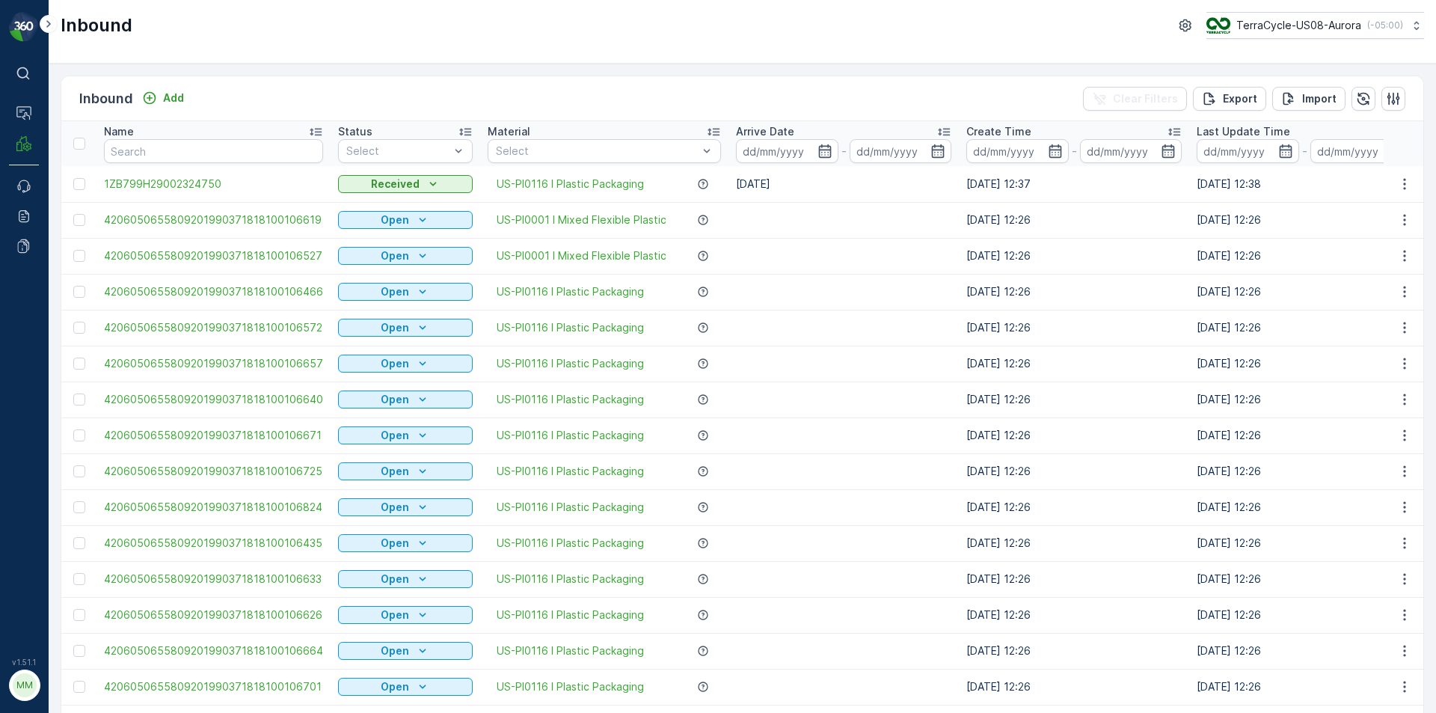
click at [168, 92] on p "Add" at bounding box center [173, 98] width 21 height 15
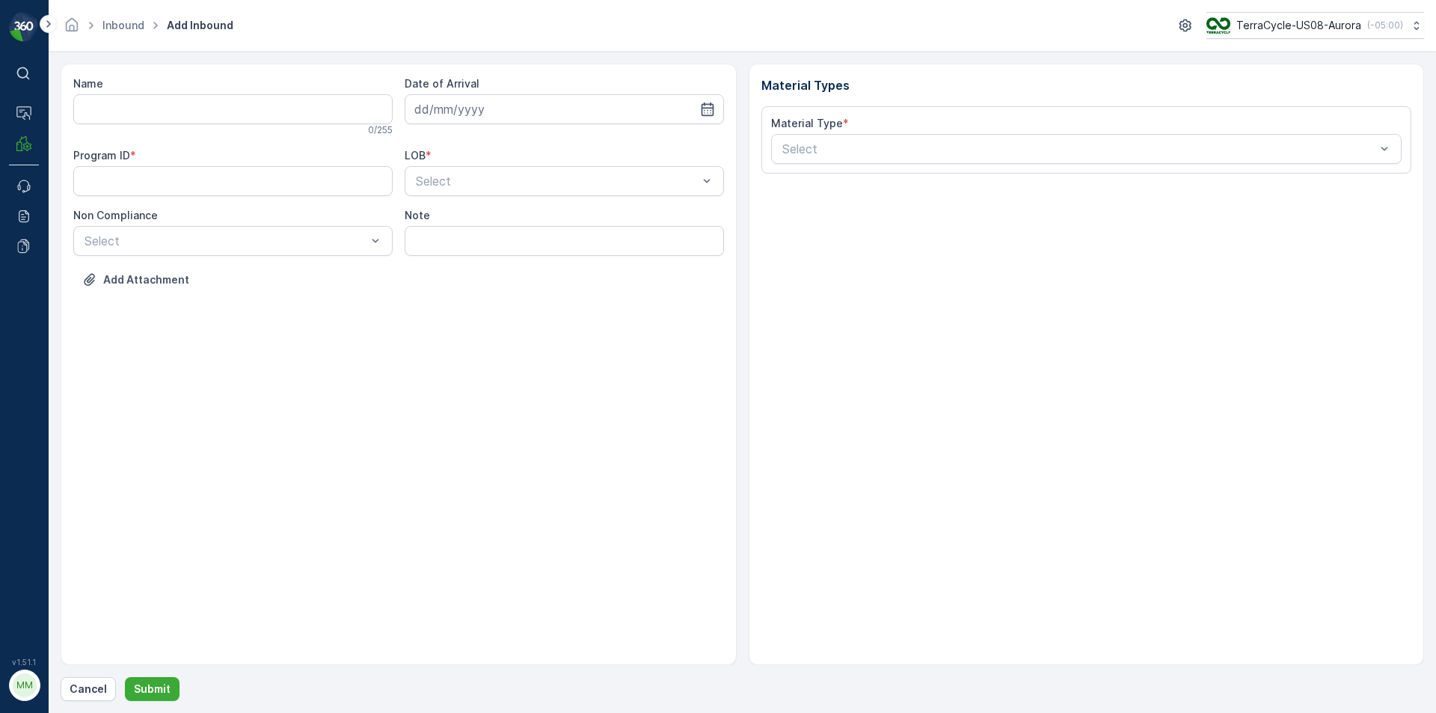
click at [520, 123] on input at bounding box center [564, 109] width 319 height 30
click at [516, 208] on div "1" at bounding box center [511, 204] width 24 height 24
type input "[DATE]"
click at [426, 212] on span "NRP" at bounding box center [426, 217] width 25 height 13
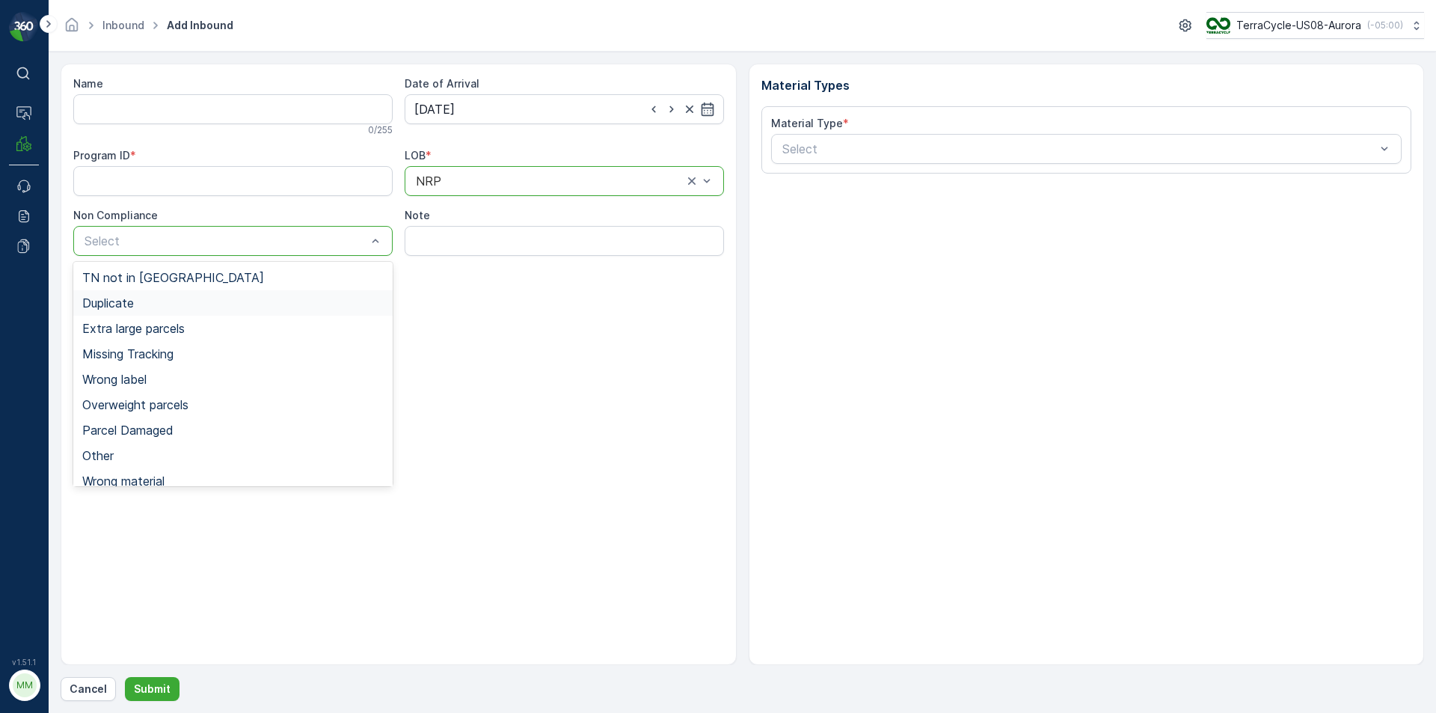
click at [121, 298] on span "Duplicate" at bounding box center [108, 302] width 52 height 13
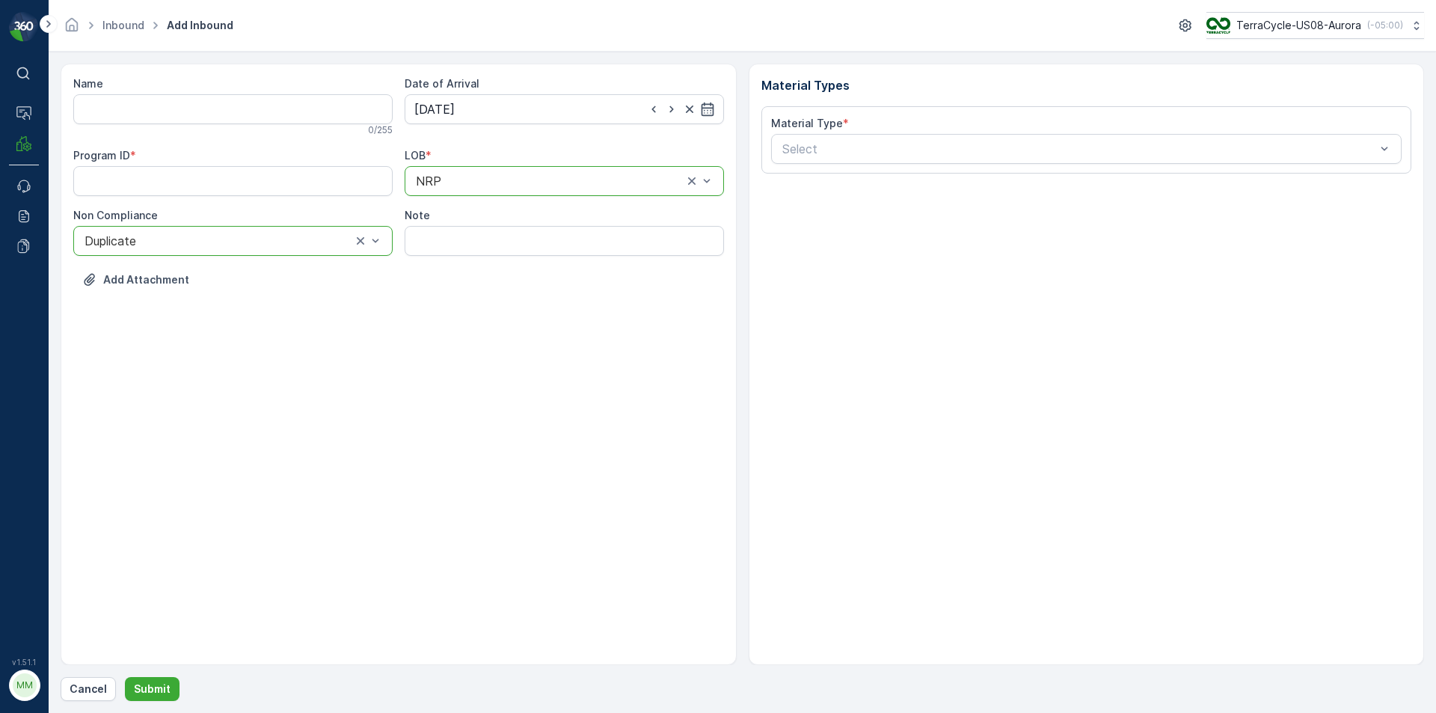
click at [153, 192] on ID "Program ID" at bounding box center [232, 181] width 319 height 30
click at [176, 111] on input "Name" at bounding box center [232, 109] width 319 height 30
click at [125, 677] on button "Submit" at bounding box center [152, 689] width 55 height 24
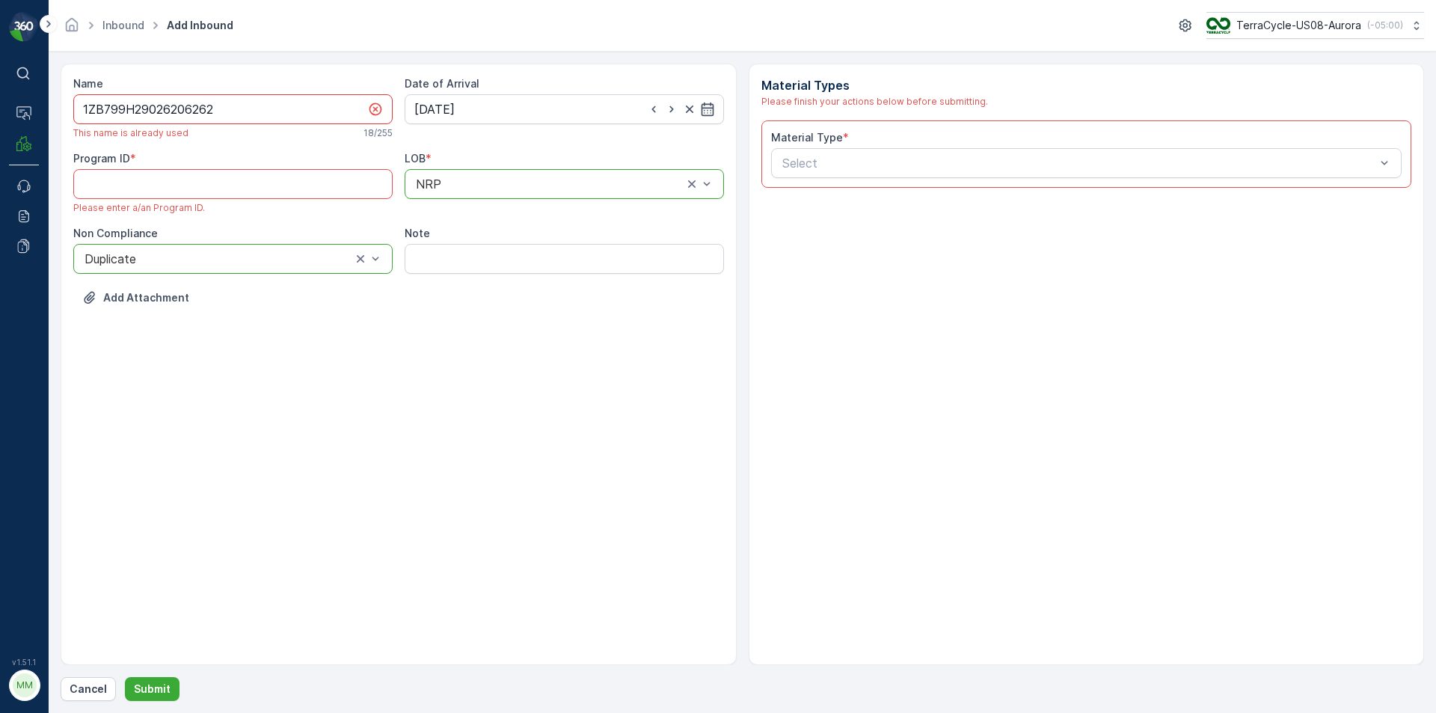
click at [237, 113] on input "1ZB799H29026206262" at bounding box center [232, 109] width 319 height 30
type input "1ZB799H29026206262D"
click at [190, 178] on ID "Program ID" at bounding box center [232, 184] width 319 height 30
paste ID "1341"
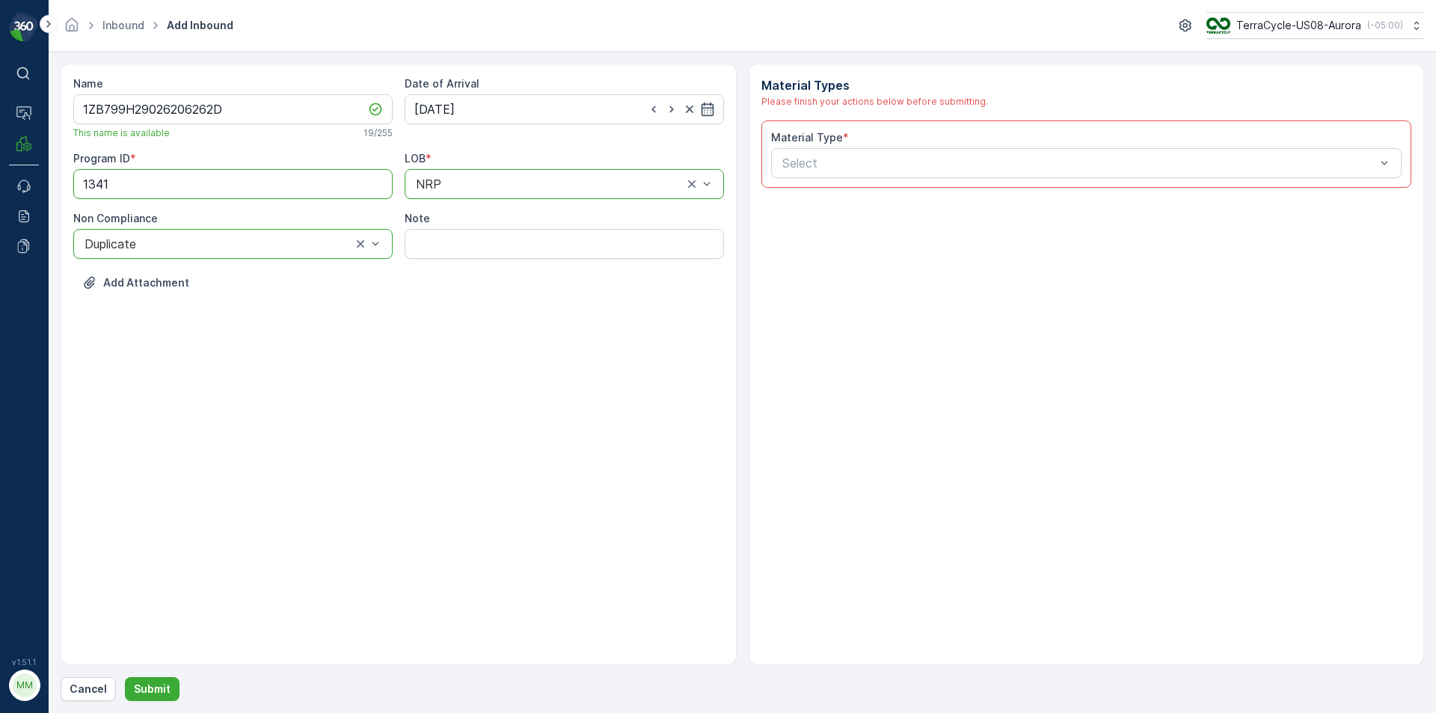
type ID "1341"
click at [803, 178] on div "Select" at bounding box center [1086, 163] width 631 height 30
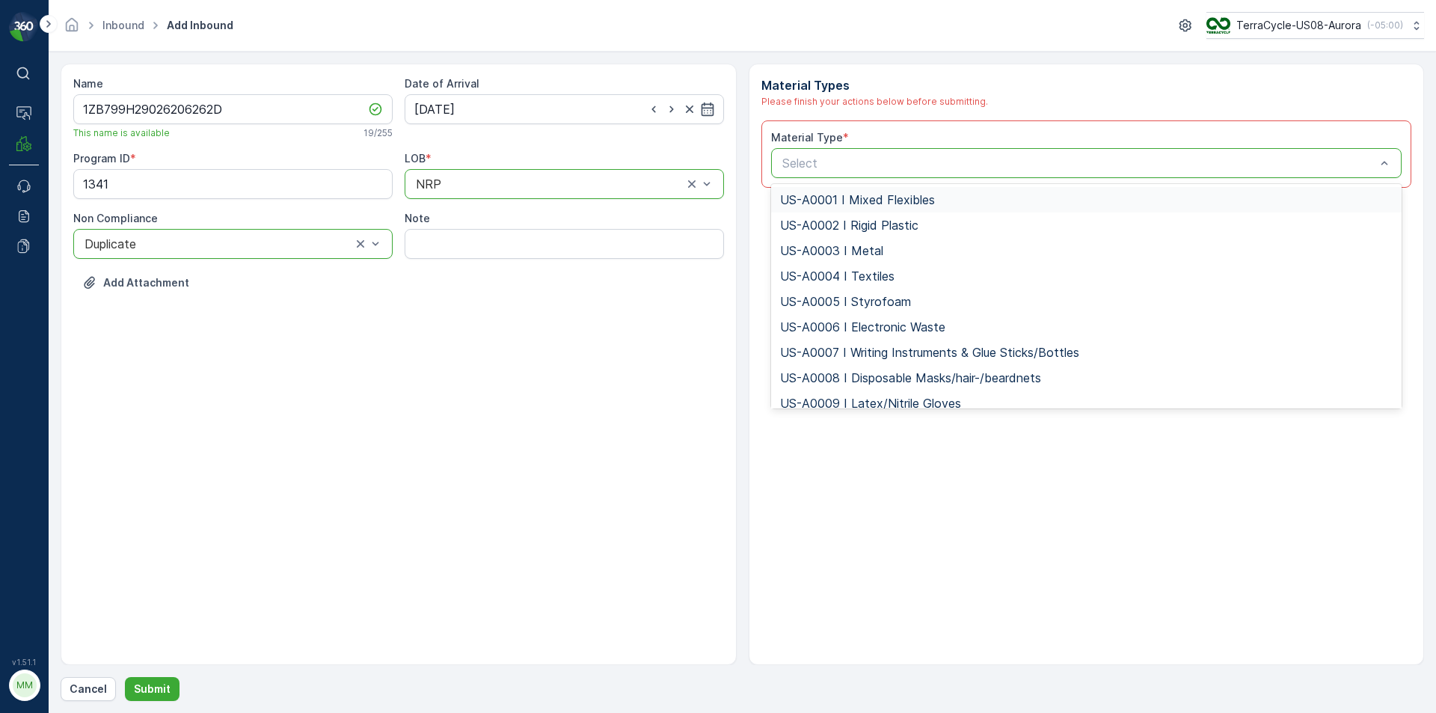
click at [812, 172] on p "Select" at bounding box center [1079, 163] width 594 height 18
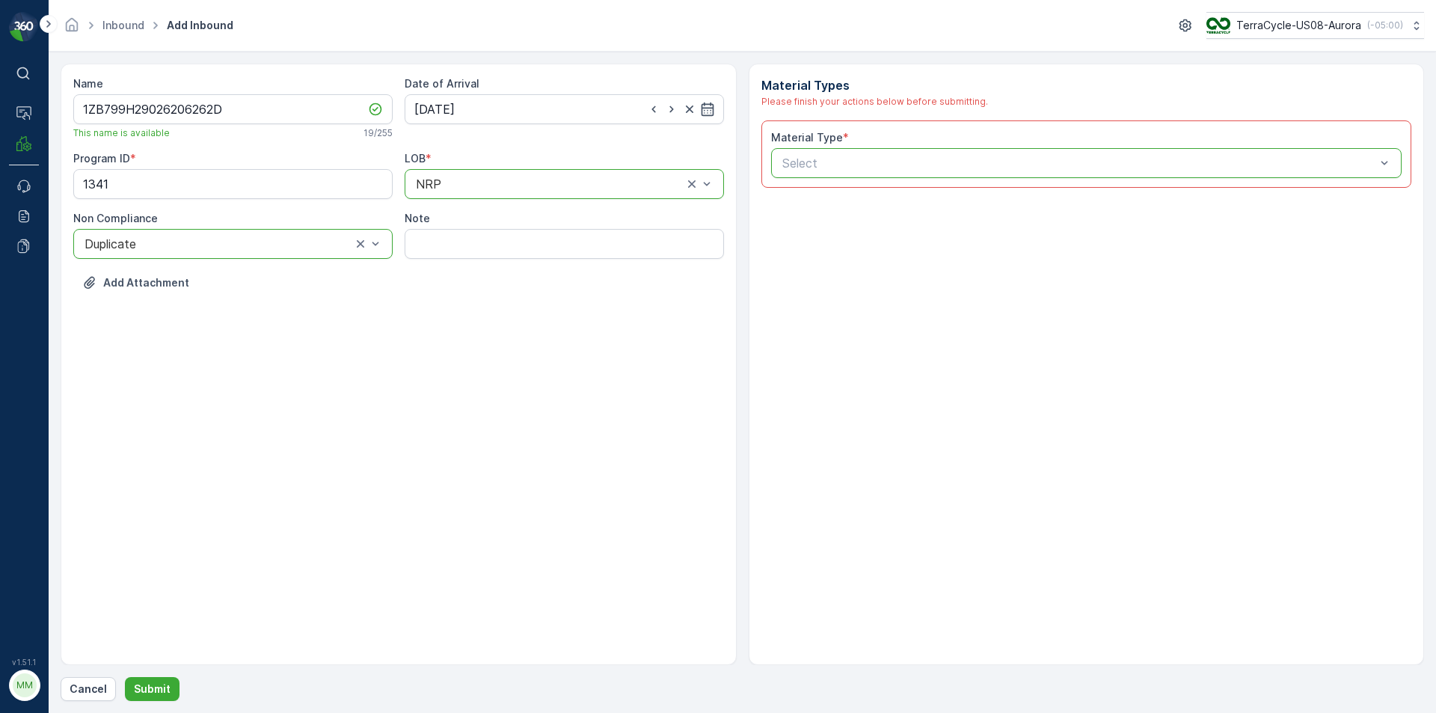
click at [811, 172] on p "Select" at bounding box center [1079, 163] width 594 height 18
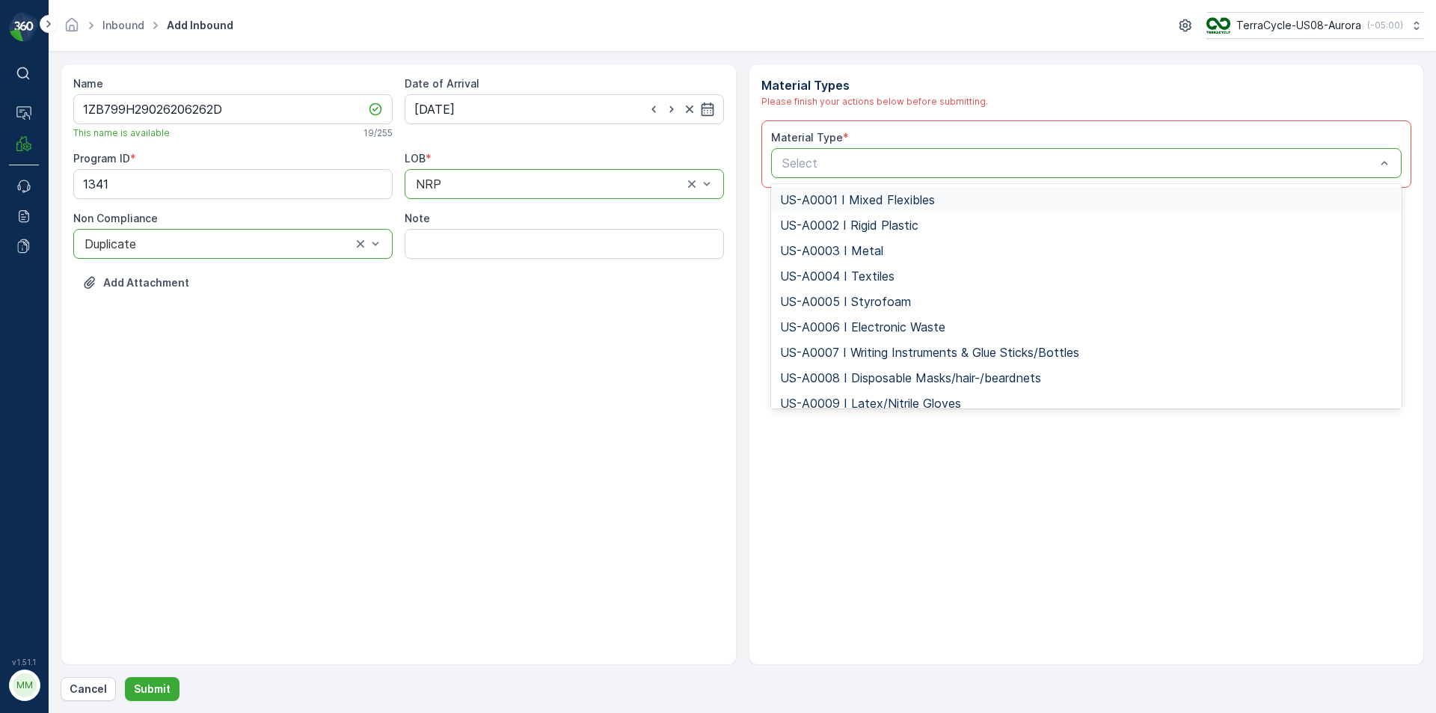
type input "US-PI0028 I C01316 NRP Supplements Packaging"
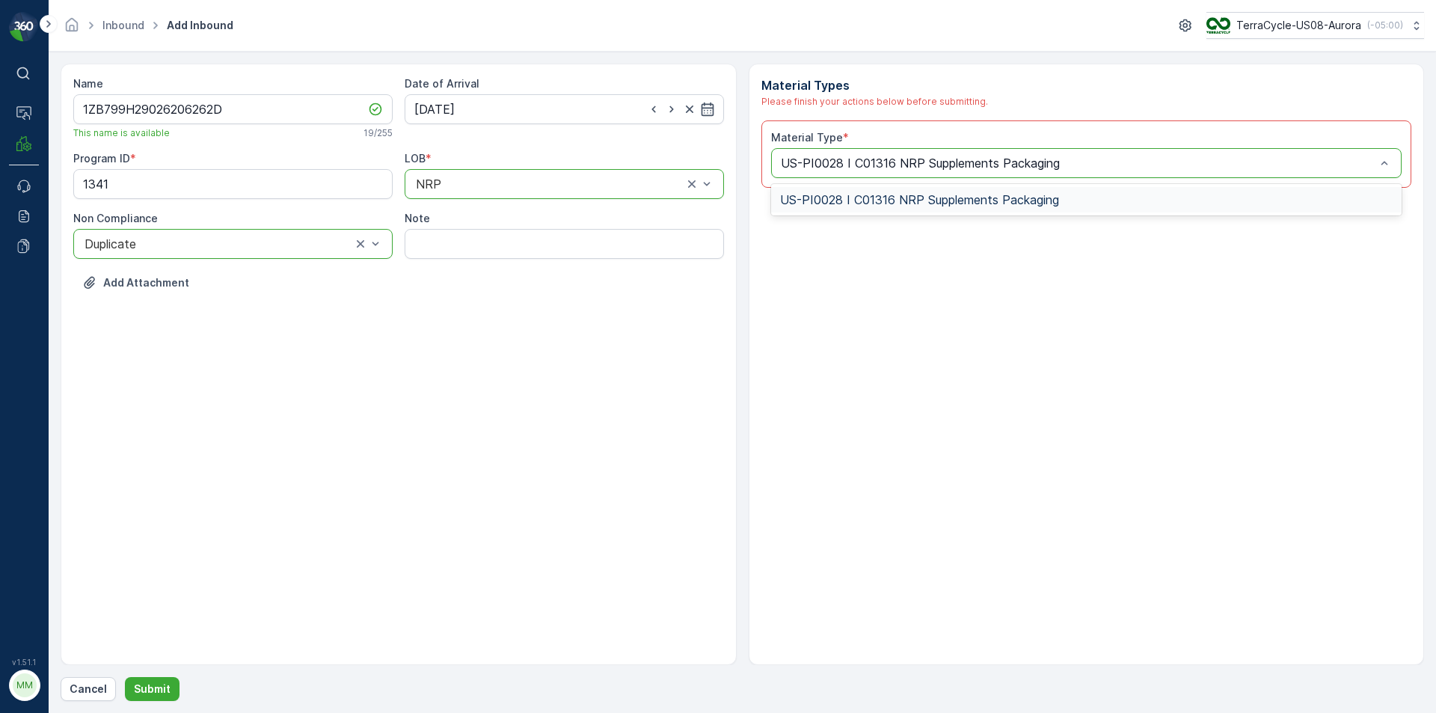
click at [815, 193] on span "US-PI0028 I C01316 NRP Supplements Packaging" at bounding box center [919, 199] width 279 height 13
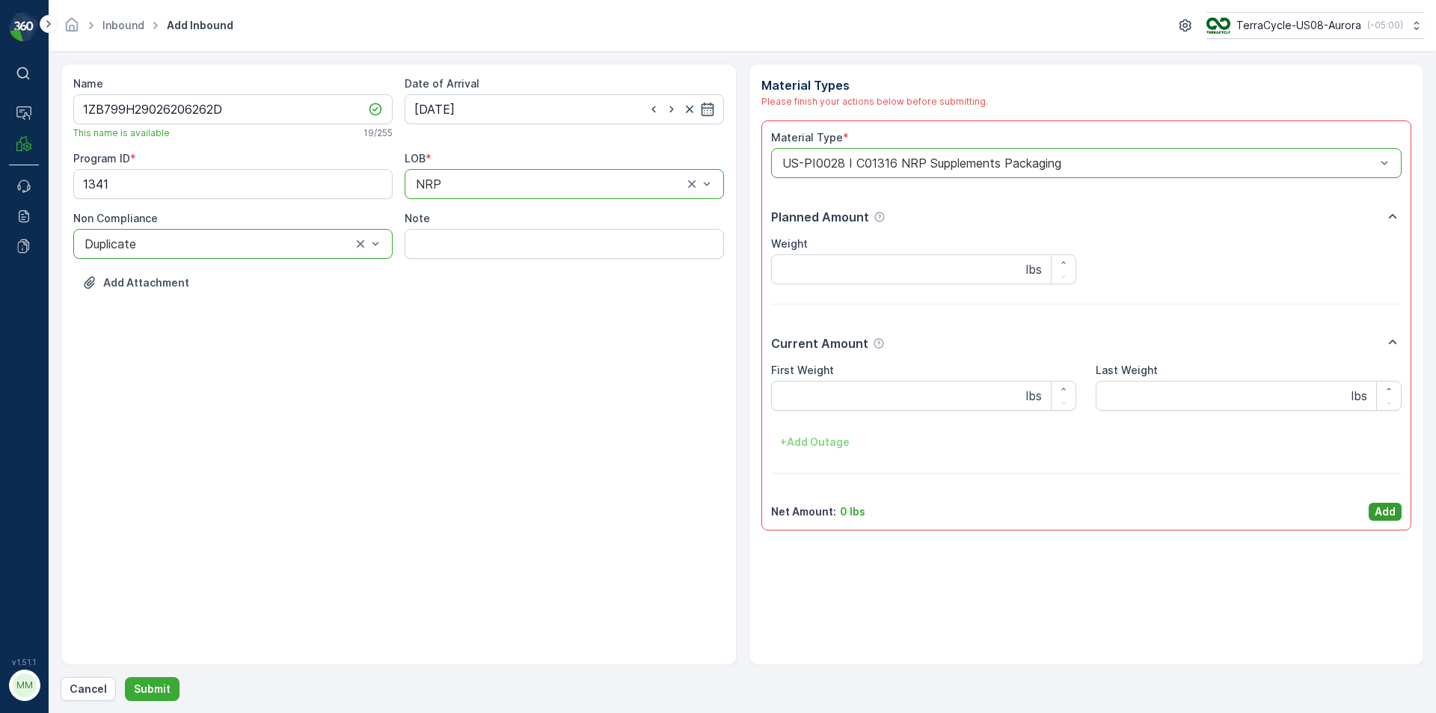
click at [1374, 512] on button "Add" at bounding box center [1385, 512] width 33 height 18
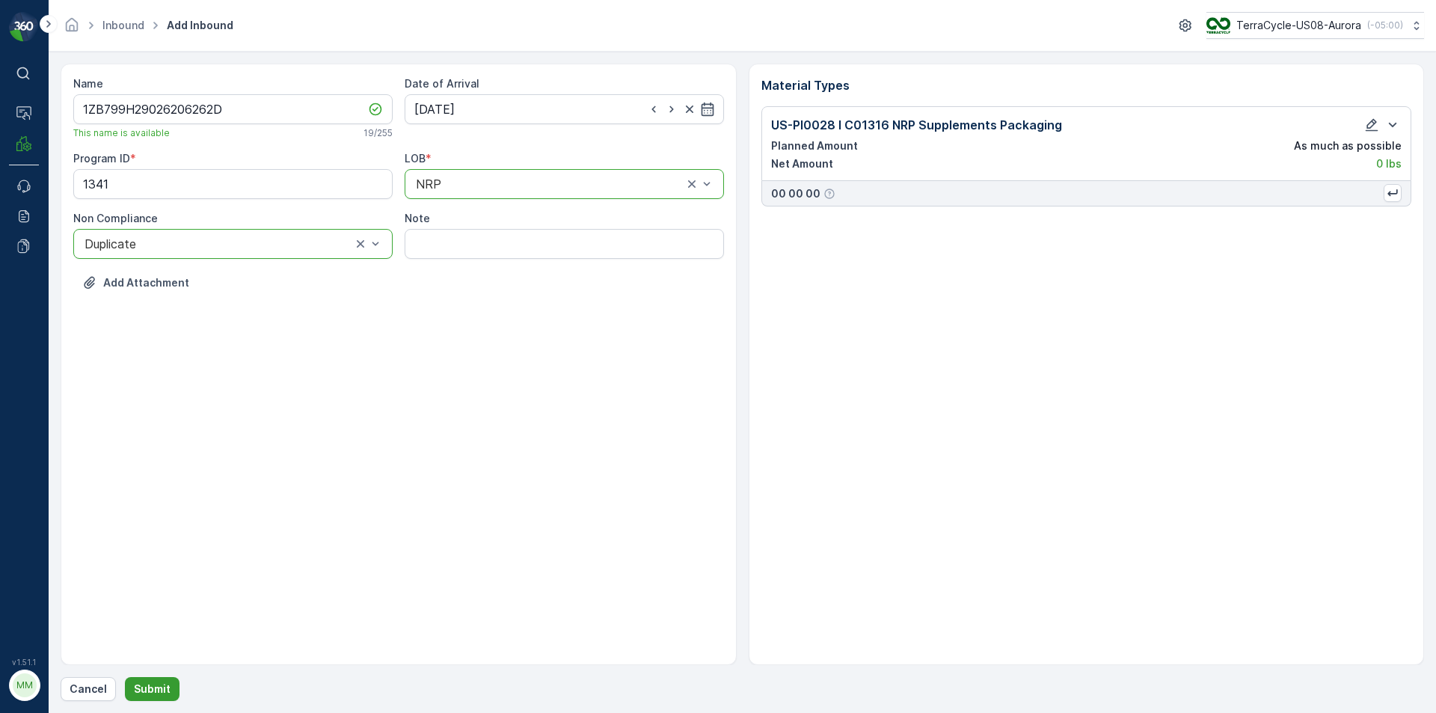
click at [152, 683] on p "Submit" at bounding box center [152, 688] width 37 height 15
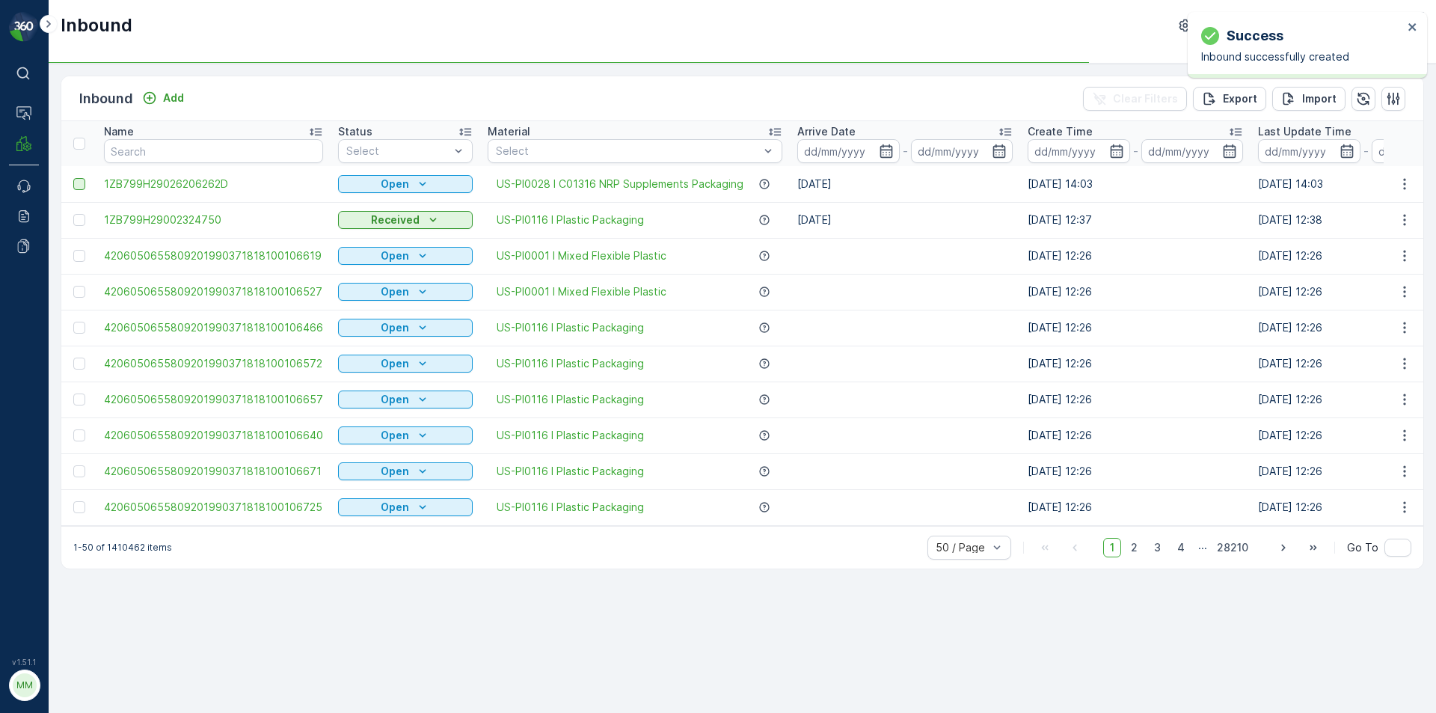
click at [85, 183] on div at bounding box center [79, 184] width 12 height 12
click at [73, 178] on input "checkbox" at bounding box center [73, 178] width 0 height 0
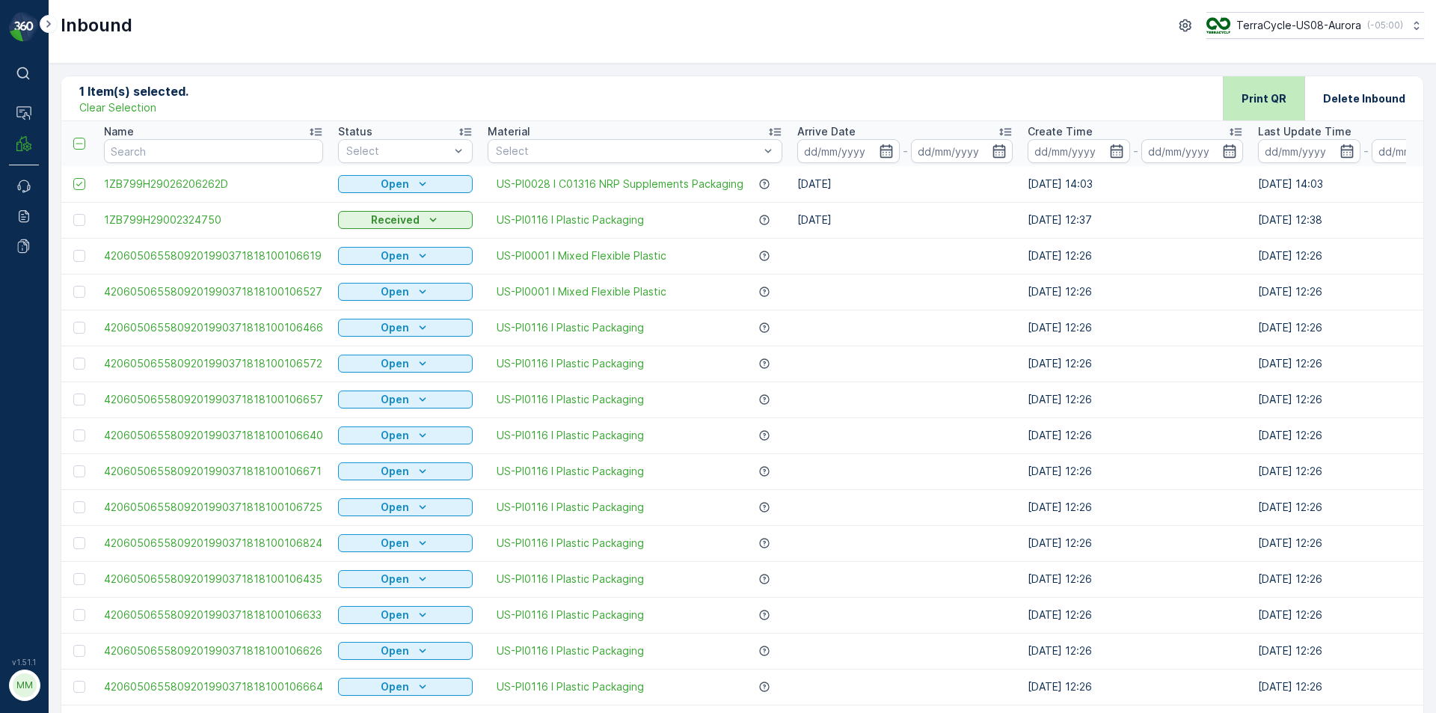
click at [1256, 96] on p "Print QR" at bounding box center [1264, 98] width 45 height 15
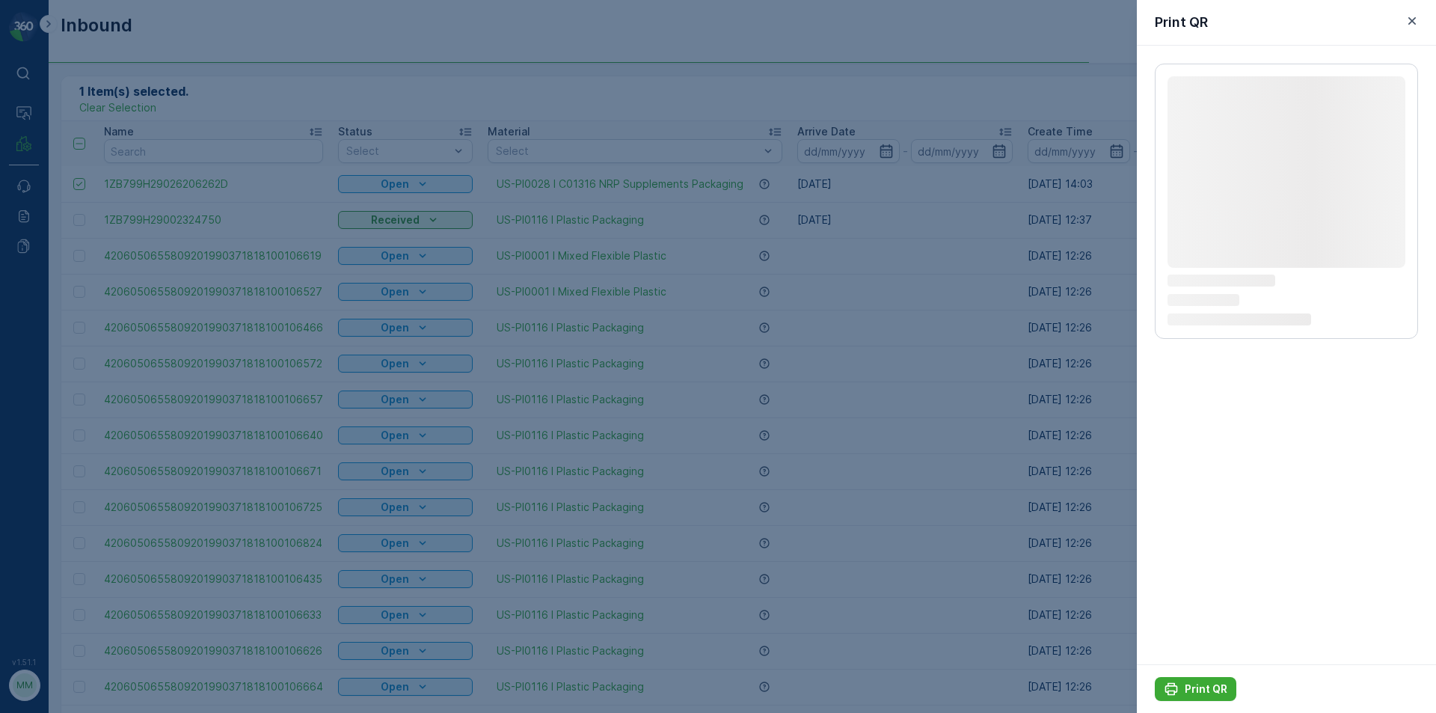
click at [1189, 687] on p "Print QR" at bounding box center [1206, 688] width 43 height 15
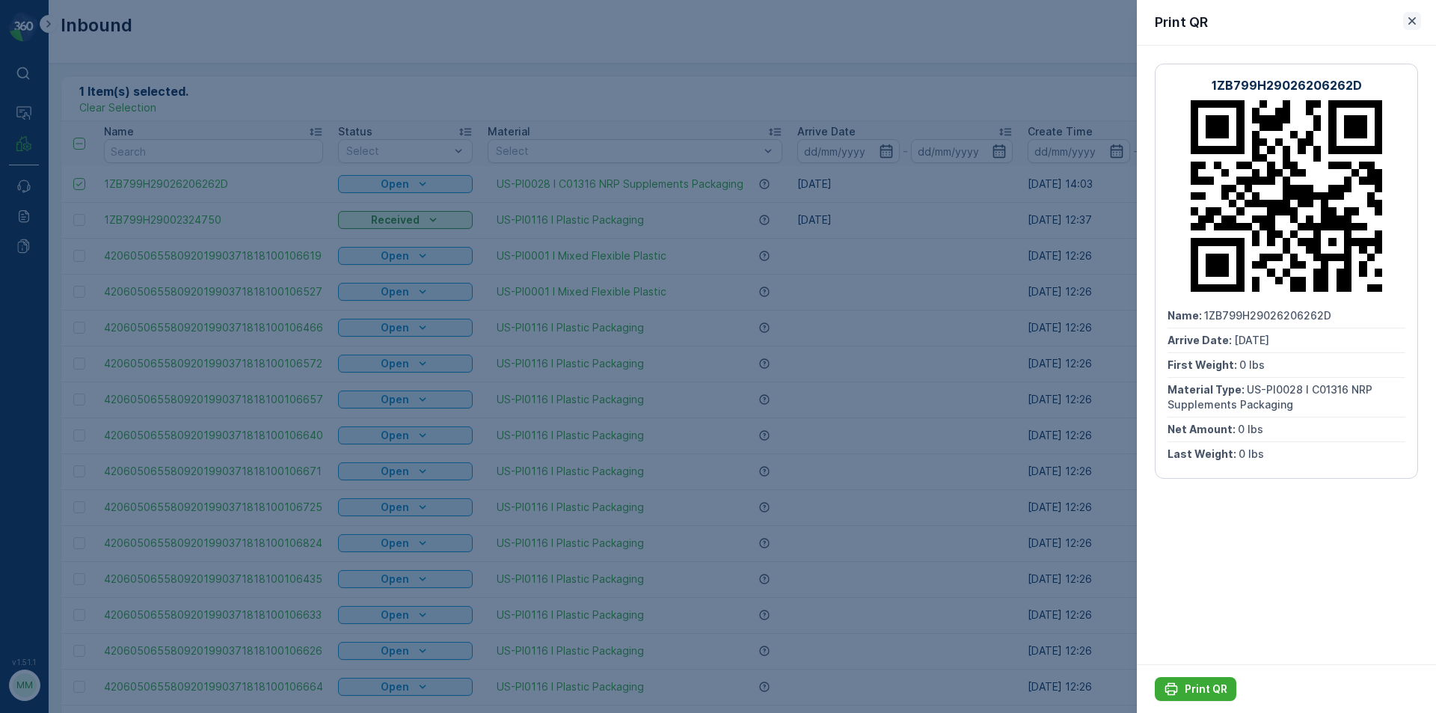
click at [1412, 19] on icon "button" at bounding box center [1412, 20] width 15 height 15
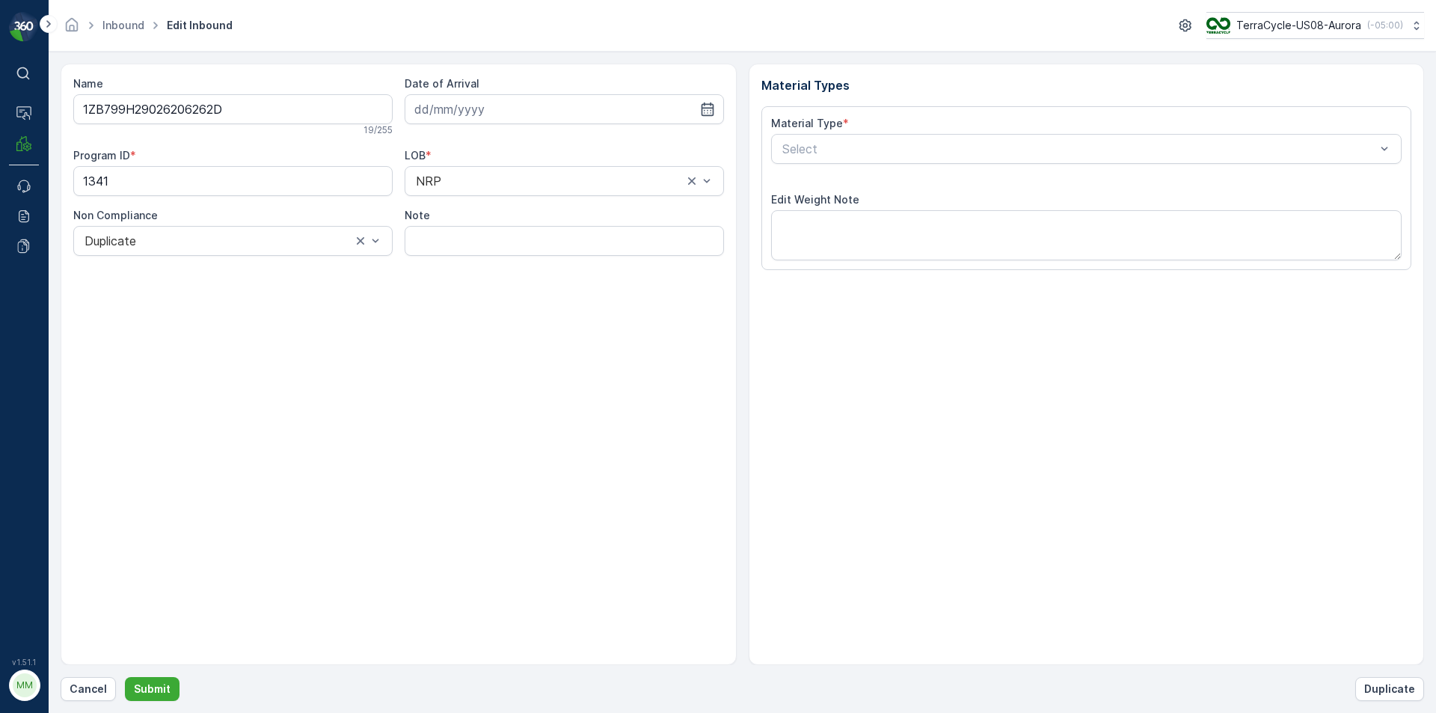
type input "[DATE]"
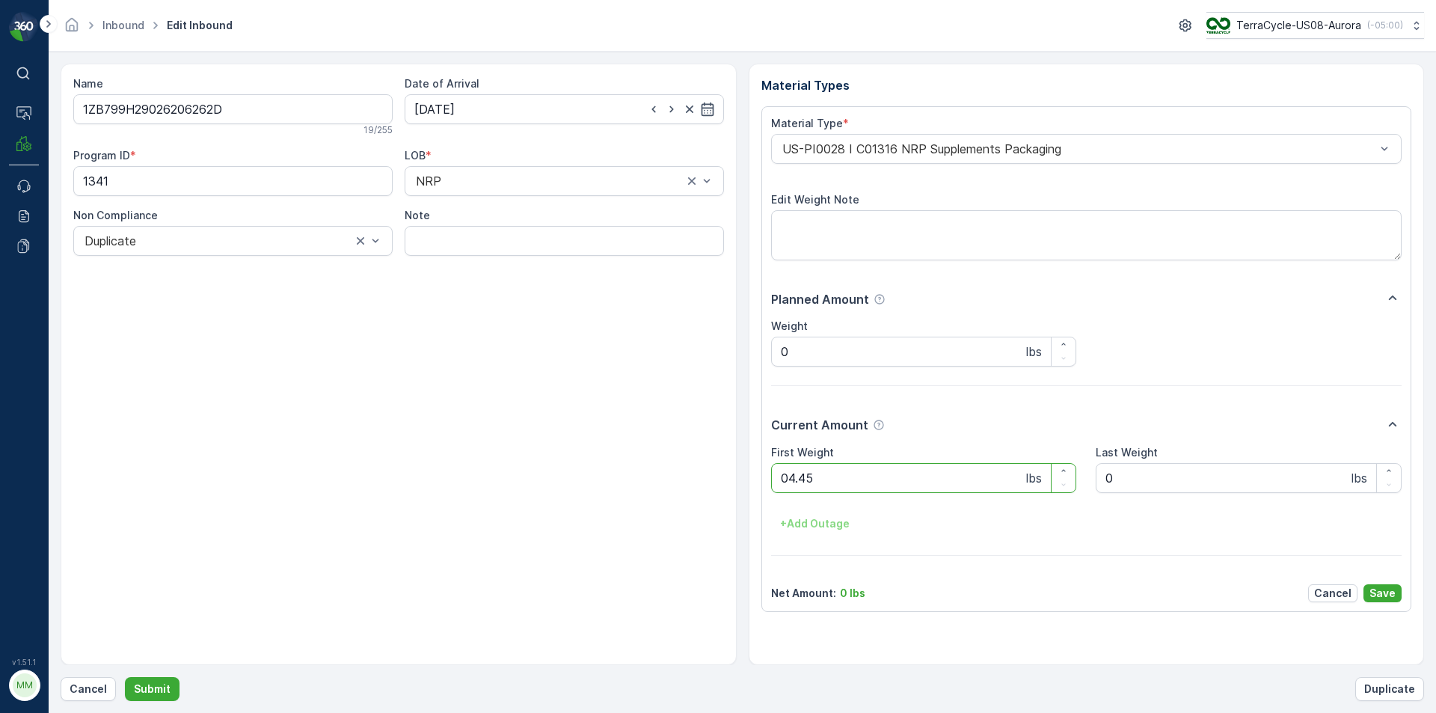
click at [125, 677] on button "Submit" at bounding box center [152, 689] width 55 height 24
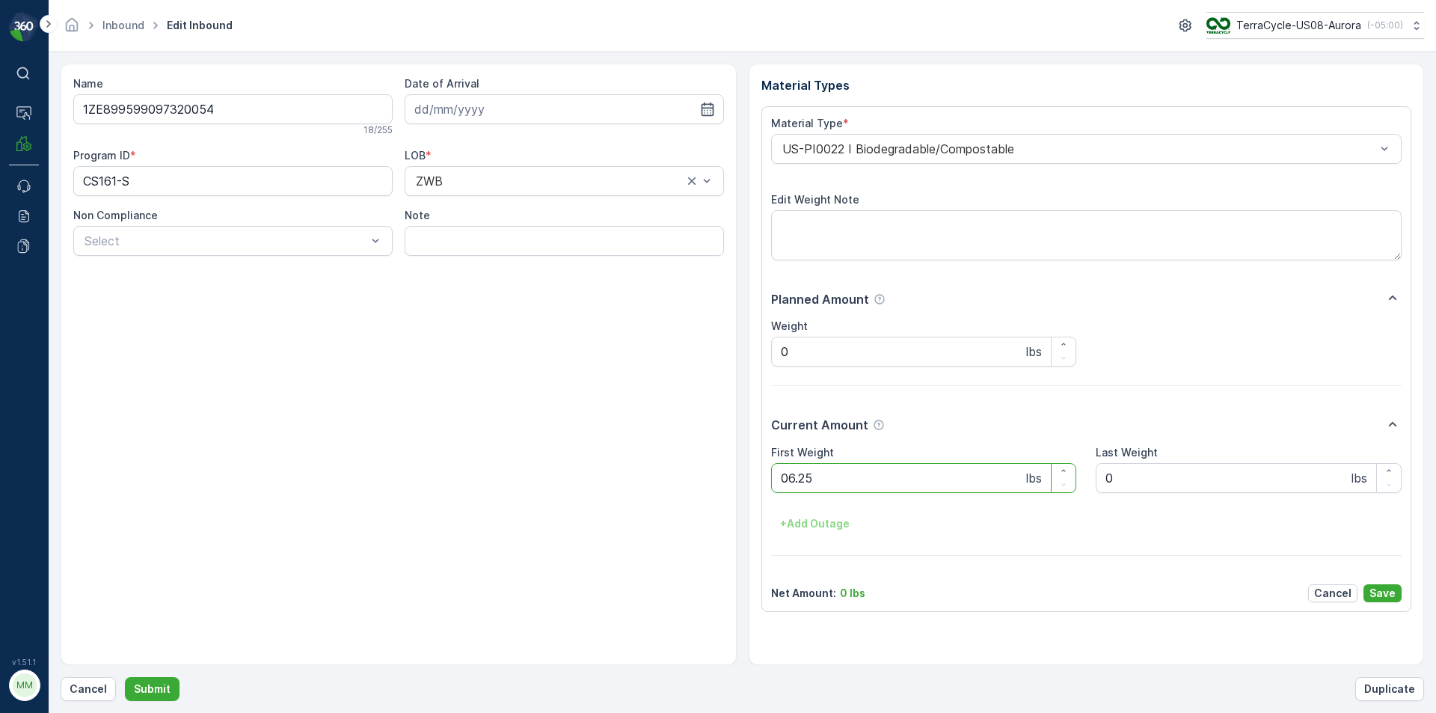
click at [125, 677] on button "Submit" at bounding box center [152, 689] width 55 height 24
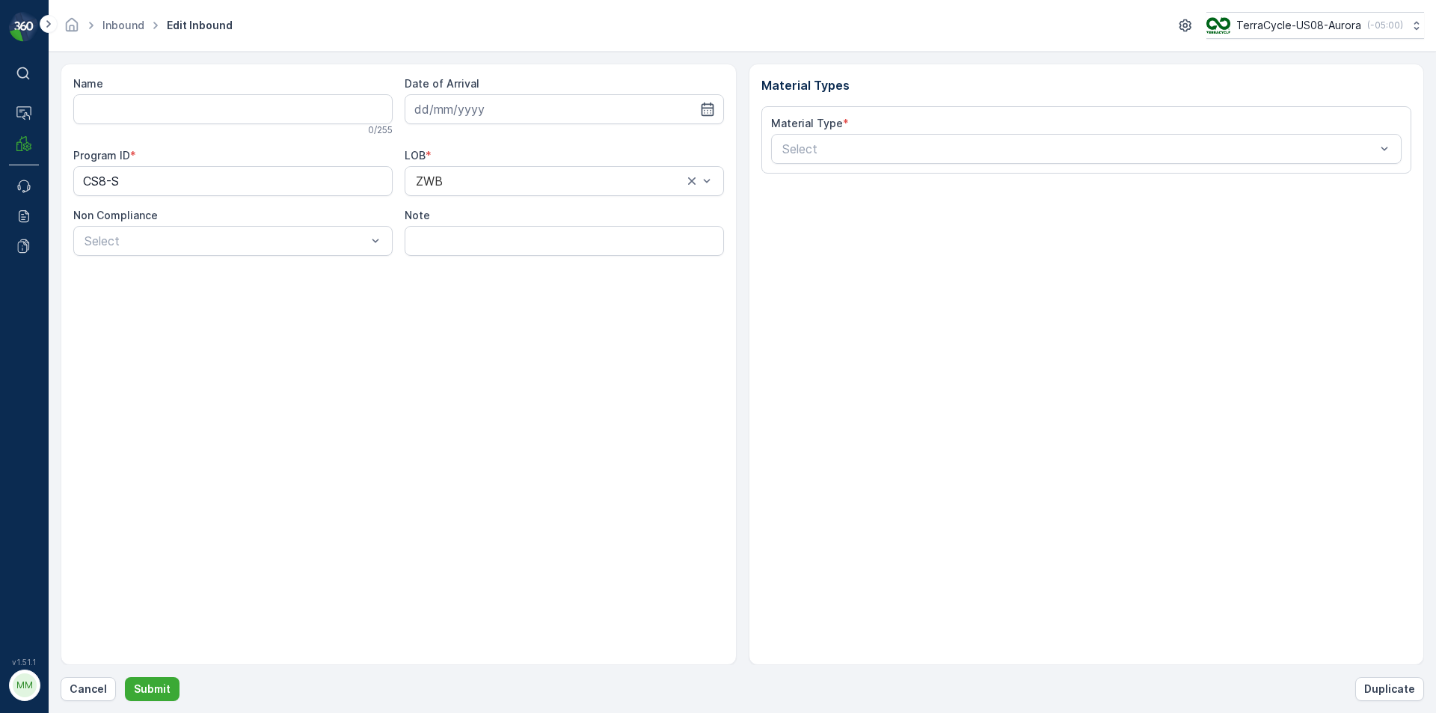
type input "1ZE899599090188201"
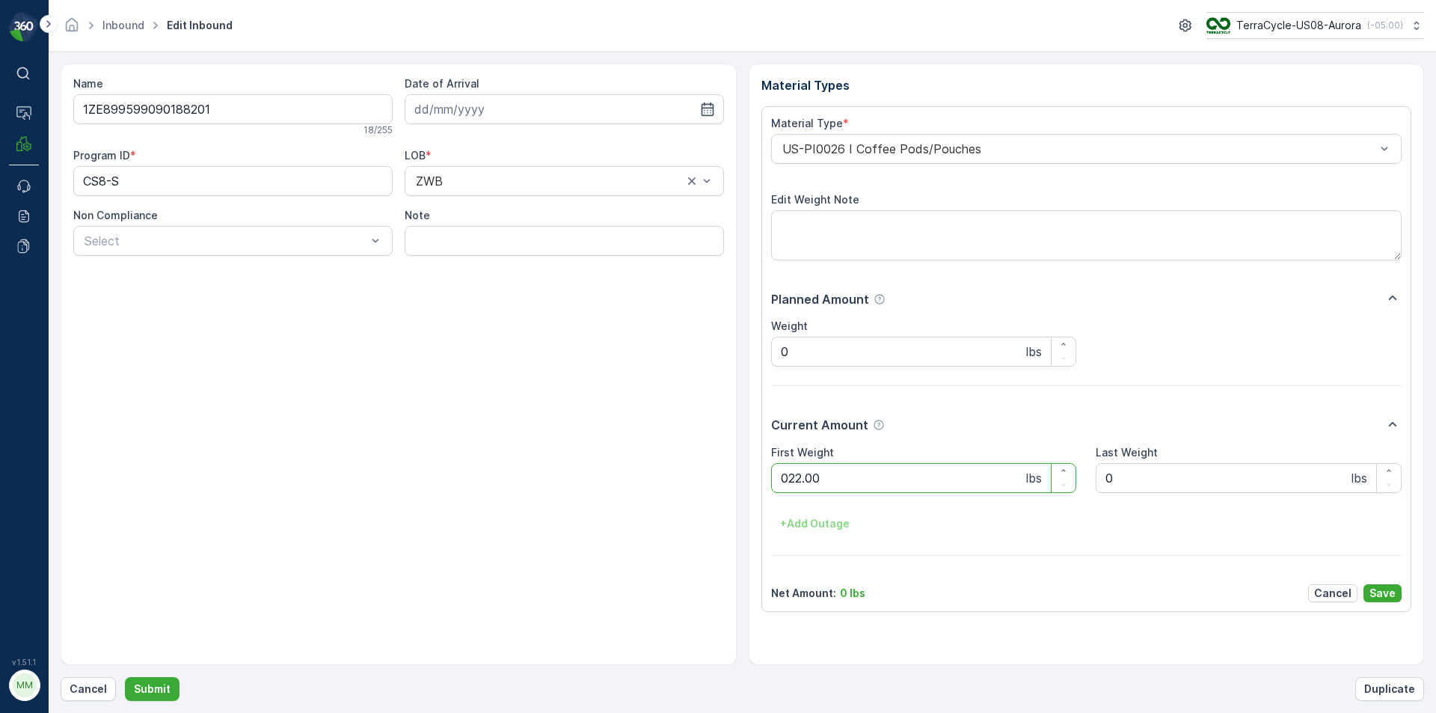
click at [125, 677] on button "Submit" at bounding box center [152, 689] width 55 height 24
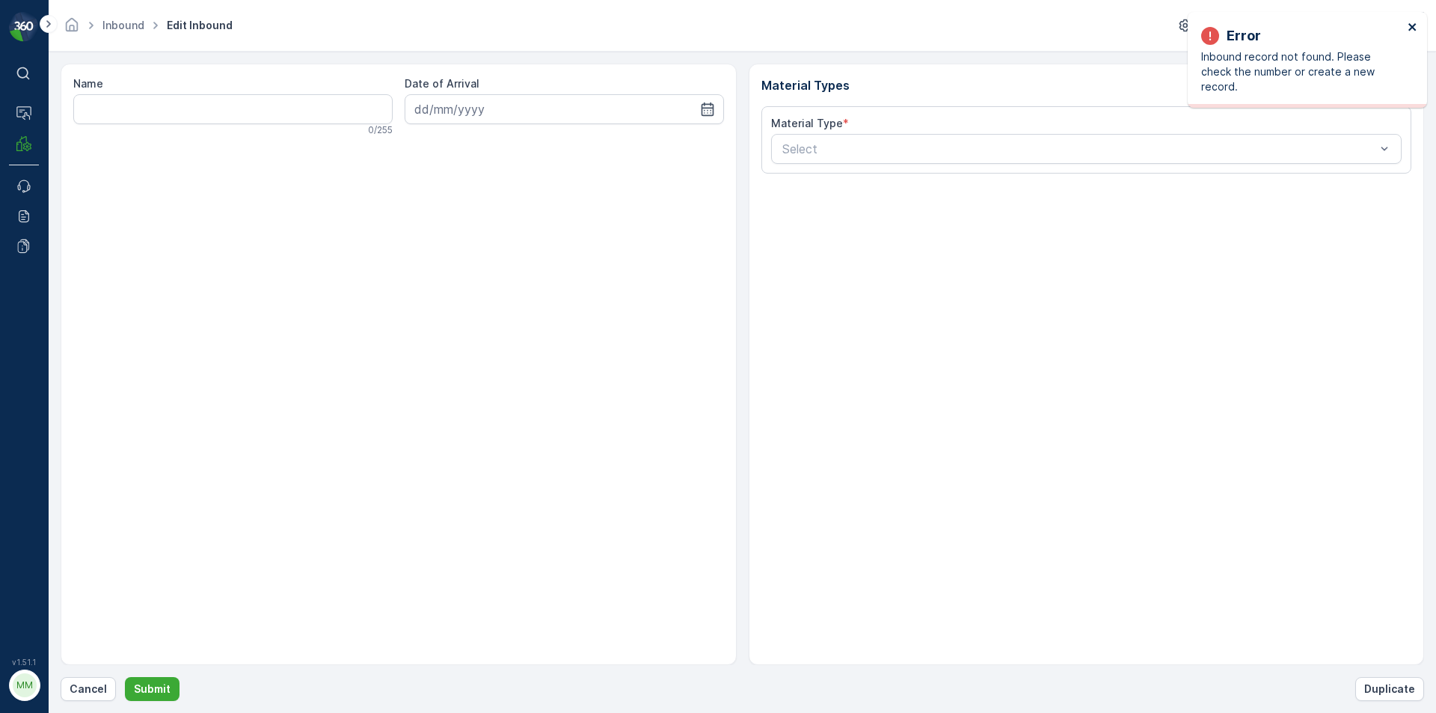
click at [1418, 31] on icon "close" at bounding box center [1413, 27] width 10 height 12
click at [98, 691] on p "Cancel" at bounding box center [88, 688] width 37 height 15
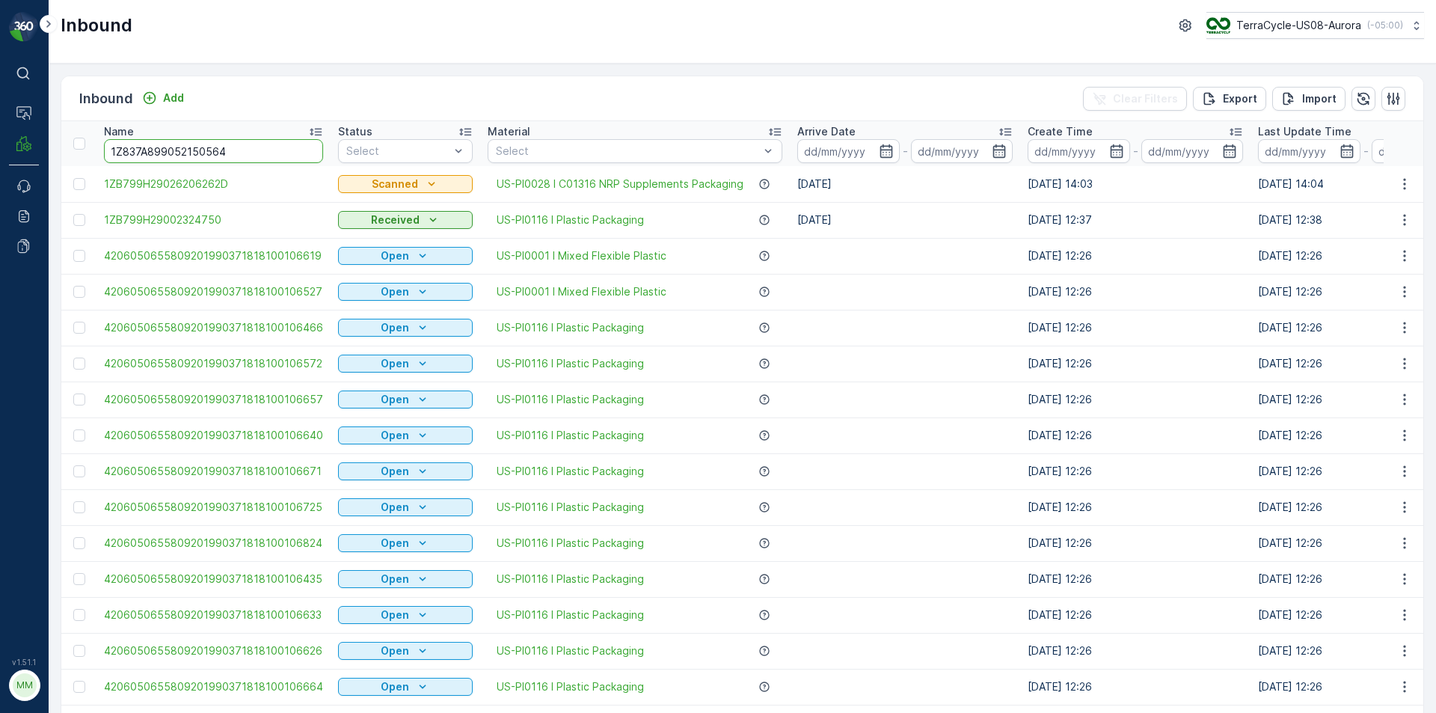
type input "1Z837A899052150564"
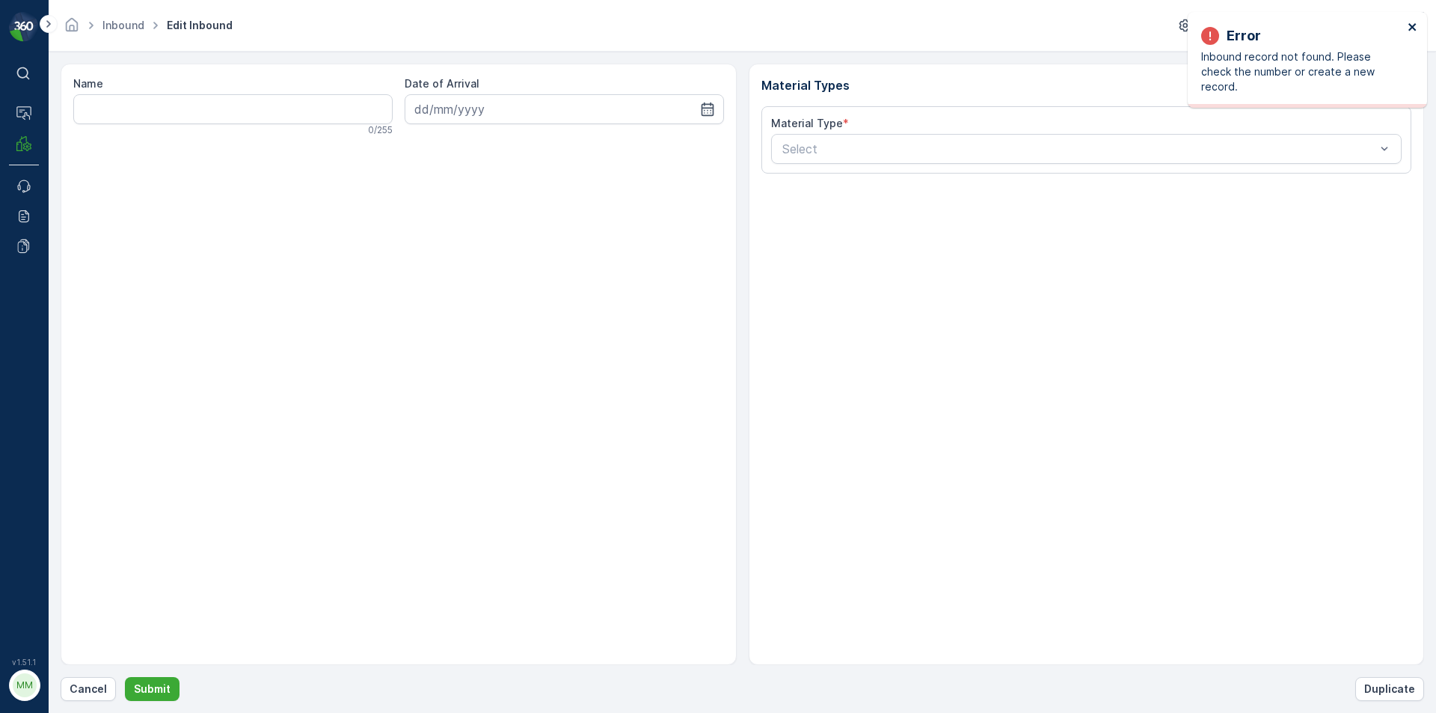
click at [1409, 29] on icon "close" at bounding box center [1413, 27] width 10 height 12
click at [91, 690] on p "Cancel" at bounding box center [88, 688] width 37 height 15
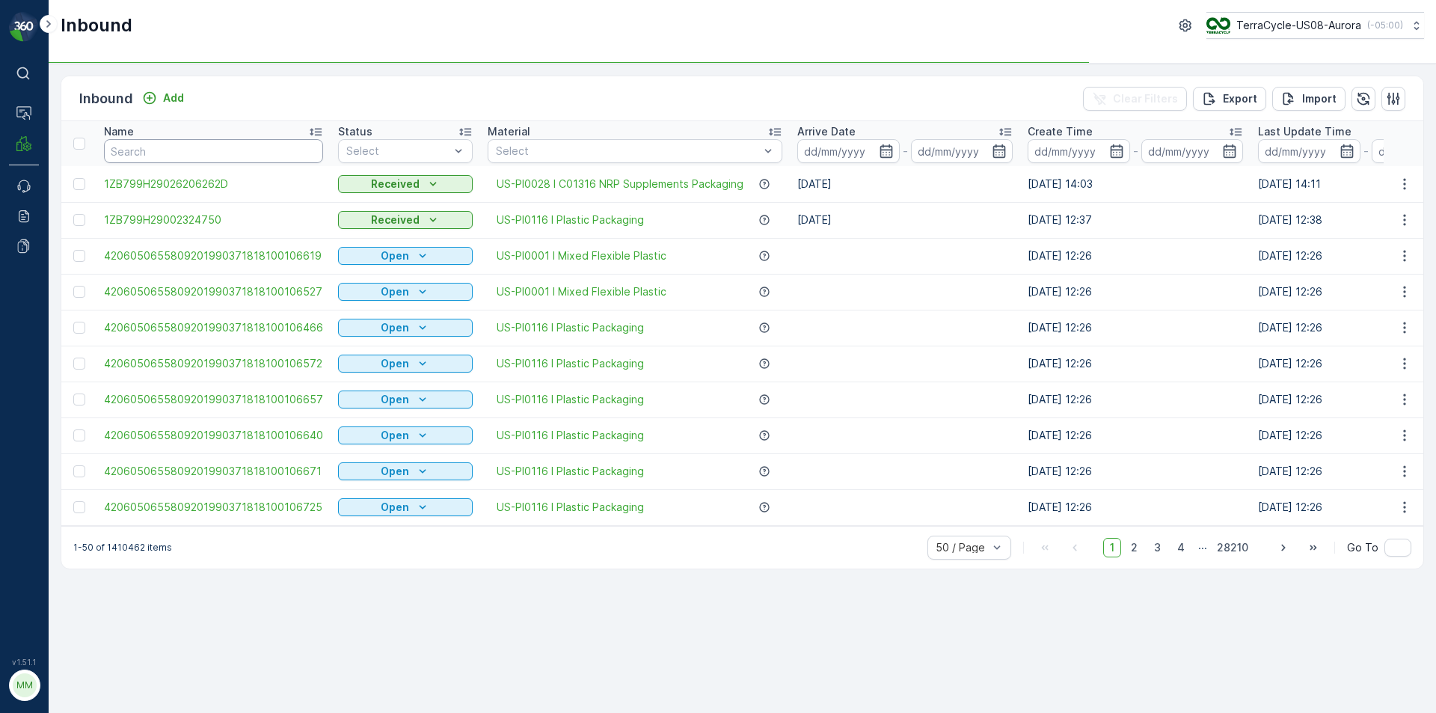
click at [285, 152] on input "text" at bounding box center [213, 151] width 219 height 24
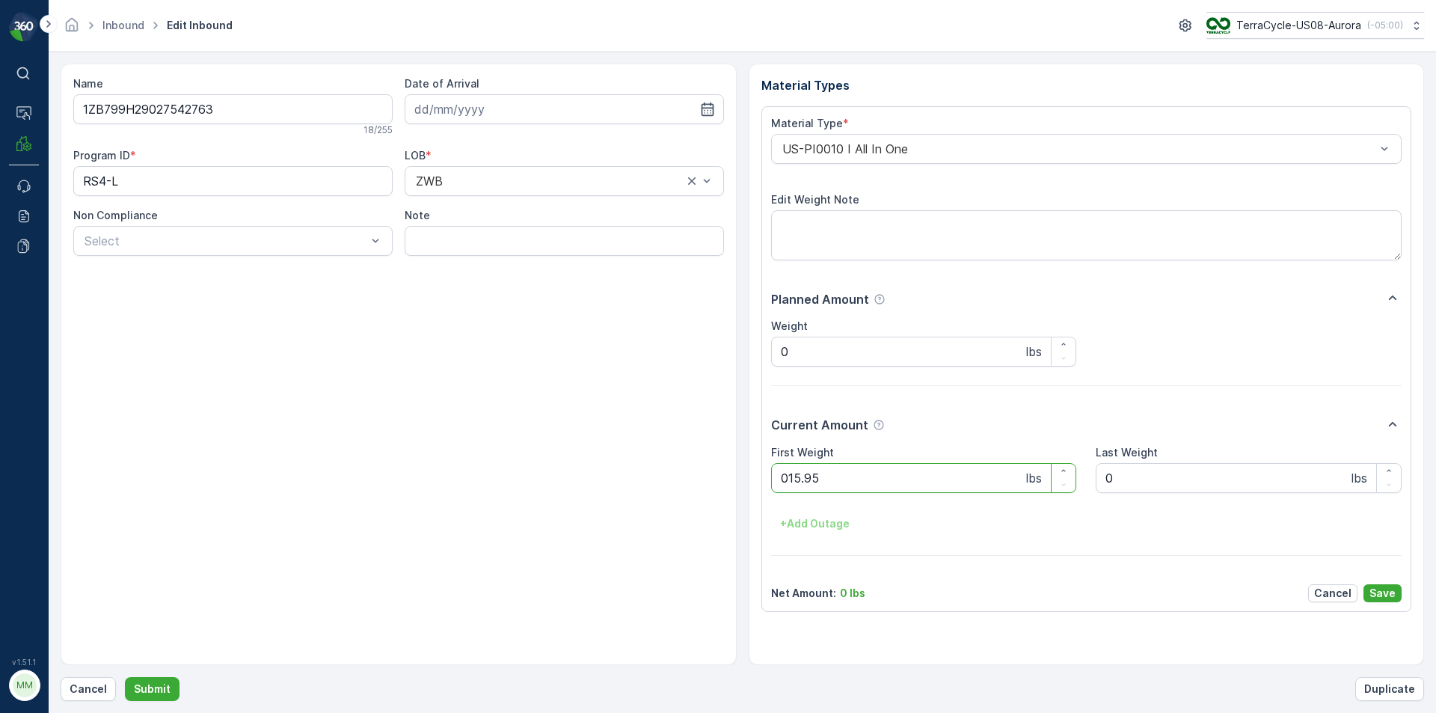
click at [125, 677] on button "Submit" at bounding box center [152, 689] width 55 height 24
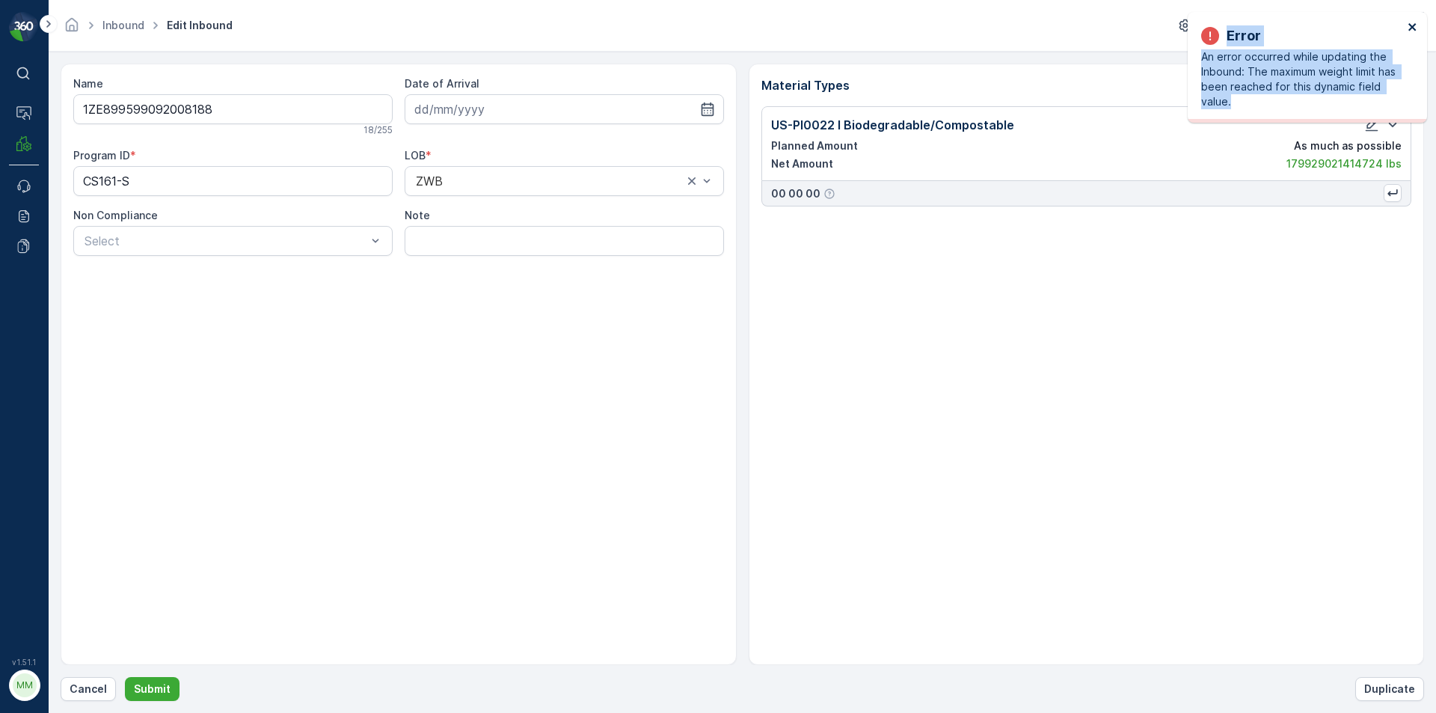
click at [1417, 25] on div "Error An error occurred while updating the Inbound: The maximum weight limit ha…" at bounding box center [1307, 67] width 239 height 111
click at [1072, 324] on div "Material Types US-PI0022 I Biodegradable/Compostable Planned Amount As much as …" at bounding box center [1087, 364] width 676 height 601
click at [1407, 33] on div "Error An error occurred while updating the Inbound: The maximum weight limit ha…" at bounding box center [1302, 67] width 211 height 93
click at [1409, 34] on button "close" at bounding box center [1413, 28] width 10 height 14
click at [1403, 30] on div "Error" at bounding box center [1302, 35] width 202 height 21
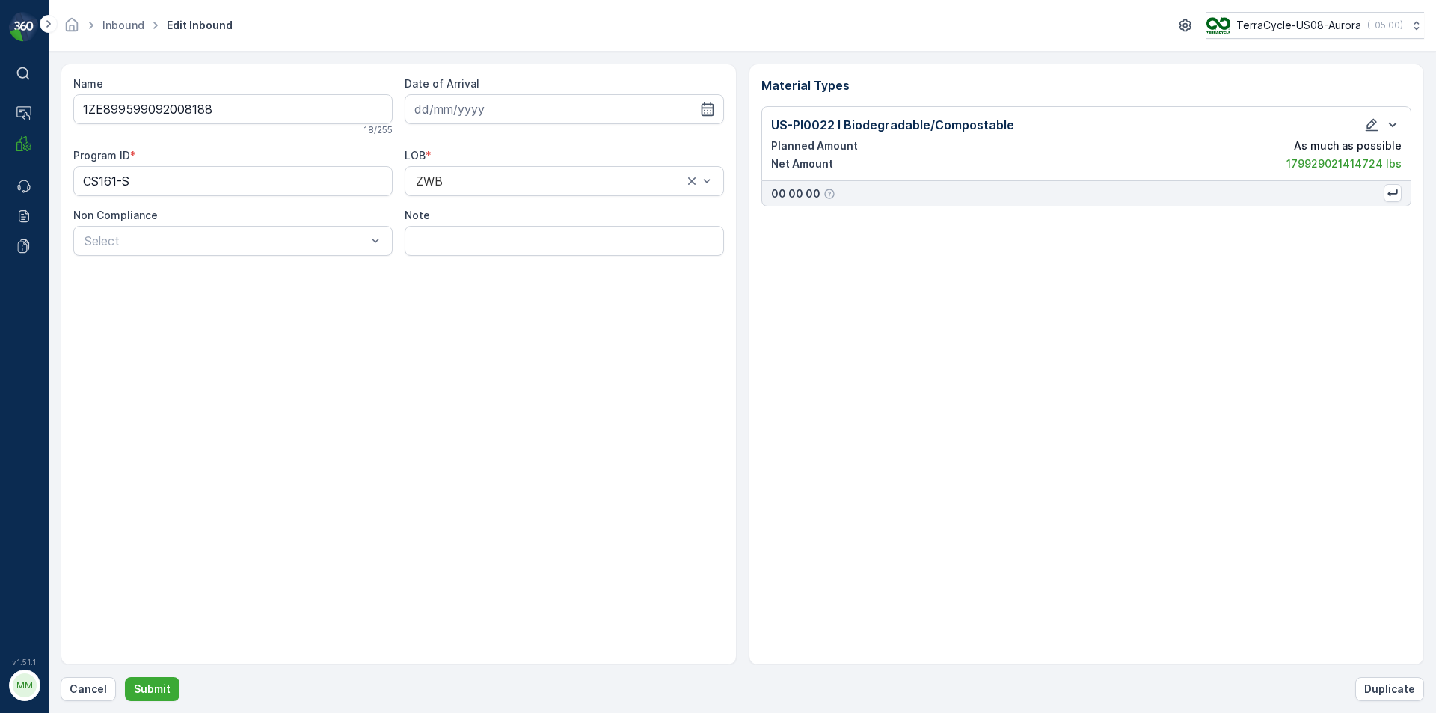
click at [853, 200] on div "00 00 00" at bounding box center [1087, 193] width 651 height 25
click at [88, 693] on p "Cancel" at bounding box center [88, 688] width 37 height 15
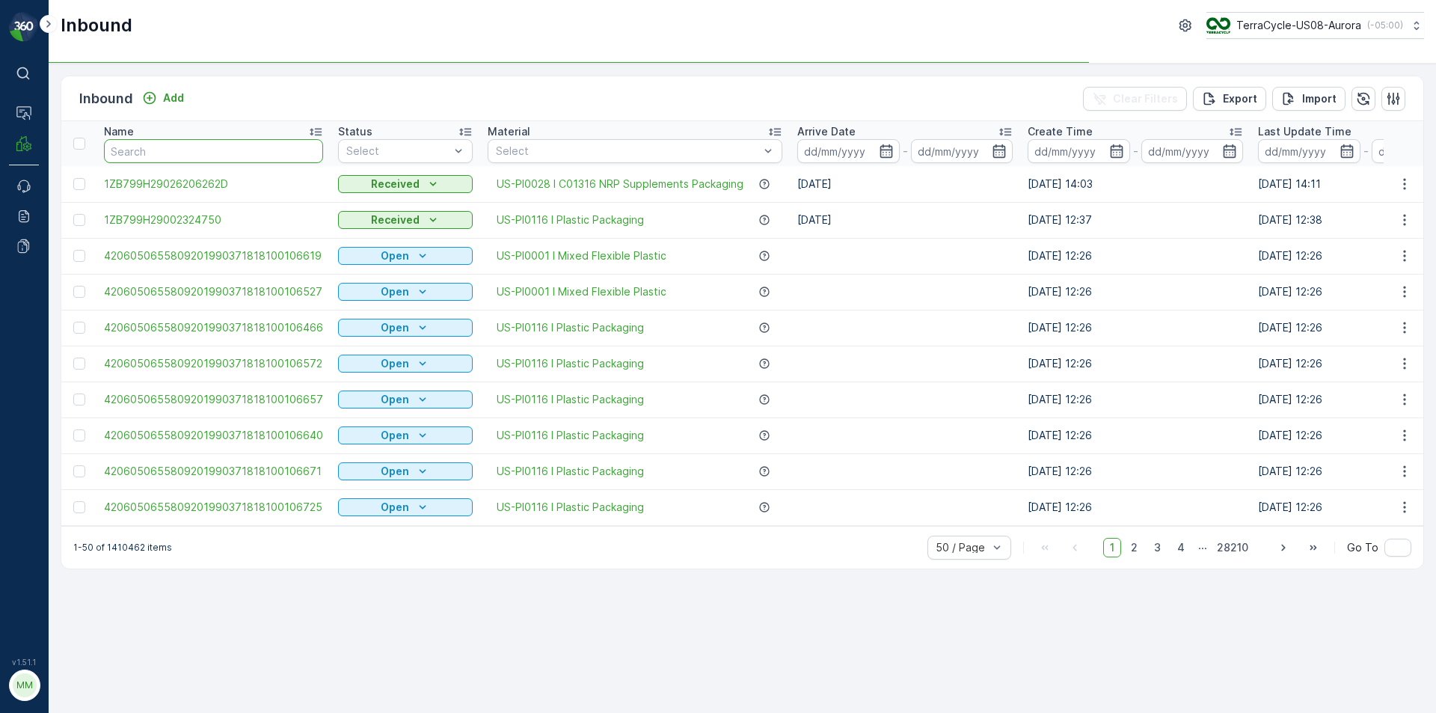
click at [234, 141] on input "text" at bounding box center [213, 151] width 219 height 24
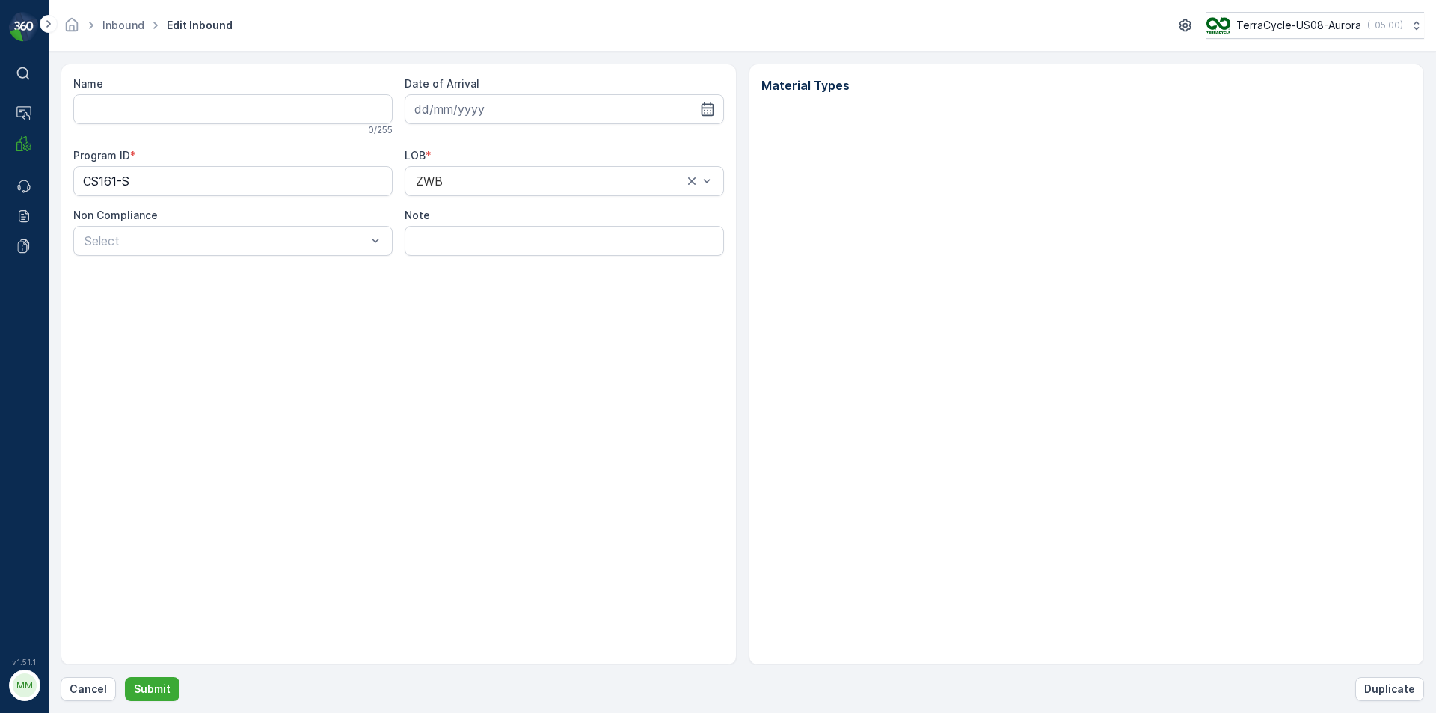
type input "1ZE899599092008188"
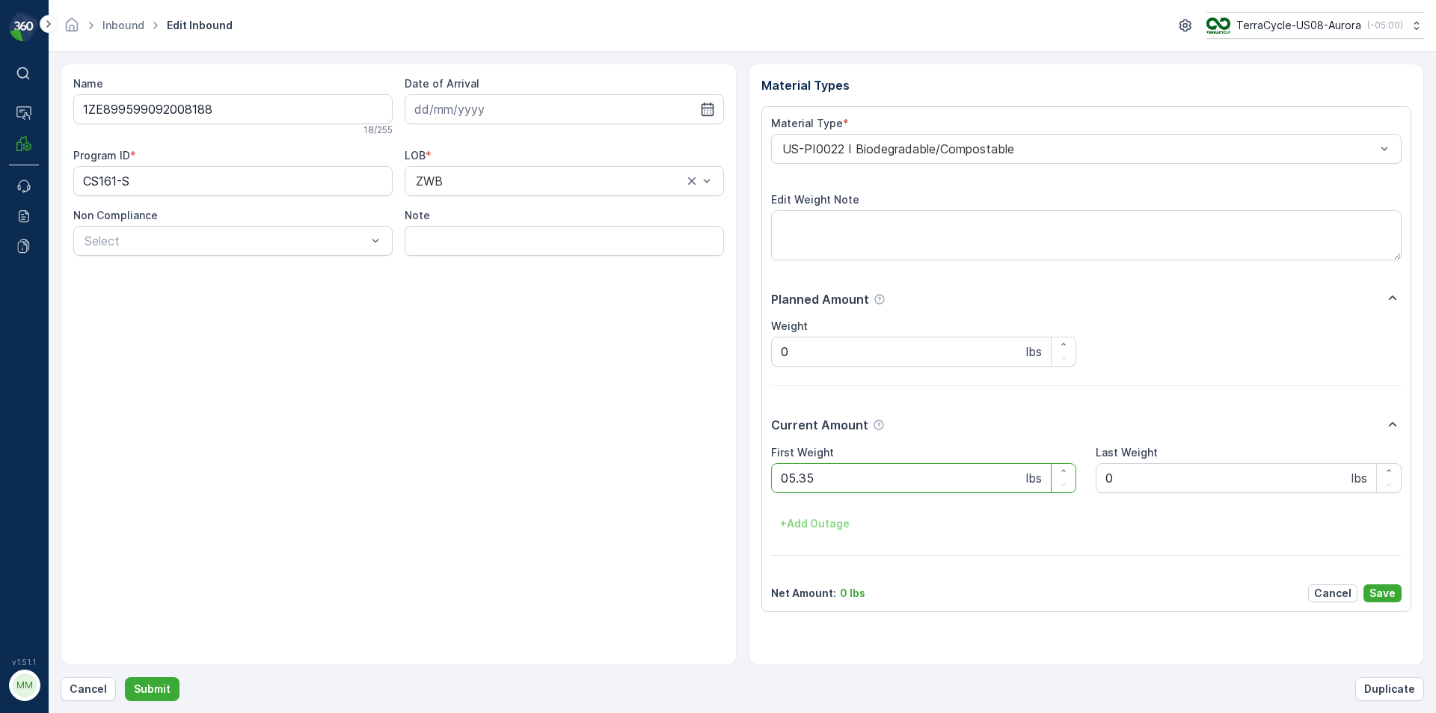
click at [125, 677] on button "Submit" at bounding box center [152, 689] width 55 height 24
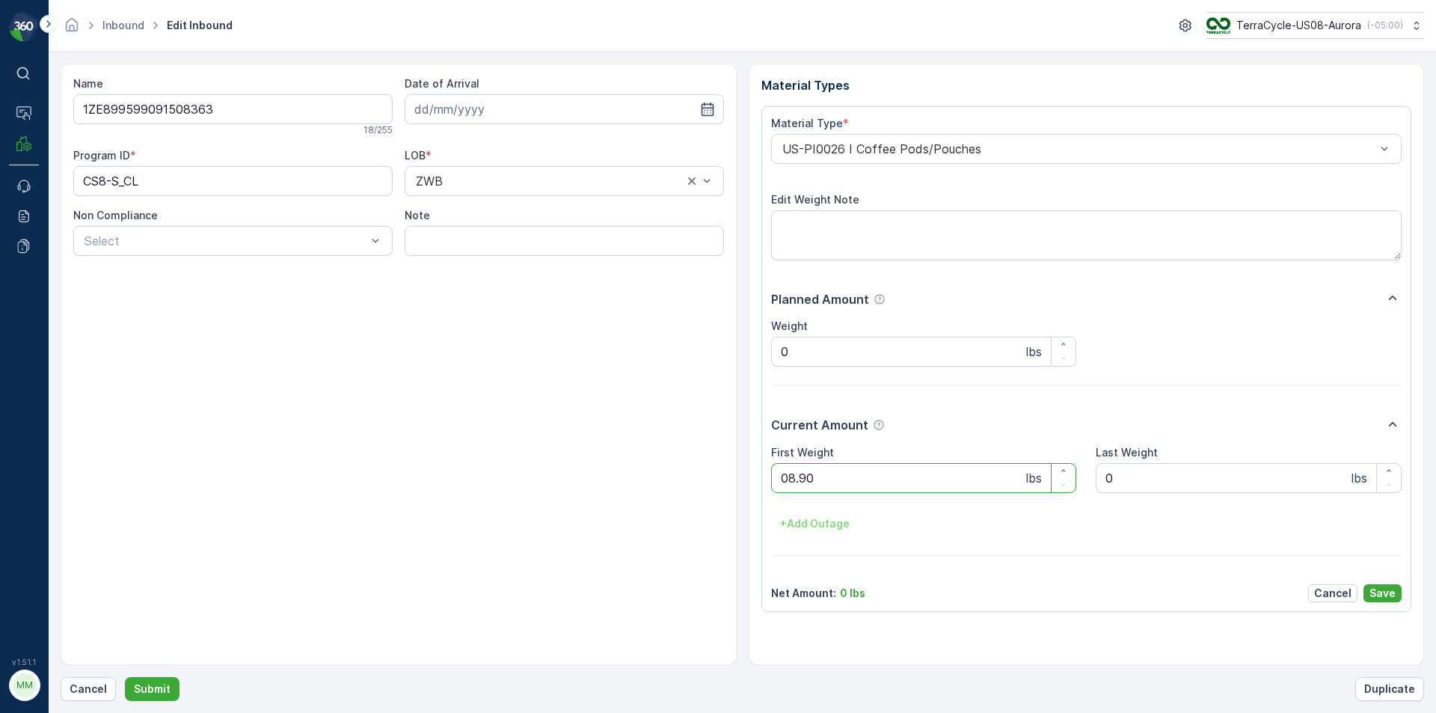
click at [125, 677] on button "Submit" at bounding box center [152, 689] width 55 height 24
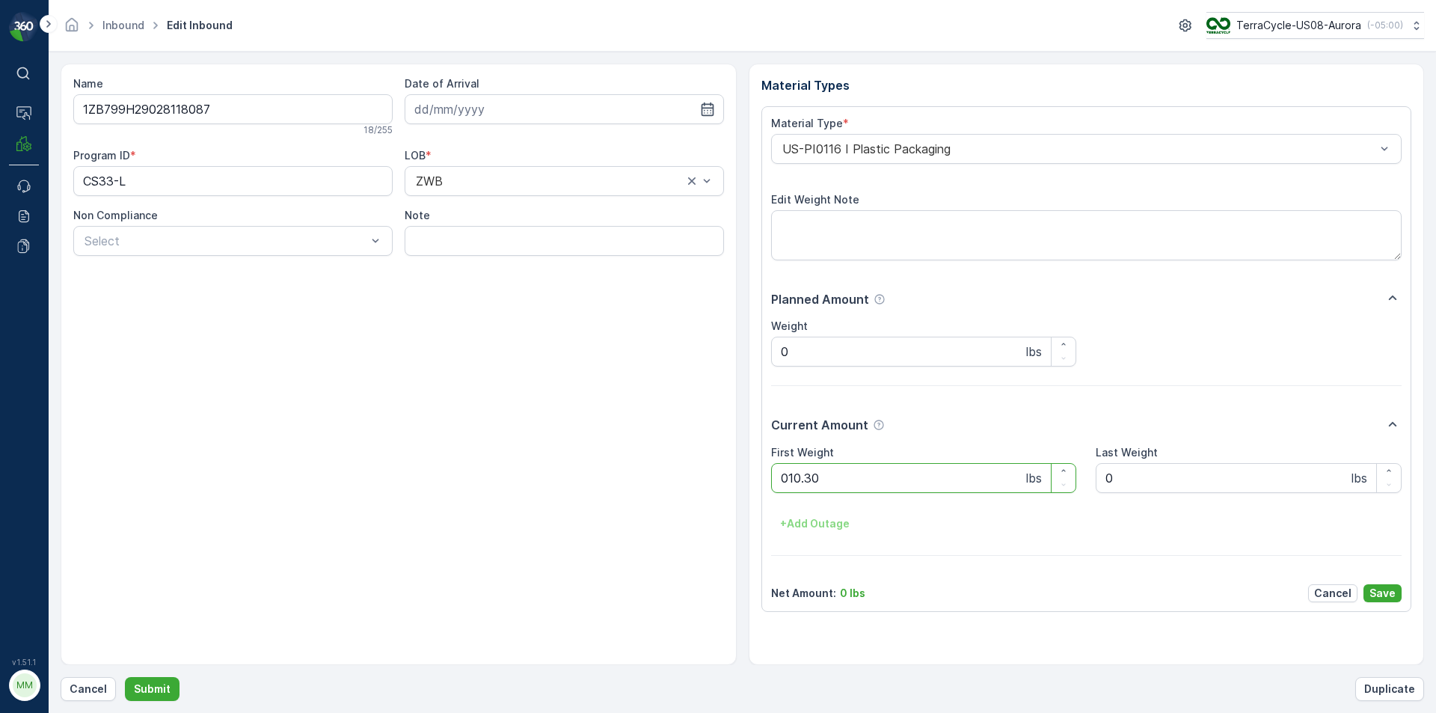
click at [125, 677] on button "Submit" at bounding box center [152, 689] width 55 height 24
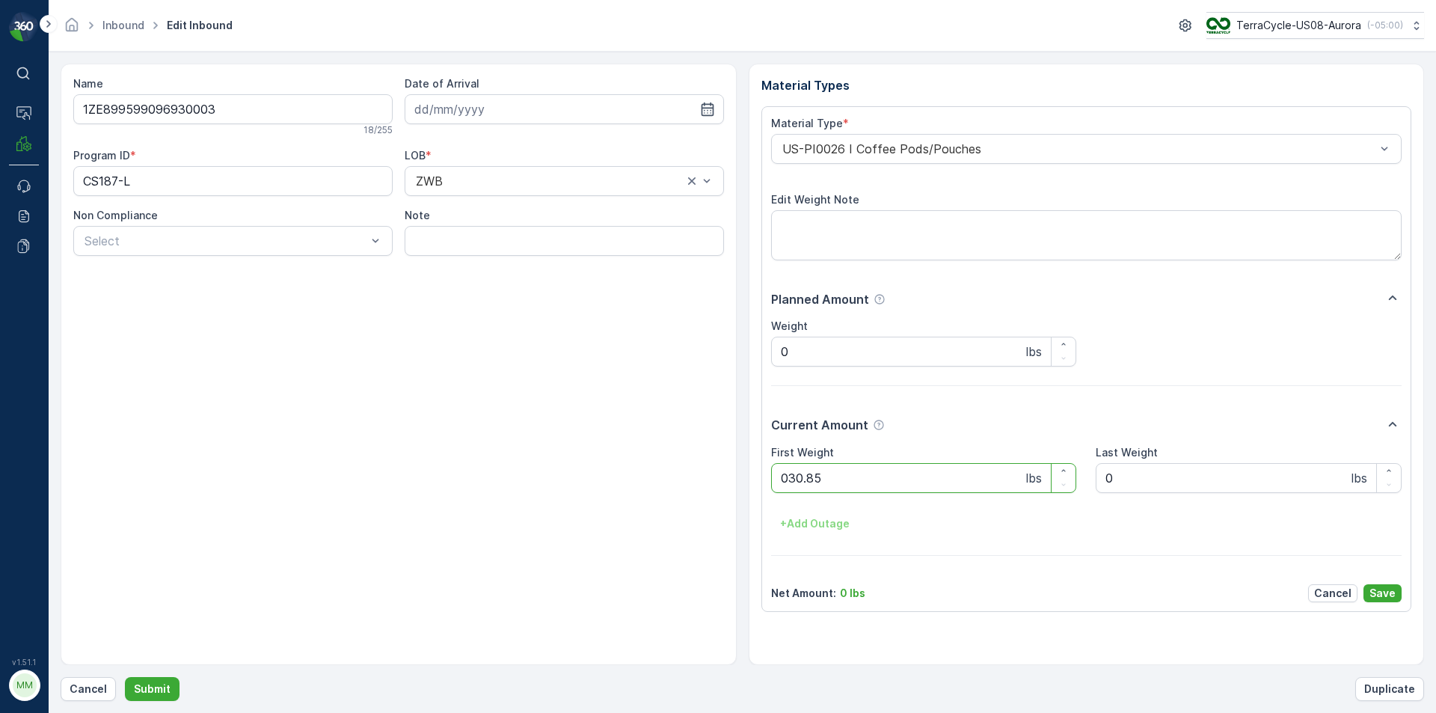
click at [125, 677] on button "Submit" at bounding box center [152, 689] width 55 height 24
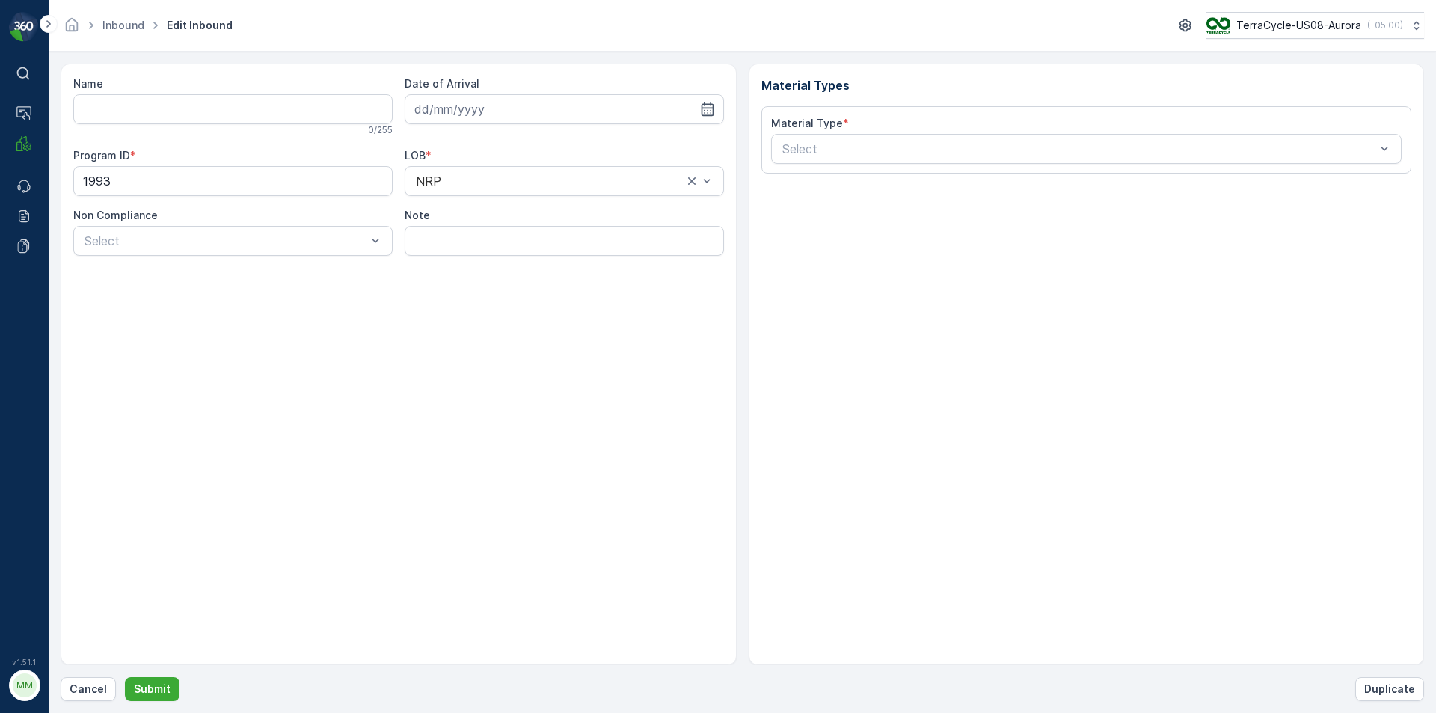
type input "1ZB799H29028903059"
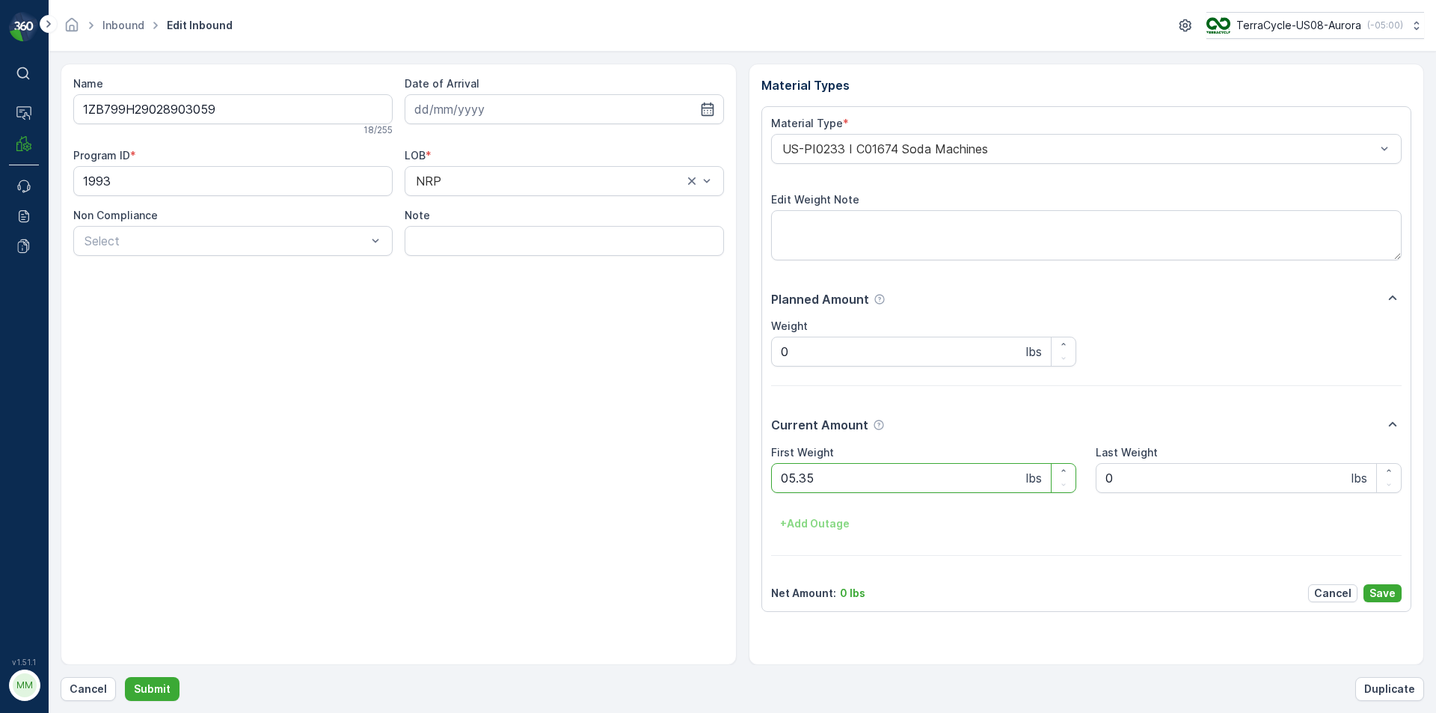
click at [125, 677] on button "Submit" at bounding box center [152, 689] width 55 height 24
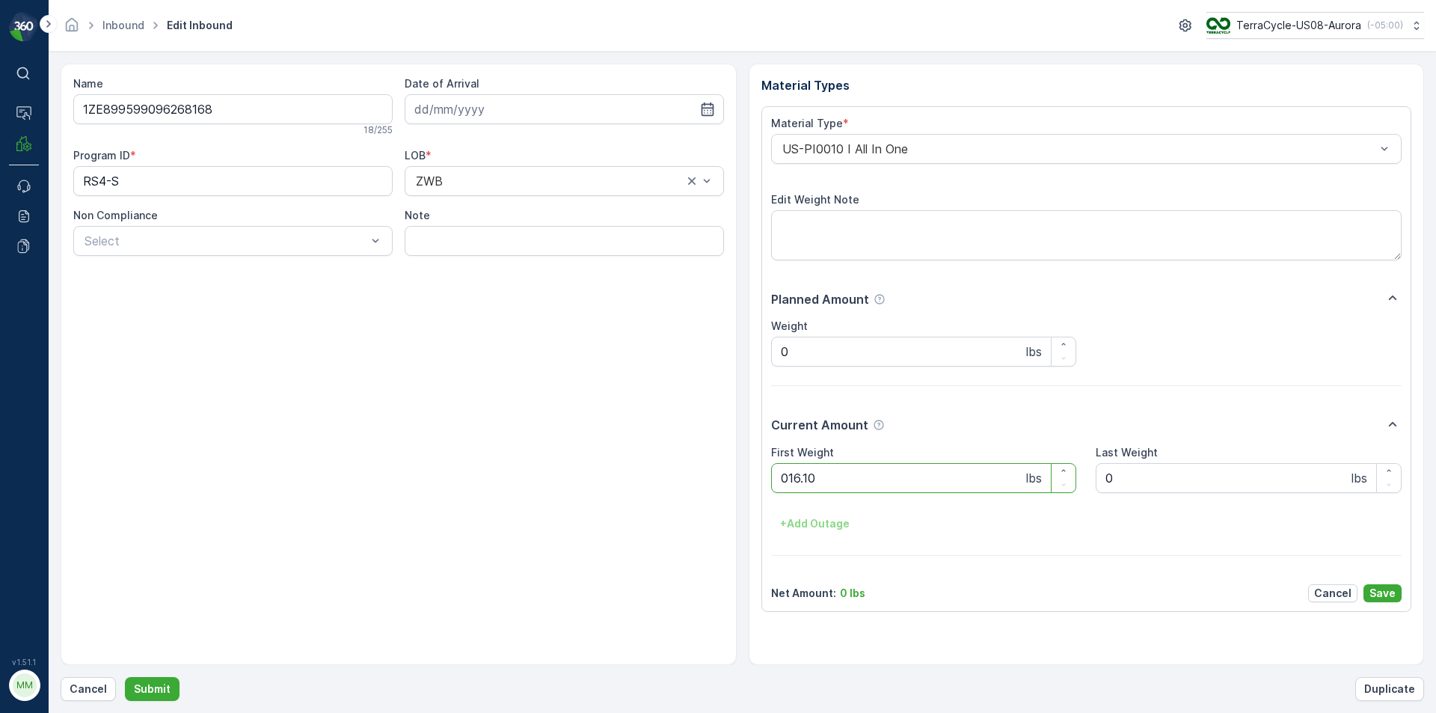
click at [125, 677] on button "Submit" at bounding box center [152, 689] width 55 height 24
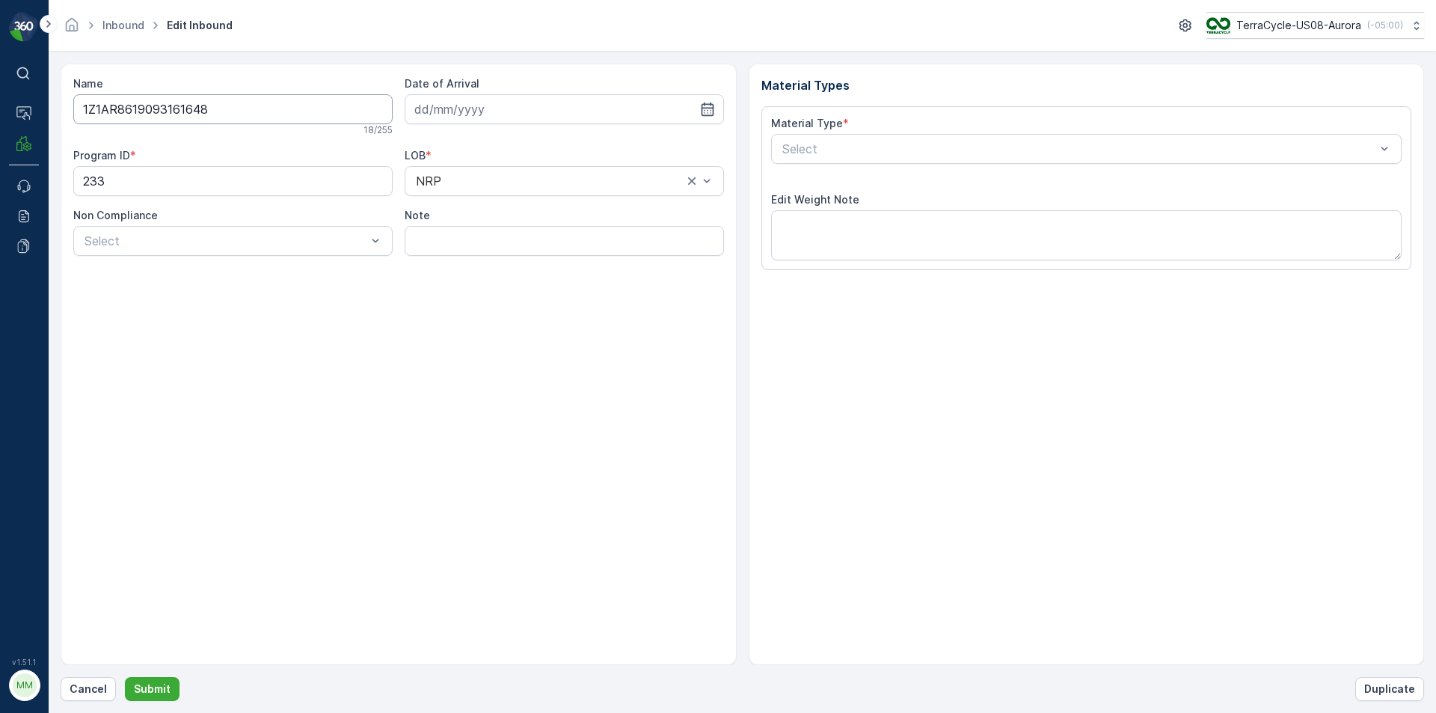
type input "03.02.2025"
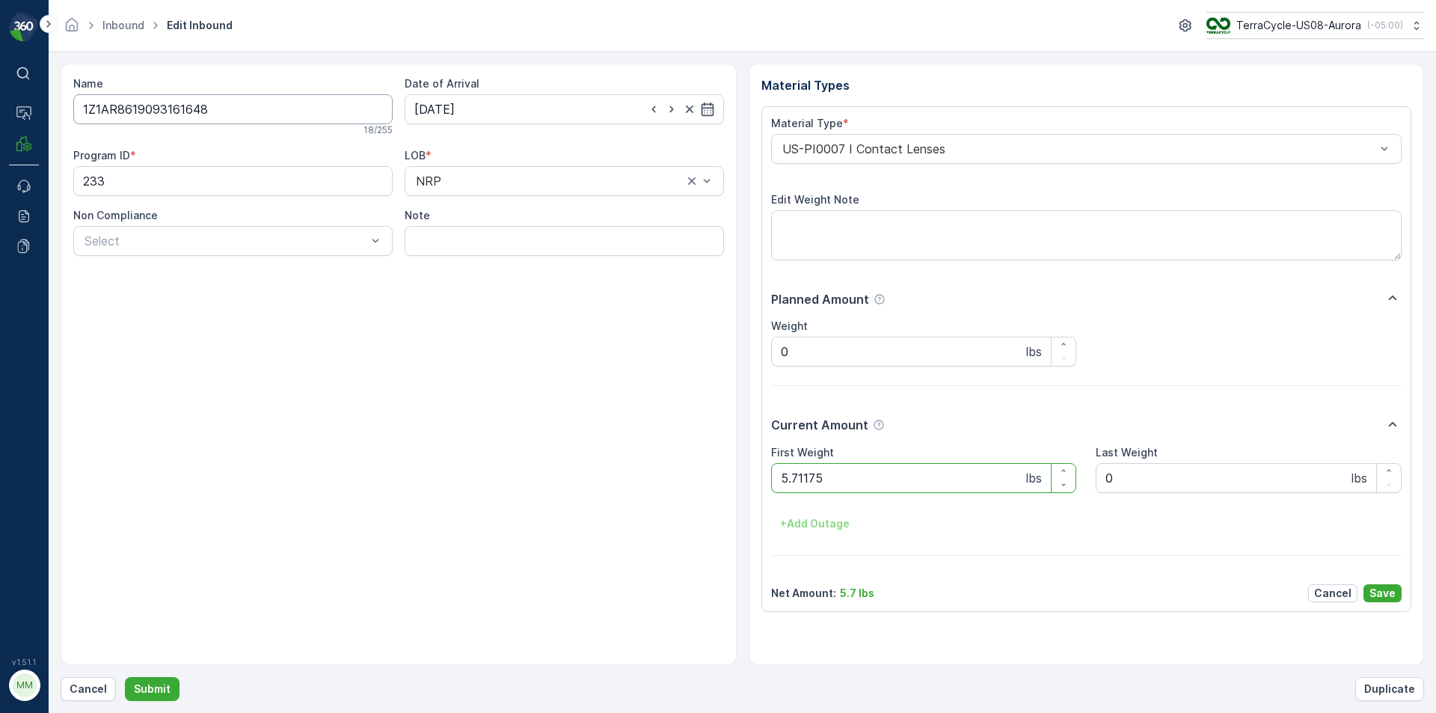
click at [125, 677] on button "Submit" at bounding box center [152, 689] width 55 height 24
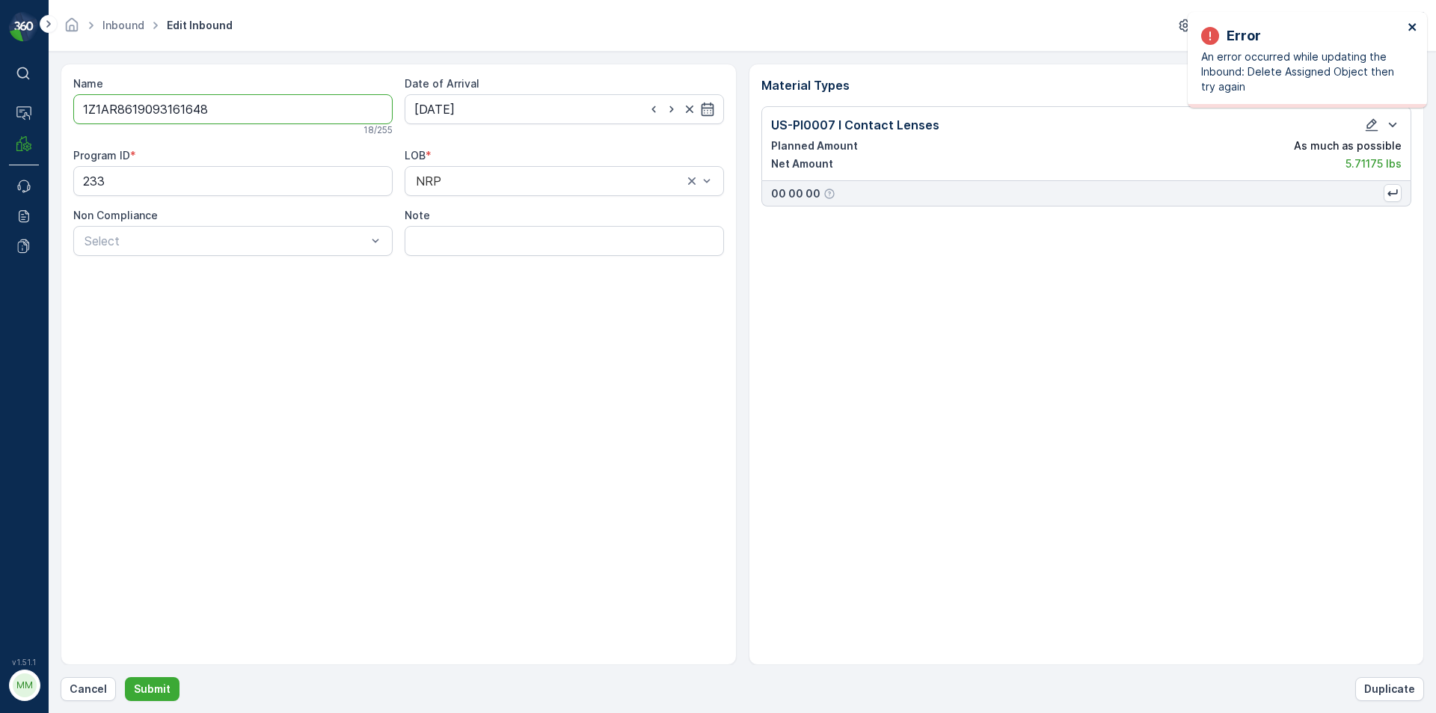
click at [1416, 24] on icon "close" at bounding box center [1413, 27] width 10 height 12
click at [104, 684] on p "Cancel" at bounding box center [88, 688] width 37 height 15
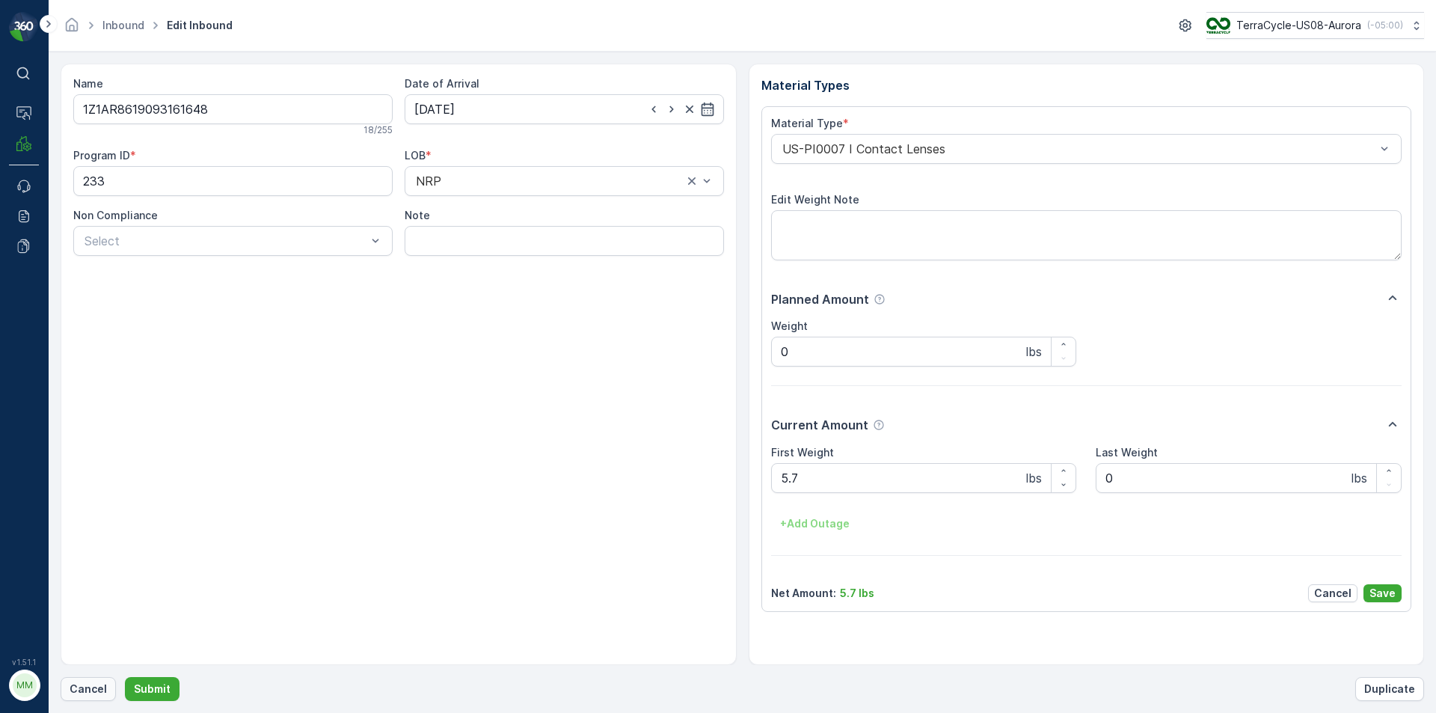
drag, startPoint x: 100, startPoint y: 673, endPoint x: 76, endPoint y: 696, distance: 33.3
click at [76, 696] on button "Cancel" at bounding box center [88, 689] width 55 height 24
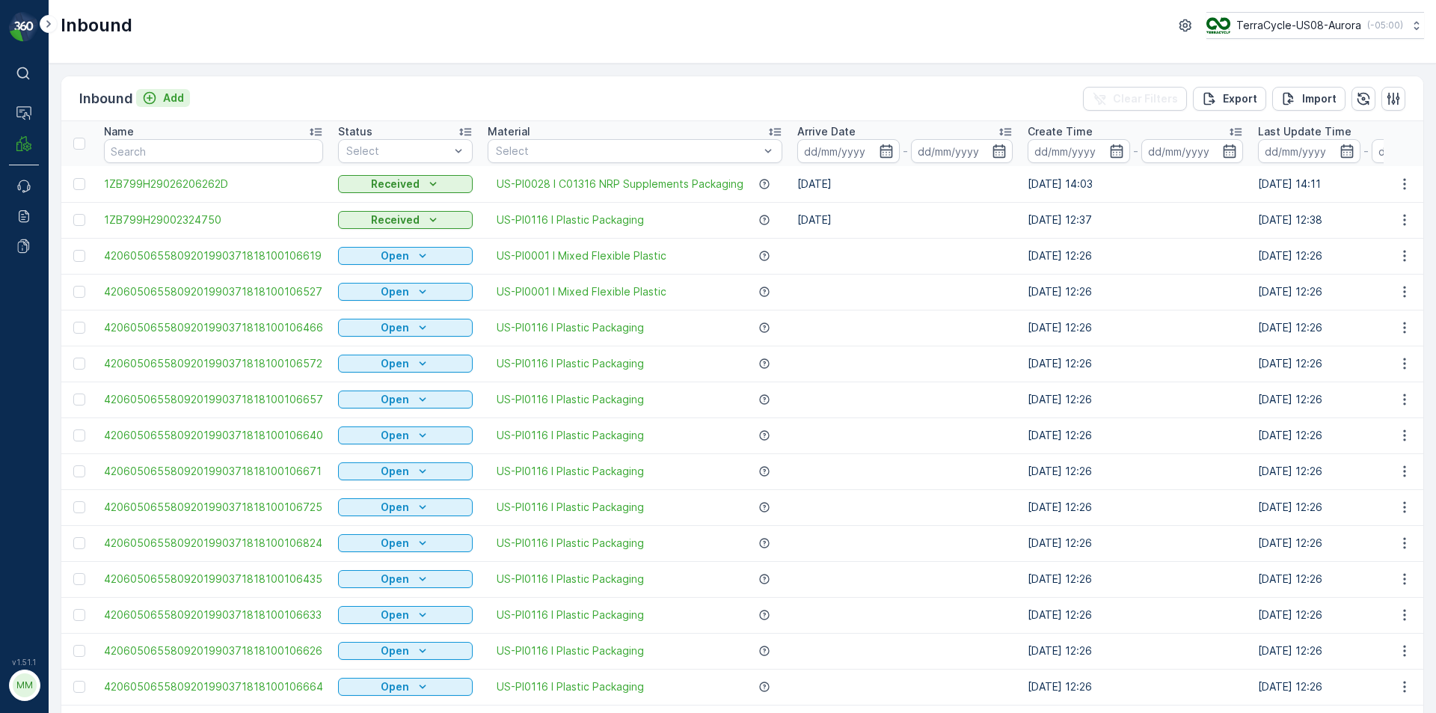
click at [175, 102] on p "Add" at bounding box center [173, 98] width 21 height 15
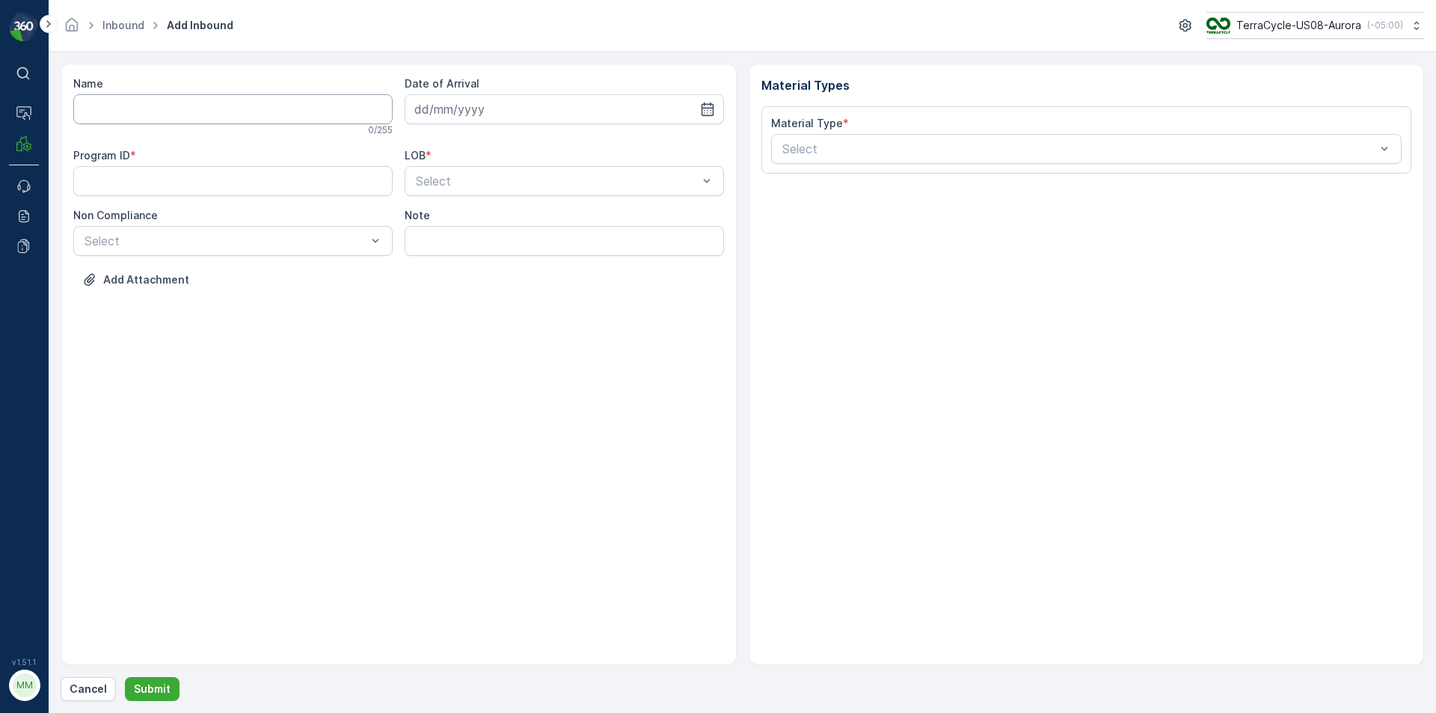
click at [174, 113] on input "Name" at bounding box center [232, 109] width 319 height 30
click at [125, 677] on button "Submit" at bounding box center [152, 689] width 55 height 24
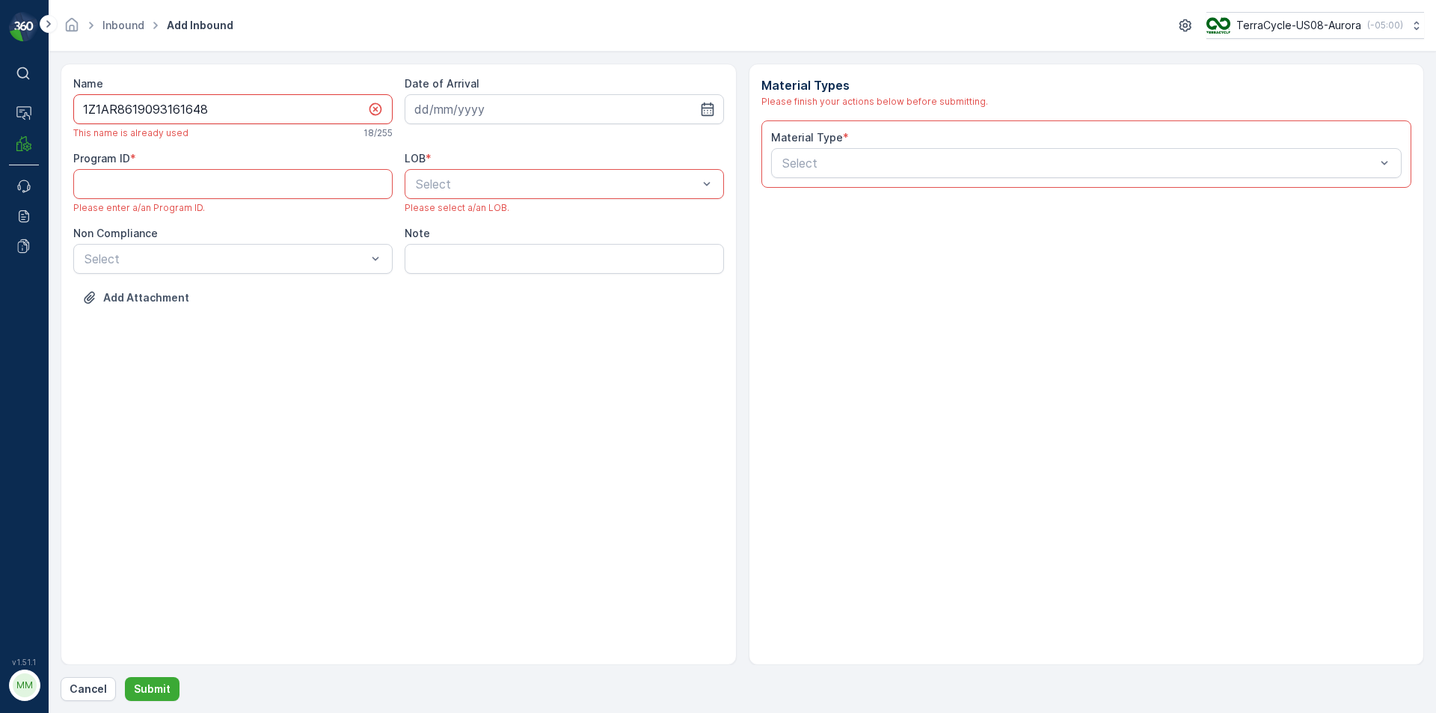
click at [234, 109] on input "1Z1AR8619093161648" at bounding box center [232, 109] width 319 height 30
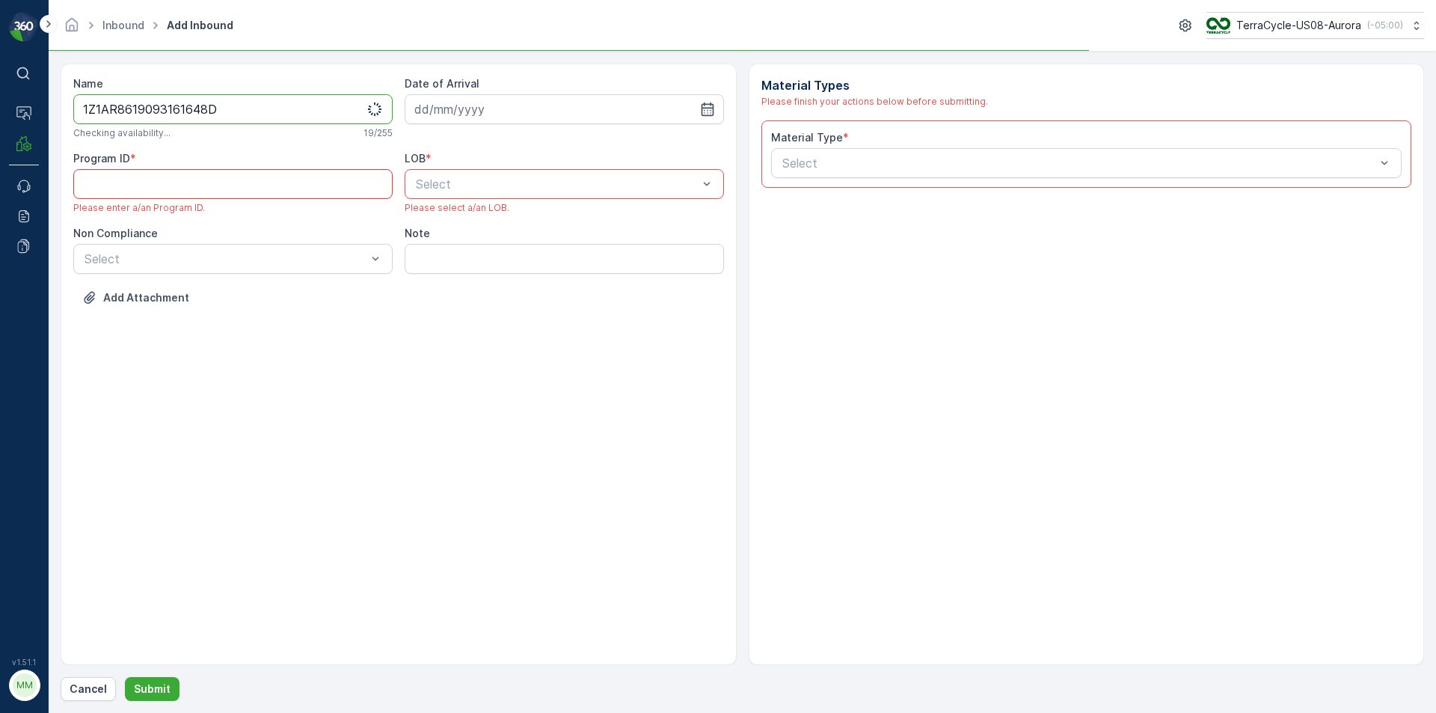
type input "1Z1AR8619093161648D"
click at [226, 180] on ID "Program ID" at bounding box center [232, 184] width 319 height 30
click at [479, 113] on input at bounding box center [564, 109] width 319 height 30
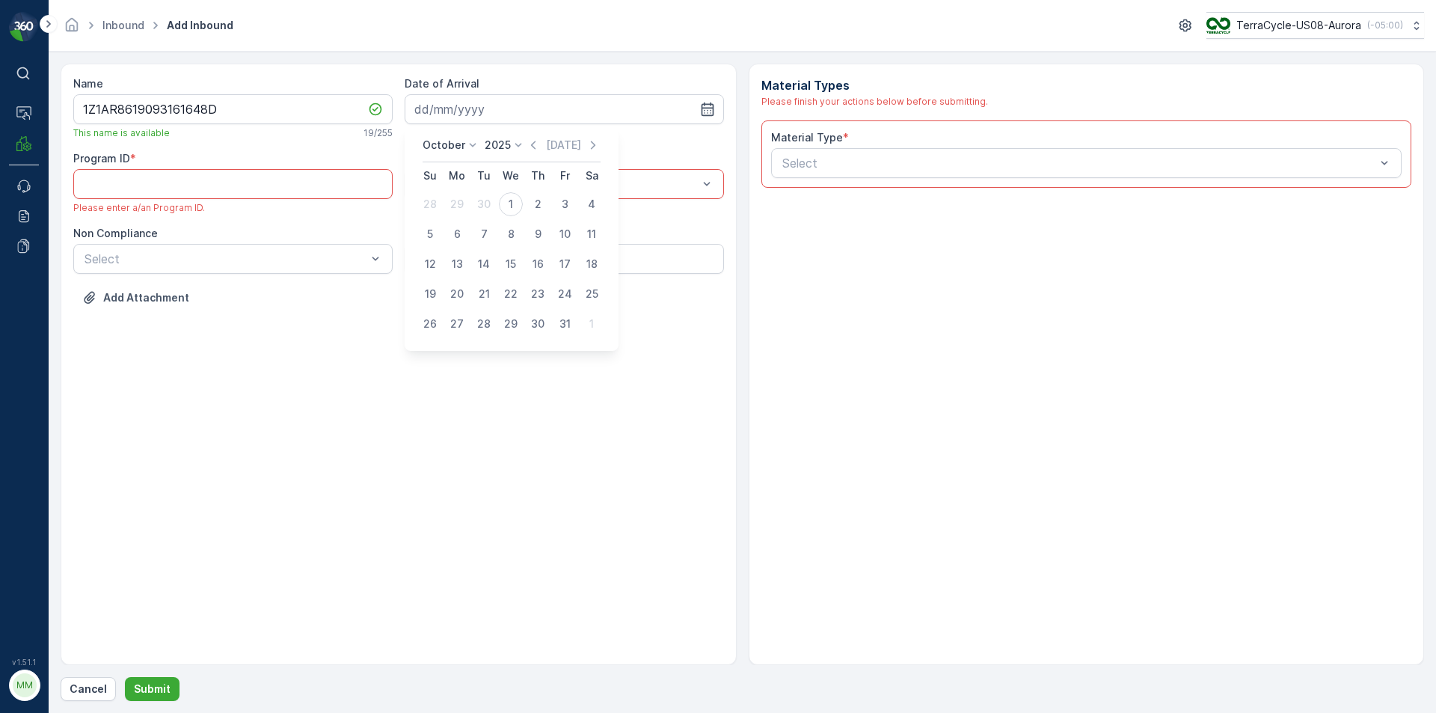
click at [512, 195] on div "1" at bounding box center [511, 204] width 24 height 24
type input "[DATE]"
click at [436, 220] on span "NRP" at bounding box center [426, 220] width 25 height 13
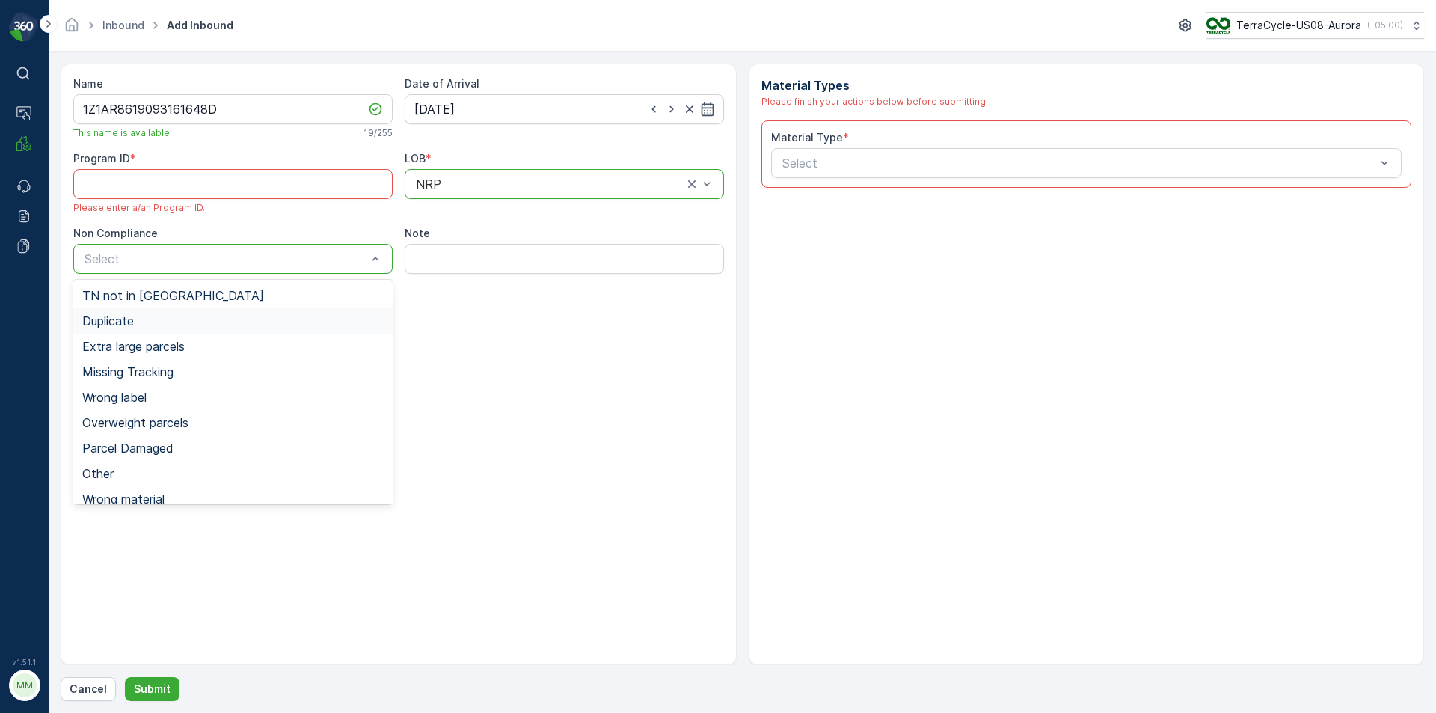
click at [117, 325] on span "Duplicate" at bounding box center [108, 320] width 52 height 13
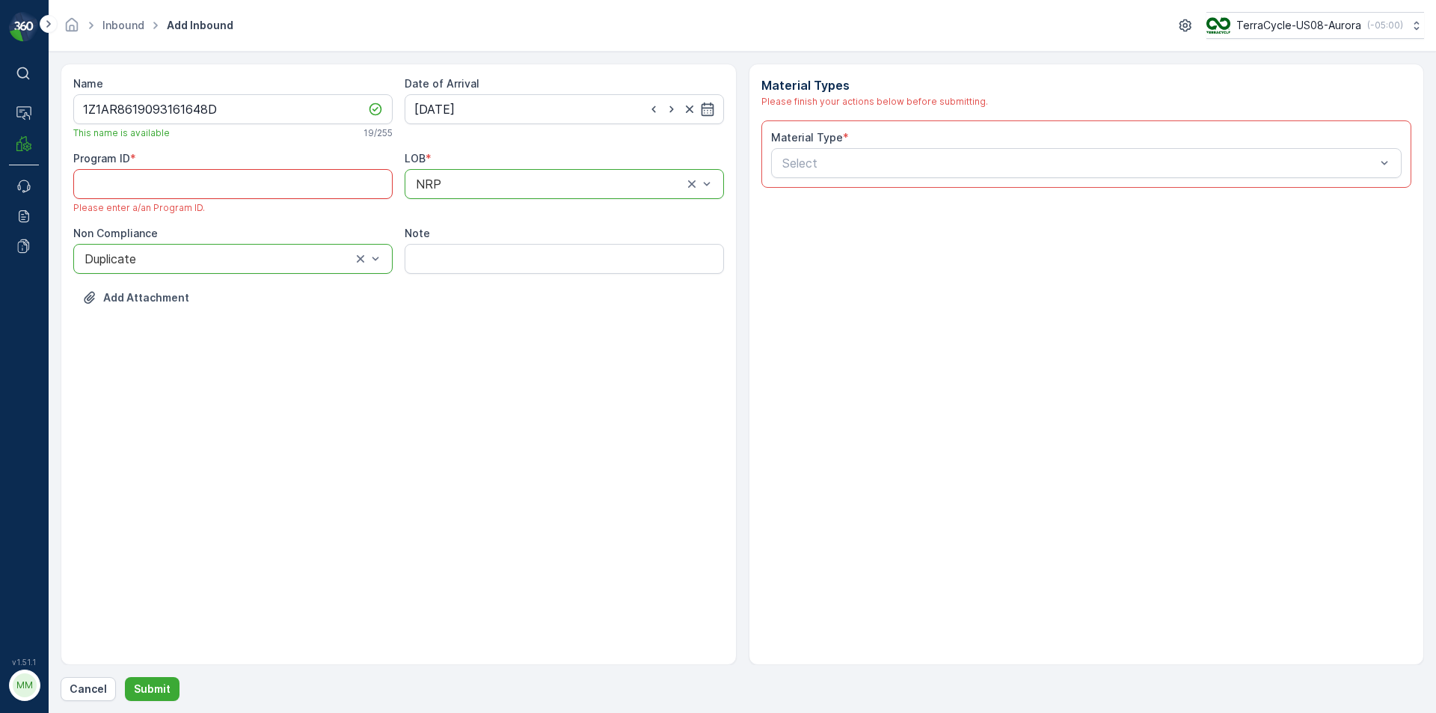
click at [199, 193] on ID "Program ID" at bounding box center [232, 184] width 319 height 30
drag, startPoint x: 149, startPoint y: 171, endPoint x: 63, endPoint y: 177, distance: 86.2
click at [63, 177] on div "Name 1Z1AR8619093161648D This name is available 19 / 255 Date of Arrival 01.10.…" at bounding box center [399, 364] width 676 height 601
drag, startPoint x: 123, startPoint y: 190, endPoint x: 62, endPoint y: 189, distance: 60.6
click at [62, 189] on div "Name 1Z1AR8619093161648D This name is available 19 / 255 Date of Arrival 01.10.…" at bounding box center [399, 364] width 676 height 601
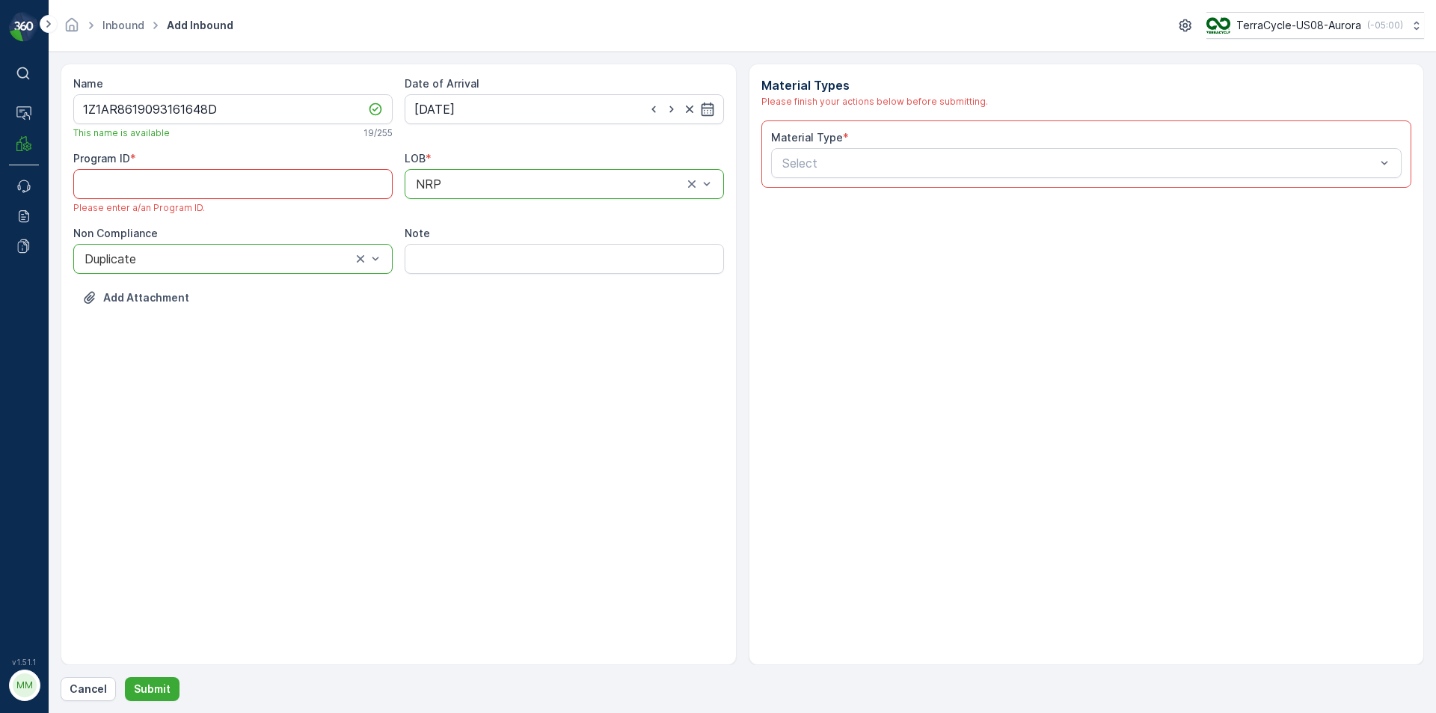
drag, startPoint x: 117, startPoint y: 188, endPoint x: 40, endPoint y: 184, distance: 76.4
click at [40, 184] on div "⌘B Operations MRF Events Reports Documents v 1.51.1 MM MRF.US08 Inbound Add Inb…" at bounding box center [718, 356] width 1436 height 713
click at [120, 190] on ID "Program ID" at bounding box center [232, 184] width 319 height 30
click at [121, 189] on ID "Program ID" at bounding box center [232, 184] width 319 height 30
drag, startPoint x: 121, startPoint y: 187, endPoint x: 70, endPoint y: 194, distance: 51.3
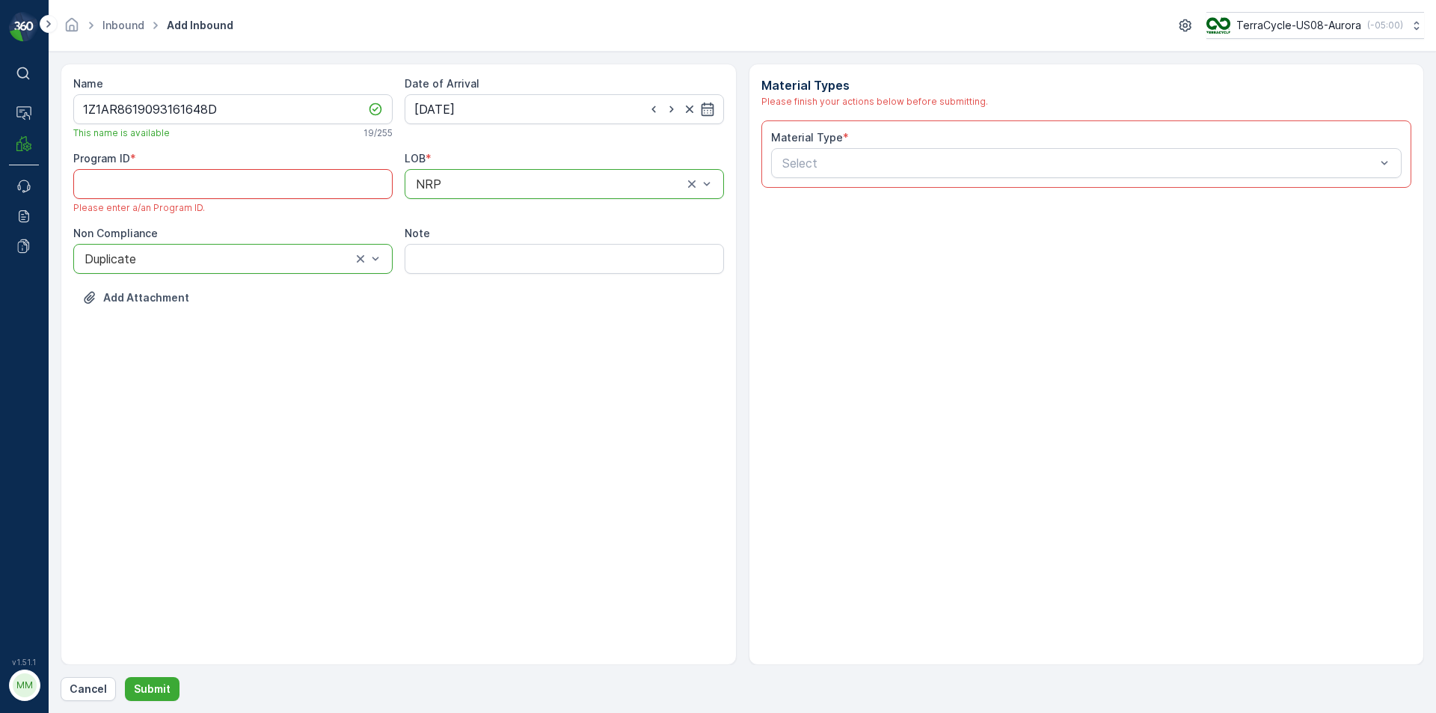
click at [70, 194] on div "Name 1Z1AR8619093161648D This name is available 19 / 255 Date of Arrival 01.10.…" at bounding box center [399, 364] width 676 height 601
drag, startPoint x: 146, startPoint y: 185, endPoint x: 67, endPoint y: 187, distance: 79.3
click at [67, 187] on div "Name 1Z1AR8619093161648D This name is available 19 / 255 Date of Arrival 01.10.…" at bounding box center [399, 364] width 676 height 601
click at [454, 180] on div at bounding box center [549, 183] width 270 height 13
click at [270, 178] on ID "Program ID" at bounding box center [232, 184] width 319 height 30
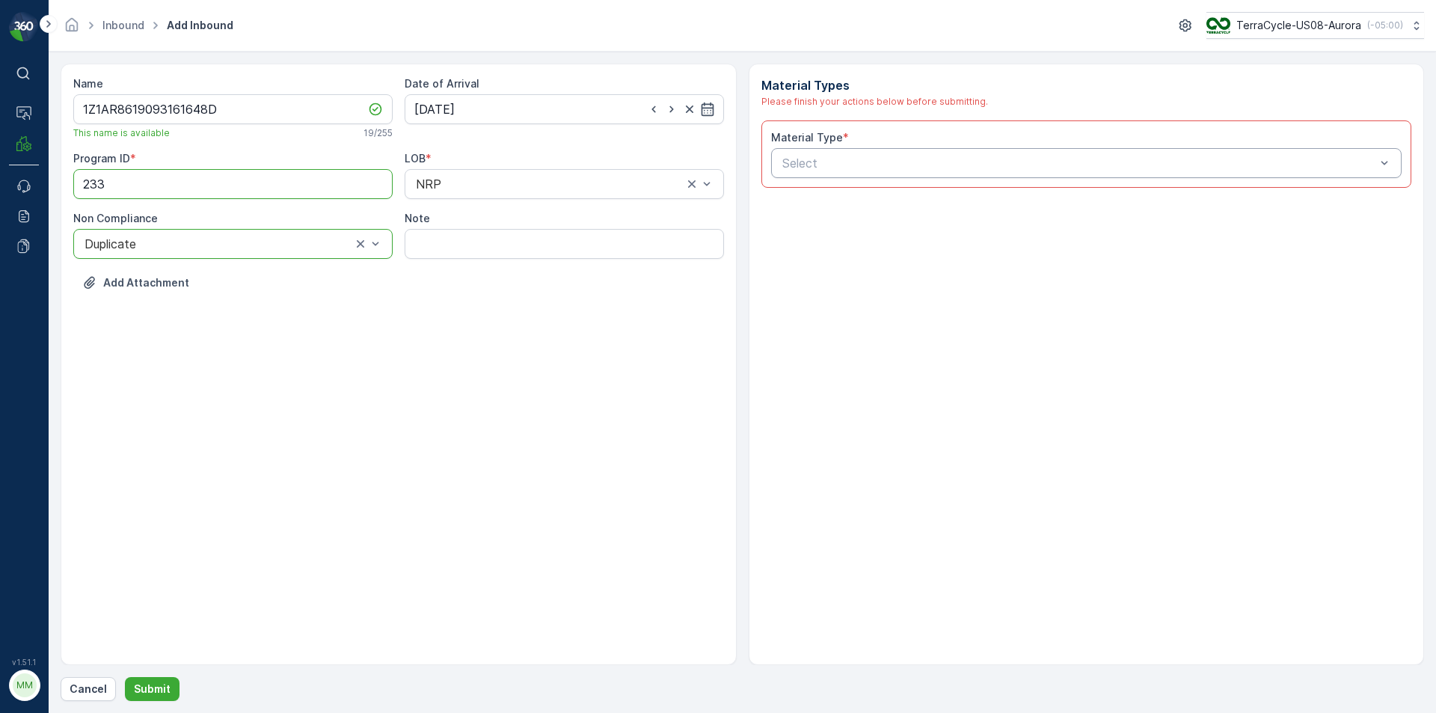
type ID "233"
click at [785, 173] on div "Select" at bounding box center [1086, 163] width 631 height 30
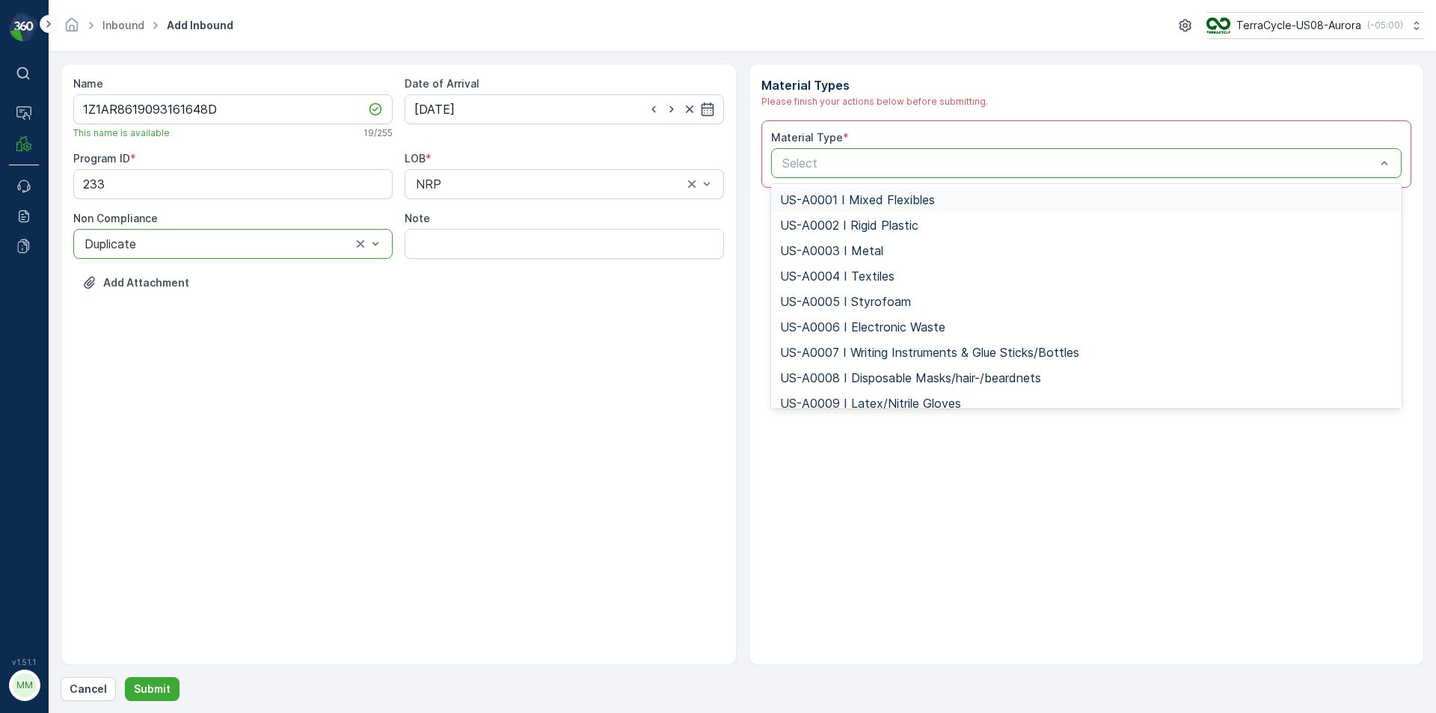
type input "US-PI0007 I Contact Lenses"
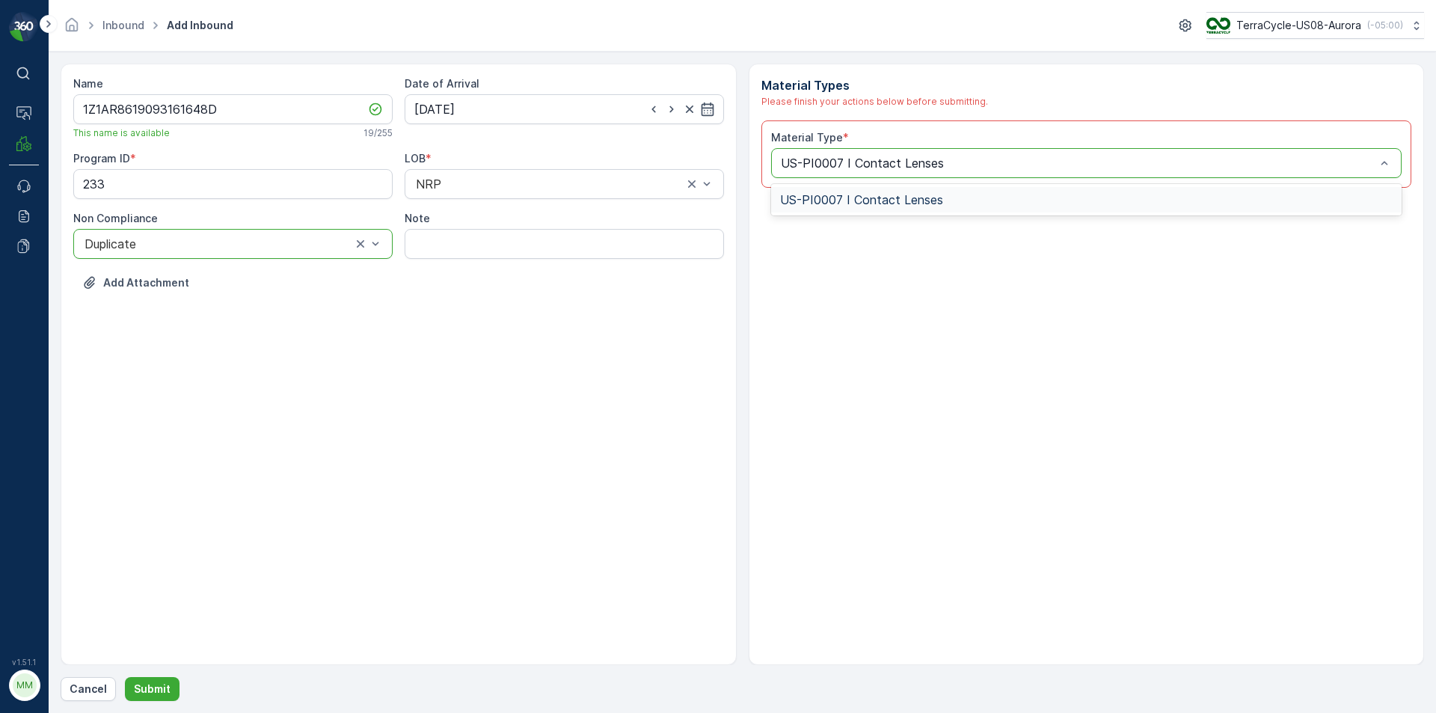
click at [877, 200] on span "US-PI0007 I Contact Lenses" at bounding box center [861, 199] width 163 height 13
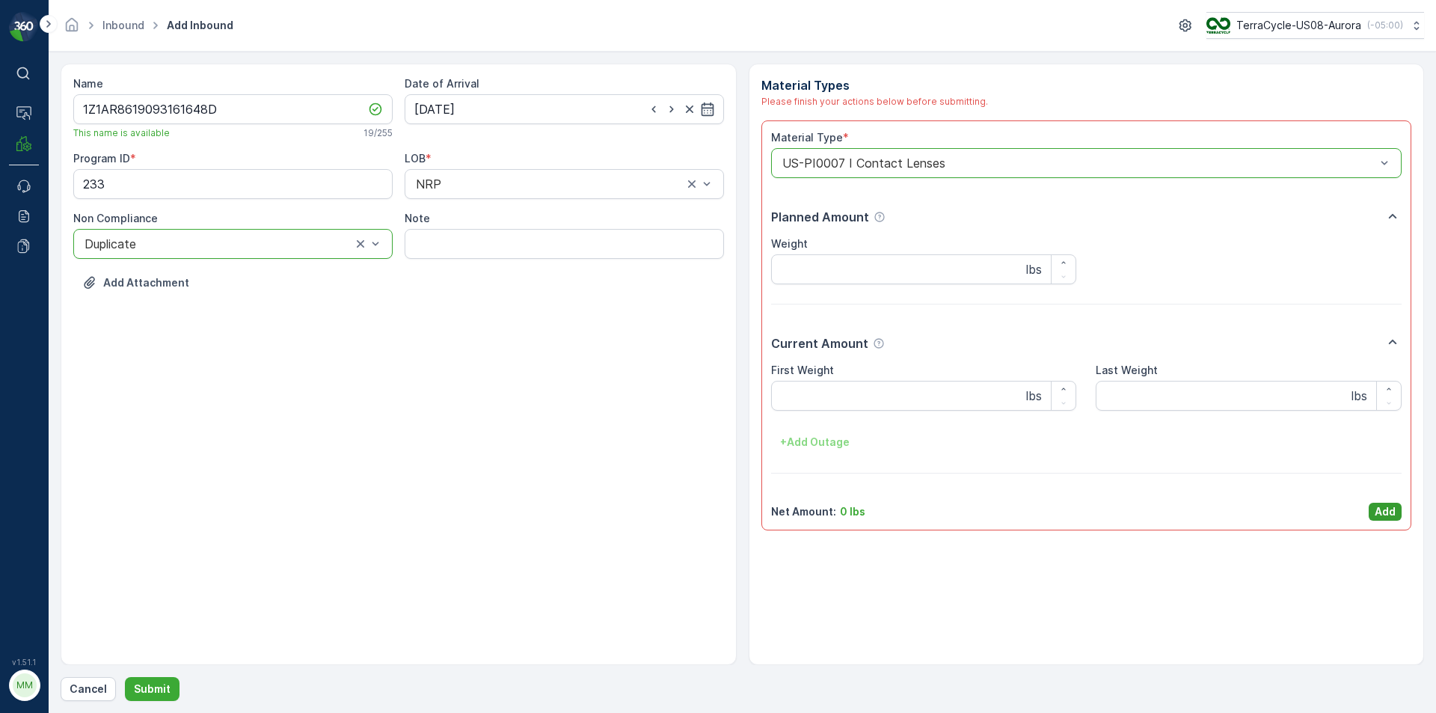
click at [1391, 514] on p "Add" at bounding box center [1385, 511] width 21 height 15
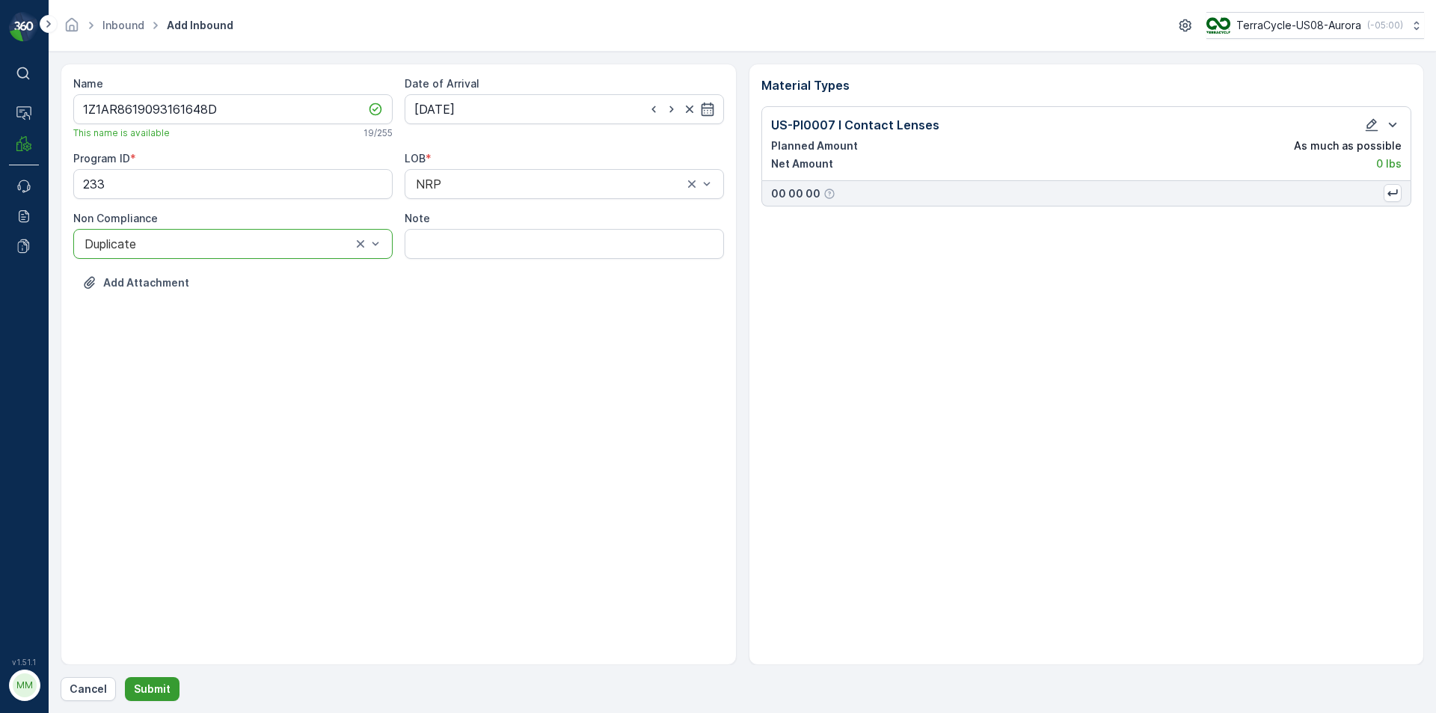
click at [159, 690] on p "Submit" at bounding box center [152, 688] width 37 height 15
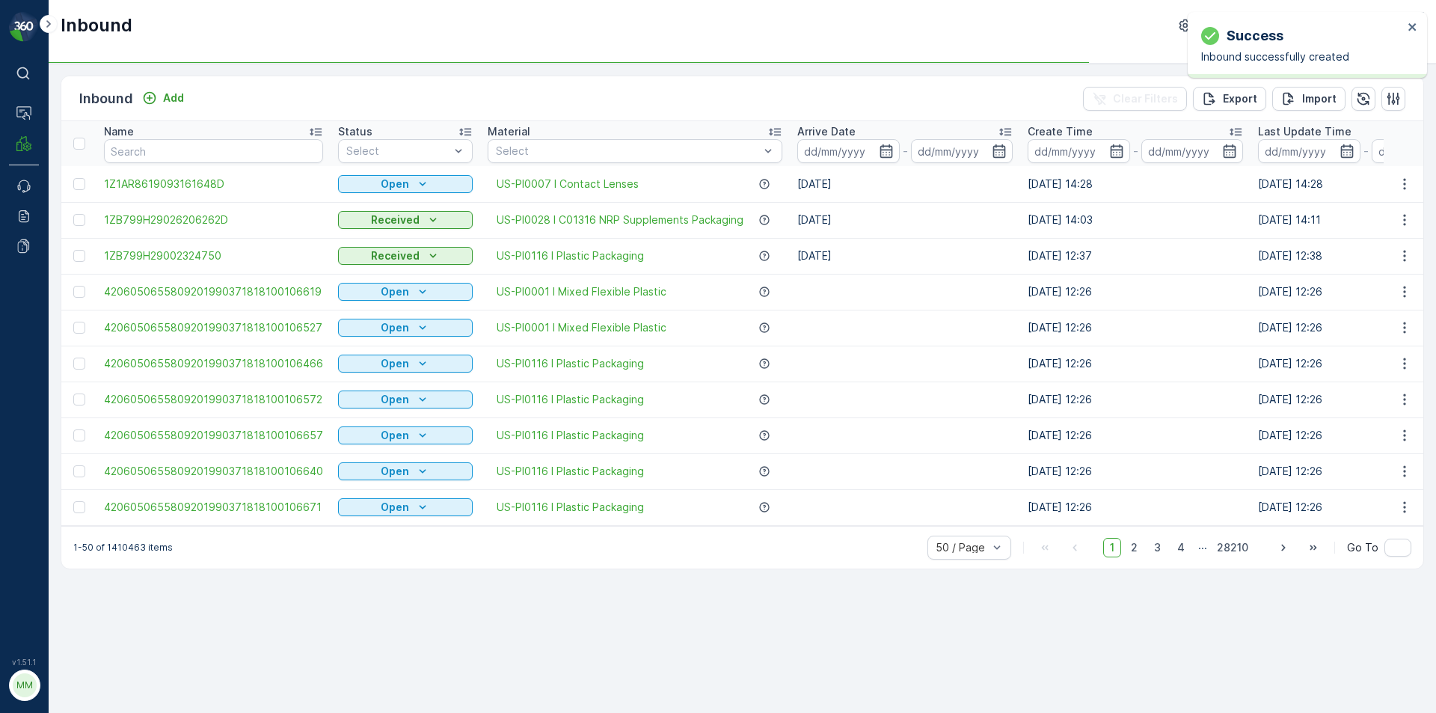
drag, startPoint x: 81, startPoint y: 182, endPoint x: 194, endPoint y: 191, distance: 114.1
click at [82, 182] on div at bounding box center [79, 184] width 12 height 12
click at [73, 178] on input "checkbox" at bounding box center [73, 178] width 0 height 0
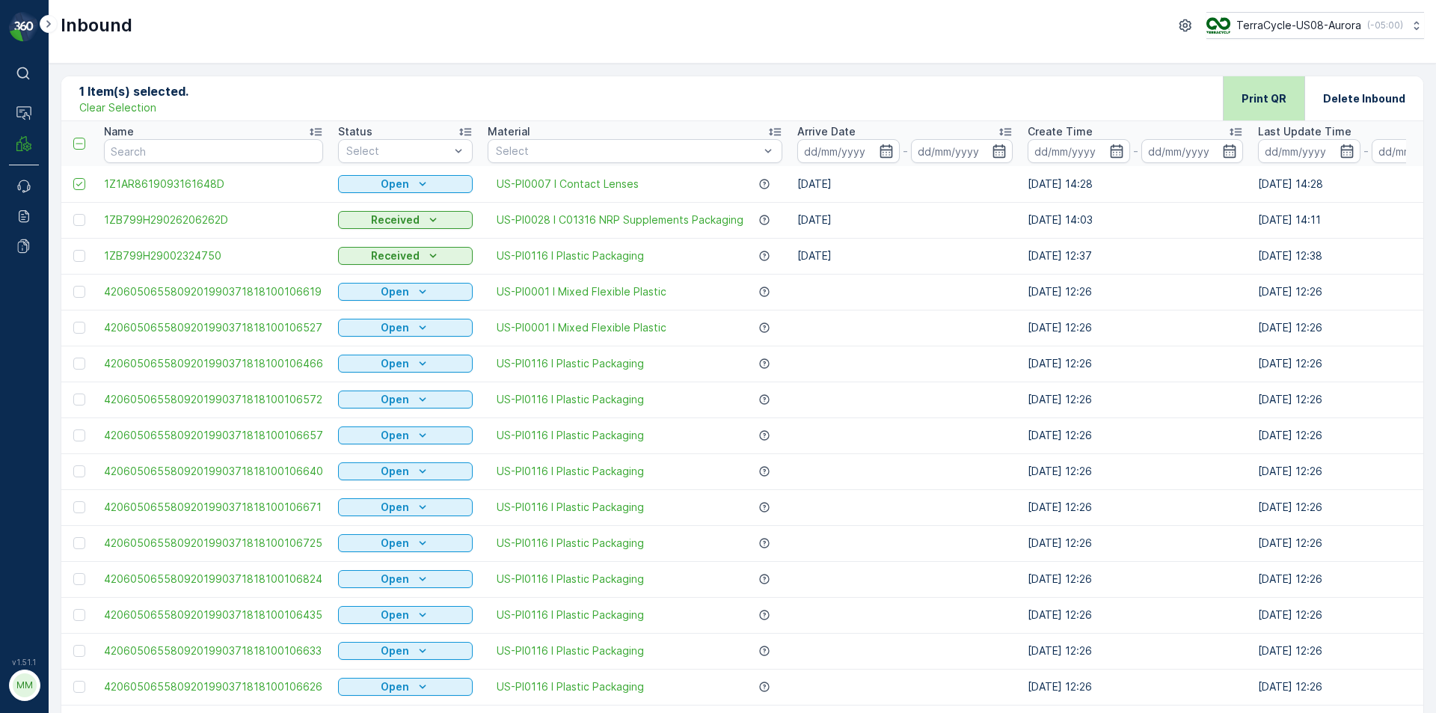
click at [1287, 99] on div "Print QR" at bounding box center [1264, 98] width 82 height 44
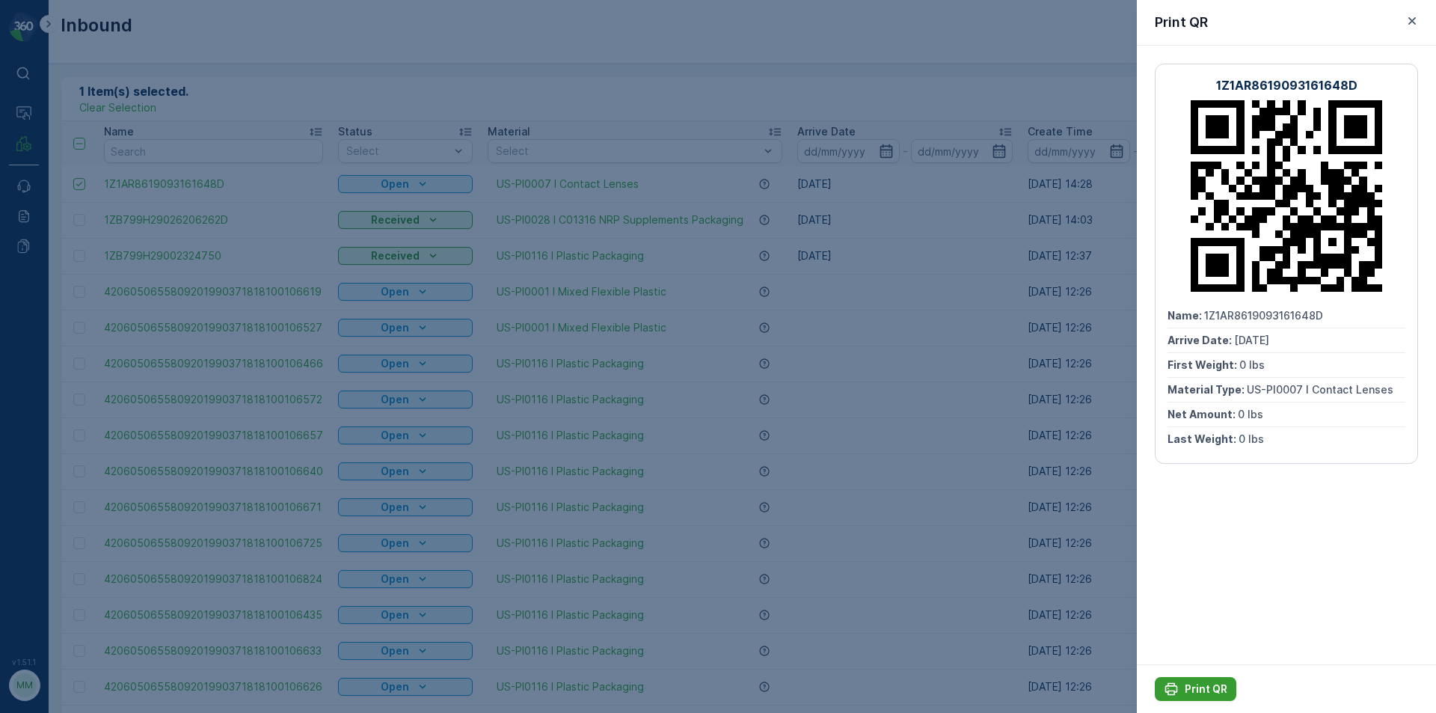
click at [1206, 689] on p "Print QR" at bounding box center [1206, 688] width 43 height 15
click at [1412, 22] on icon "button" at bounding box center [1412, 20] width 7 height 7
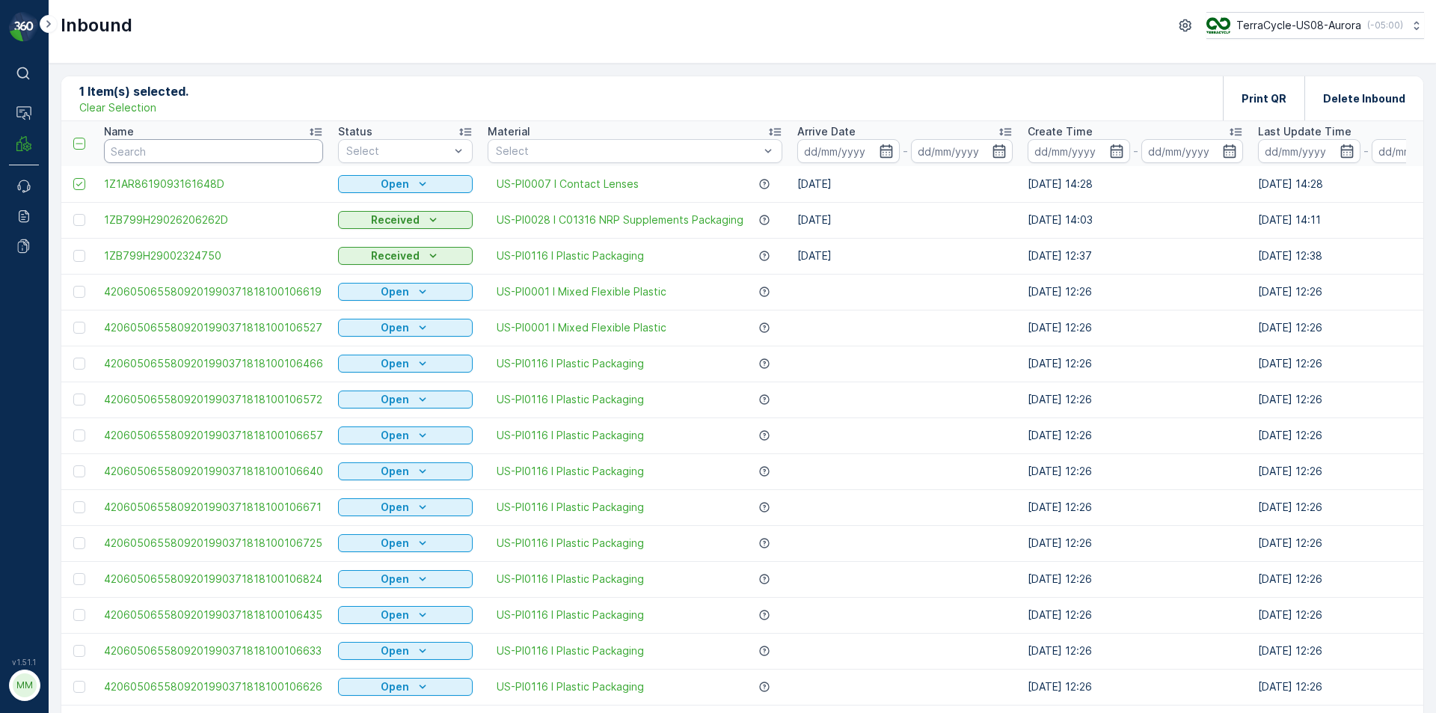
click at [239, 150] on input "text" at bounding box center [213, 151] width 219 height 24
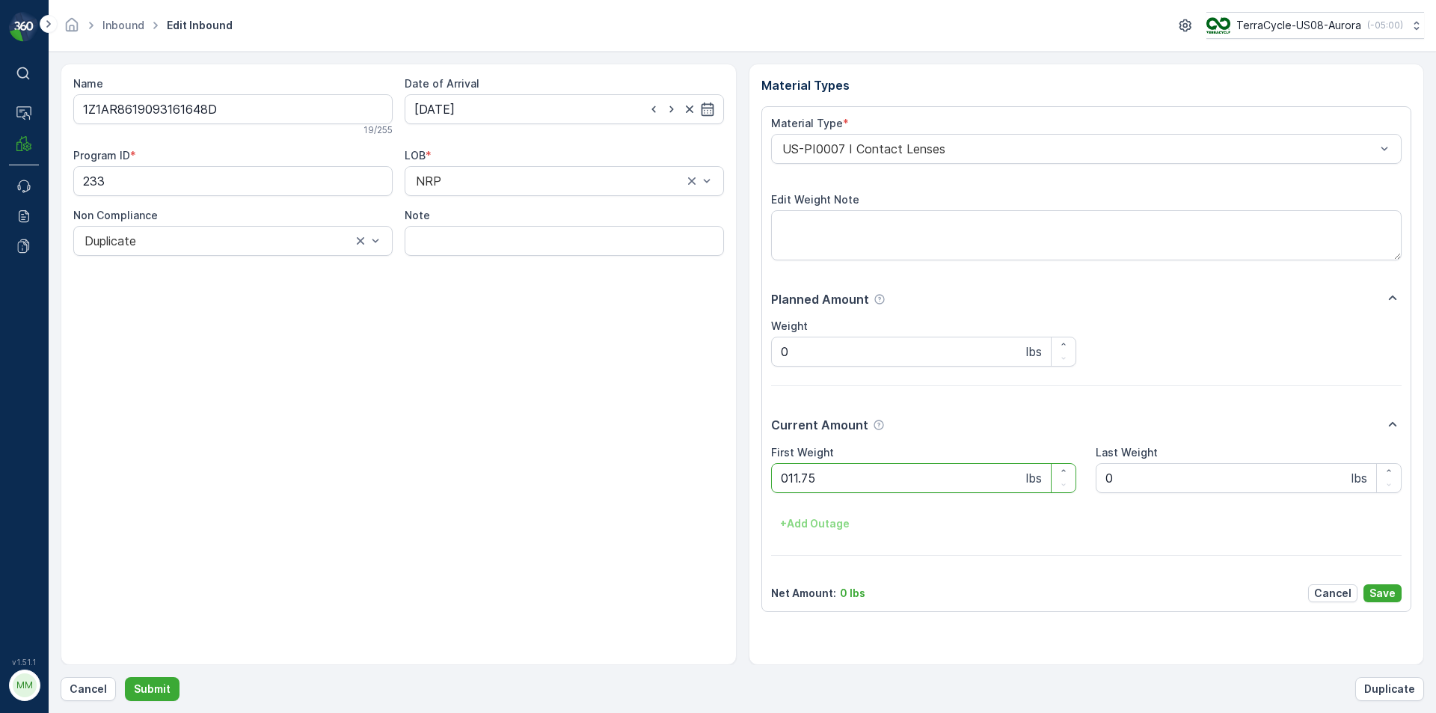
click at [125, 677] on button "Submit" at bounding box center [152, 689] width 55 height 24
